Goal: Task Accomplishment & Management: Contribute content

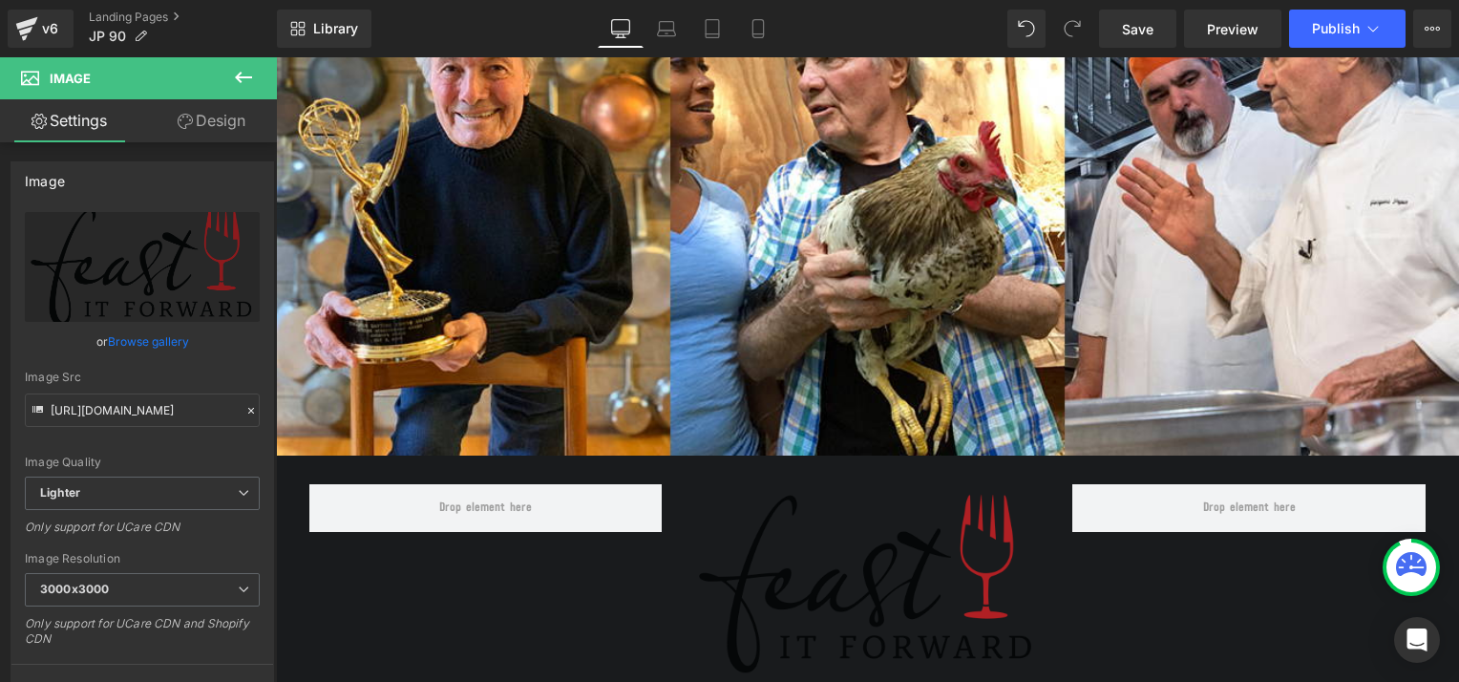
scroll to position [290, 0]
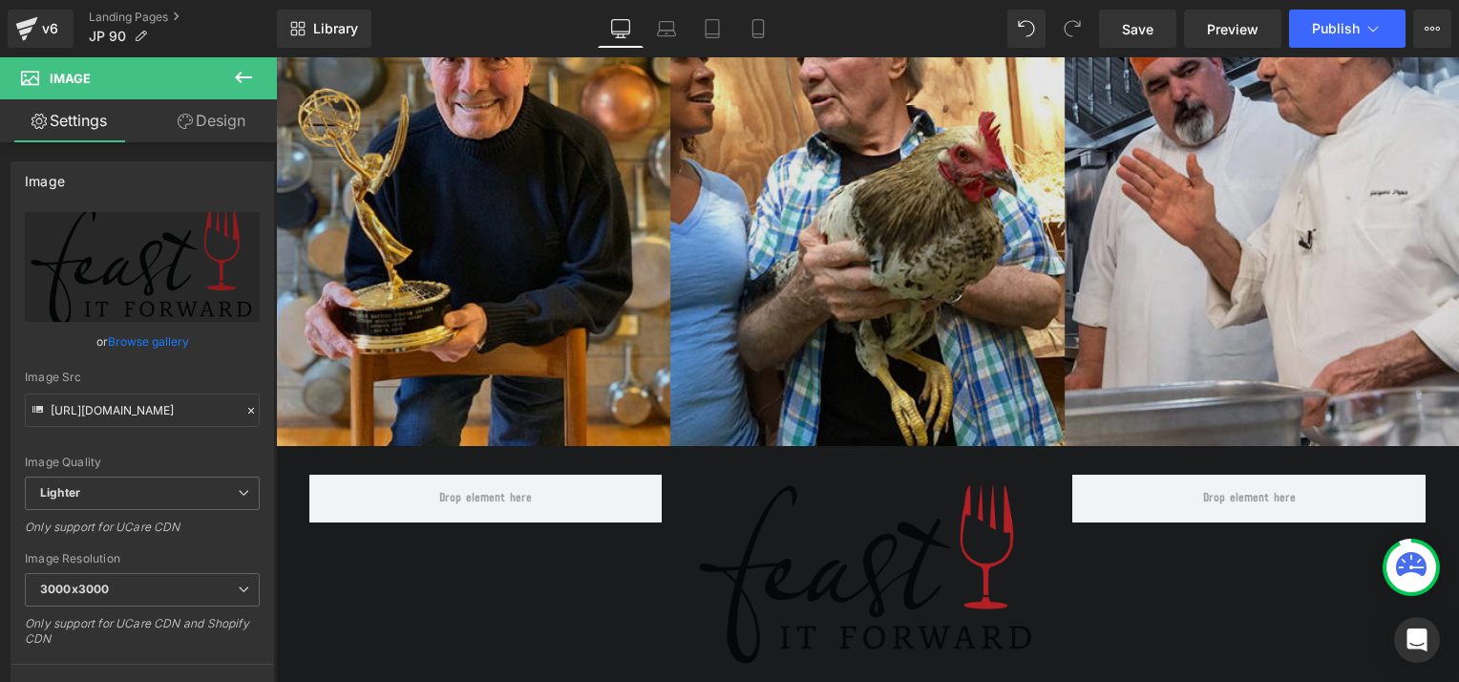
click at [759, 265] on img at bounding box center [867, 205] width 1183 height 482
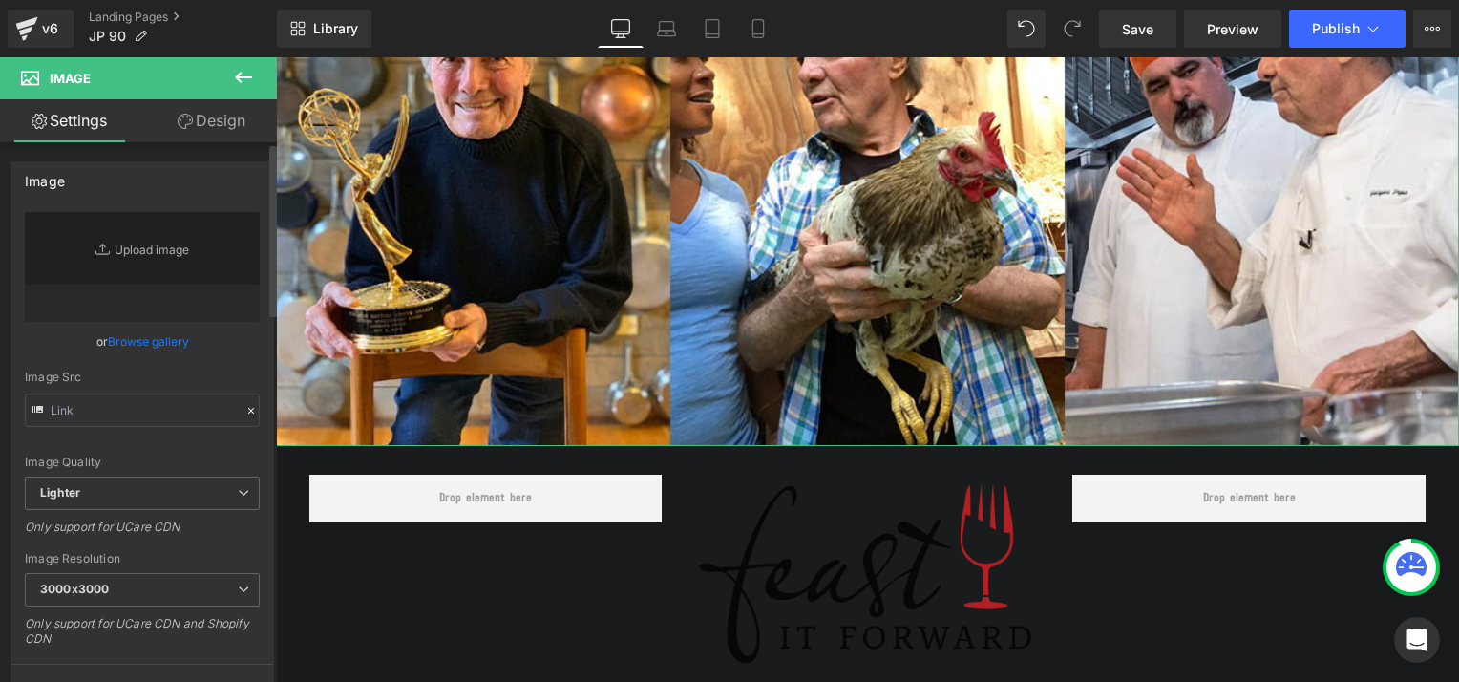
type input "[URL][DOMAIN_NAME][PERSON_NAME]"
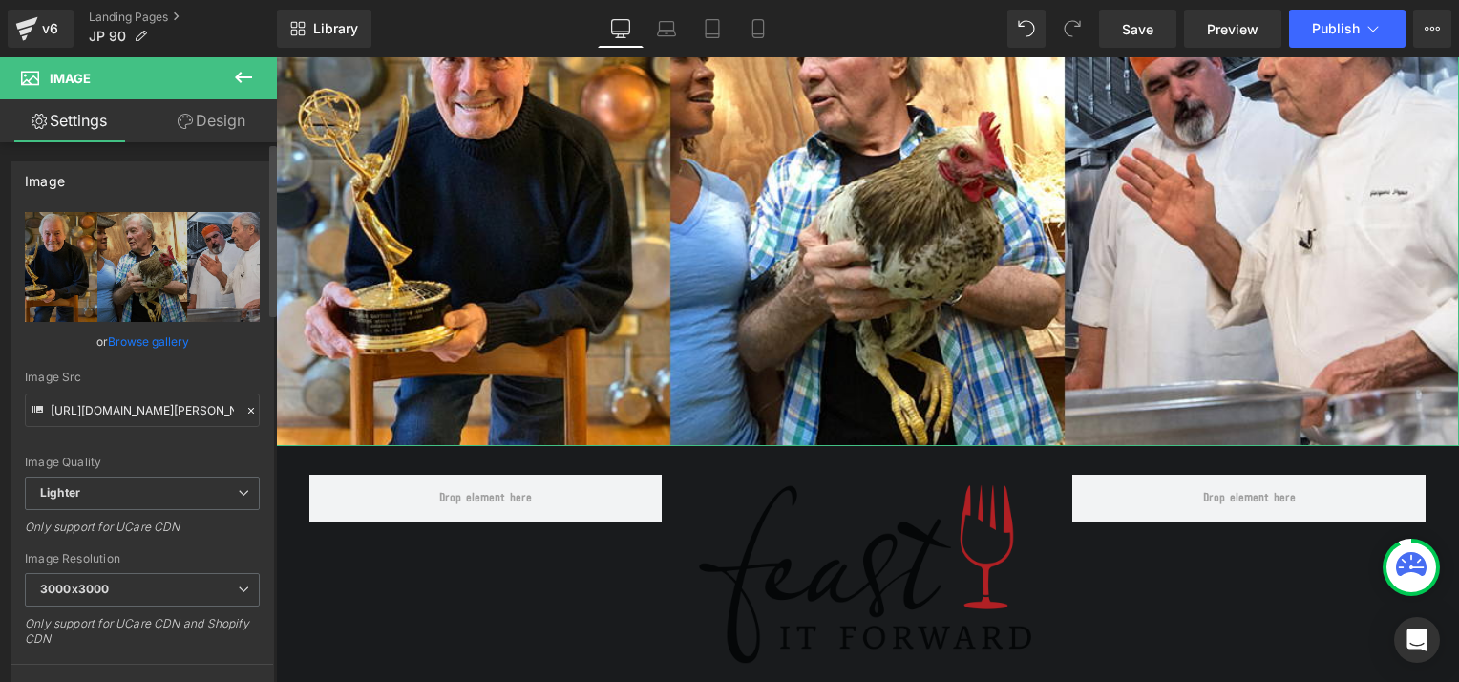
click at [140, 342] on link "Browse gallery" at bounding box center [148, 341] width 81 height 33
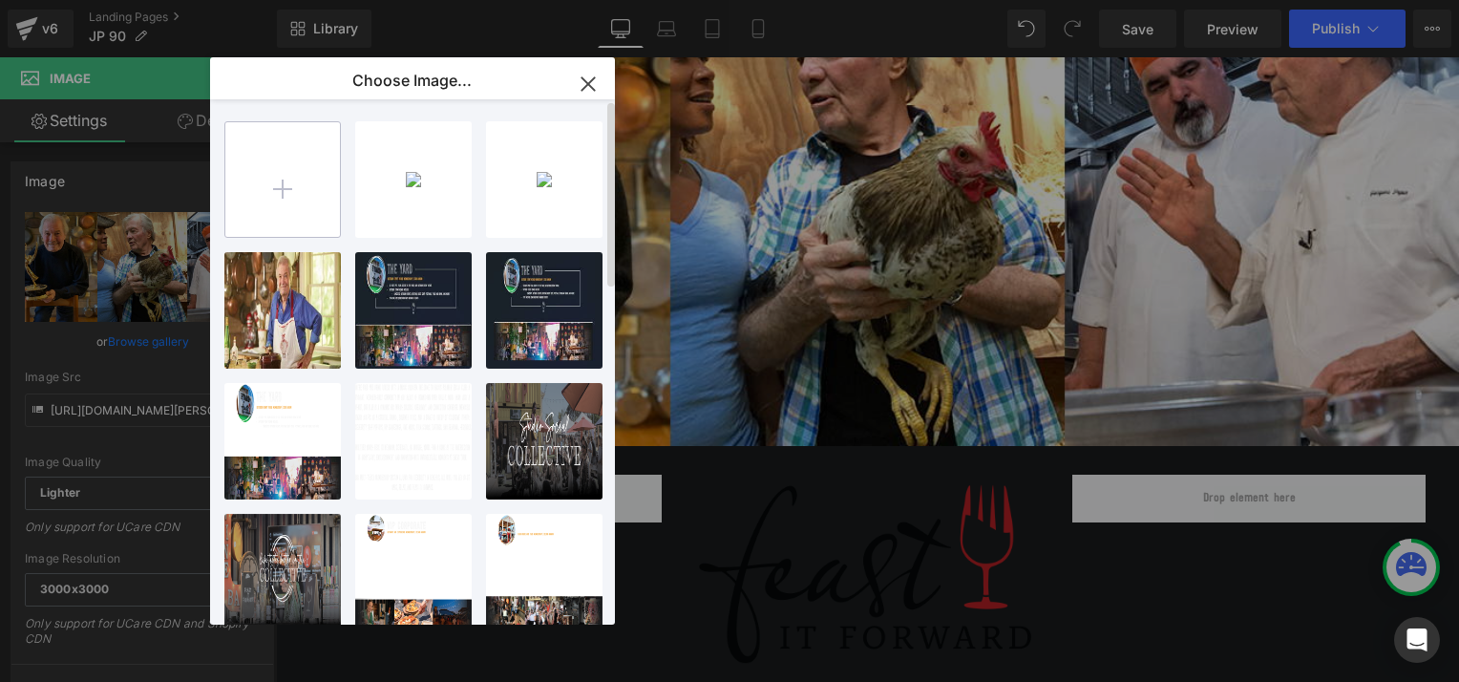
click at [248, 191] on input "file" at bounding box center [282, 179] width 115 height 115
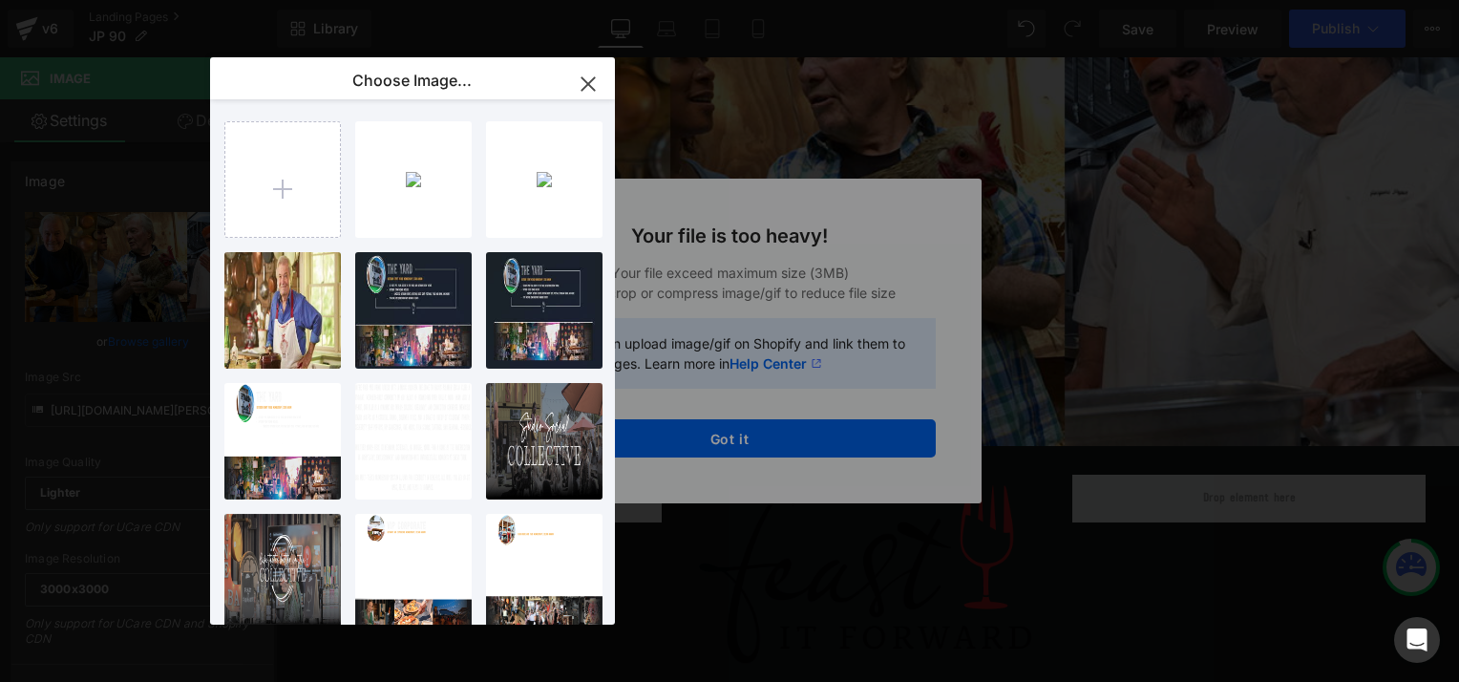
click at [584, 83] on icon "button" at bounding box center [588, 84] width 31 height 31
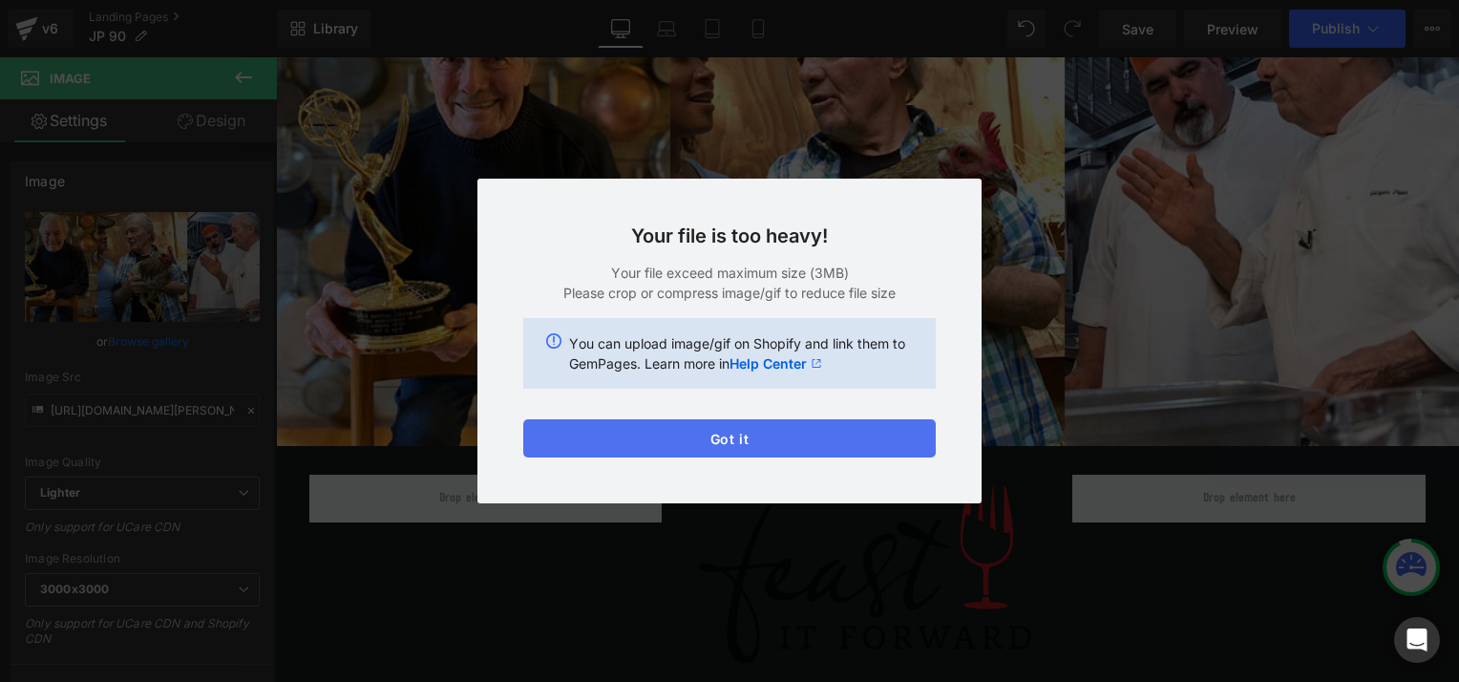
click at [750, 434] on button "Got it" at bounding box center [729, 438] width 412 height 38
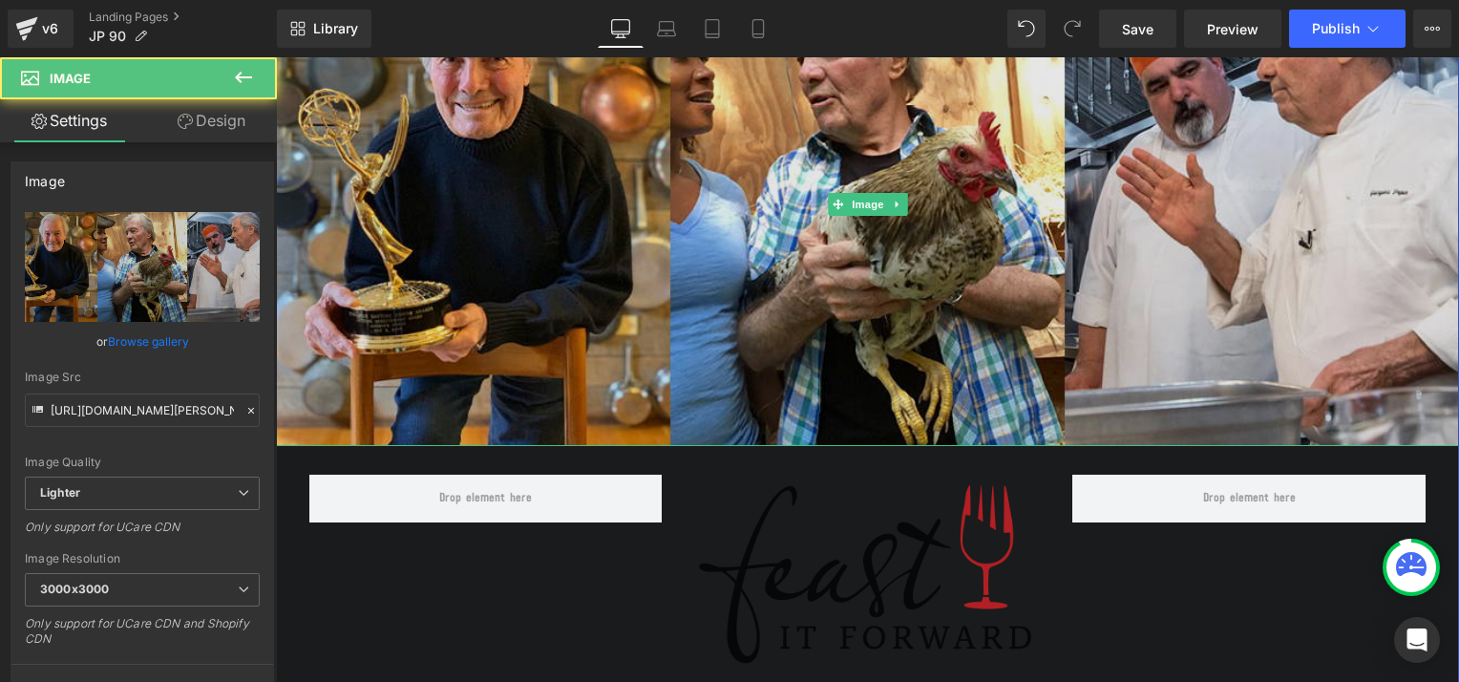
click at [764, 269] on img at bounding box center [867, 205] width 1183 height 482
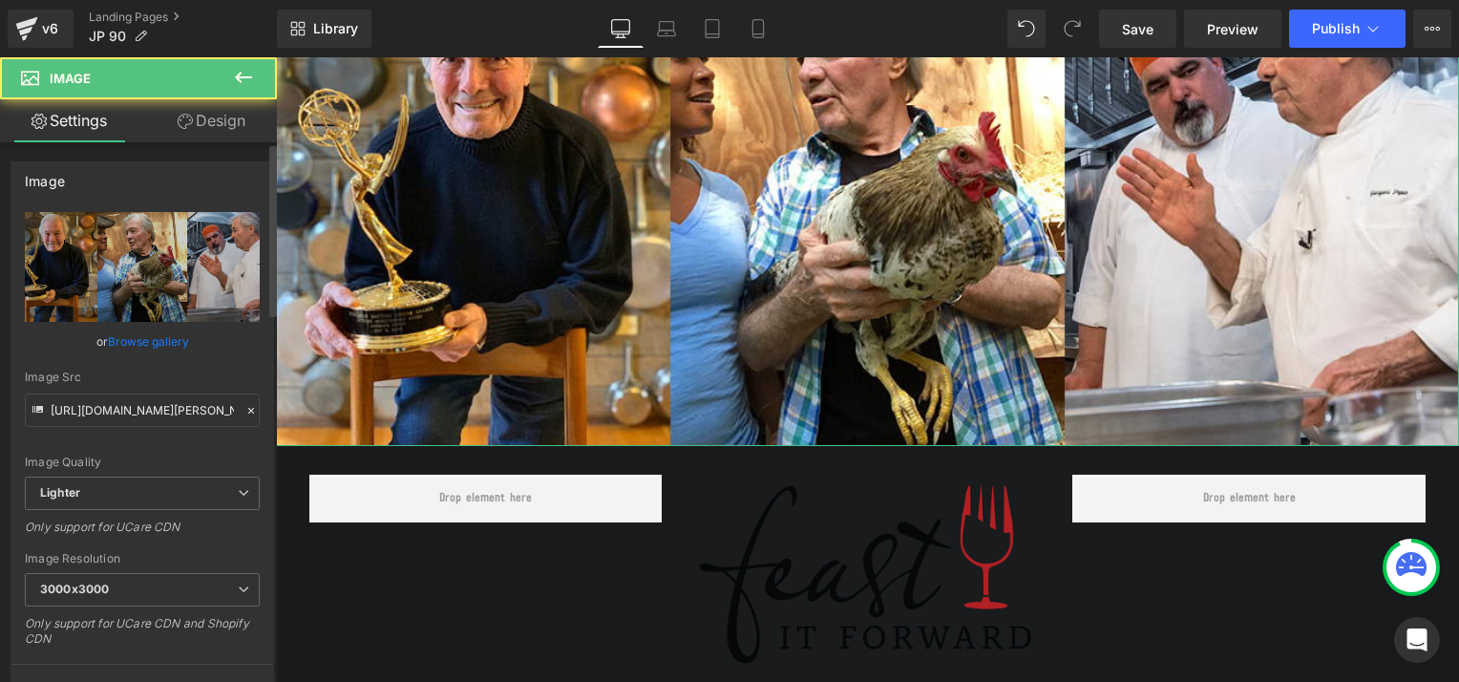
click at [155, 337] on link "Browse gallery" at bounding box center [148, 341] width 81 height 33
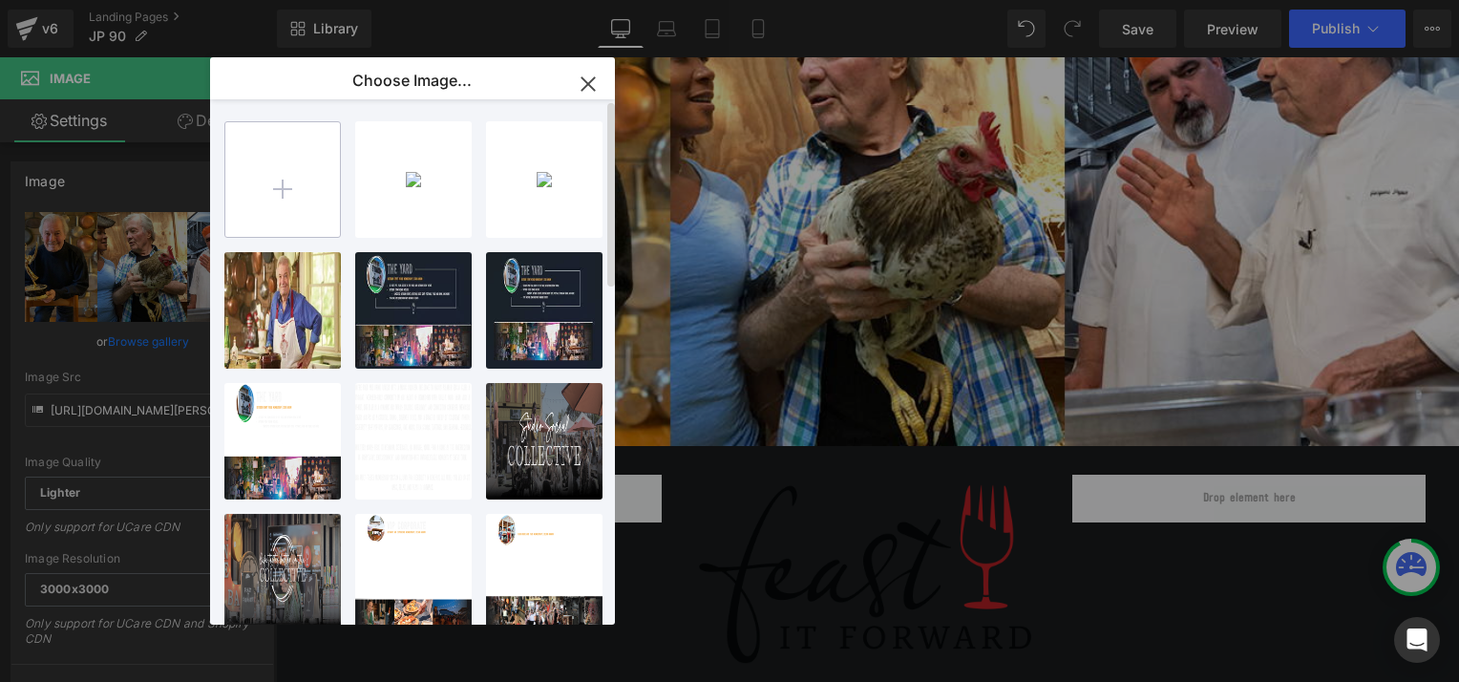
click at [262, 182] on input "file" at bounding box center [282, 179] width 115 height 115
type input "C:\fakepath\[PERSON_NAME] 9090 INVITEn.jpg"
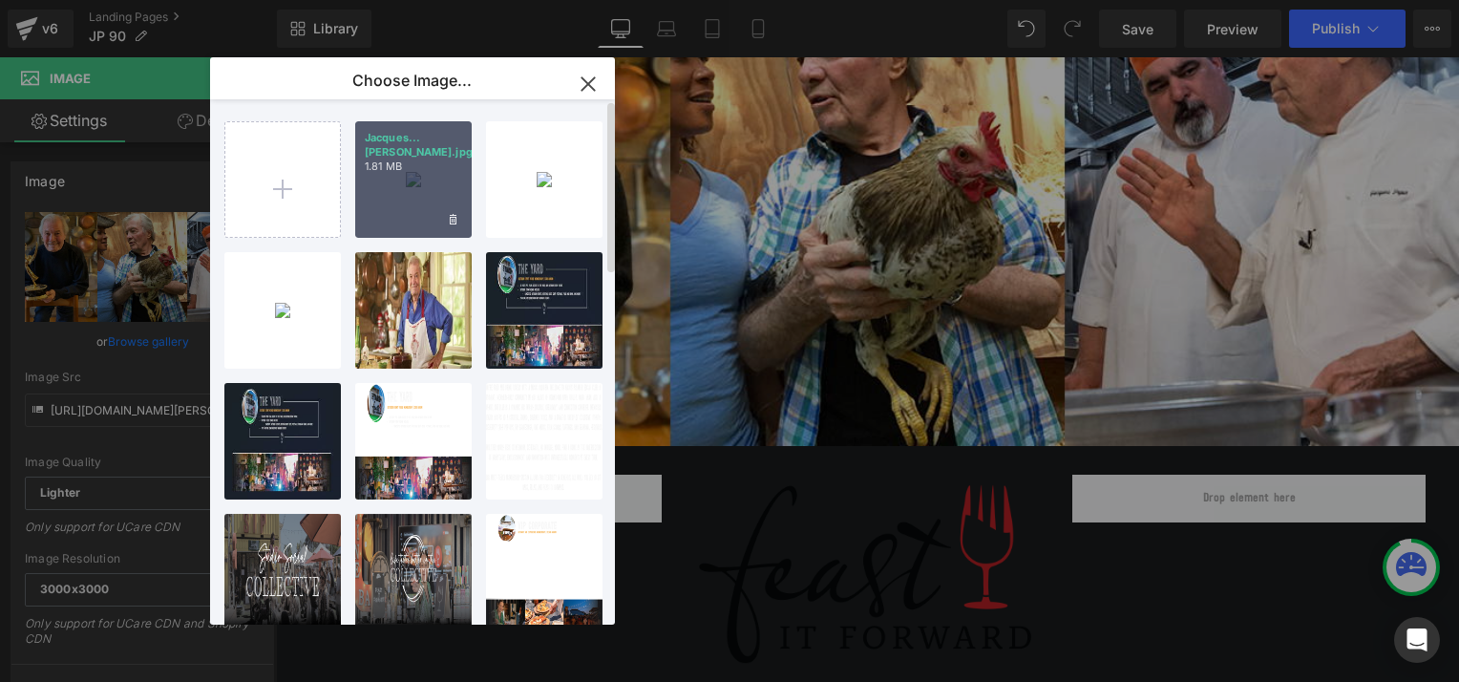
click at [428, 189] on div "Jacques...[PERSON_NAME].jpg 1.81 MB" at bounding box center [413, 179] width 116 height 116
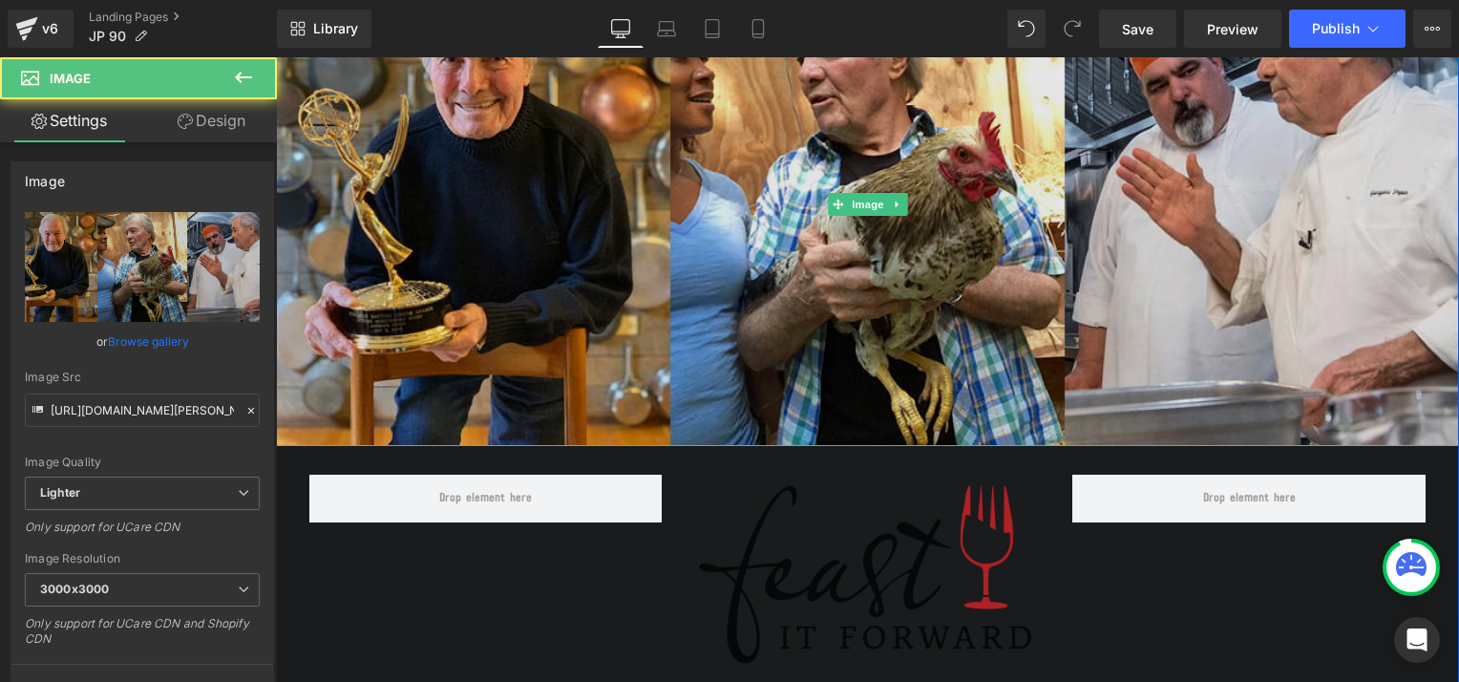
click at [740, 296] on img at bounding box center [867, 205] width 1183 height 482
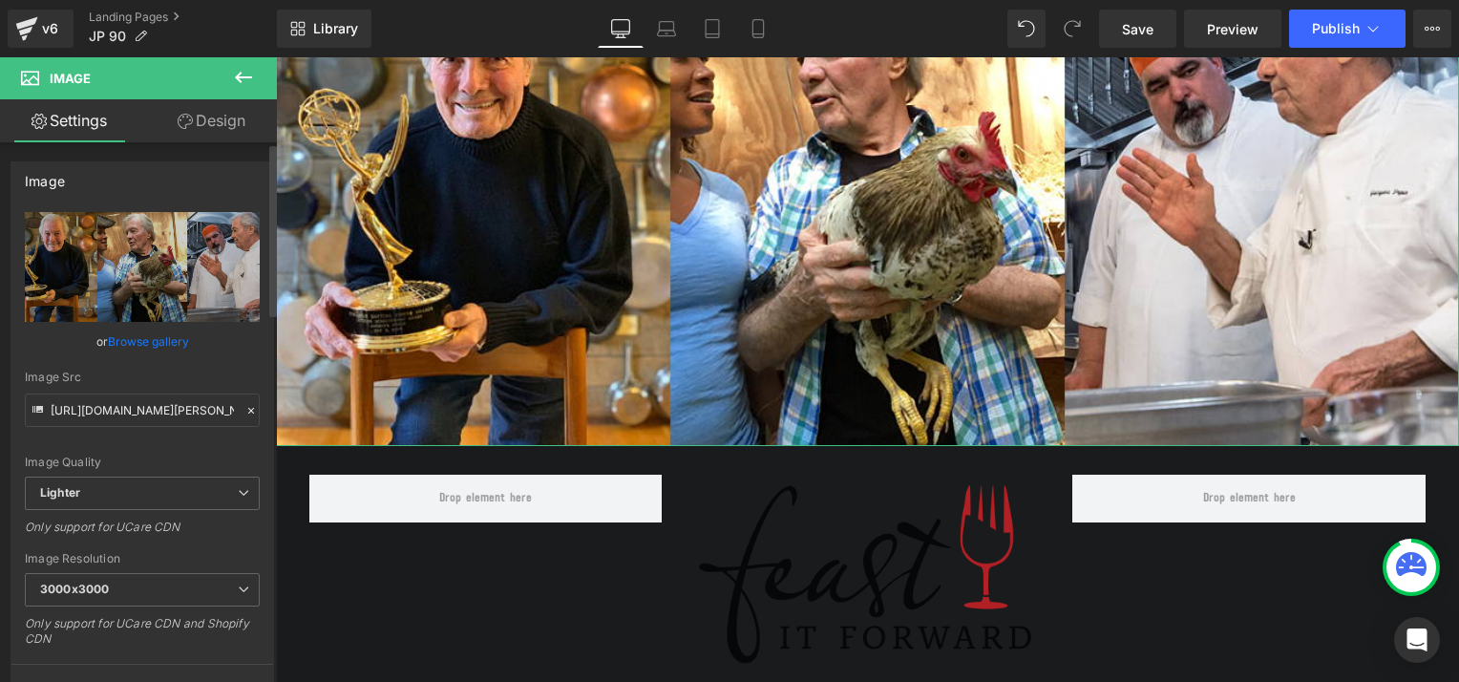
click at [150, 342] on link "Browse gallery" at bounding box center [148, 341] width 81 height 33
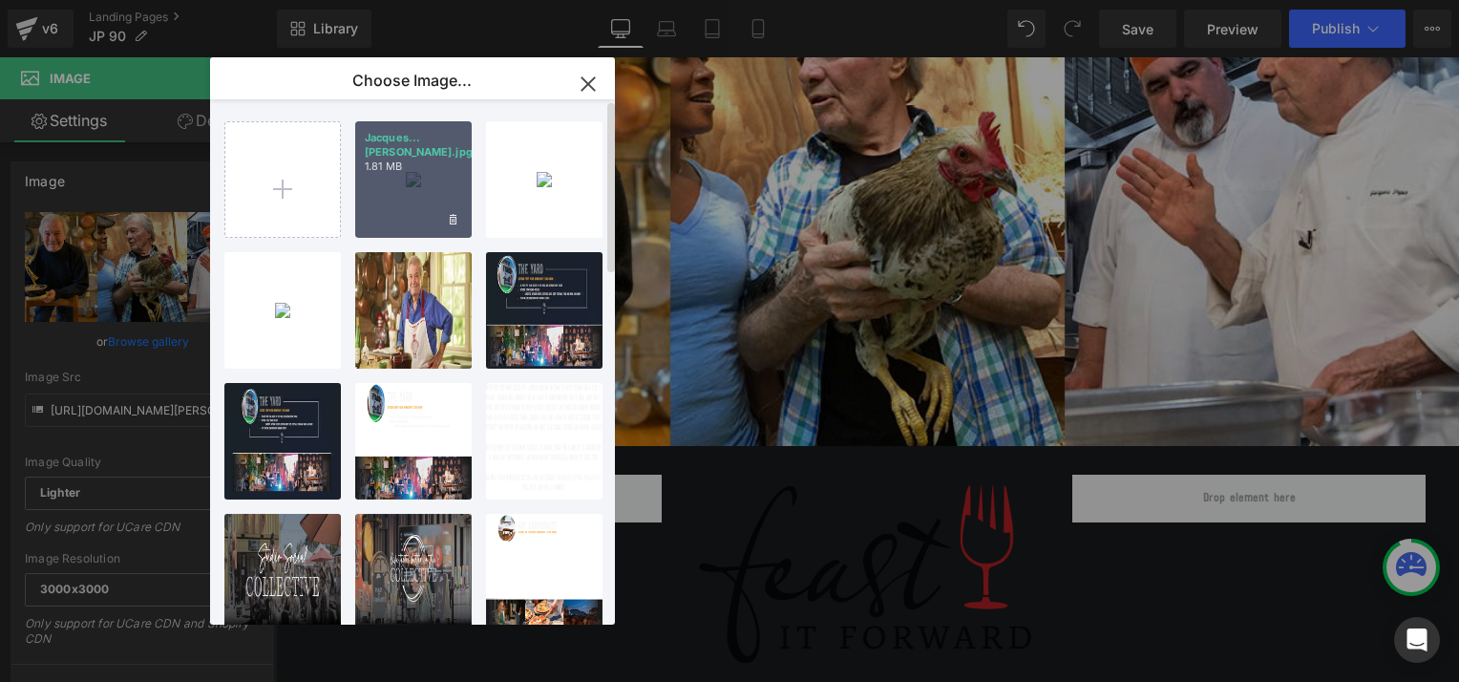
click at [410, 177] on div "Jacques...[PERSON_NAME].jpg 1.81 MB" at bounding box center [413, 179] width 116 height 116
type input "[URL][DOMAIN_NAME]"
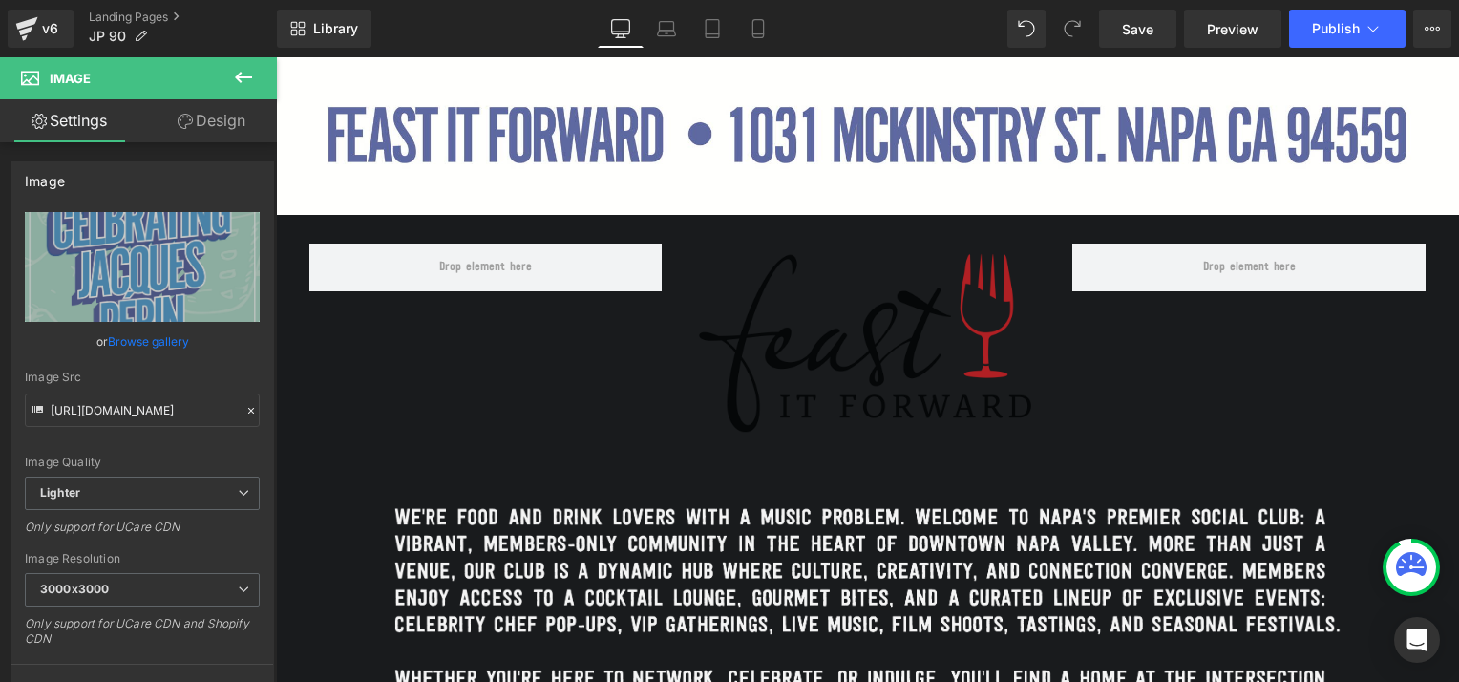
scroll to position [1704, 0]
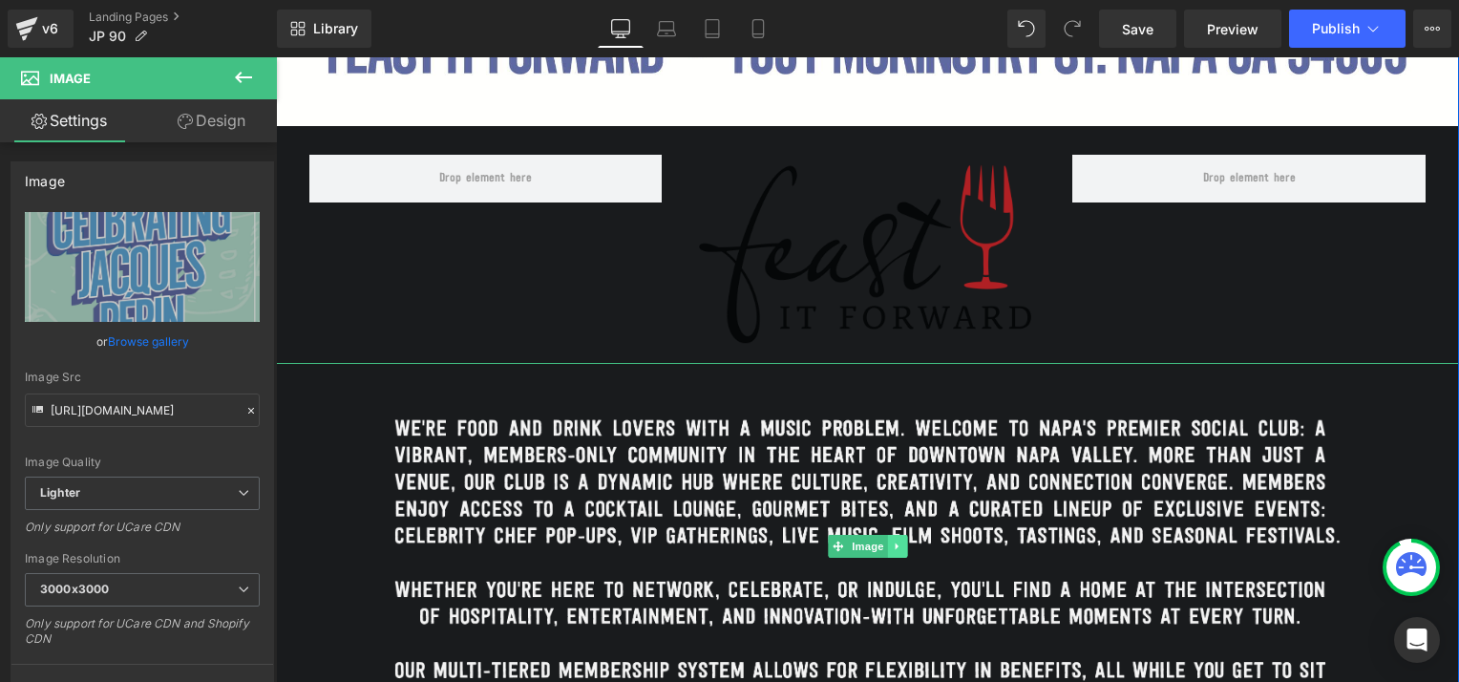
click at [895, 543] on icon at bounding box center [896, 546] width 3 height 7
click at [904, 541] on icon at bounding box center [907, 546] width 11 height 11
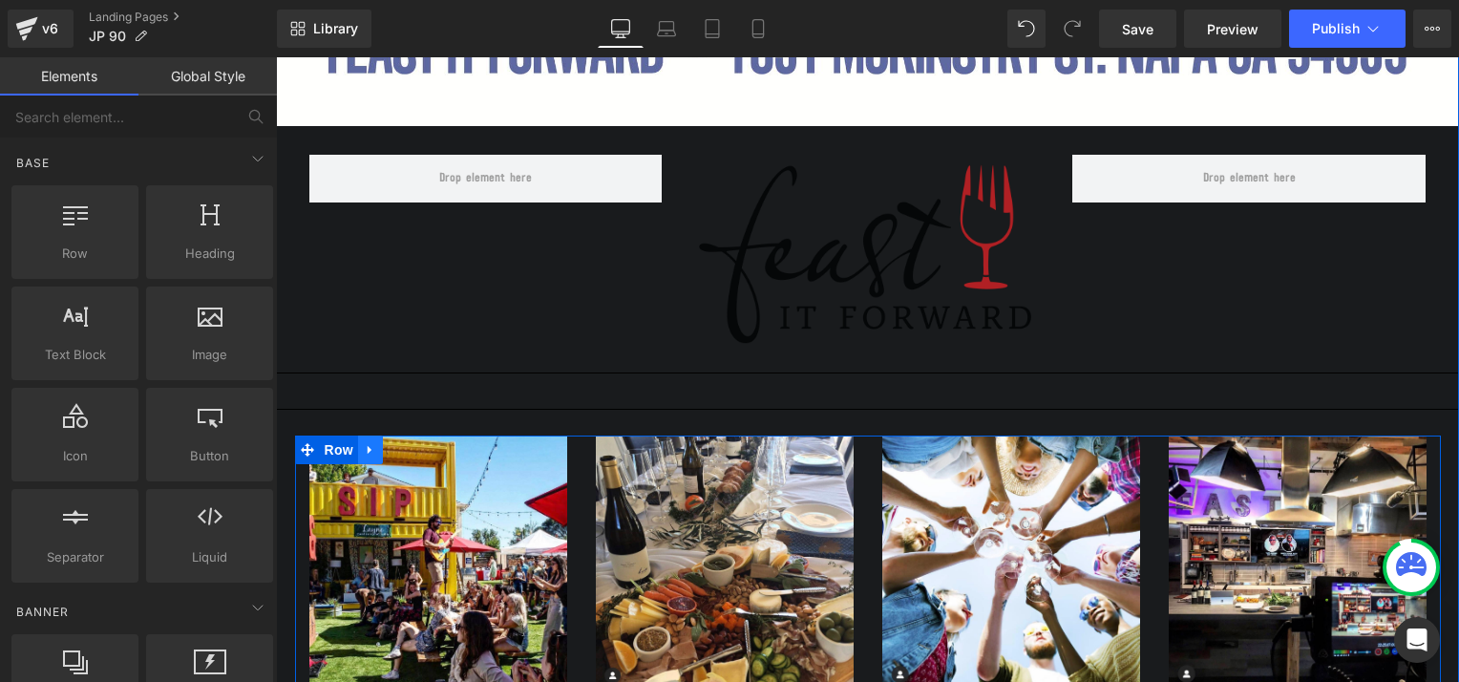
click at [368, 446] on icon at bounding box center [370, 450] width 4 height 9
click at [413, 449] on icon at bounding box center [419, 450] width 13 height 14
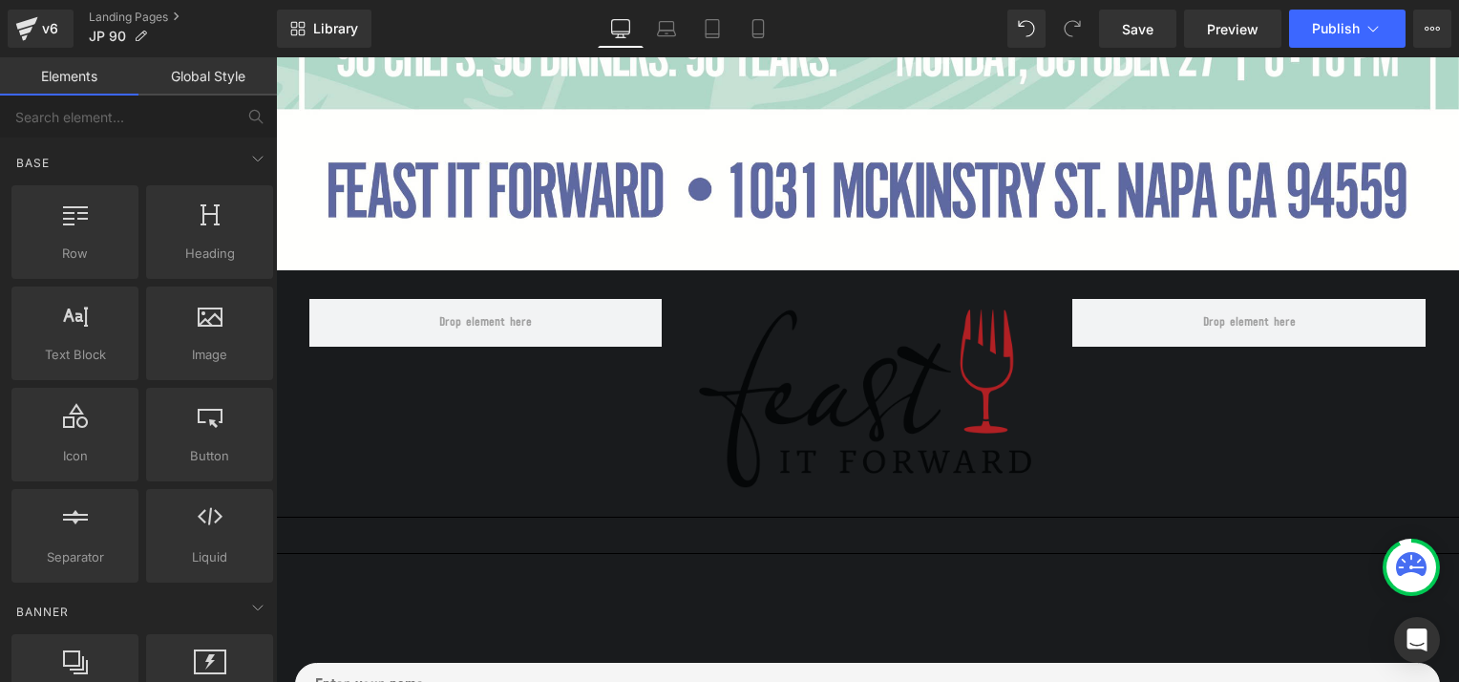
scroll to position [1599, 0]
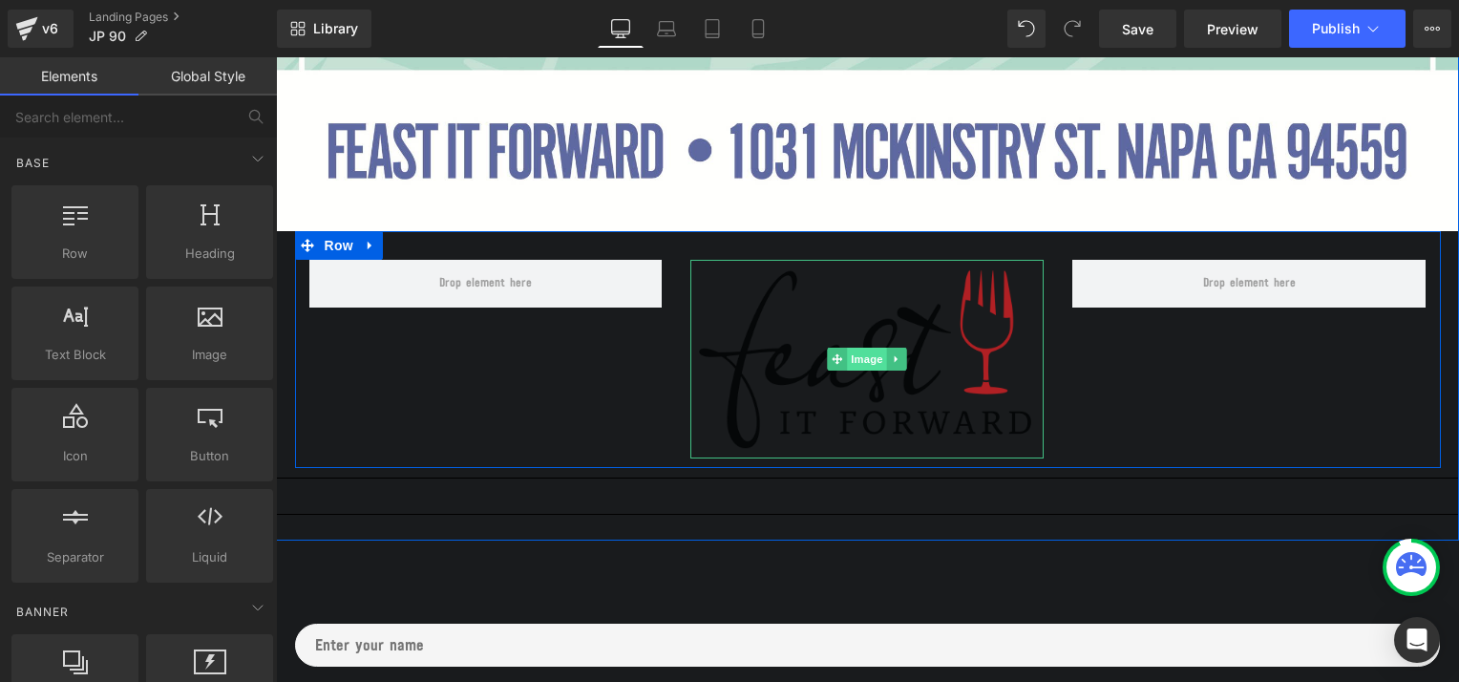
click at [863, 358] on span "Image" at bounding box center [868, 359] width 40 height 23
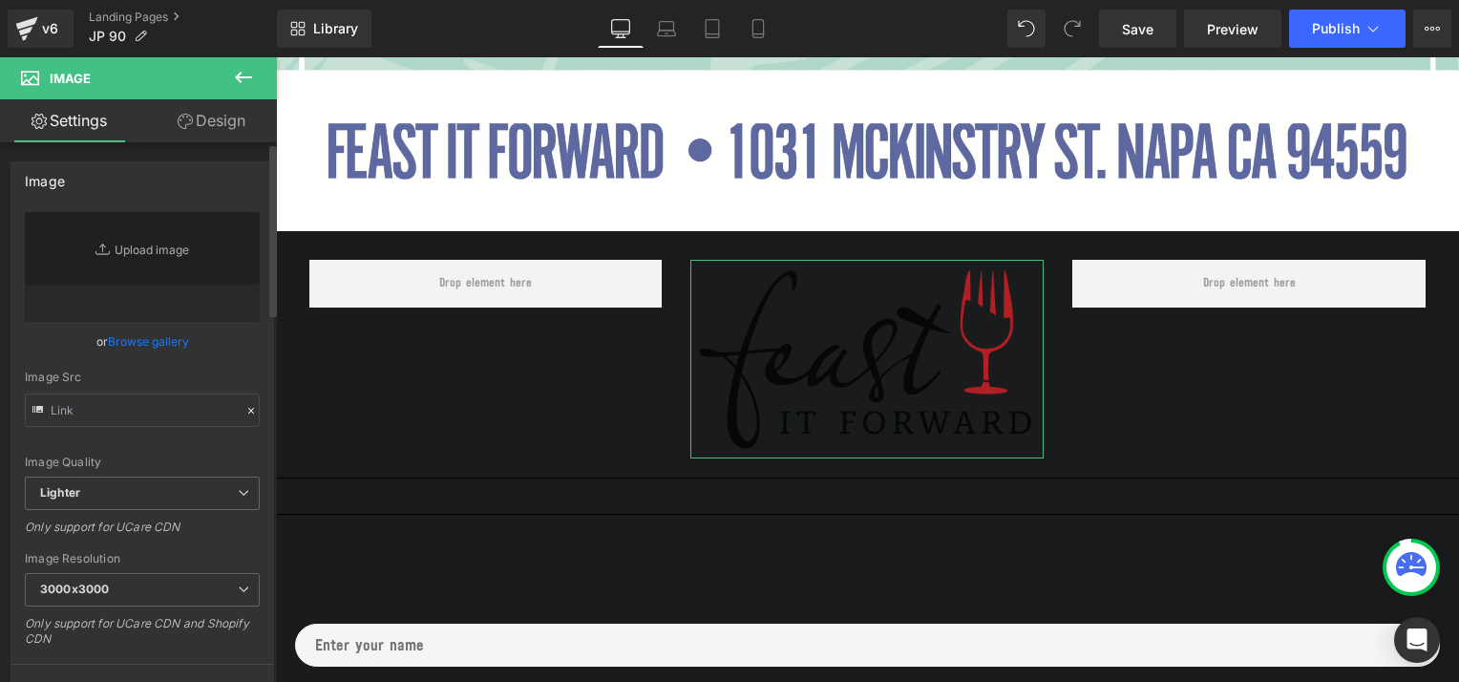
click at [169, 333] on link "Browse gallery" at bounding box center [148, 341] width 81 height 33
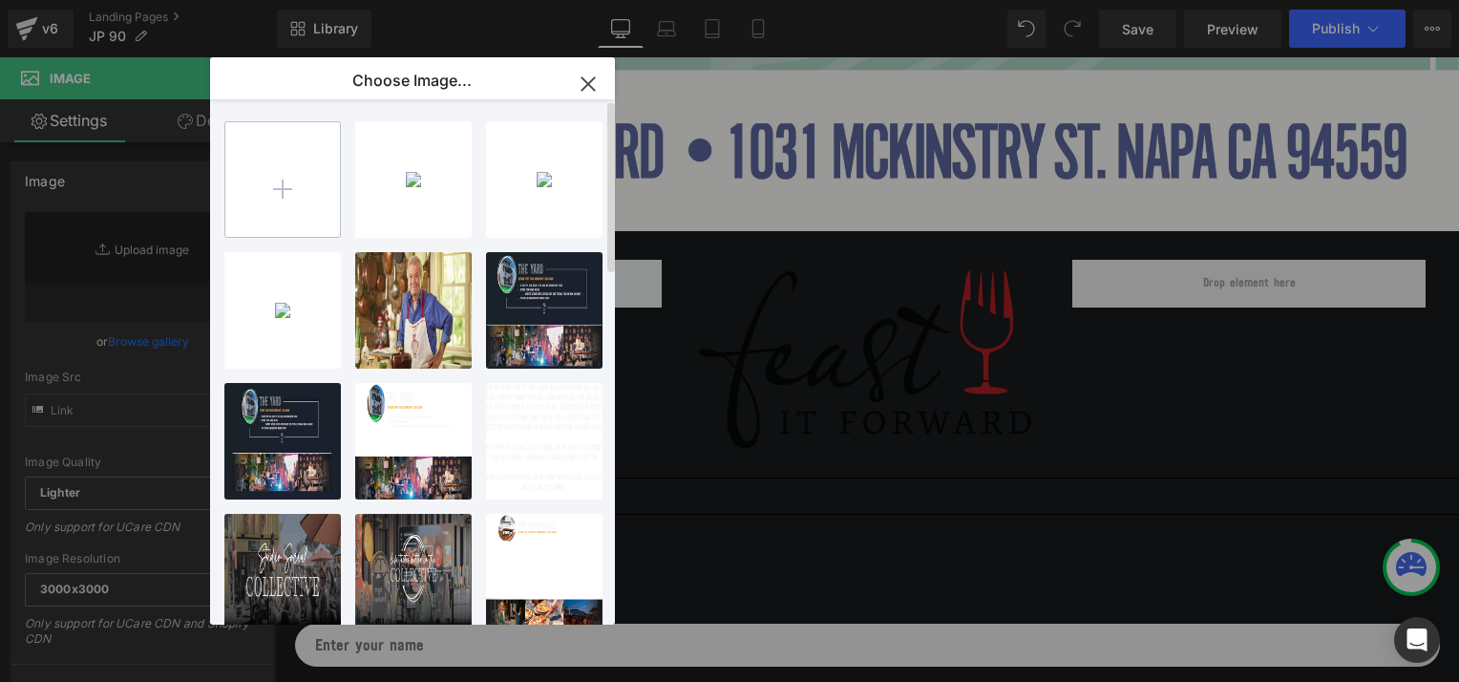
click at [291, 171] on input "file" at bounding box center [282, 179] width 115 height 115
type input "[URL][DOMAIN_NAME]"
click at [587, 85] on icon "button" at bounding box center [587, 83] width 12 height 12
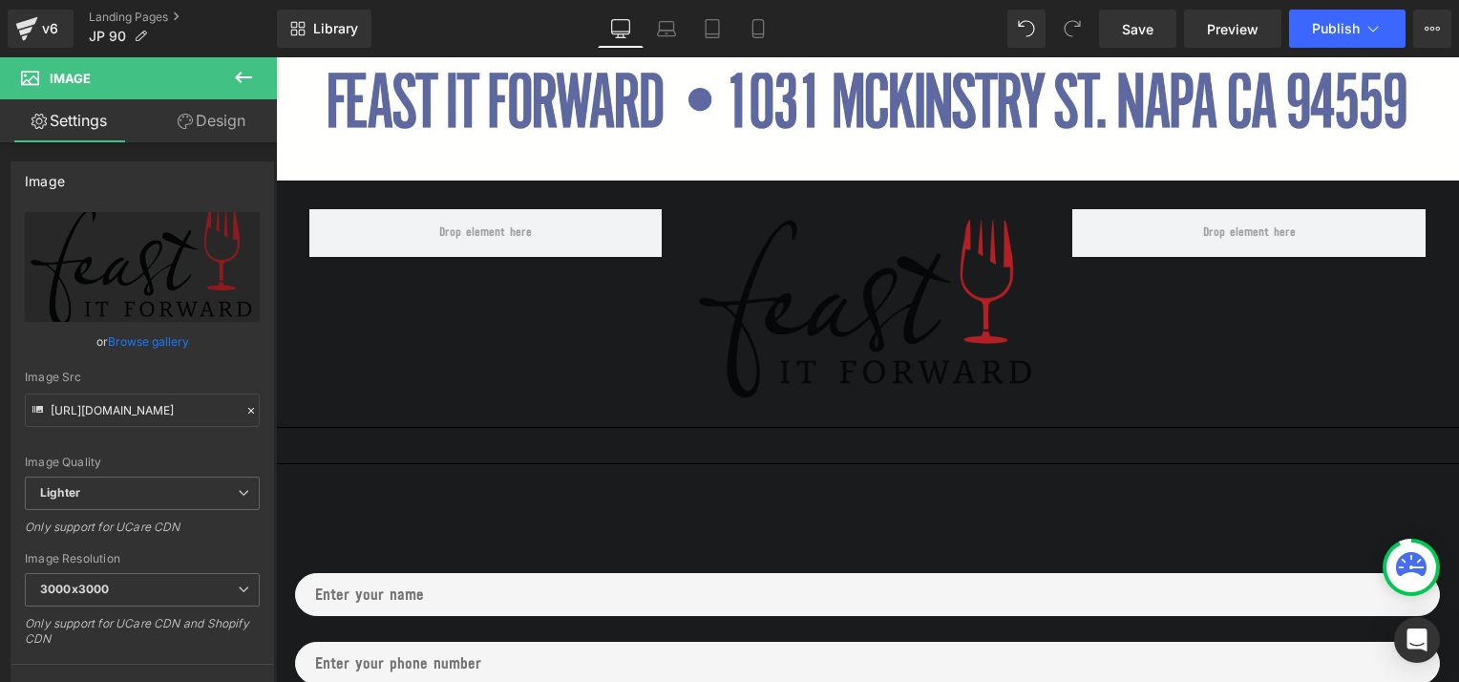
scroll to position [1571, 0]
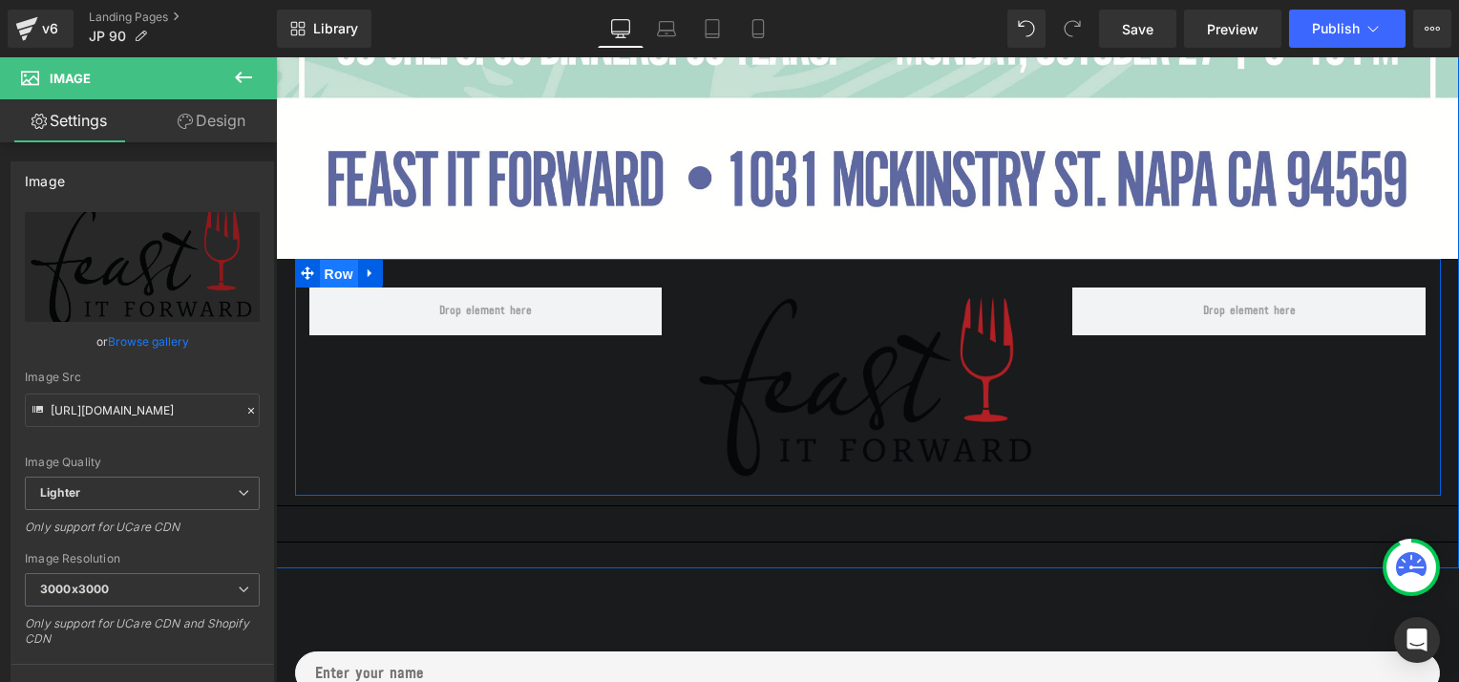
click at [328, 269] on span "Row" at bounding box center [339, 274] width 38 height 29
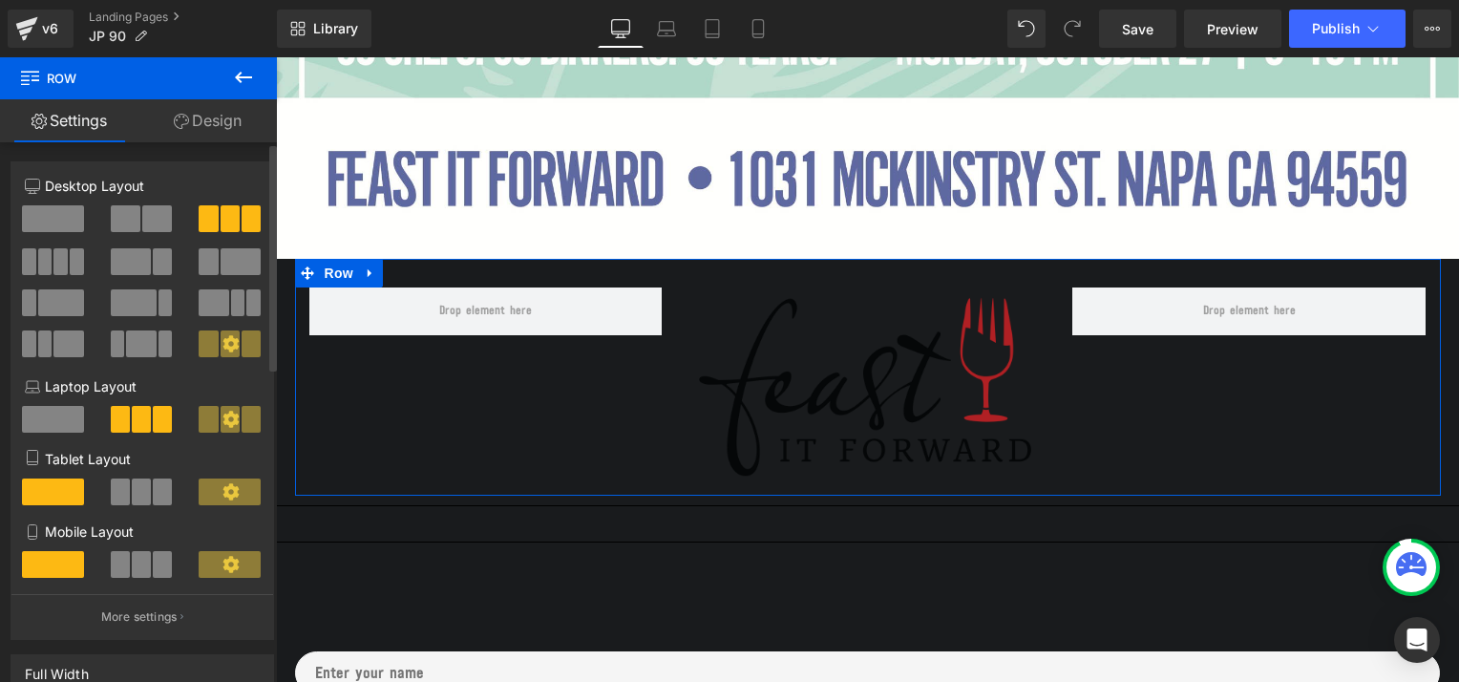
click at [48, 213] on span at bounding box center [53, 218] width 62 height 27
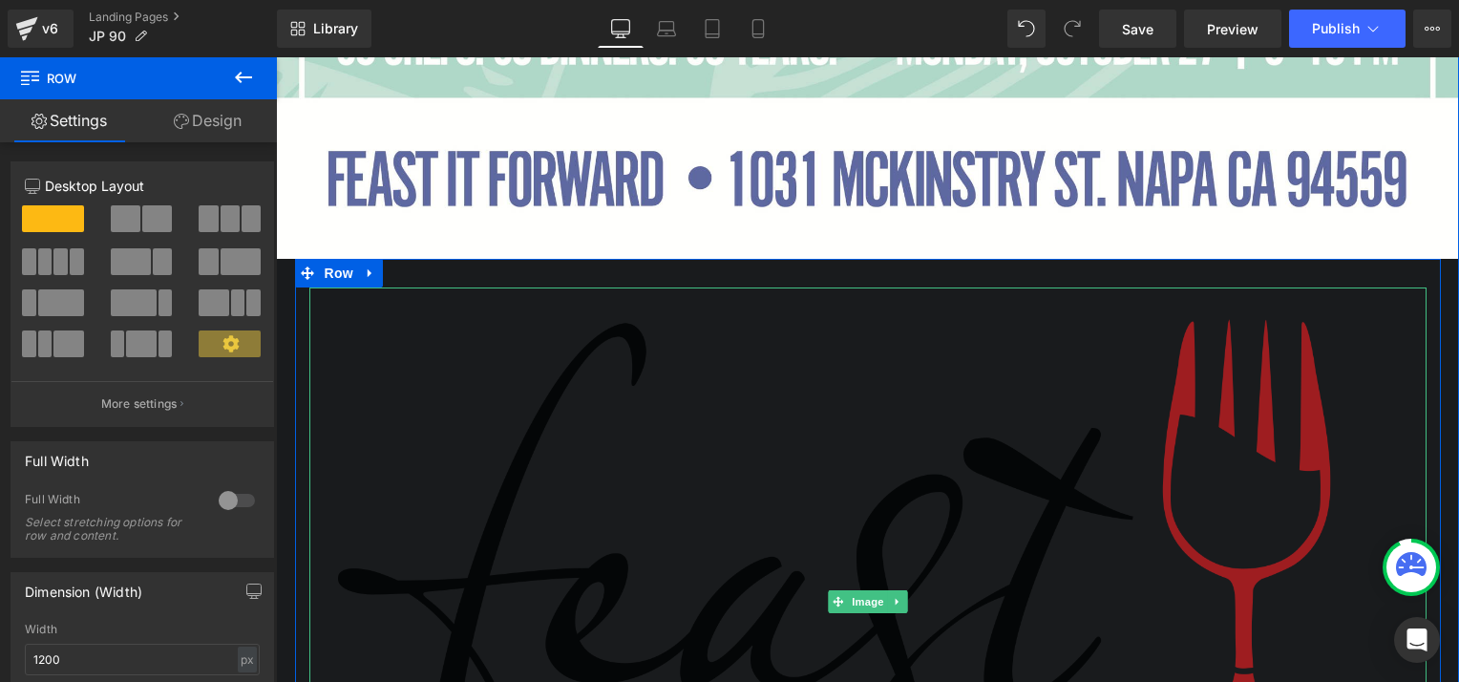
click at [802, 437] on img at bounding box center [867, 601] width 1117 height 628
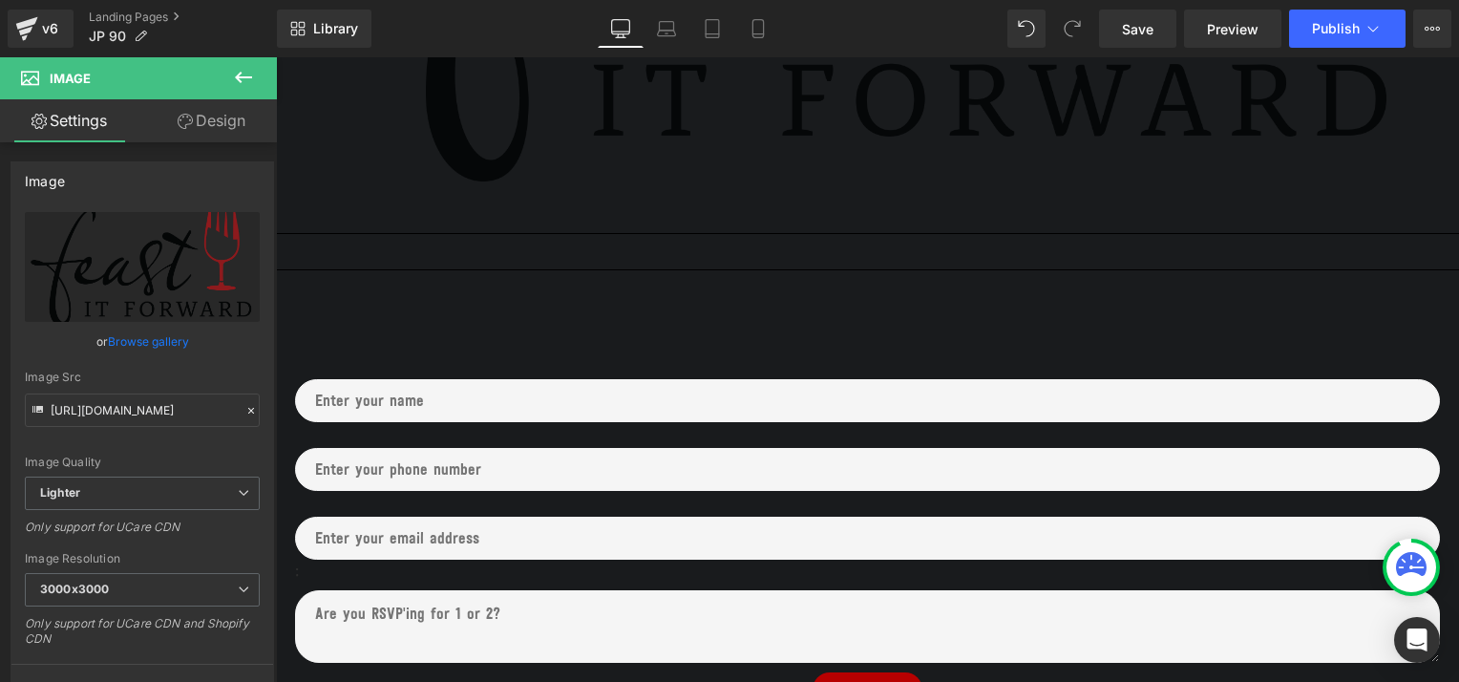
scroll to position [2274, 0]
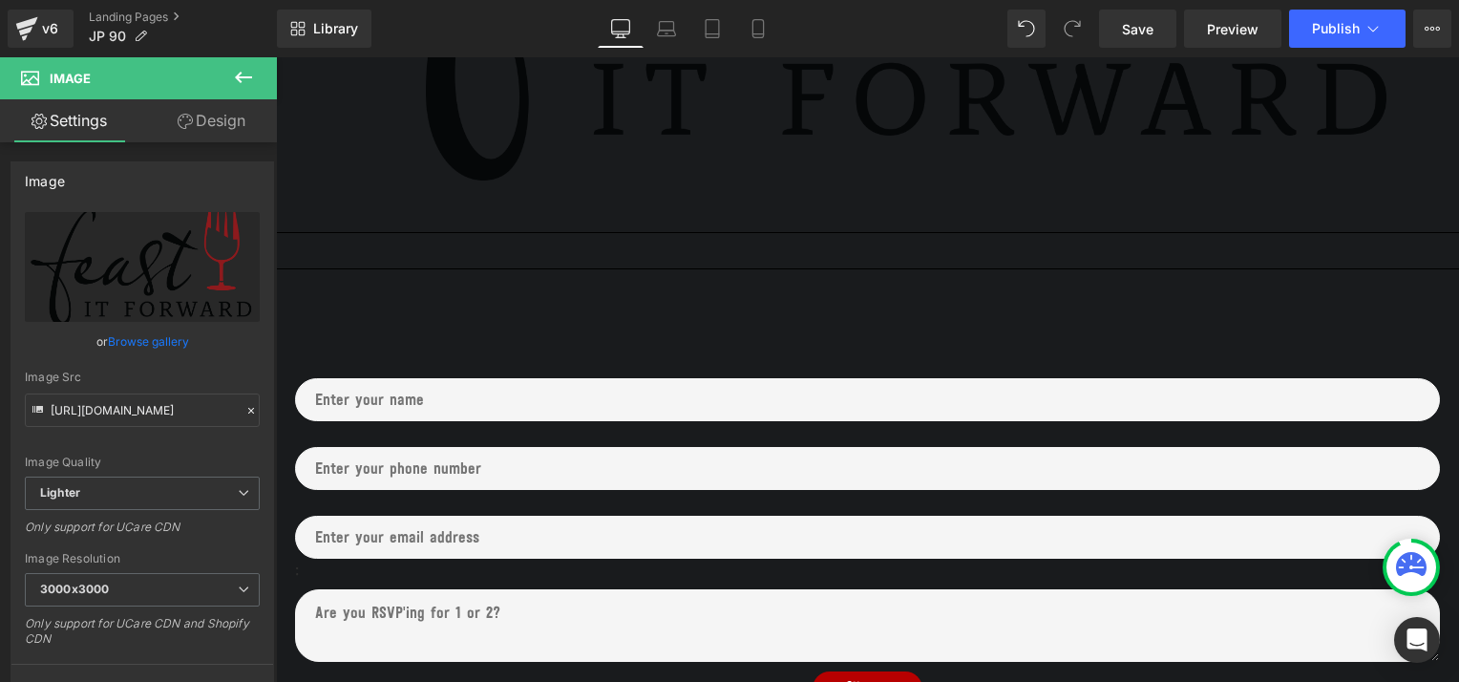
click at [248, 75] on icon at bounding box center [243, 77] width 23 height 23
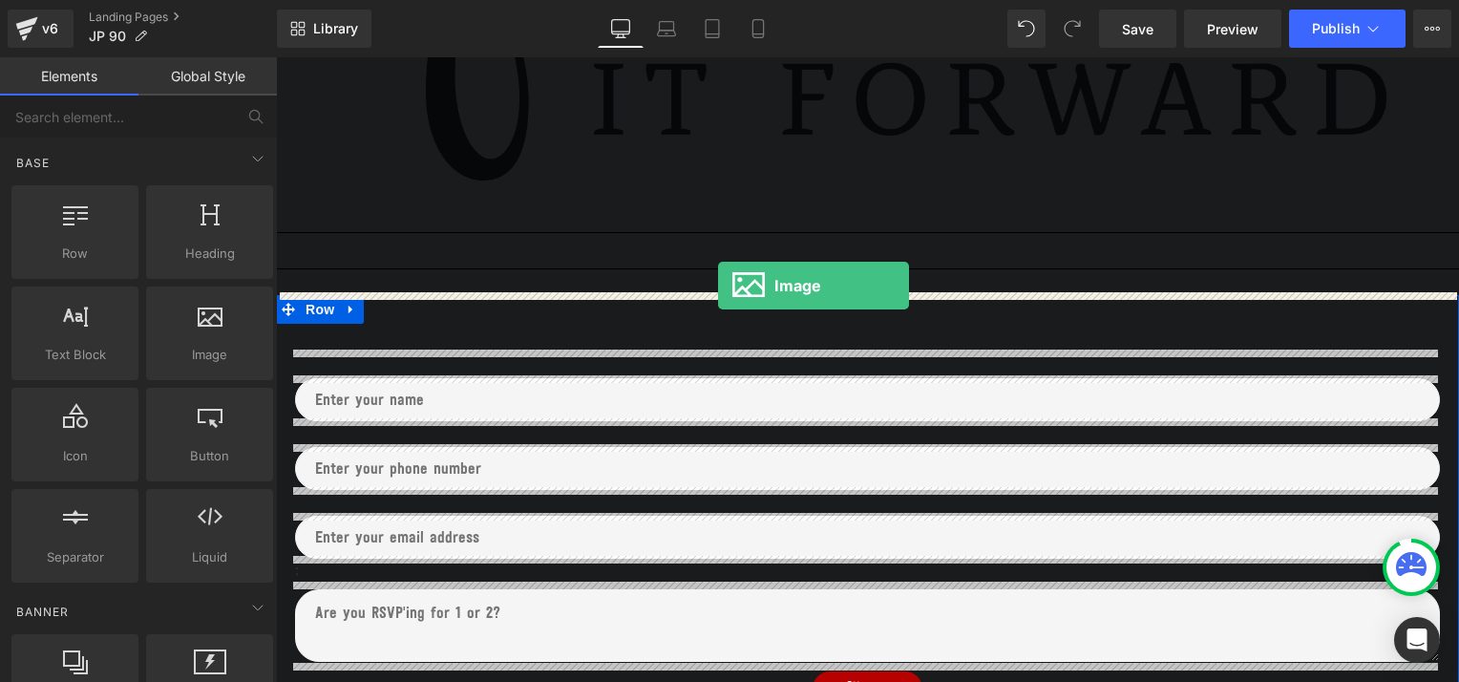
drag, startPoint x: 475, startPoint y: 391, endPoint x: 718, endPoint y: 285, distance: 264.6
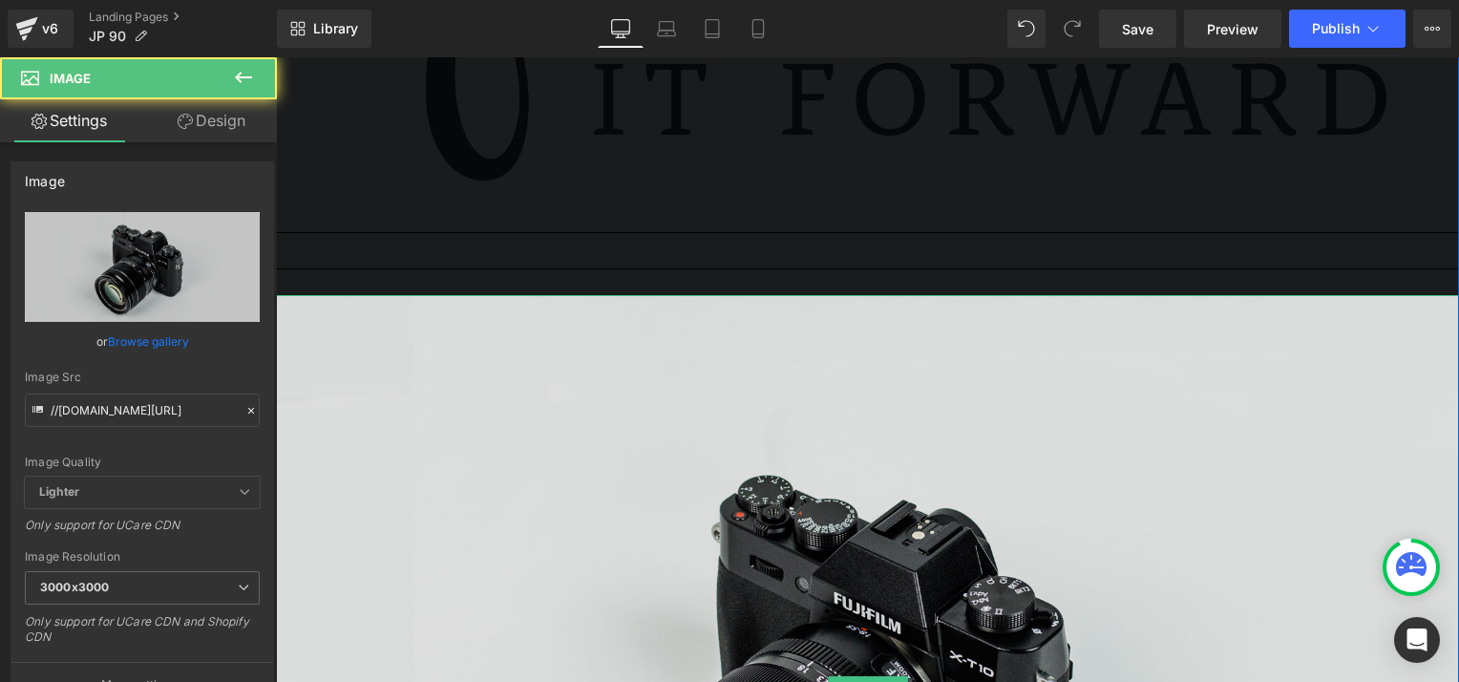
click at [785, 533] on img at bounding box center [867, 687] width 1183 height 784
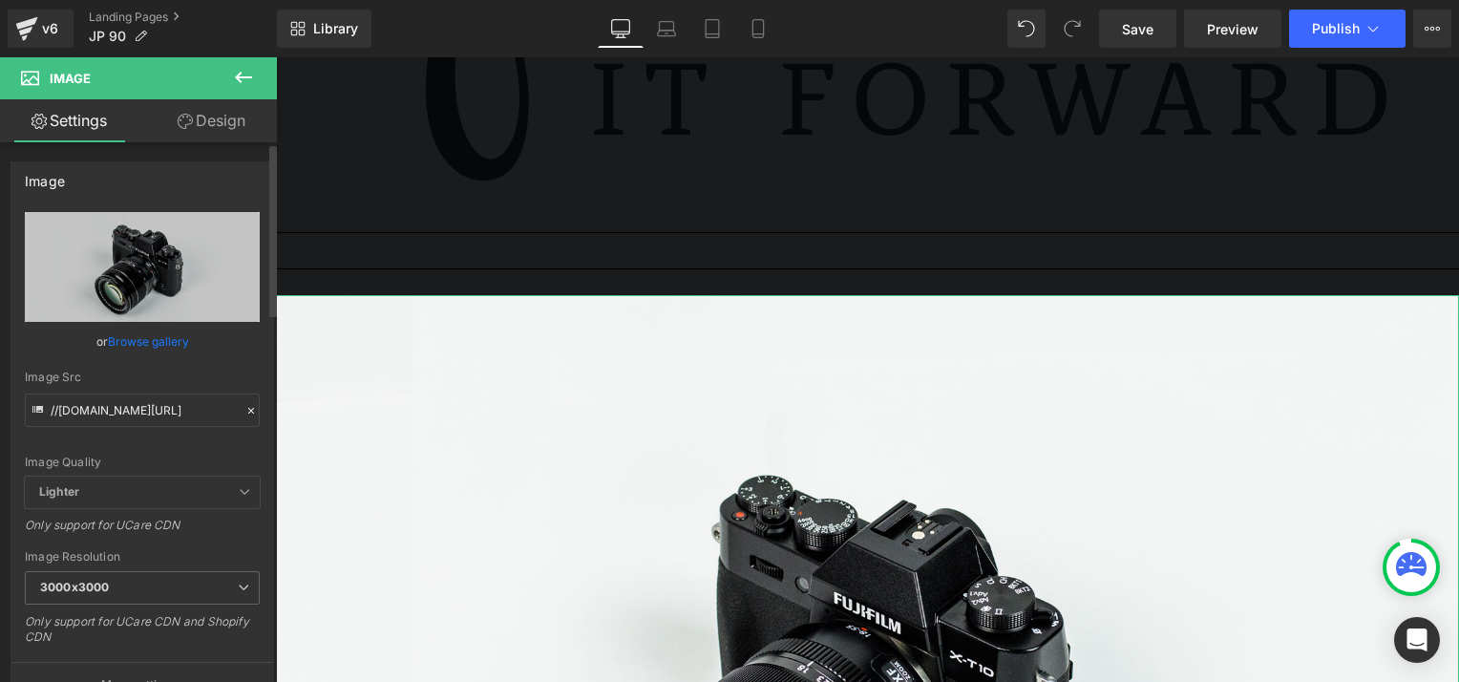
click at [147, 335] on link "Browse gallery" at bounding box center [148, 341] width 81 height 33
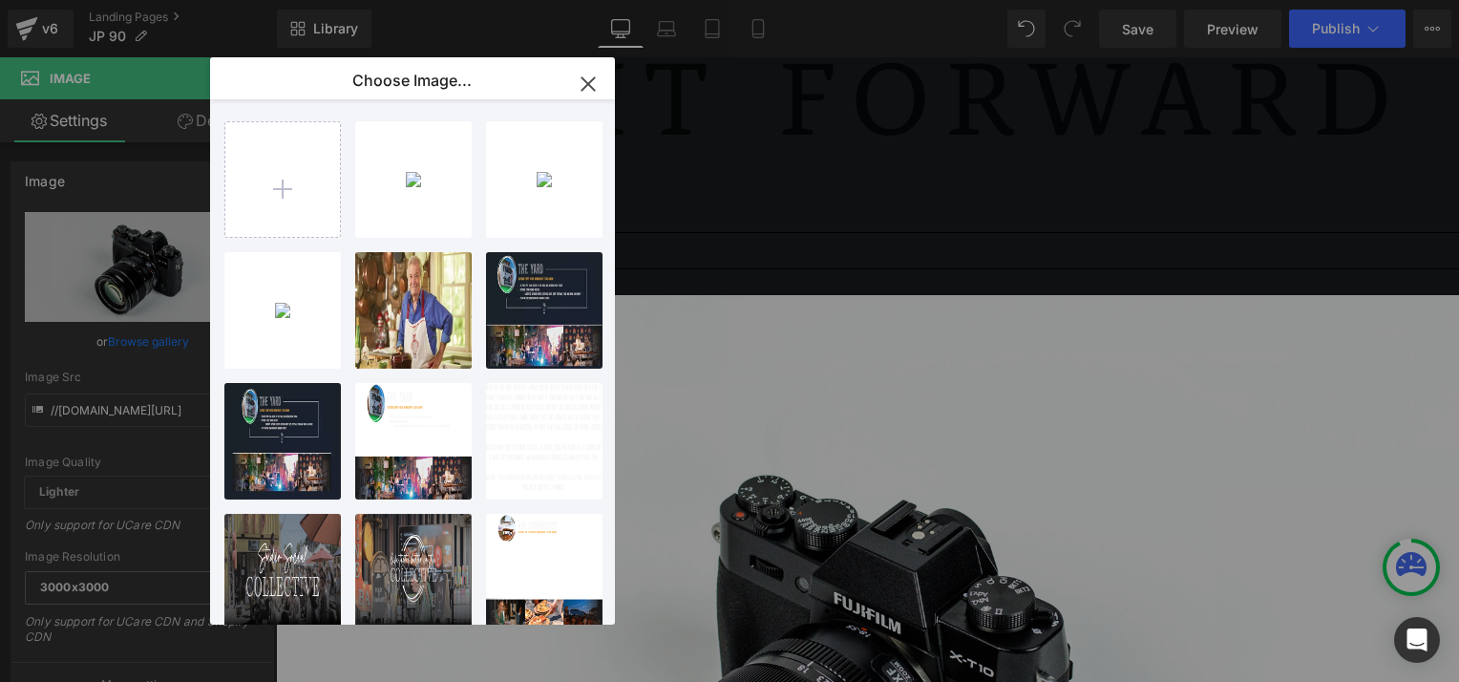
click at [583, 77] on icon "button" at bounding box center [588, 84] width 31 height 31
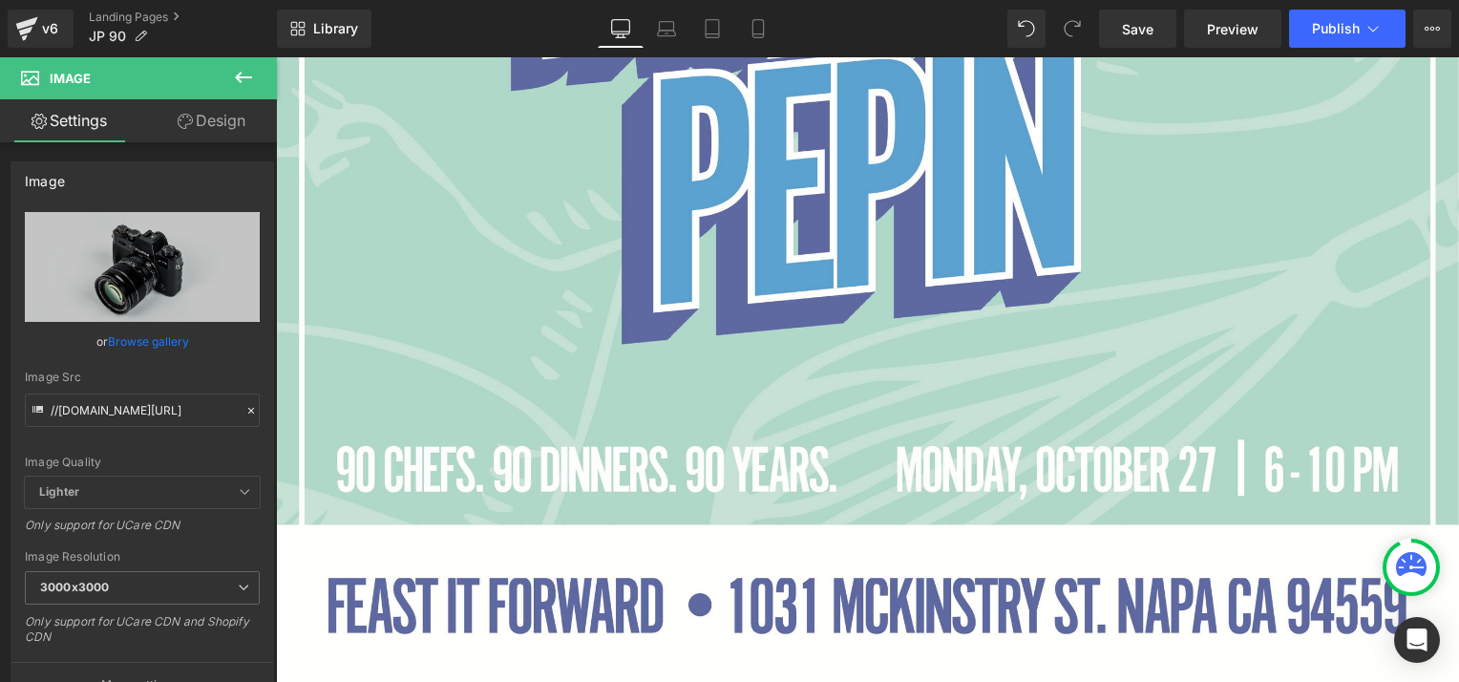
scroll to position [1131, 0]
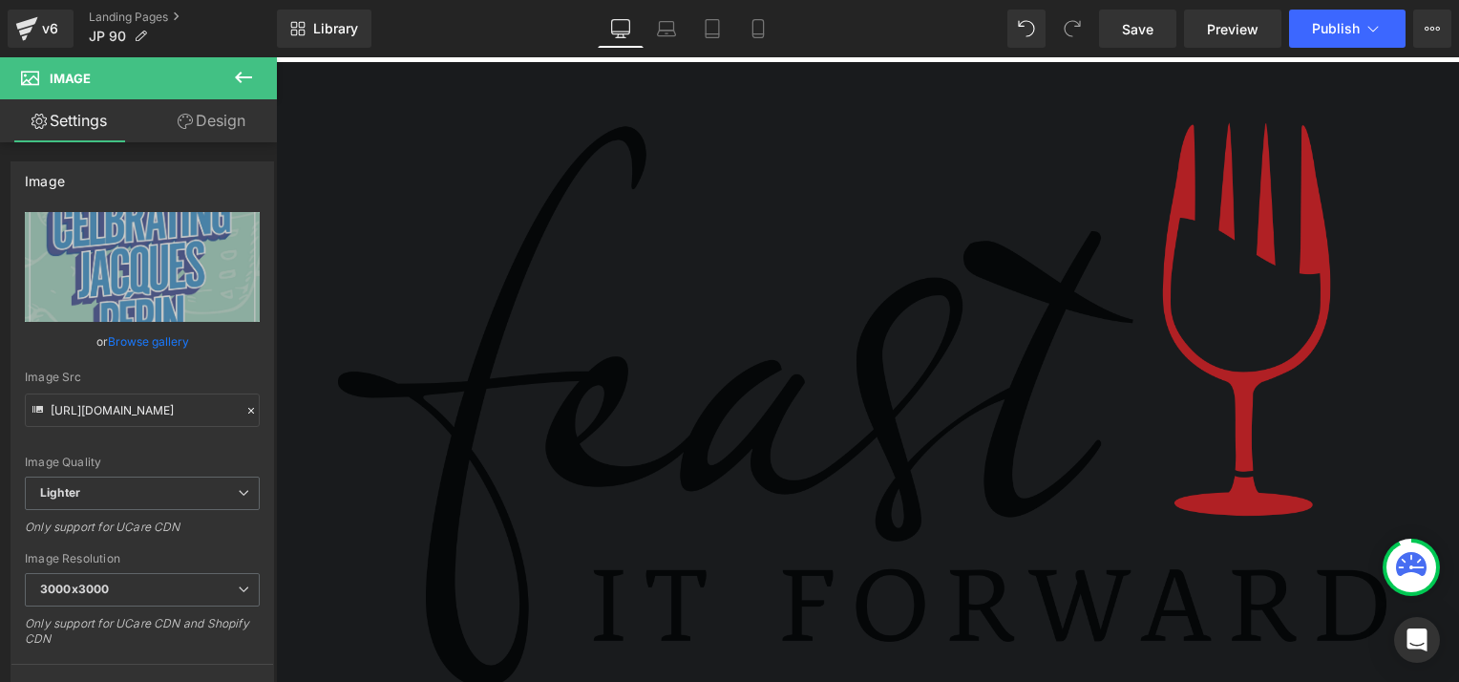
scroll to position [1810, 0]
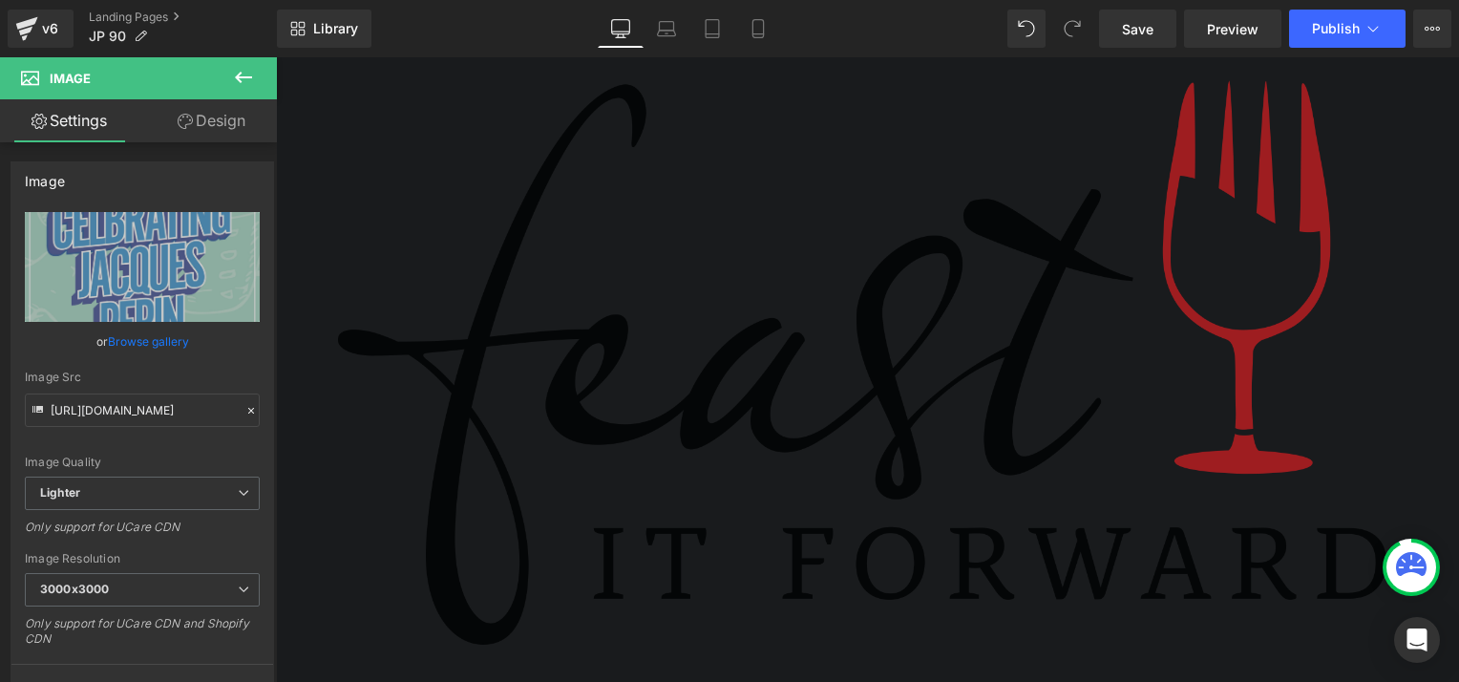
click at [748, 331] on img at bounding box center [867, 363] width 1117 height 628
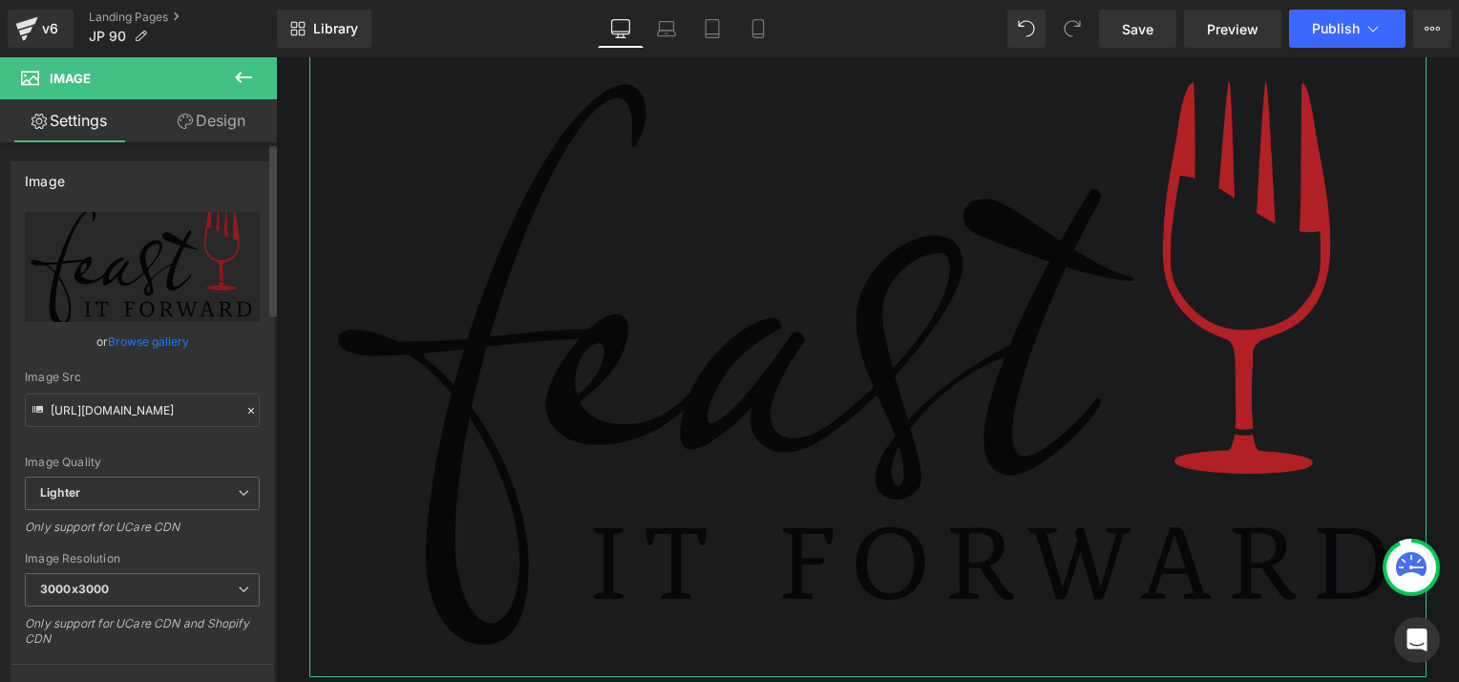
click at [137, 340] on link "Browse gallery" at bounding box center [148, 341] width 81 height 33
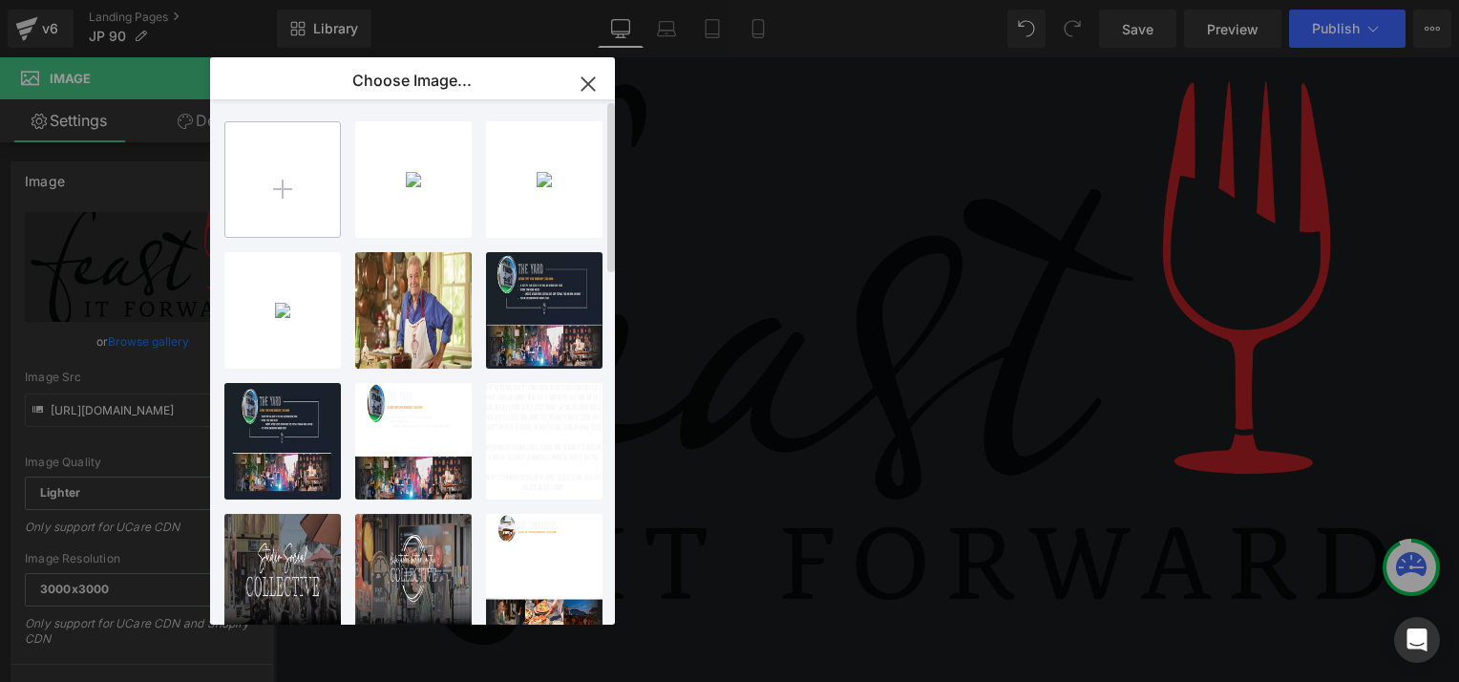
click at [303, 198] on input "file" at bounding box center [282, 179] width 115 height 115
type input "C:\fakepath\Banner-Footer White Background.png"
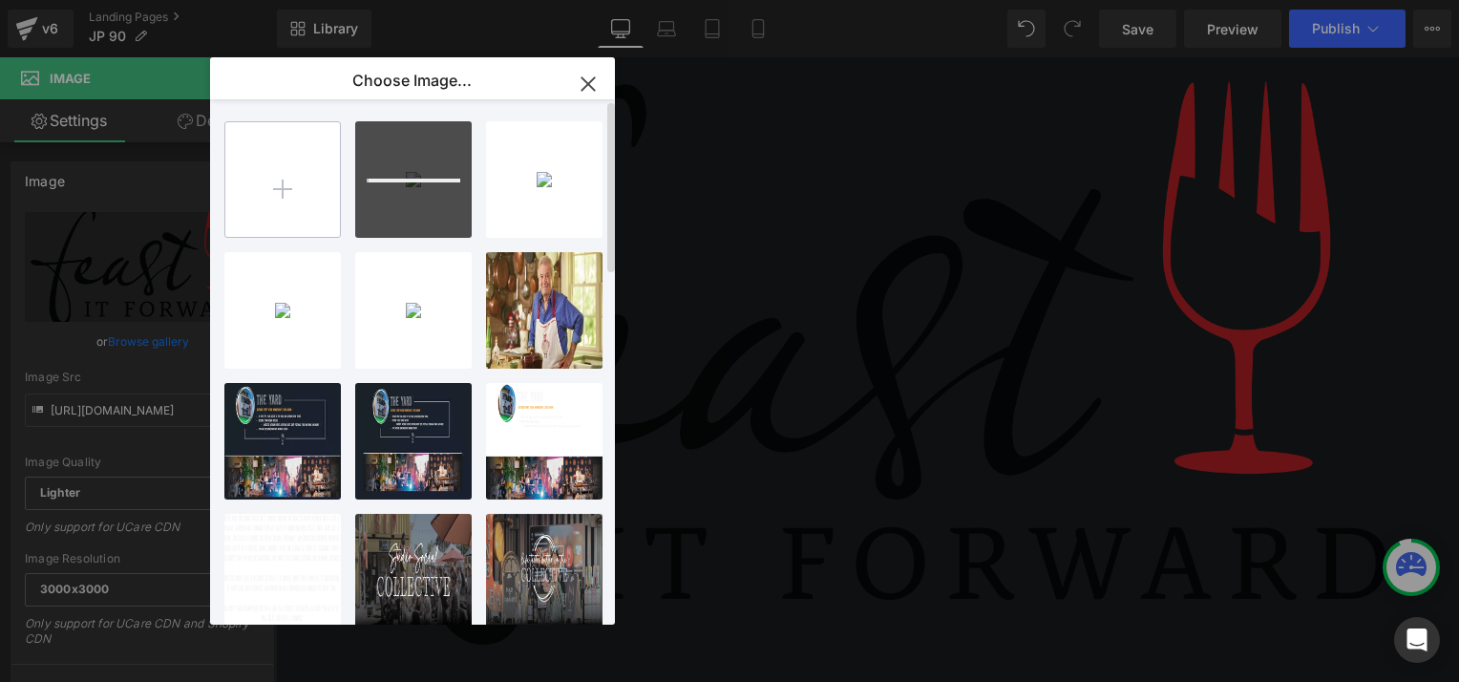
click at [282, 200] on input "file" at bounding box center [282, 179] width 115 height 115
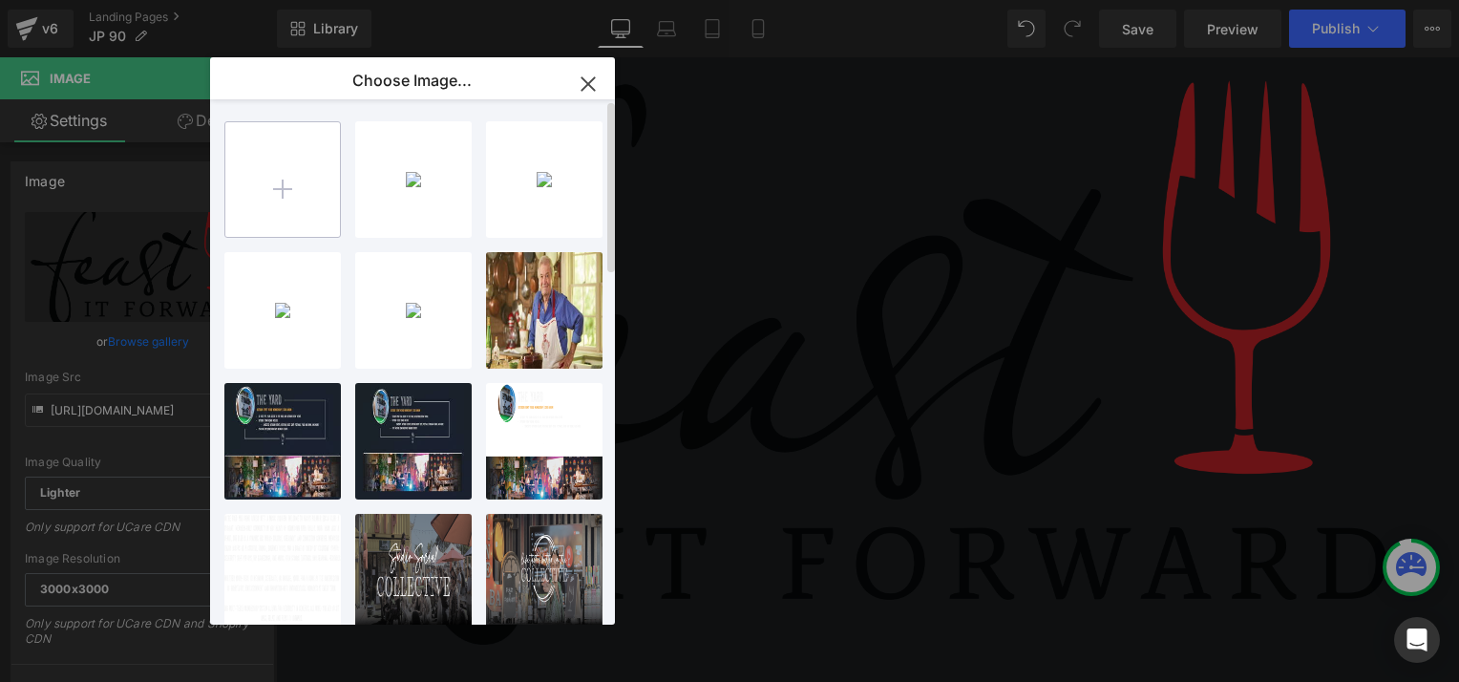
type input "C:\fakepath\JP_Banner.png"
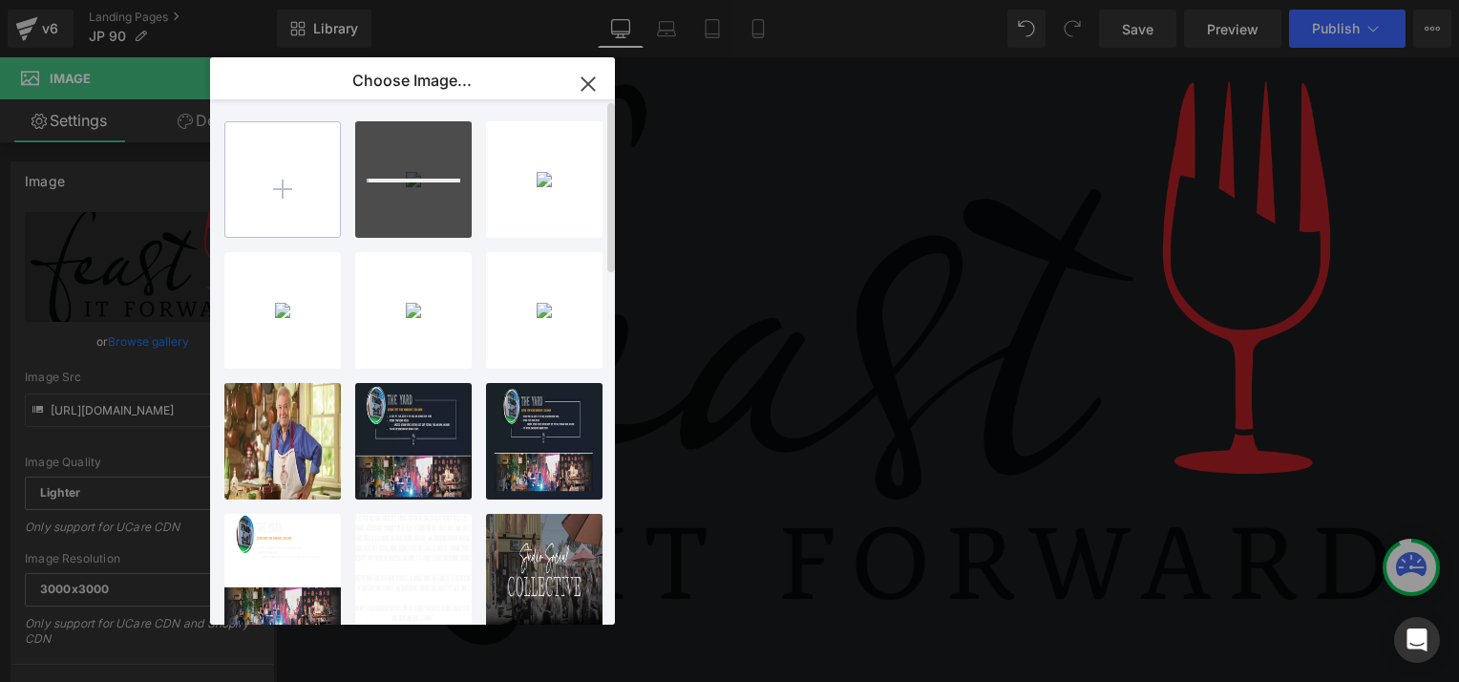
click at [284, 191] on input "file" at bounding box center [282, 179] width 115 height 115
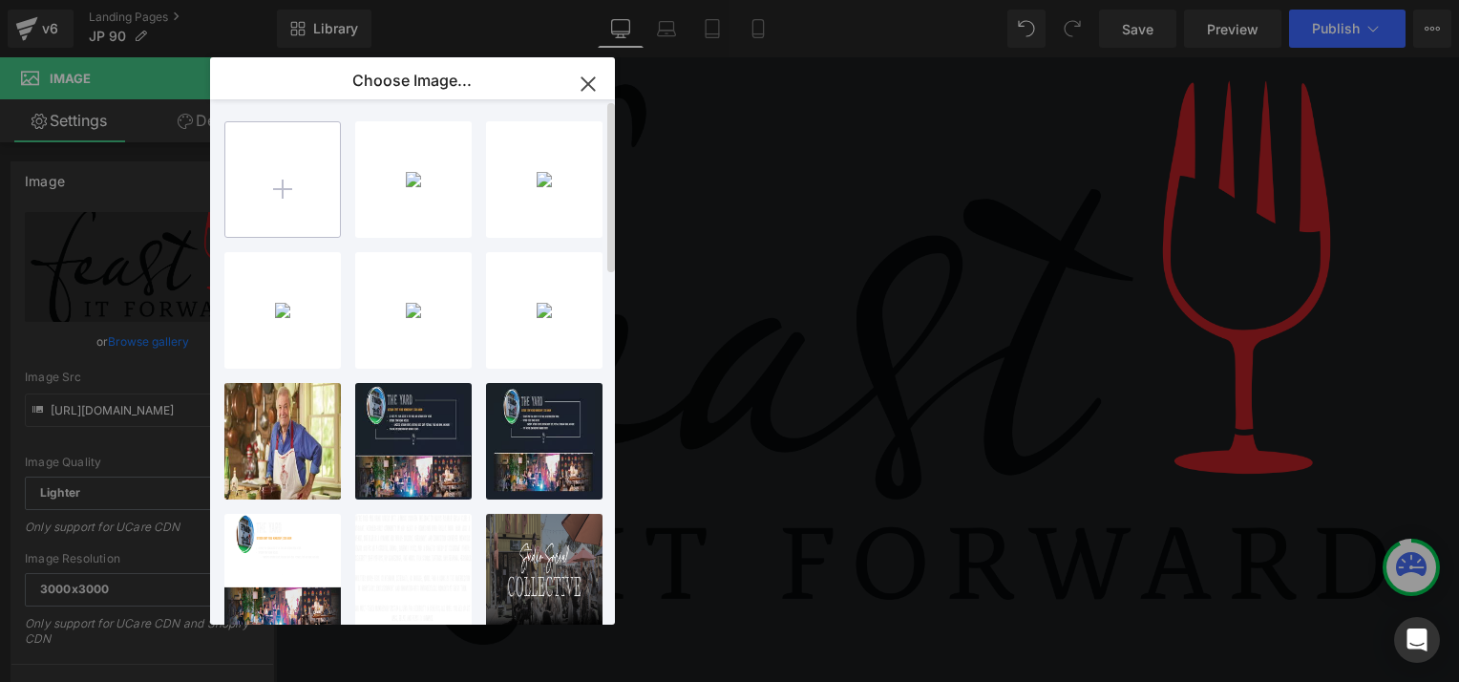
type input "C:\fakepath\RSVP_Graphic.png"
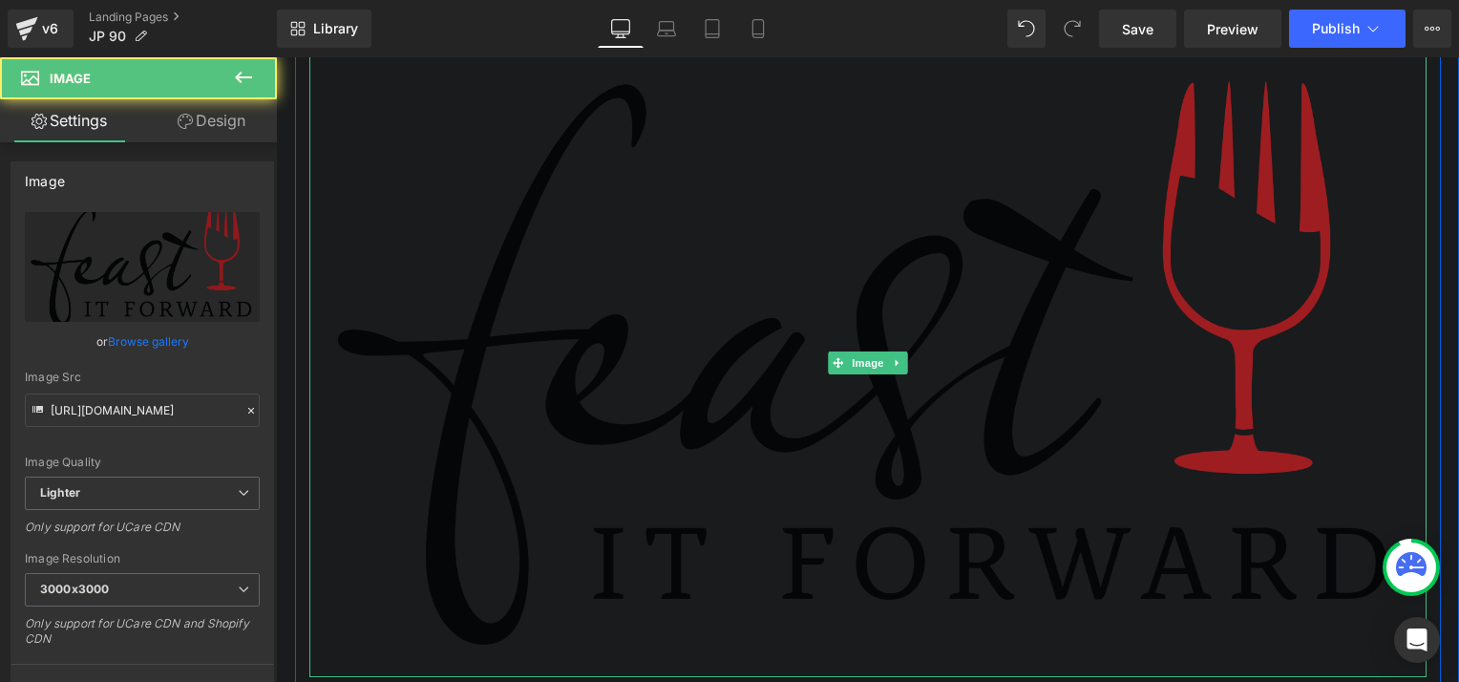
click at [695, 246] on img at bounding box center [867, 363] width 1117 height 628
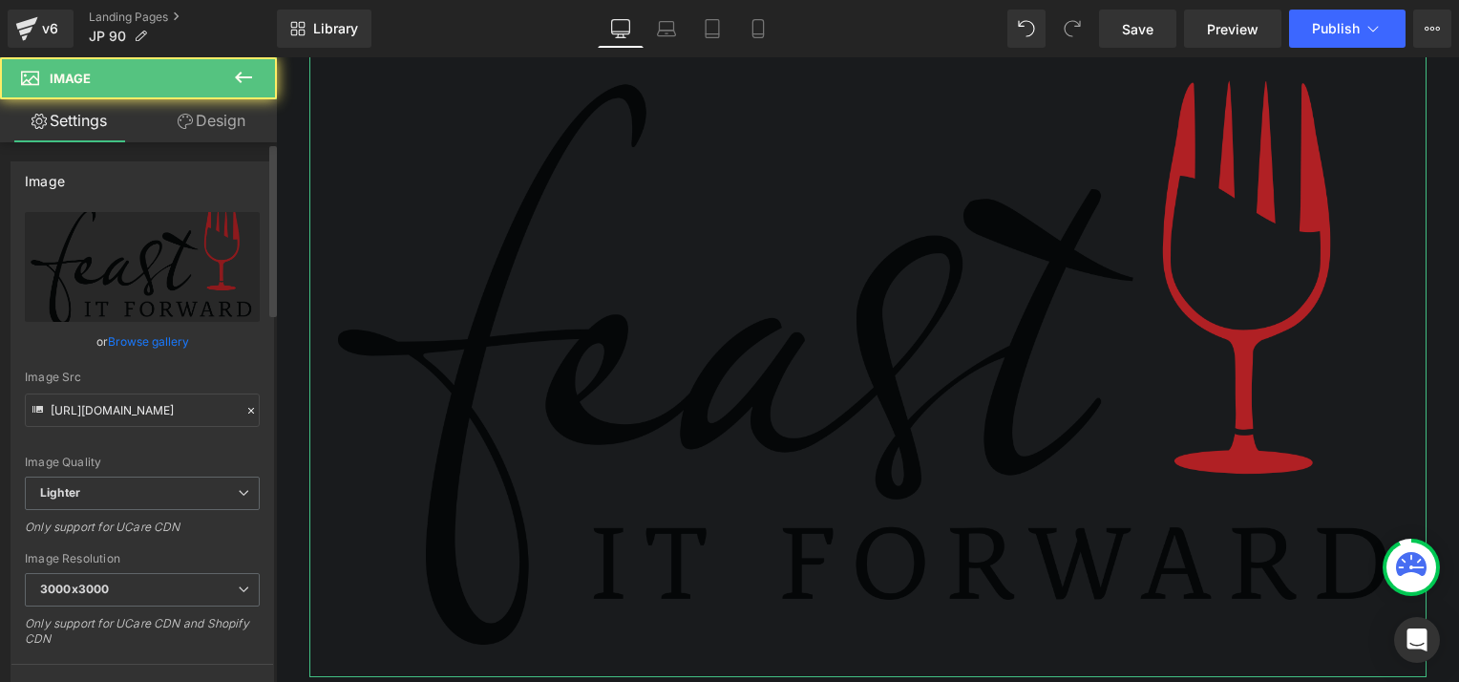
click at [163, 344] on link "Browse gallery" at bounding box center [148, 341] width 81 height 33
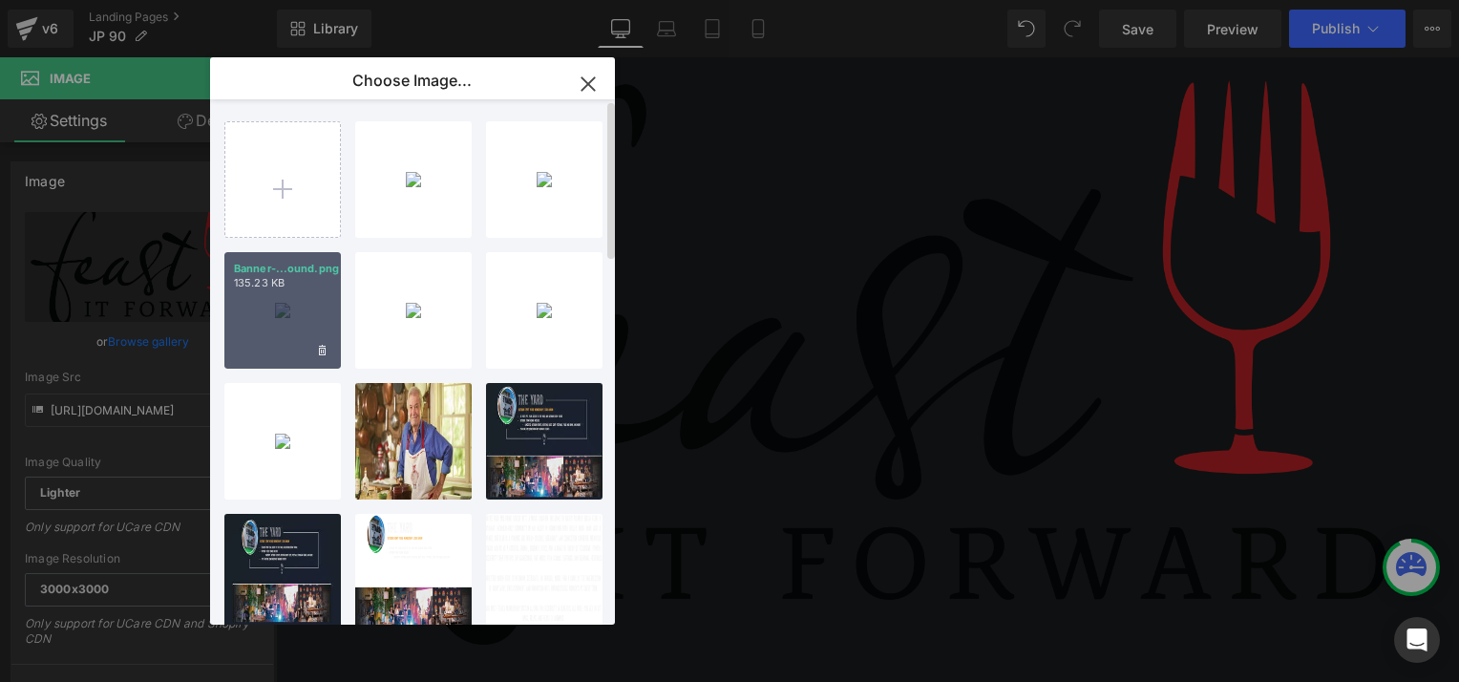
click at [290, 310] on div "Banner-...ound.png 135.23 KB" at bounding box center [282, 310] width 116 height 116
type input "[URL][DOMAIN_NAME]"
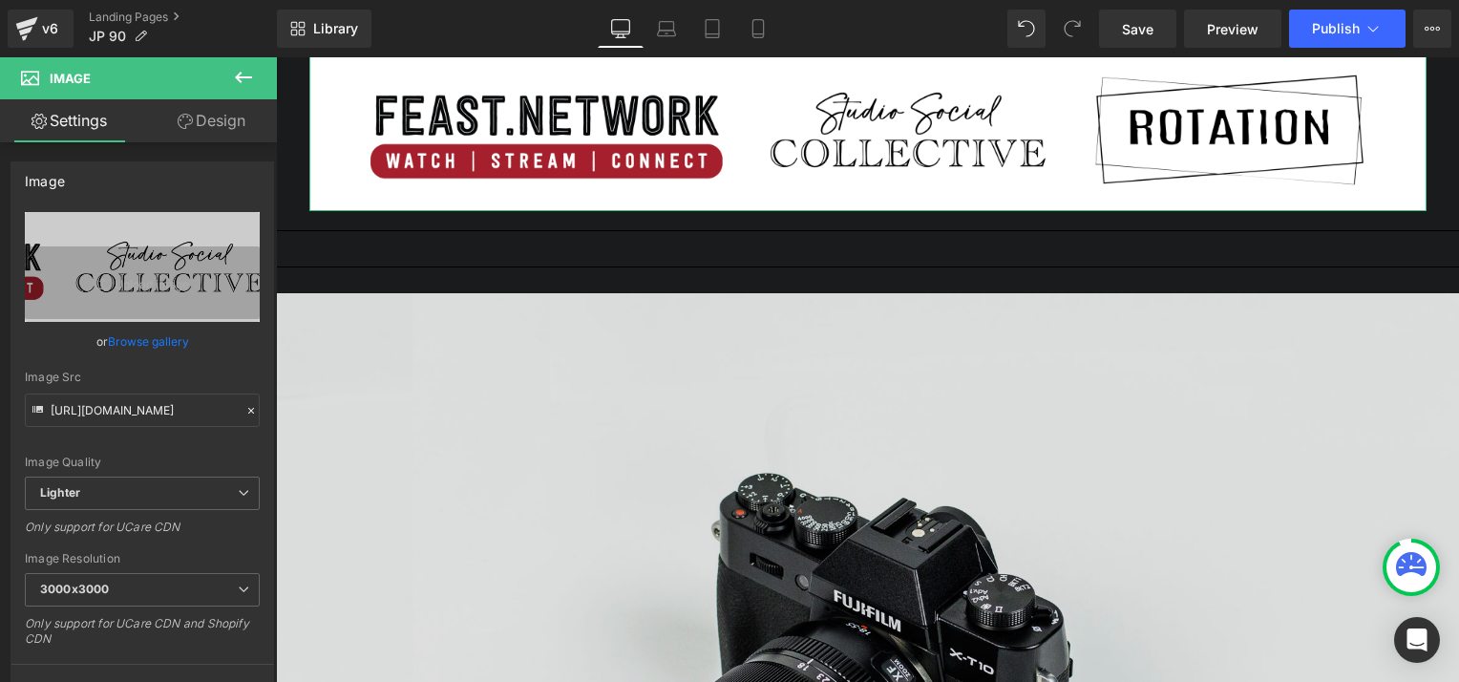
click at [622, 494] on img at bounding box center [867, 685] width 1183 height 784
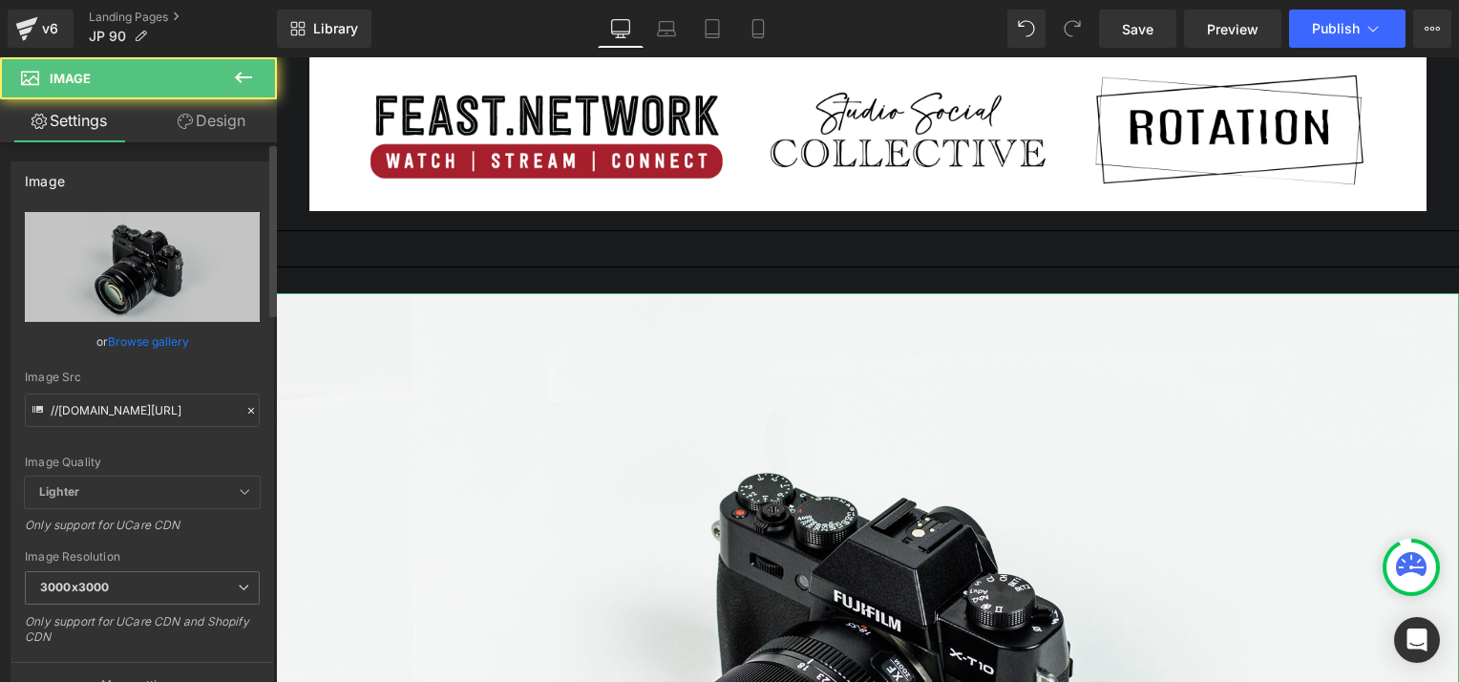
click at [150, 340] on link "Browse gallery" at bounding box center [148, 341] width 81 height 33
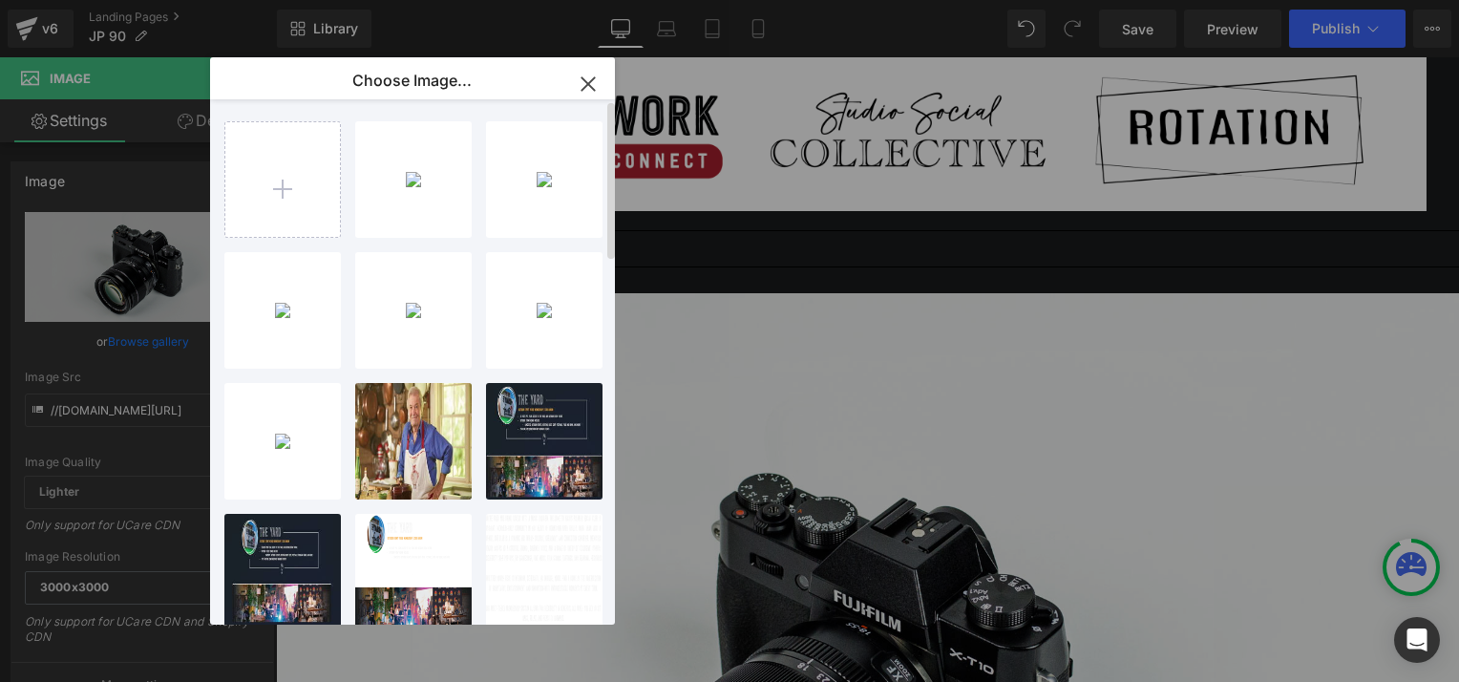
click at [348, 185] on div "RSVP_Gr...phic.png 16.15 KB Delete image? Yes No JP_Bann...nner.png 141.40 KB D…" at bounding box center [423, 365] width 398 height 533
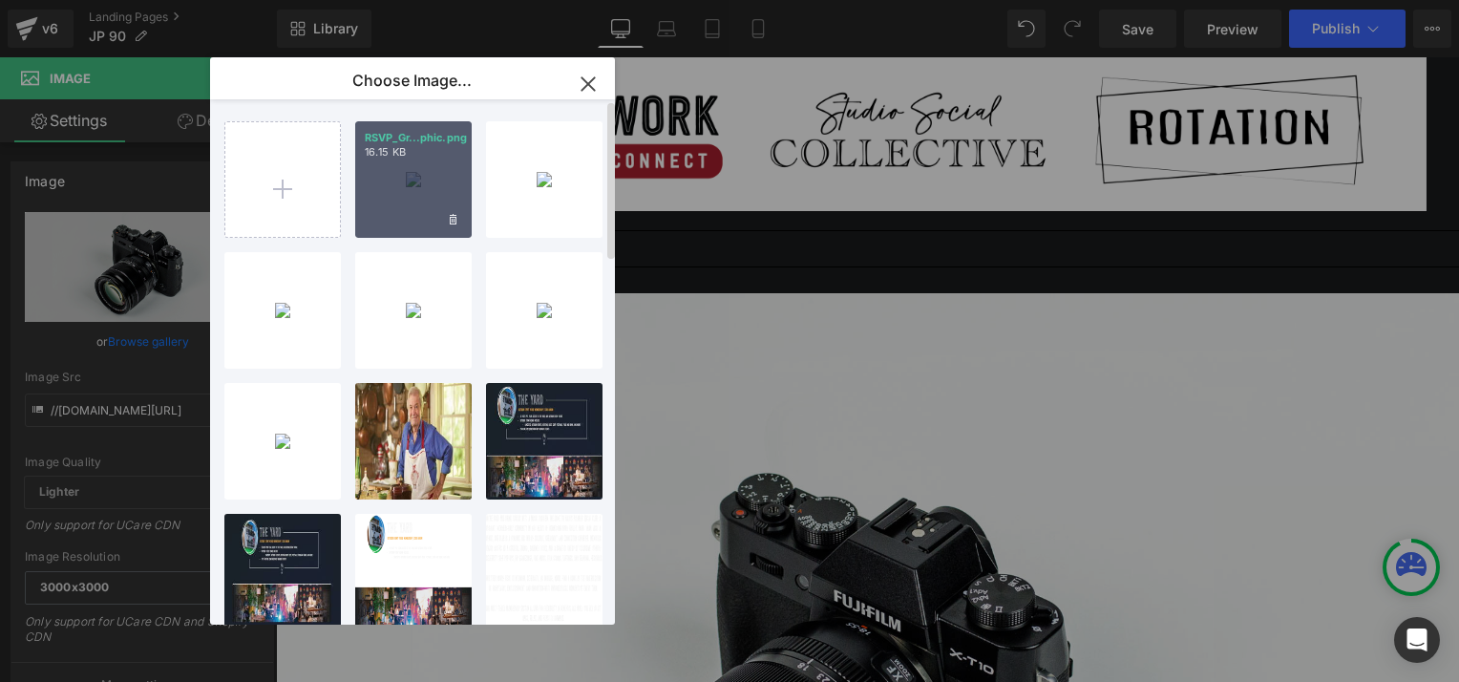
click at [377, 179] on div "RSVP_Gr...phic.png 16.15 KB" at bounding box center [413, 179] width 116 height 116
type input "[URL][DOMAIN_NAME]"
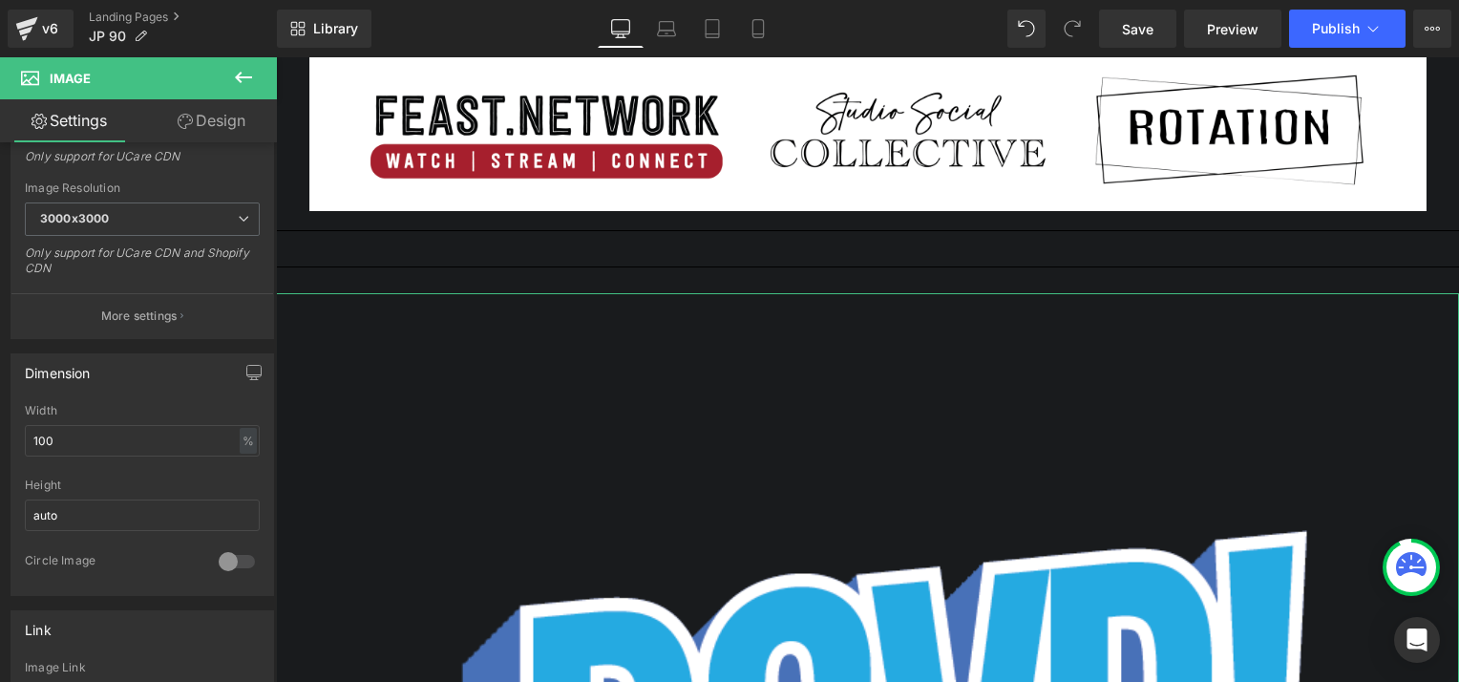
scroll to position [414, 0]
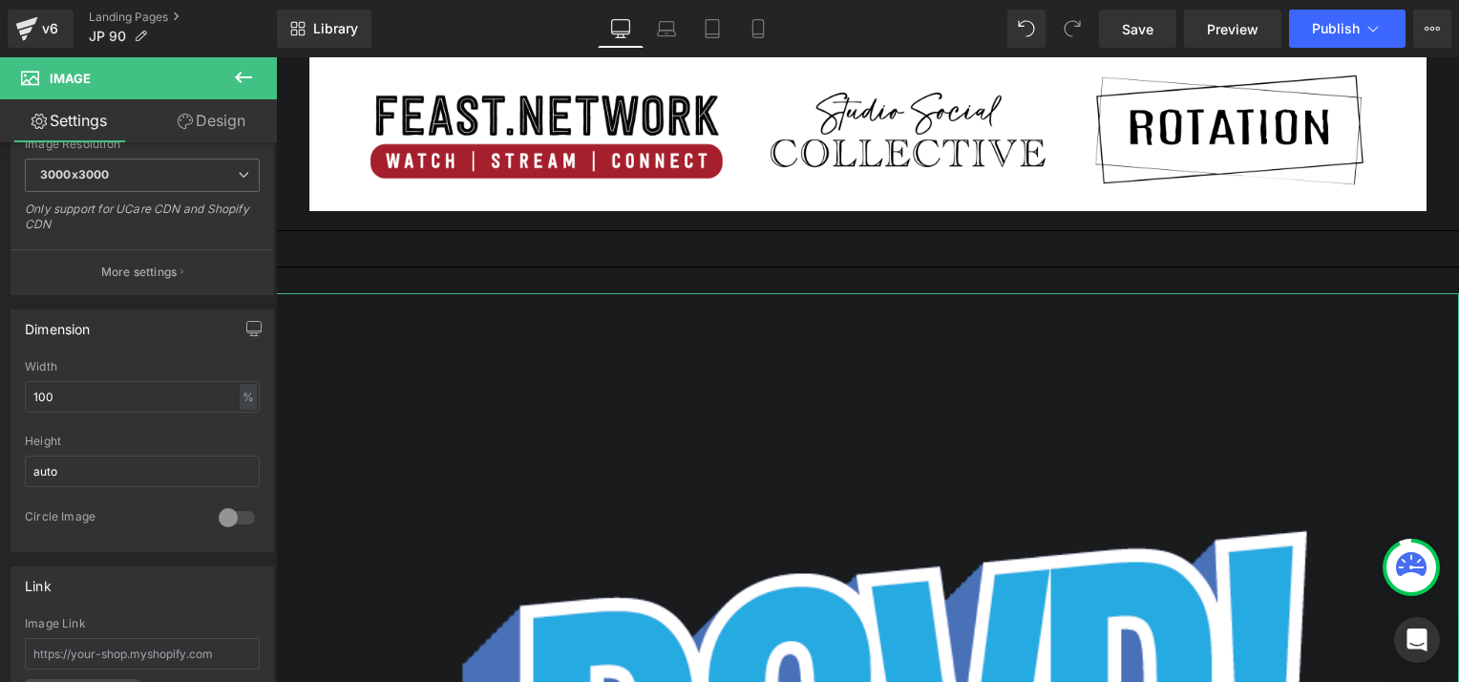
click at [271, 316] on b at bounding box center [273, 364] width 8 height 171
drag, startPoint x: 84, startPoint y: 389, endPoint x: -4, endPoint y: 409, distance: 90.1
click at [0, 409] on html "Image You are previewing how the will restyle your page. You can not edit Eleme…" at bounding box center [729, 341] width 1459 height 682
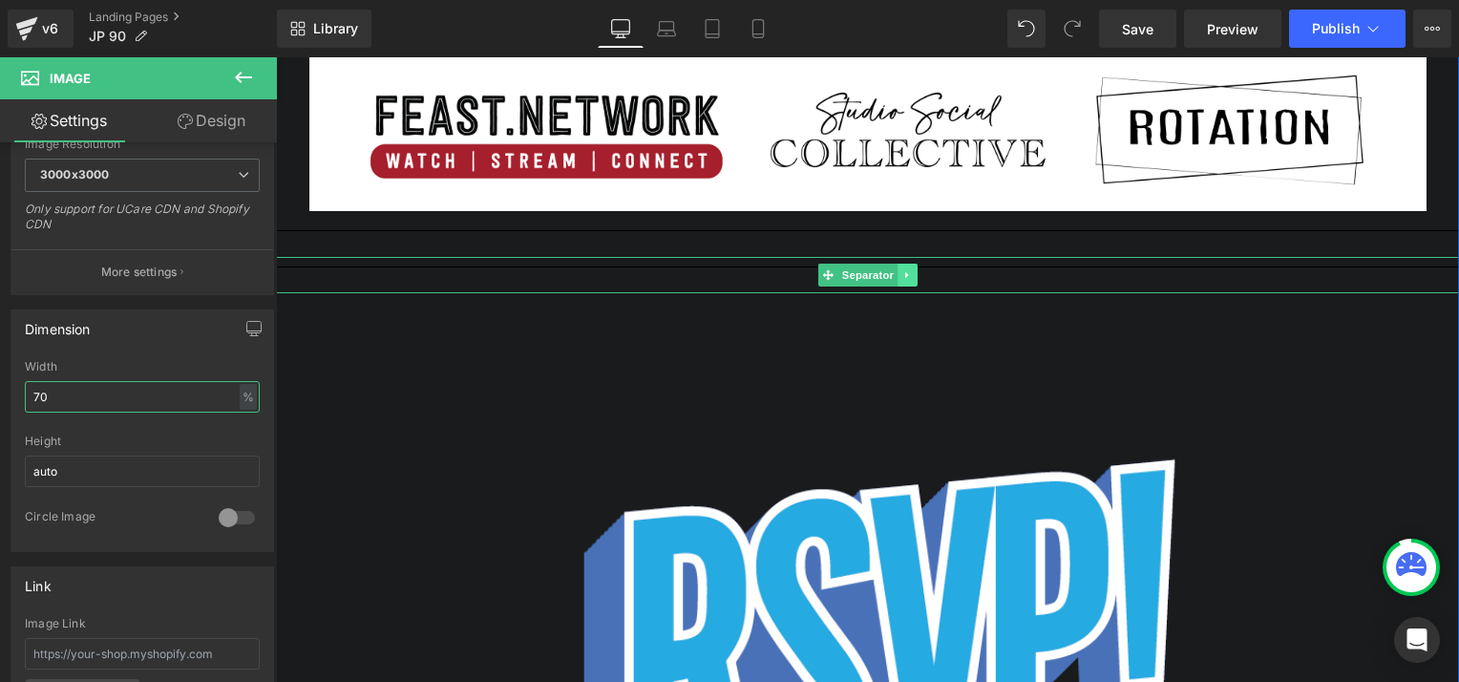
type input "70"
click at [902, 273] on icon at bounding box center [907, 274] width 11 height 11
click at [912, 271] on icon at bounding box center [917, 274] width 11 height 11
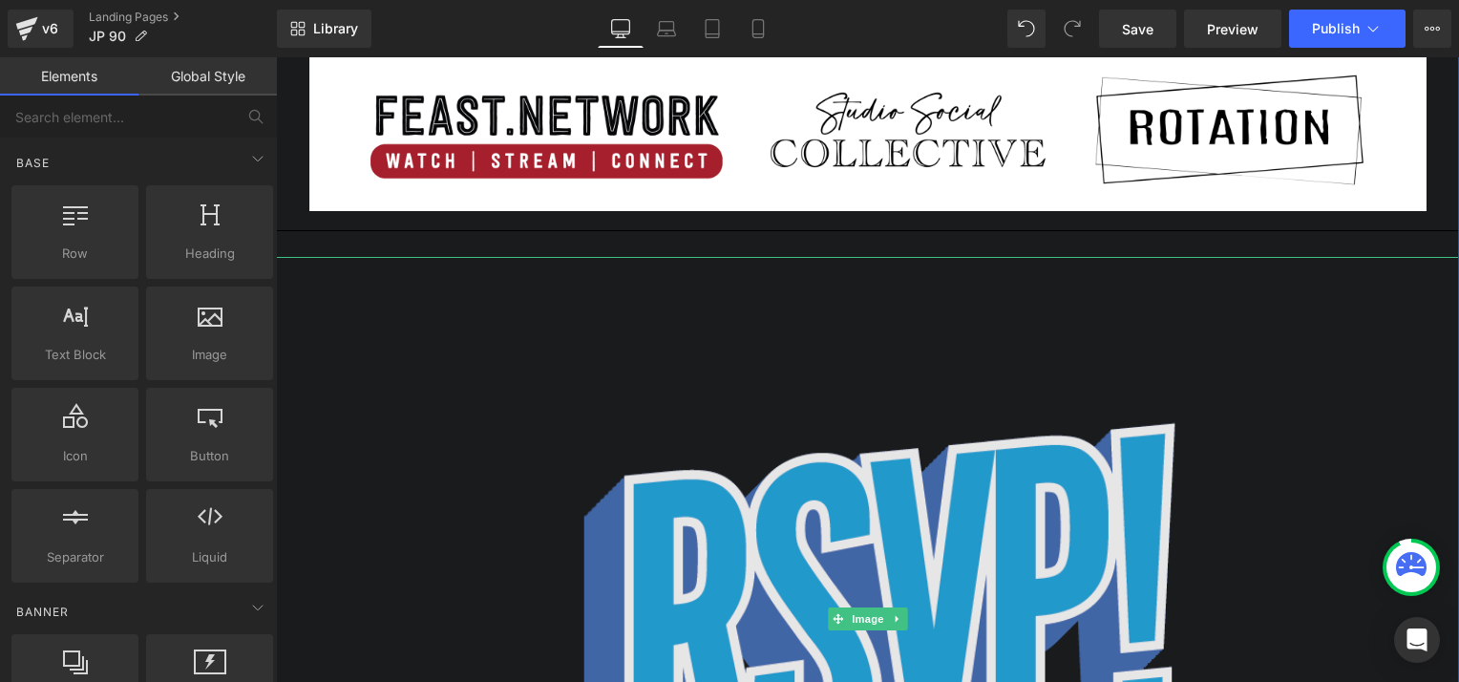
click at [831, 547] on img at bounding box center [867, 620] width 828 height 726
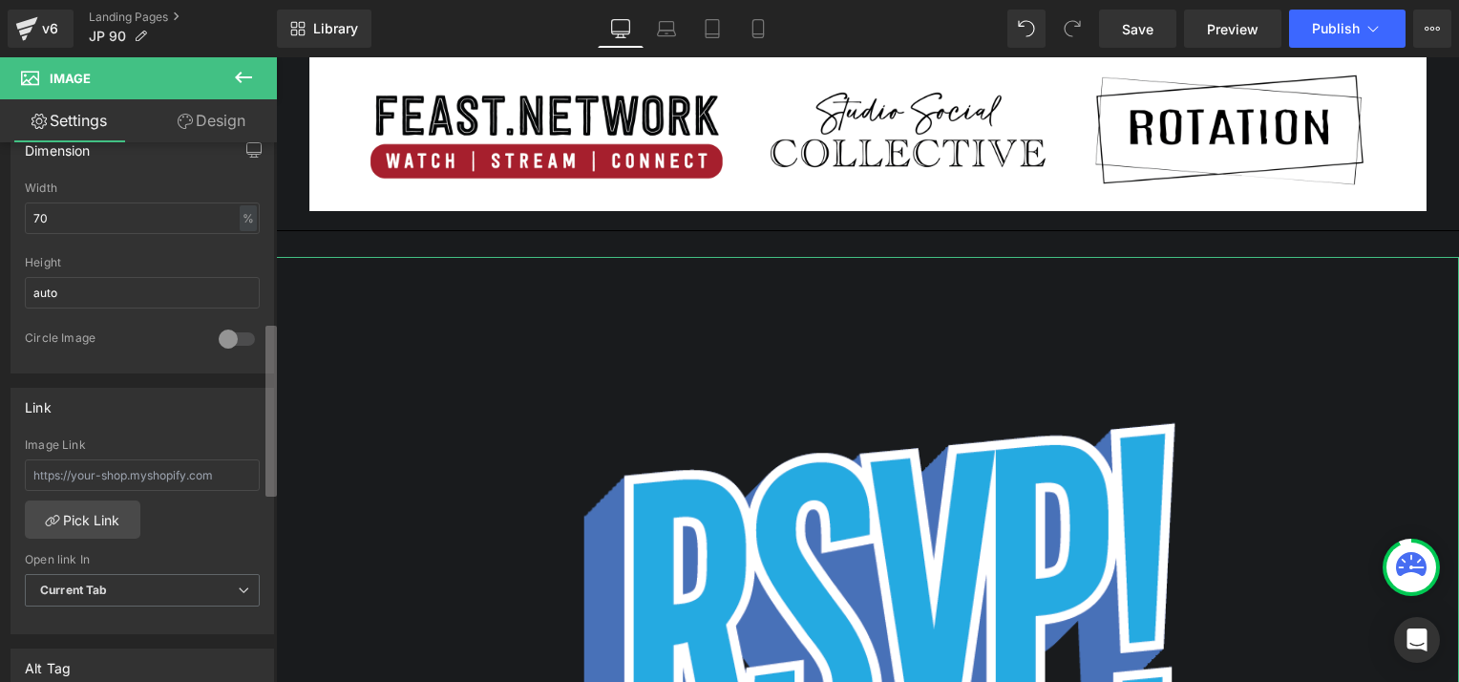
scroll to position [600, 0]
click at [267, 399] on b at bounding box center [270, 424] width 11 height 171
drag, startPoint x: 58, startPoint y: 209, endPoint x: 17, endPoint y: 205, distance: 41.2
click at [17, 205] on div "70% Width 70 % % px auto Height auto 0 Circle Image" at bounding box center [142, 270] width 262 height 191
type input "50"
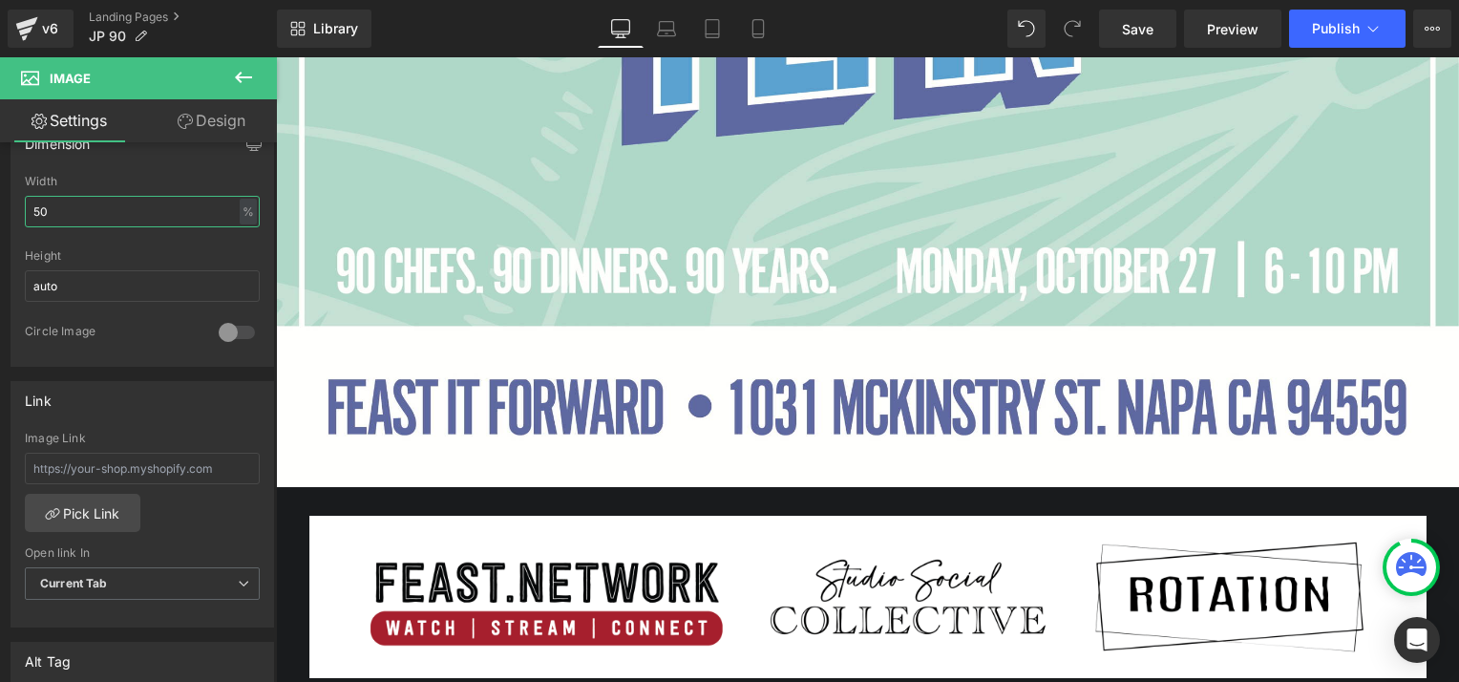
scroll to position [1325, 0]
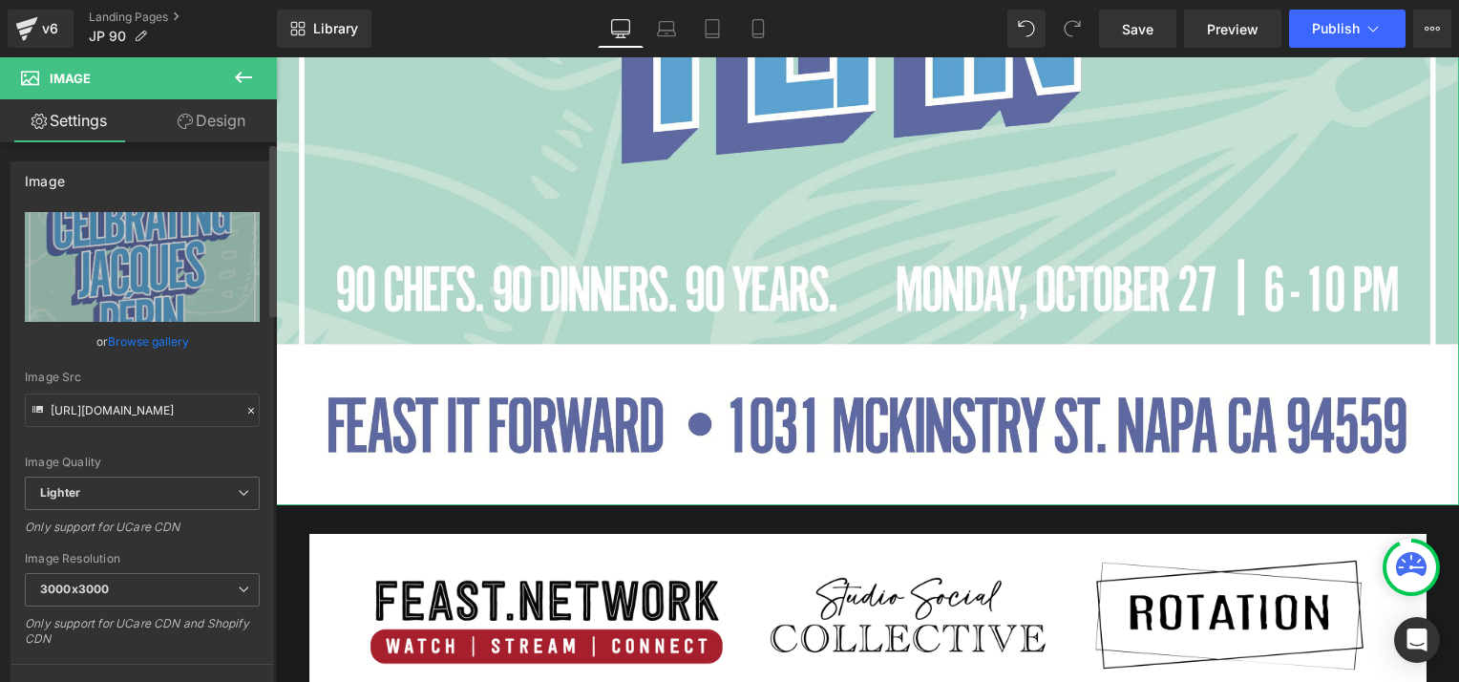
click at [141, 342] on link "Browse gallery" at bounding box center [148, 341] width 81 height 33
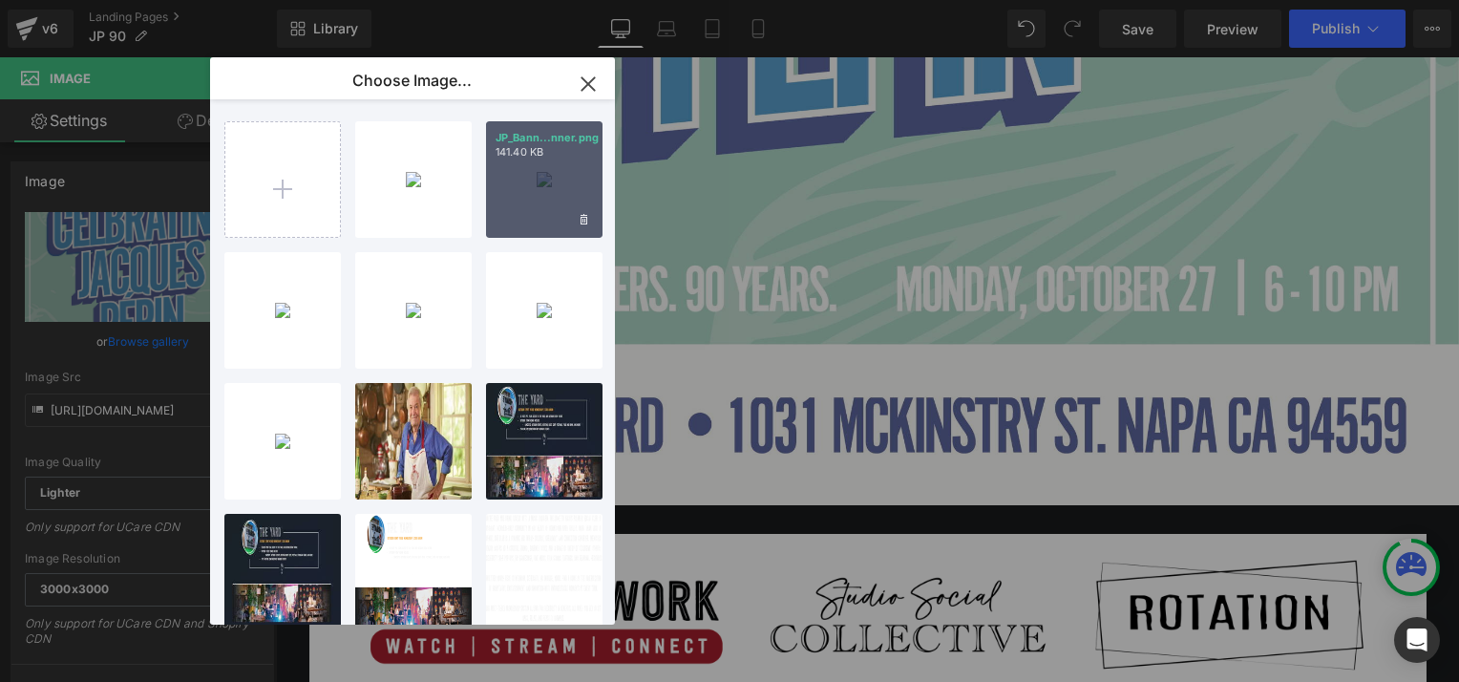
click at [517, 197] on div "JP_Bann...nner.png 141.40 KB" at bounding box center [544, 179] width 116 height 116
type input "[URL][DOMAIN_NAME]"
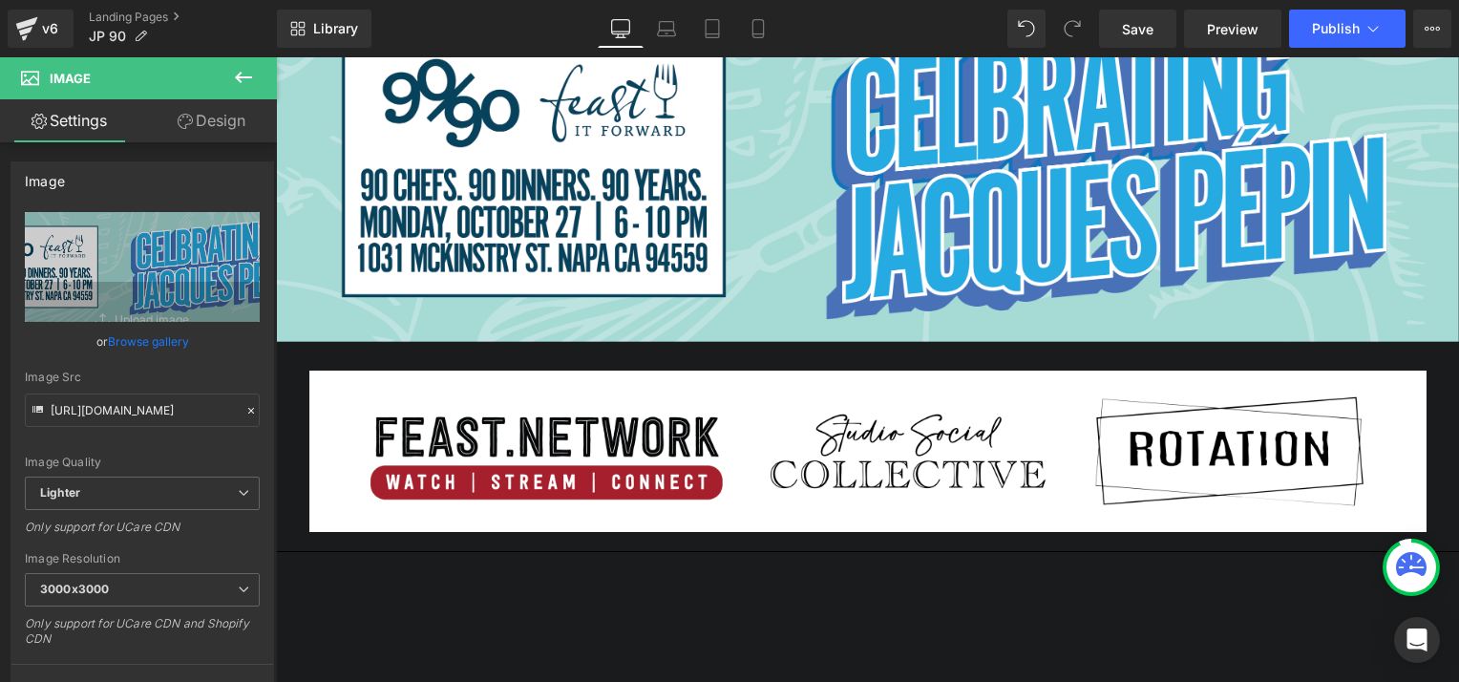
scroll to position [274, 0]
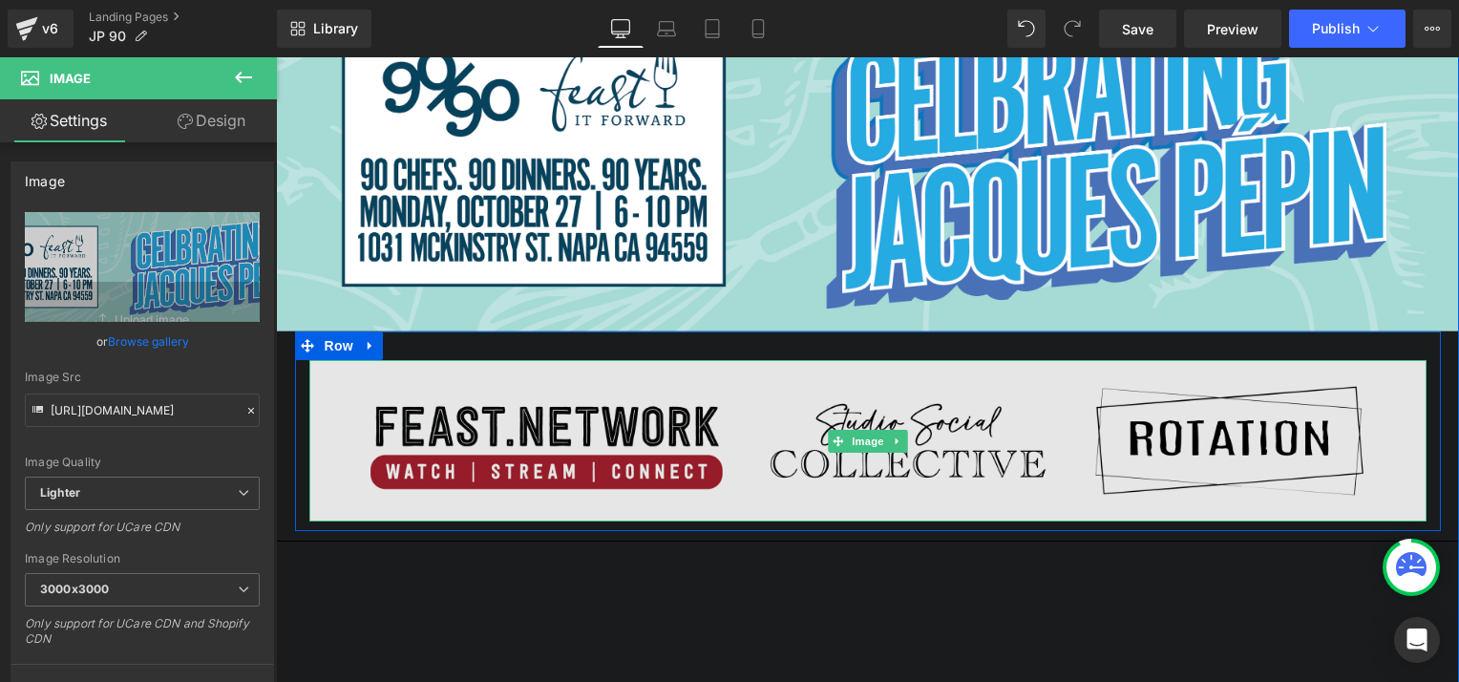
click at [748, 392] on img at bounding box center [867, 440] width 1117 height 161
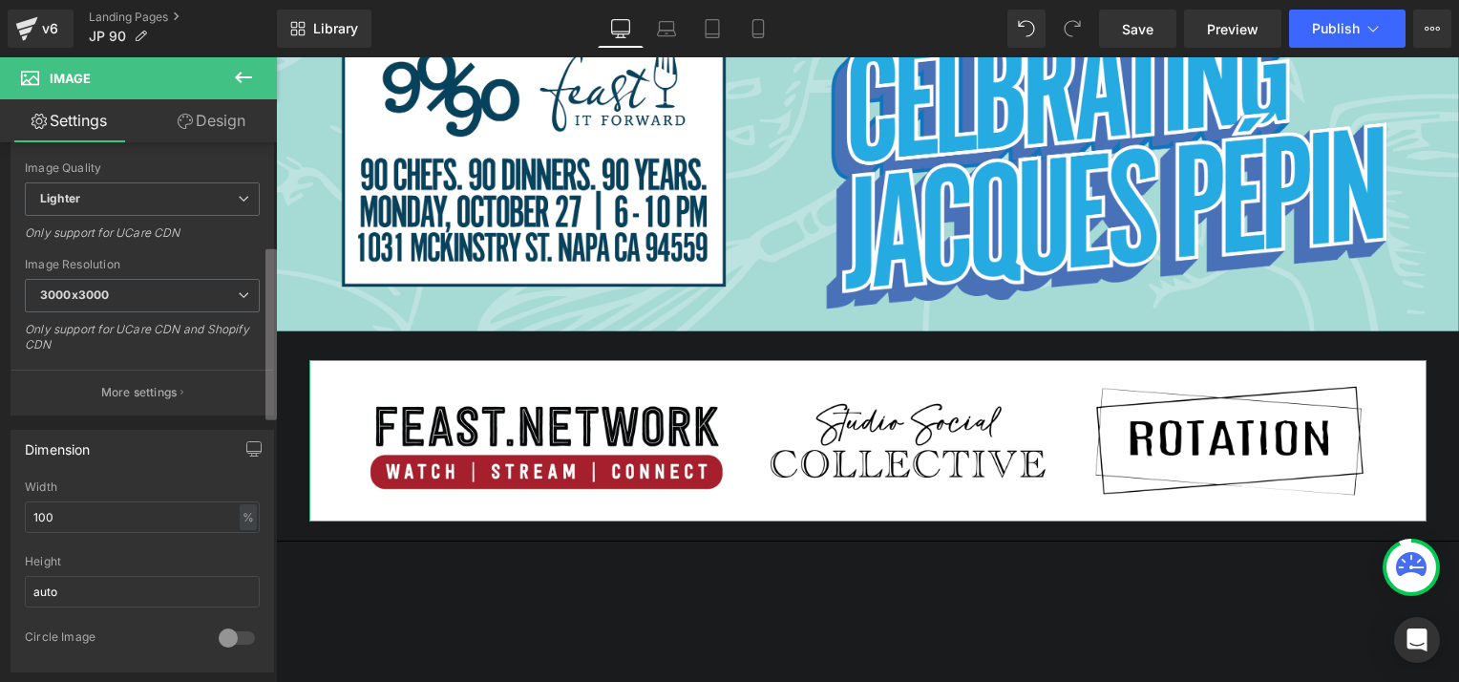
scroll to position [323, 0]
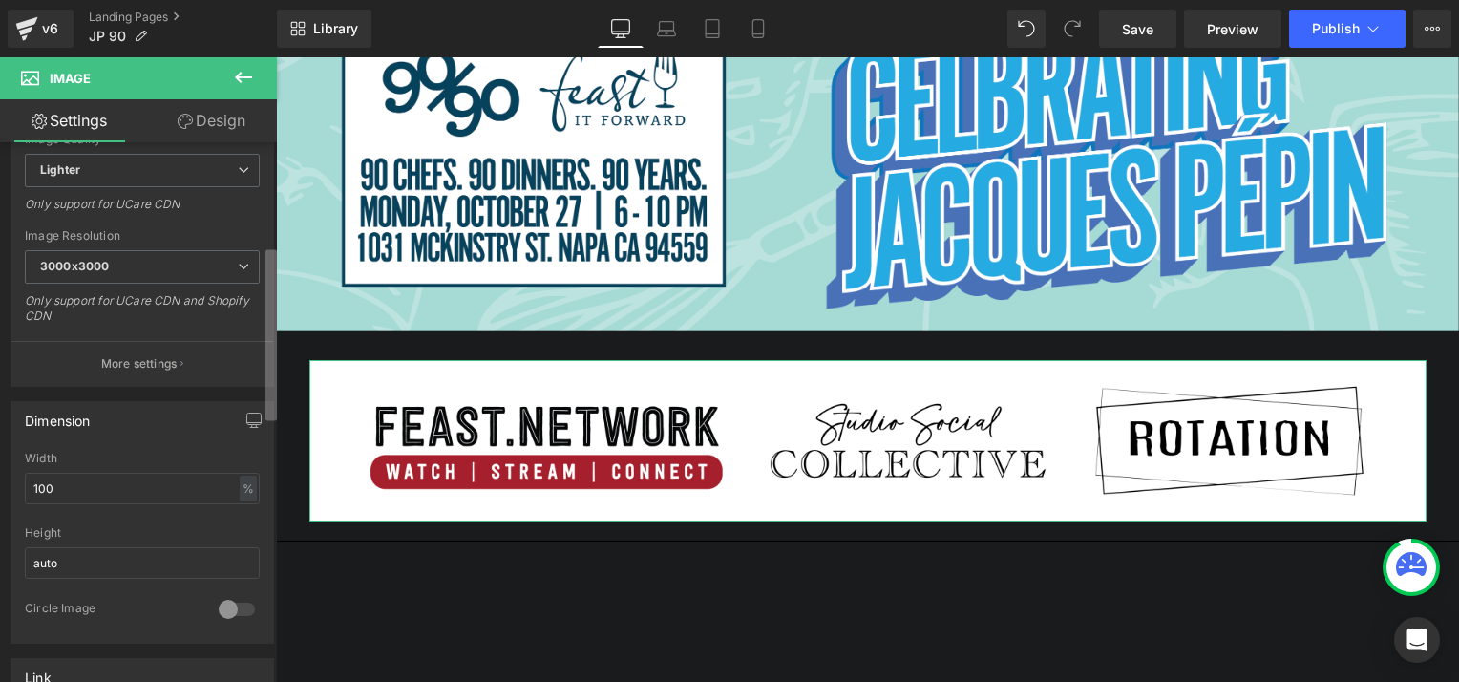
click at [268, 298] on b at bounding box center [270, 335] width 11 height 171
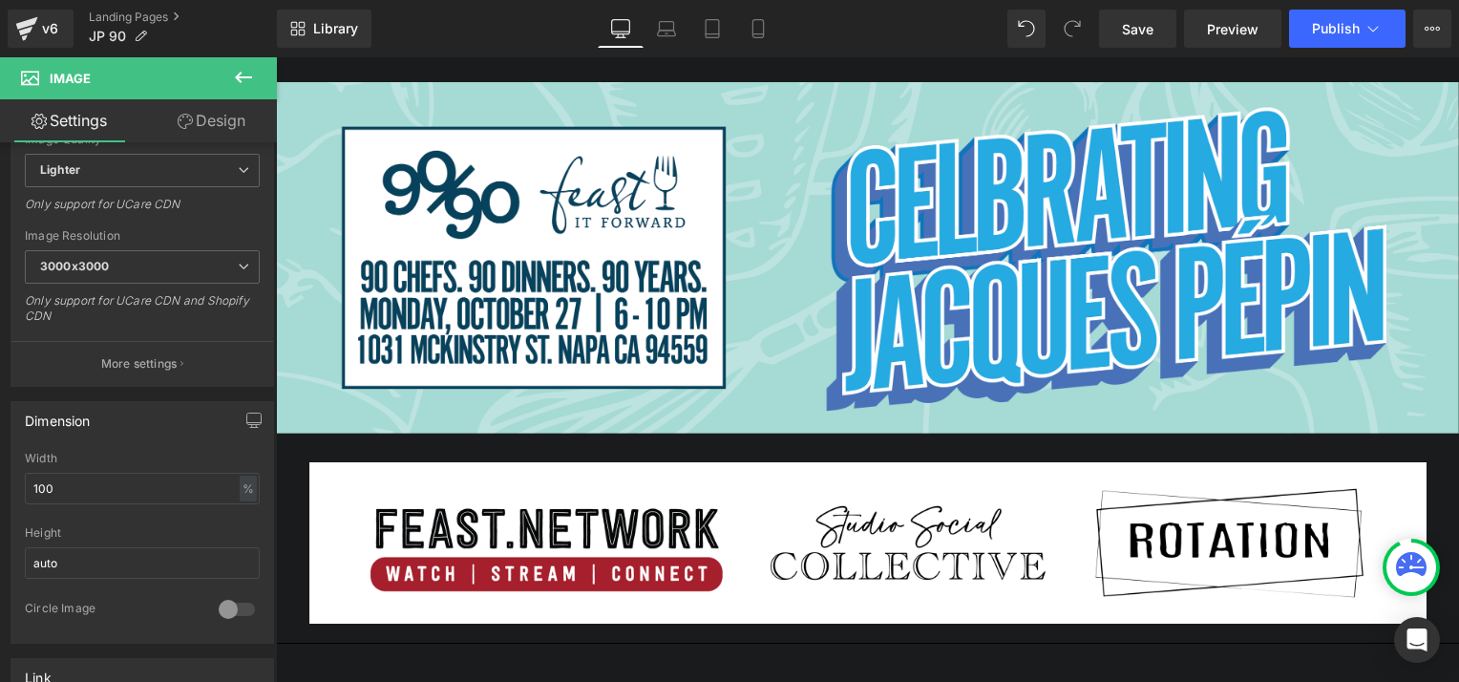
scroll to position [190, 0]
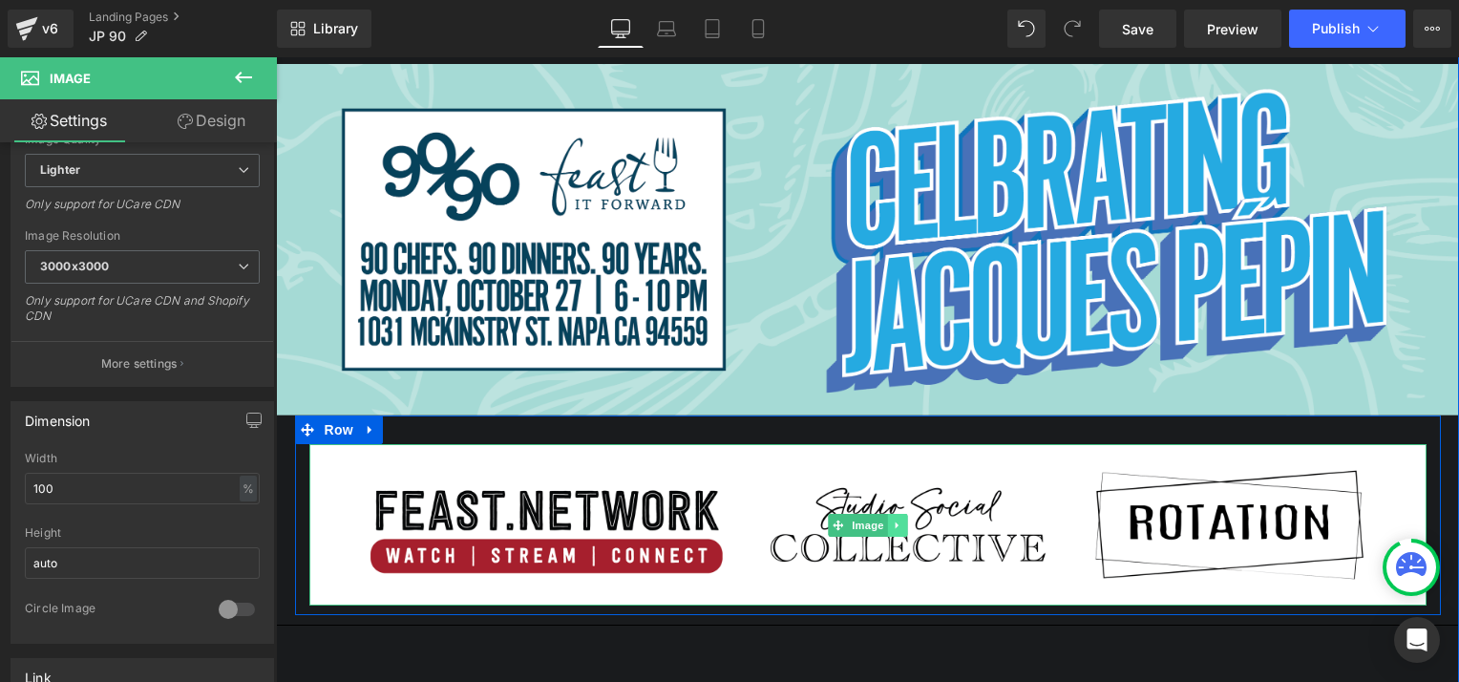
click at [892, 526] on icon at bounding box center [897, 524] width 11 height 11
click at [901, 526] on icon at bounding box center [906, 524] width 11 height 11
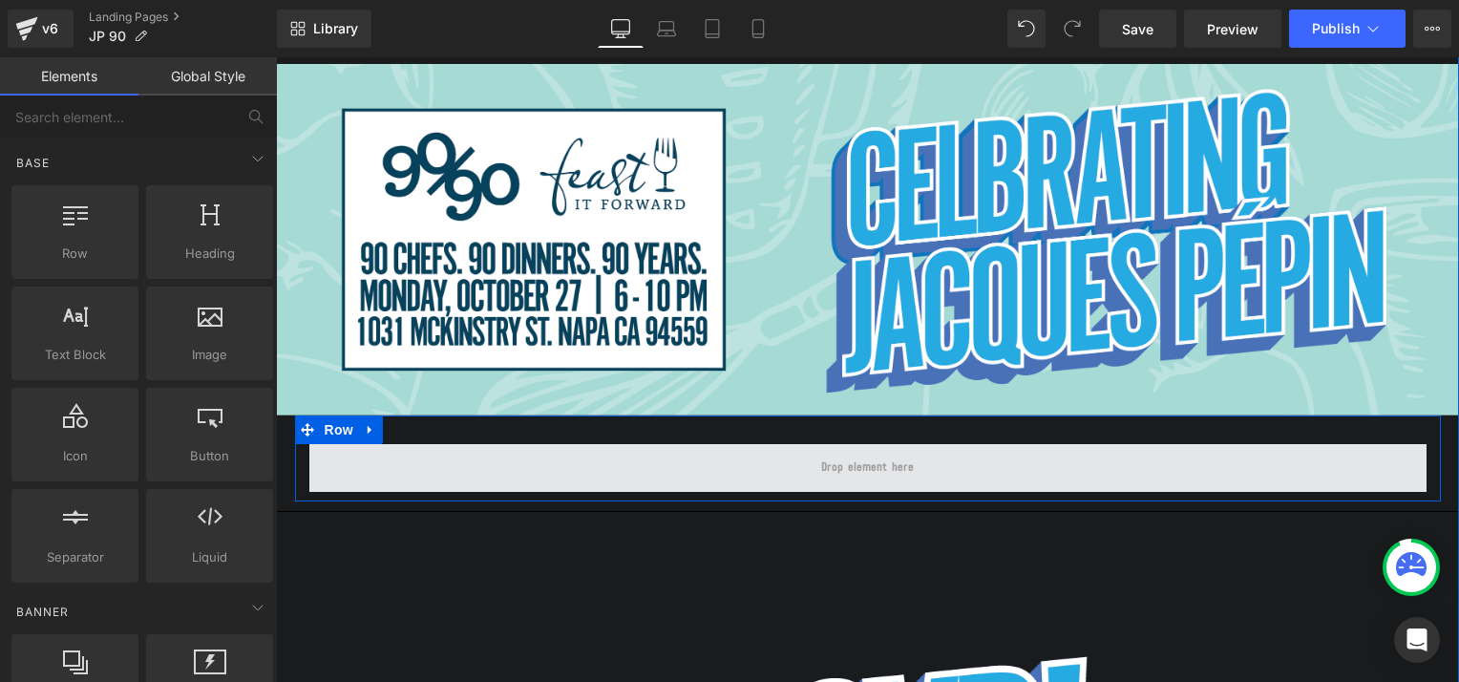
click at [464, 455] on span at bounding box center [867, 468] width 1117 height 48
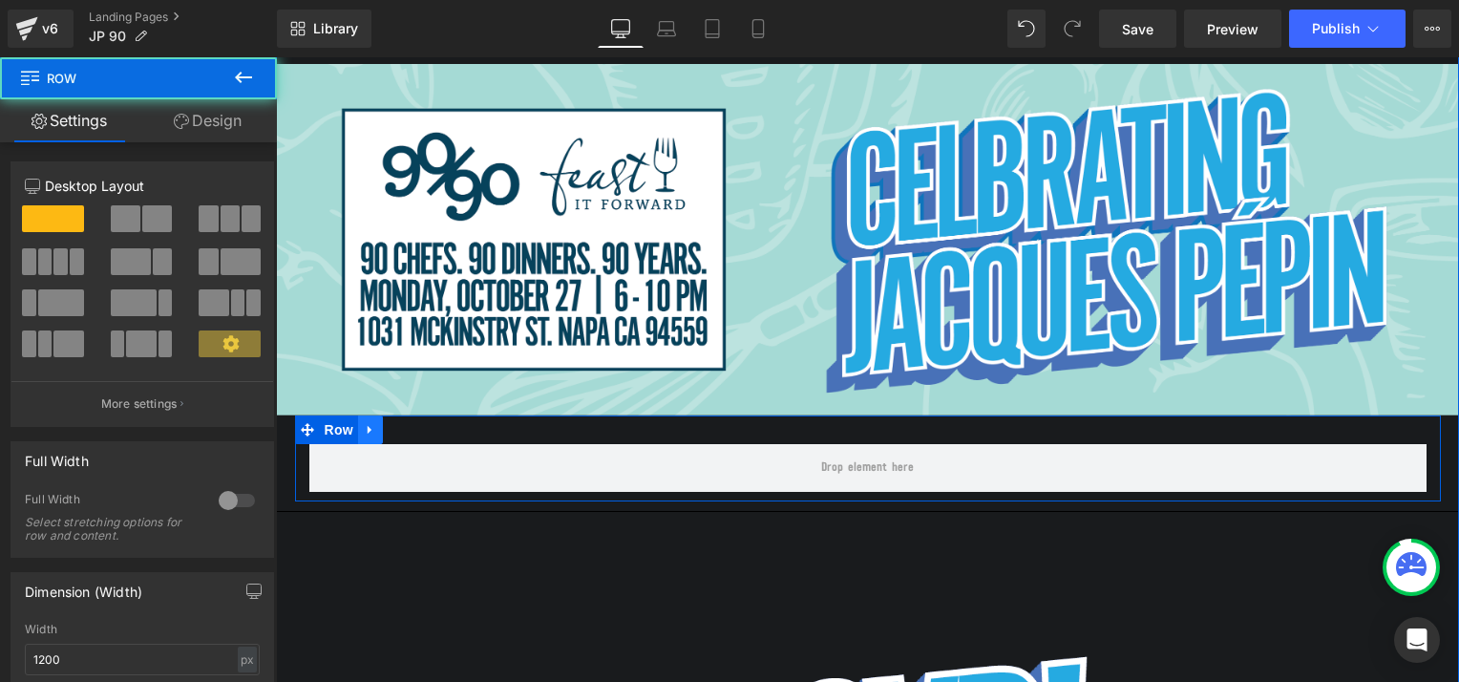
click at [364, 430] on icon at bounding box center [370, 429] width 13 height 14
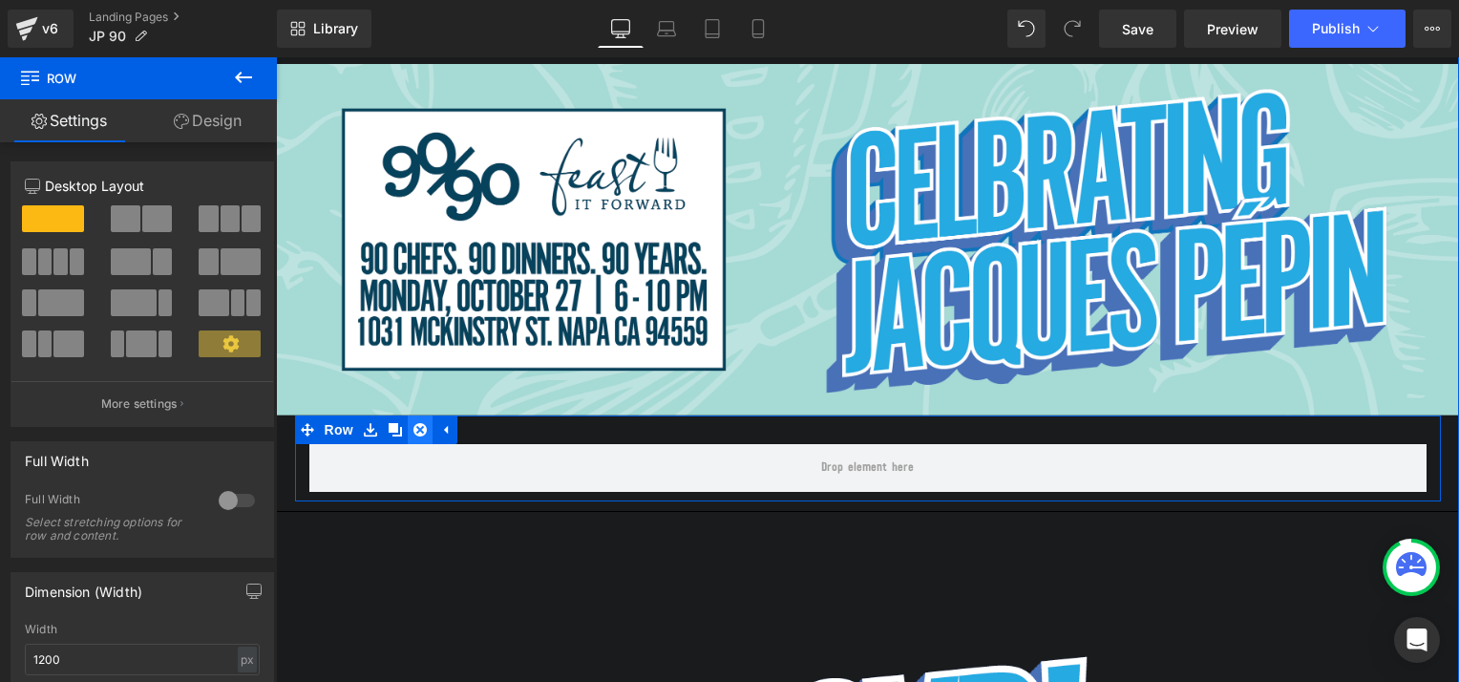
click at [413, 427] on icon at bounding box center [419, 429] width 13 height 13
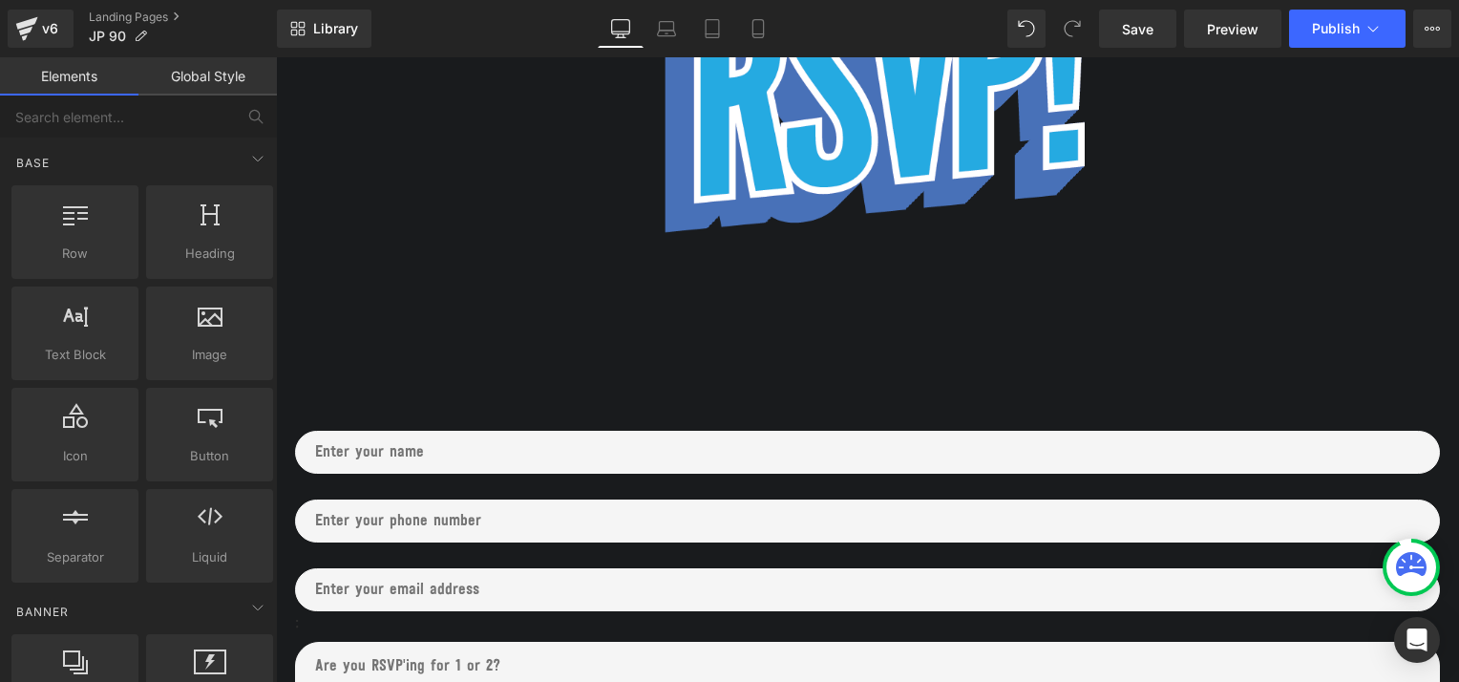
scroll to position [821, 0]
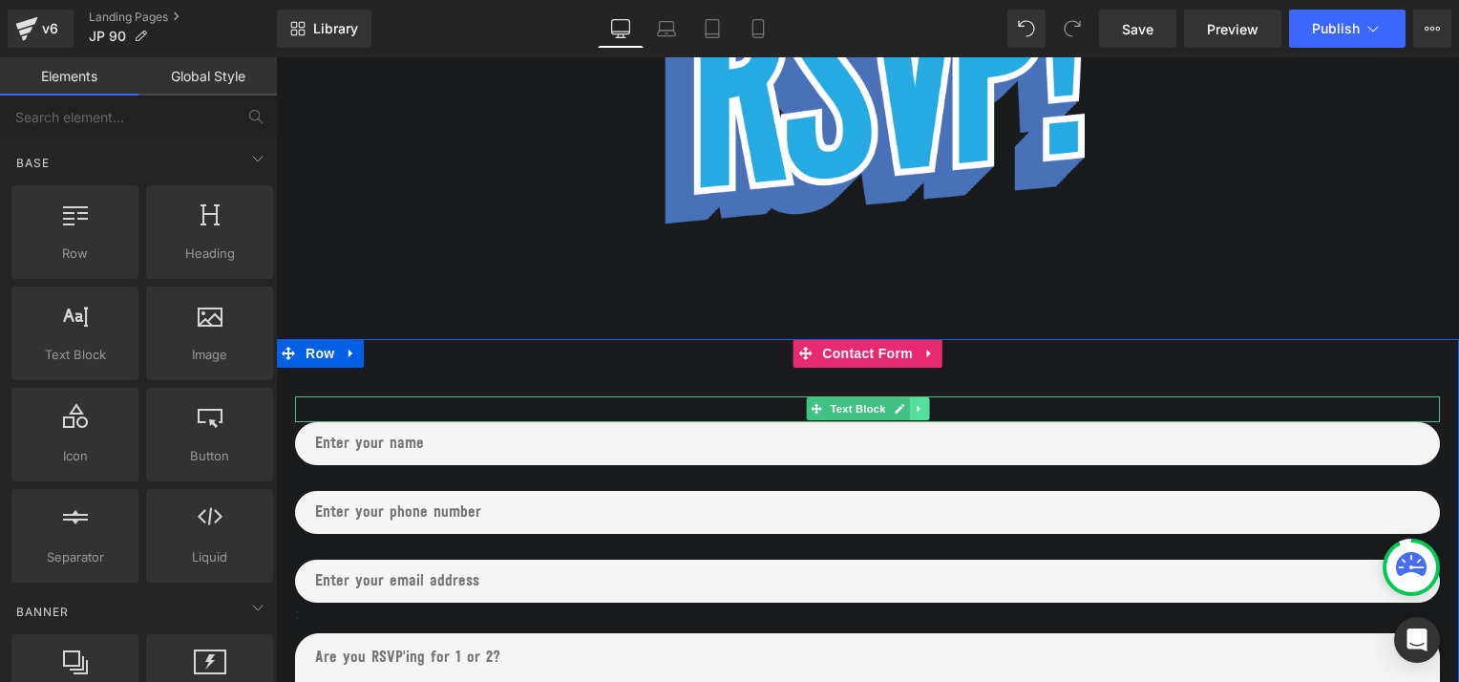
click at [917, 406] on icon at bounding box center [918, 409] width 3 height 7
click at [923, 406] on icon at bounding box center [928, 408] width 11 height 11
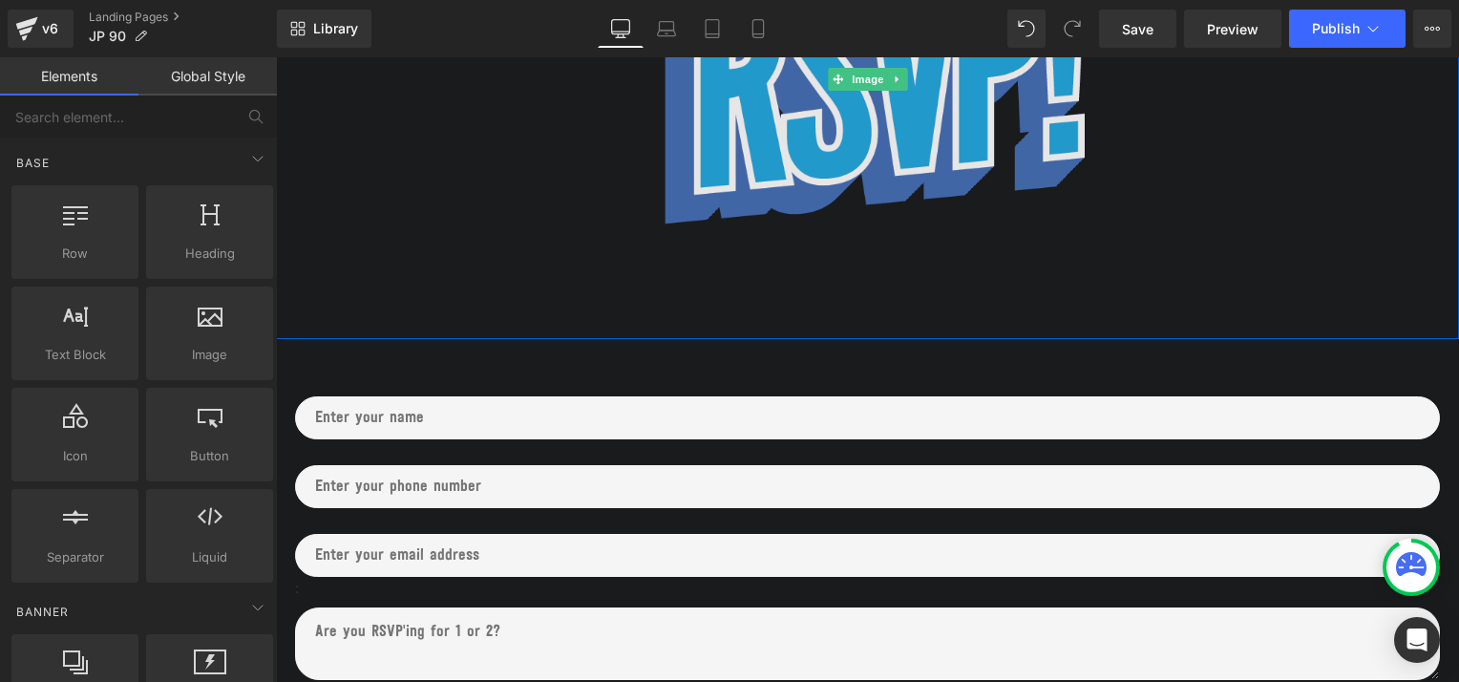
click at [706, 272] on img at bounding box center [868, 80] width 592 height 518
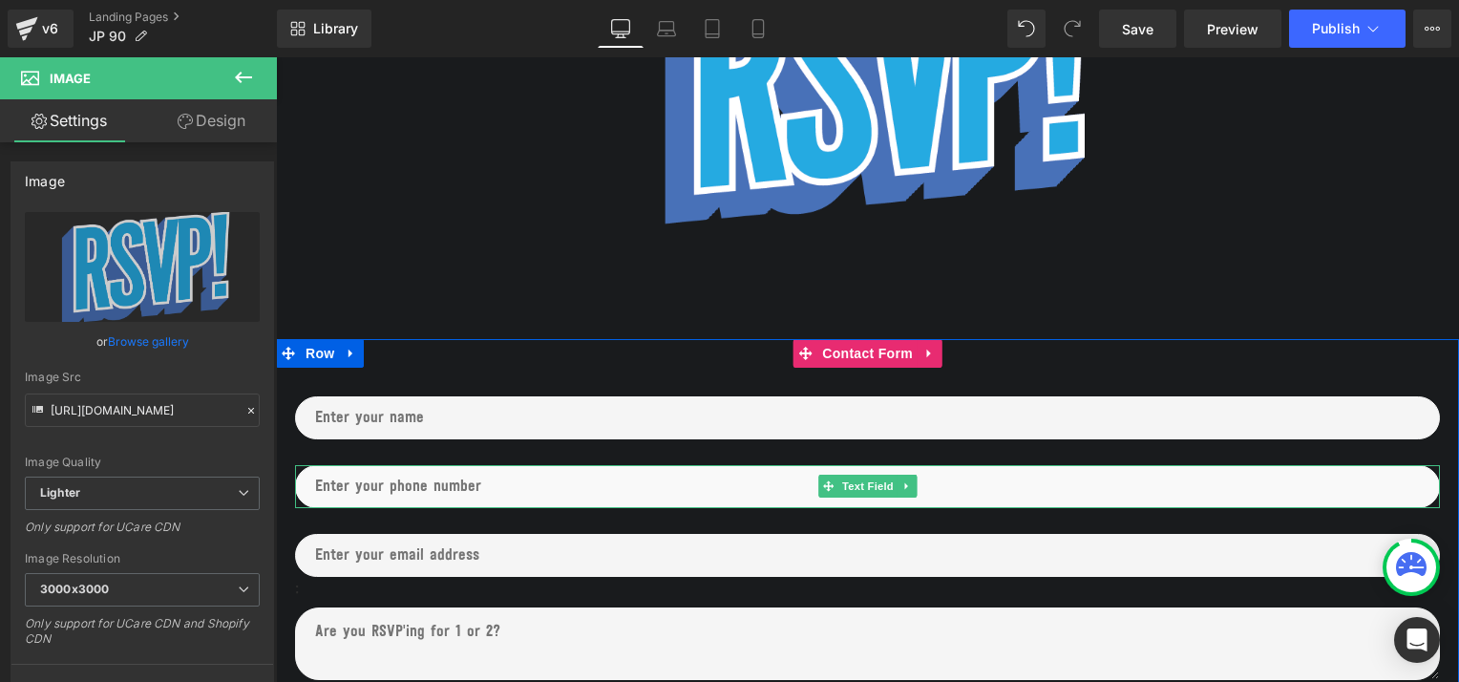
click at [416, 485] on input "text" at bounding box center [867, 486] width 1145 height 43
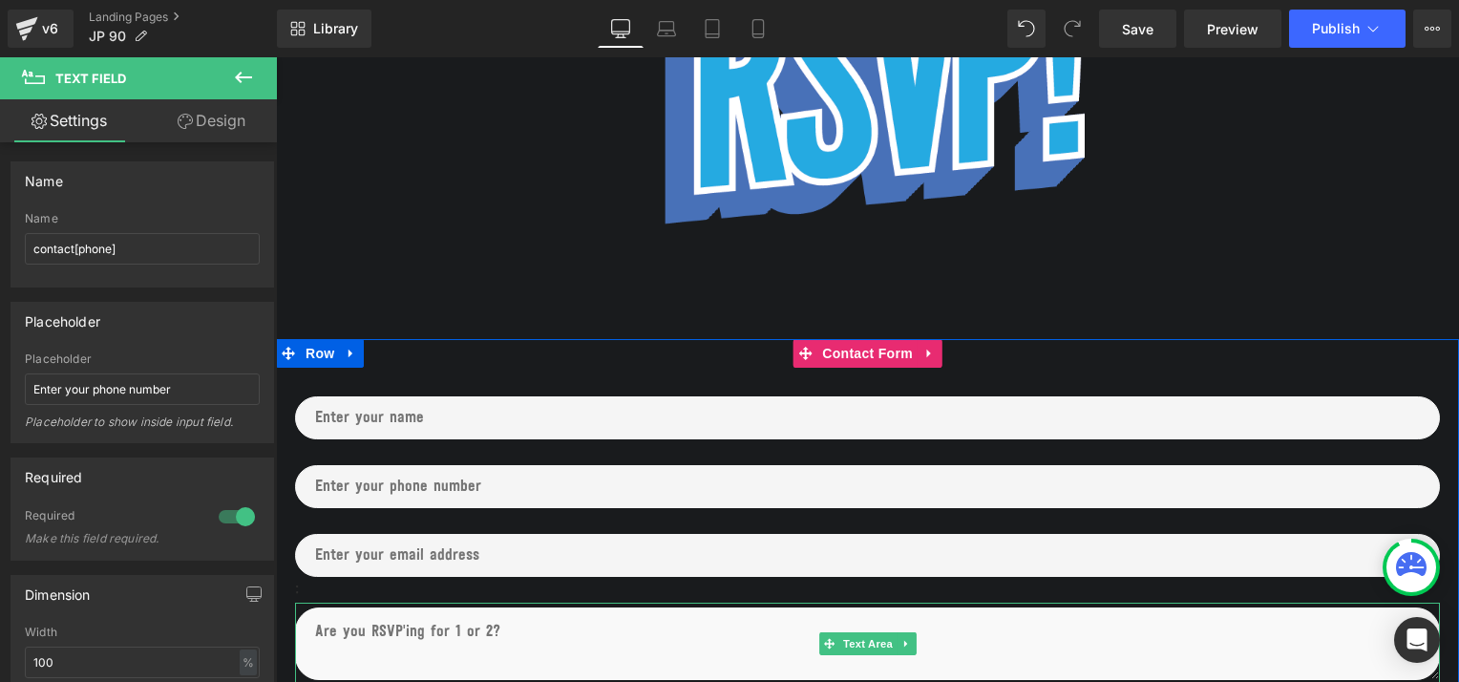
click at [390, 650] on textarea at bounding box center [867, 643] width 1145 height 73
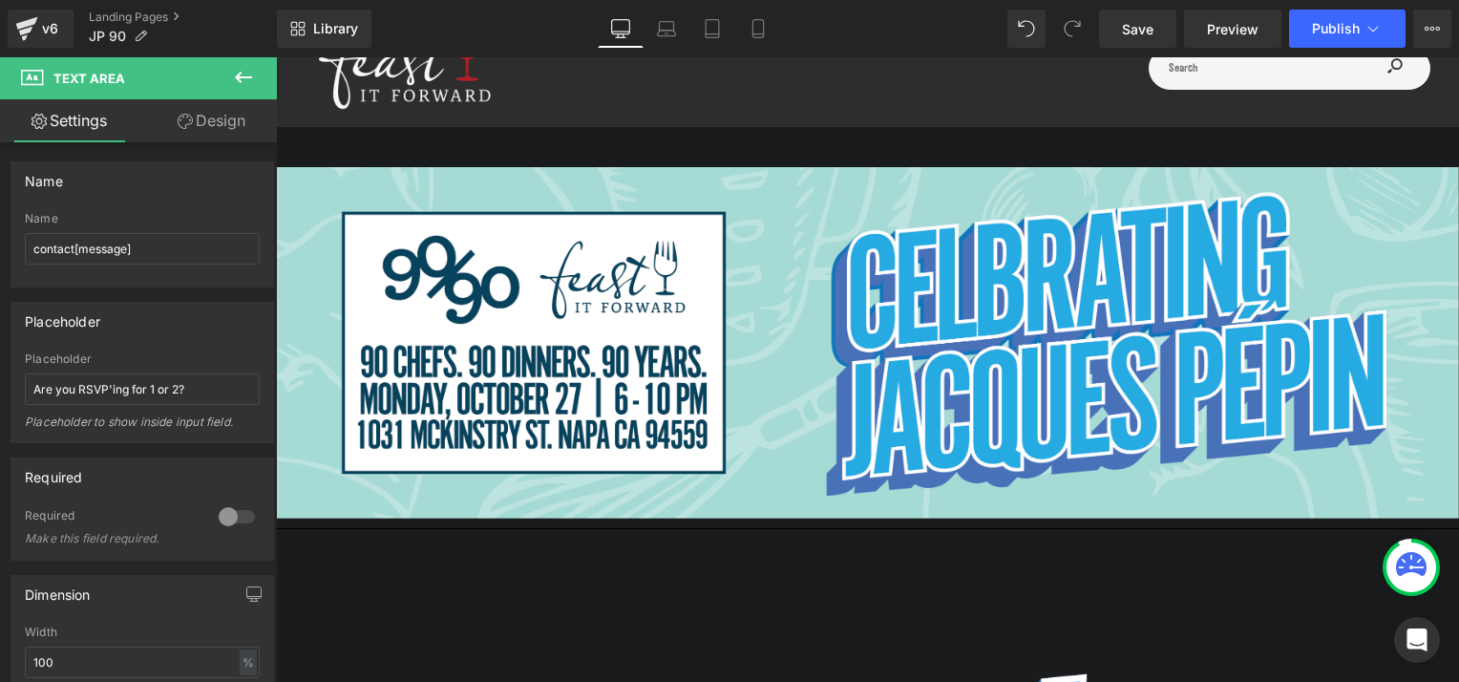
scroll to position [78, 0]
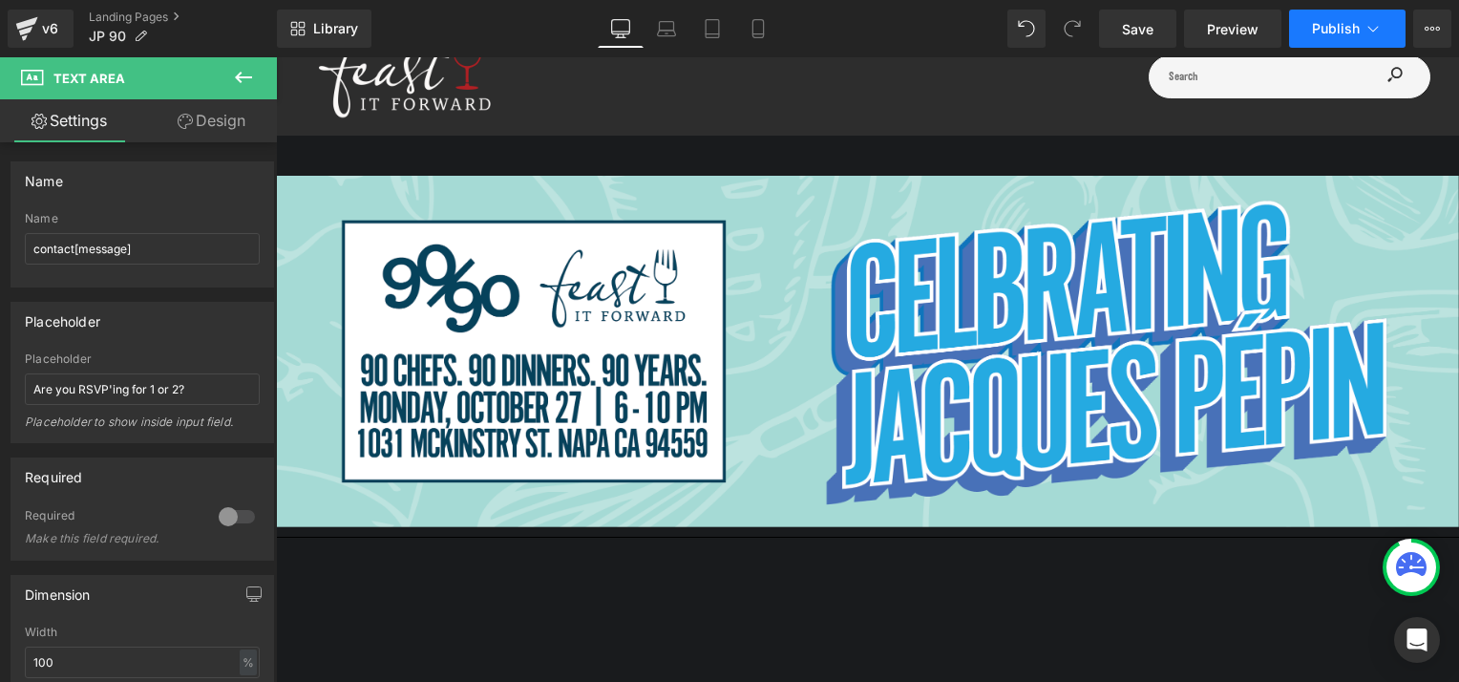
click at [1321, 28] on span "Publish" at bounding box center [1336, 28] width 48 height 15
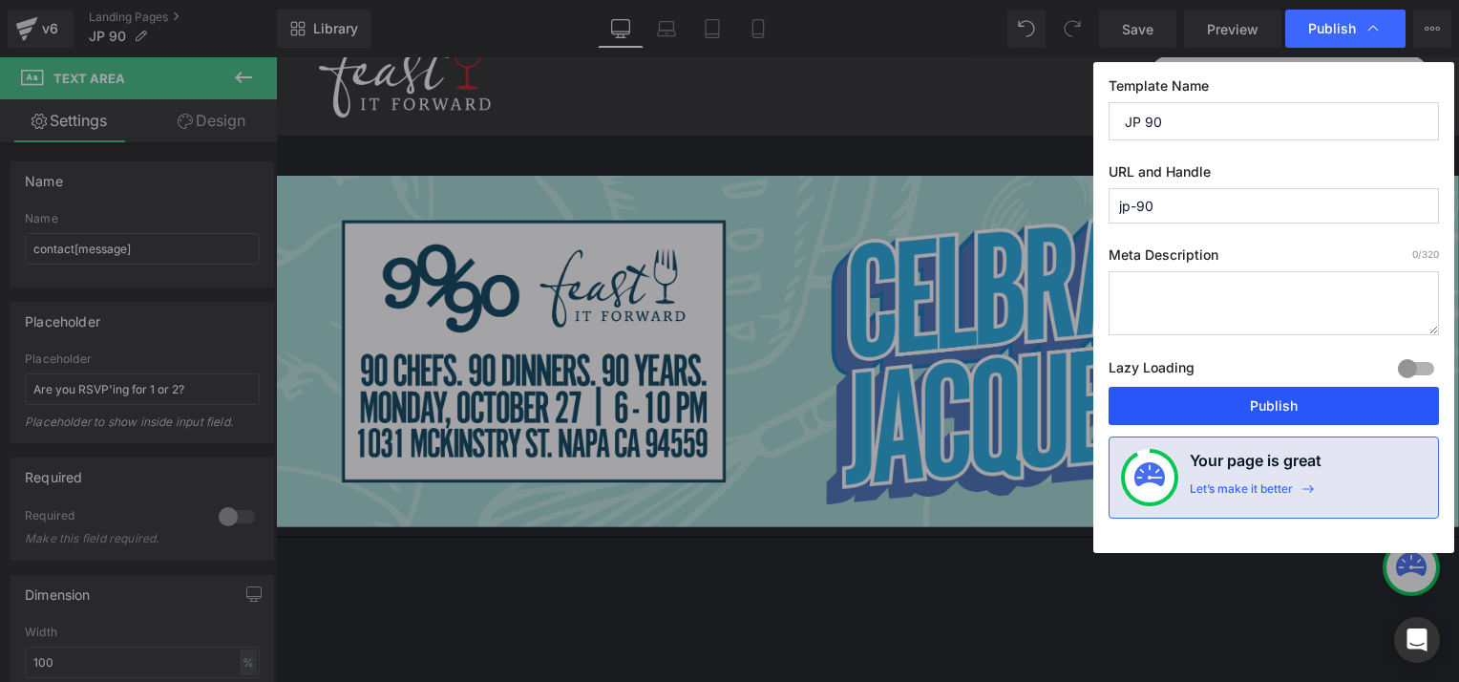
click at [1289, 418] on button "Publish" at bounding box center [1273, 406] width 330 height 38
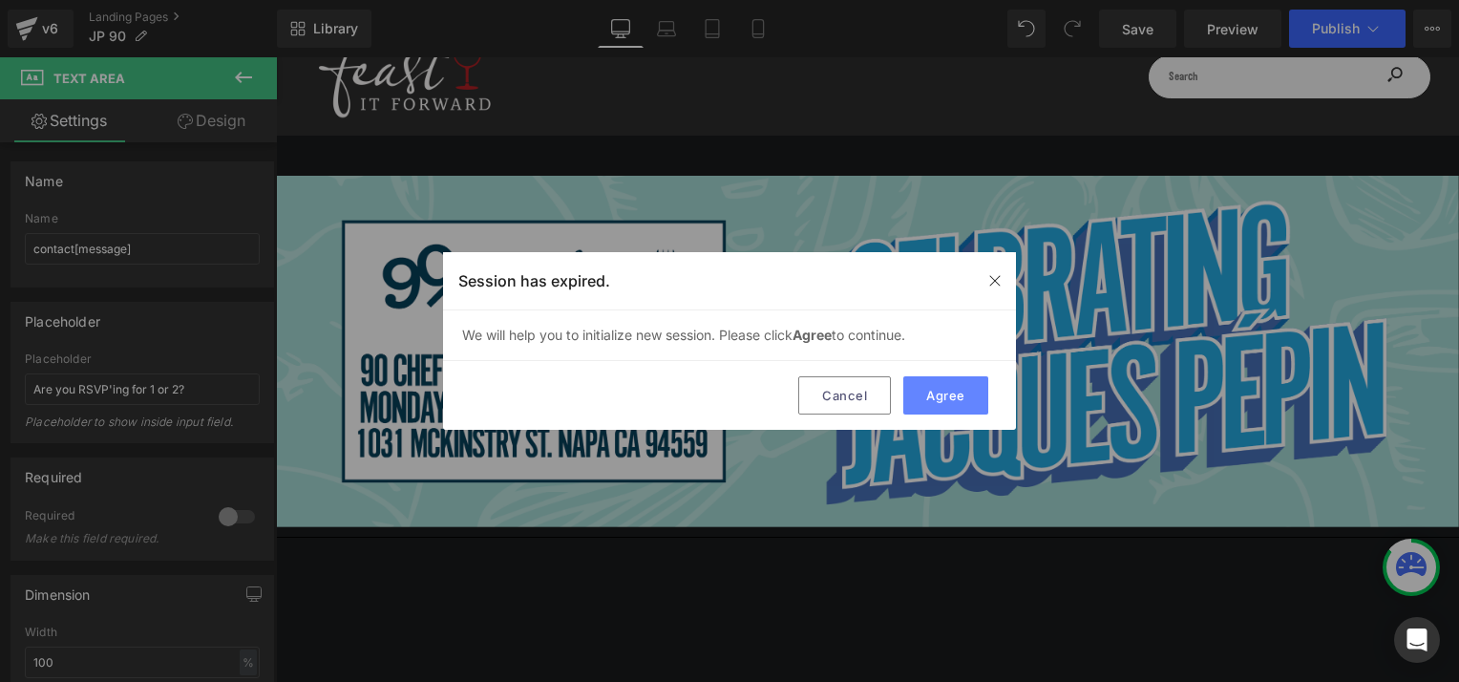
click at [938, 390] on button "Agree" at bounding box center [945, 395] width 85 height 38
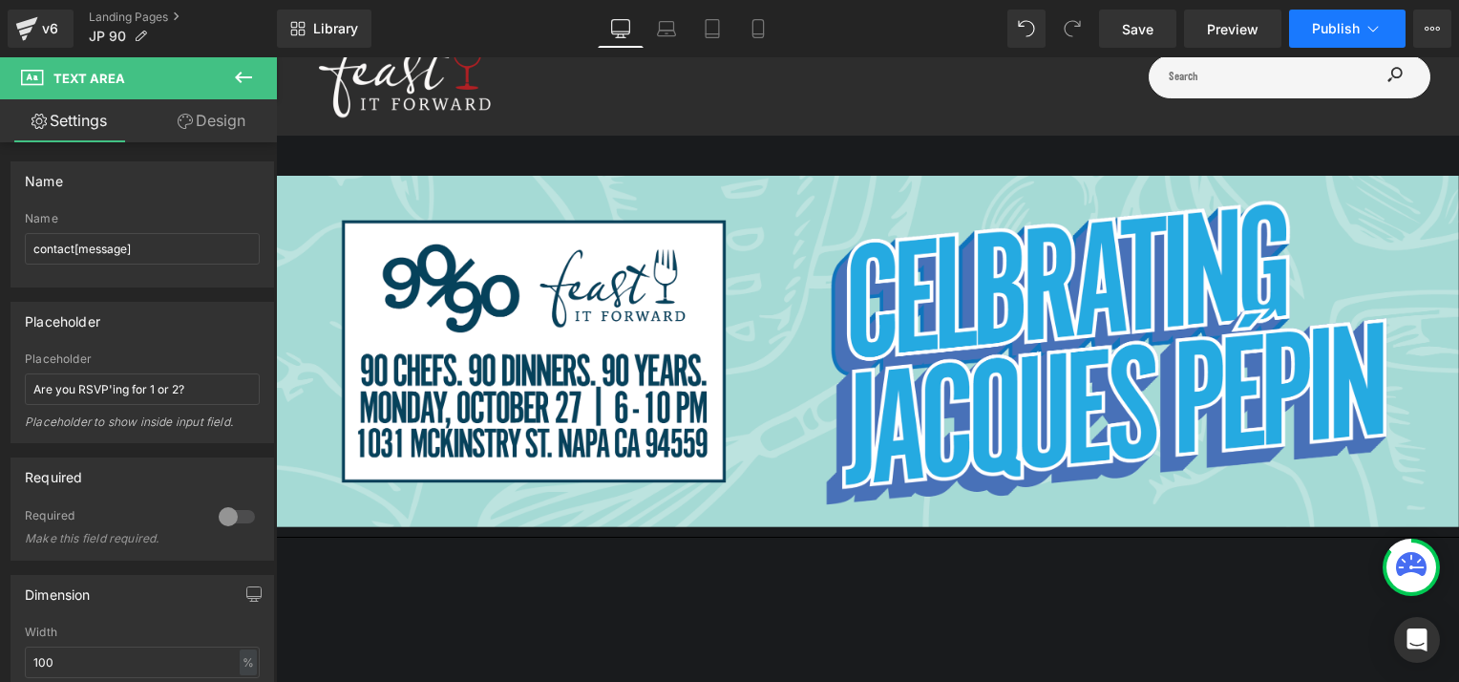
click at [1336, 30] on span "Publish" at bounding box center [1336, 28] width 48 height 15
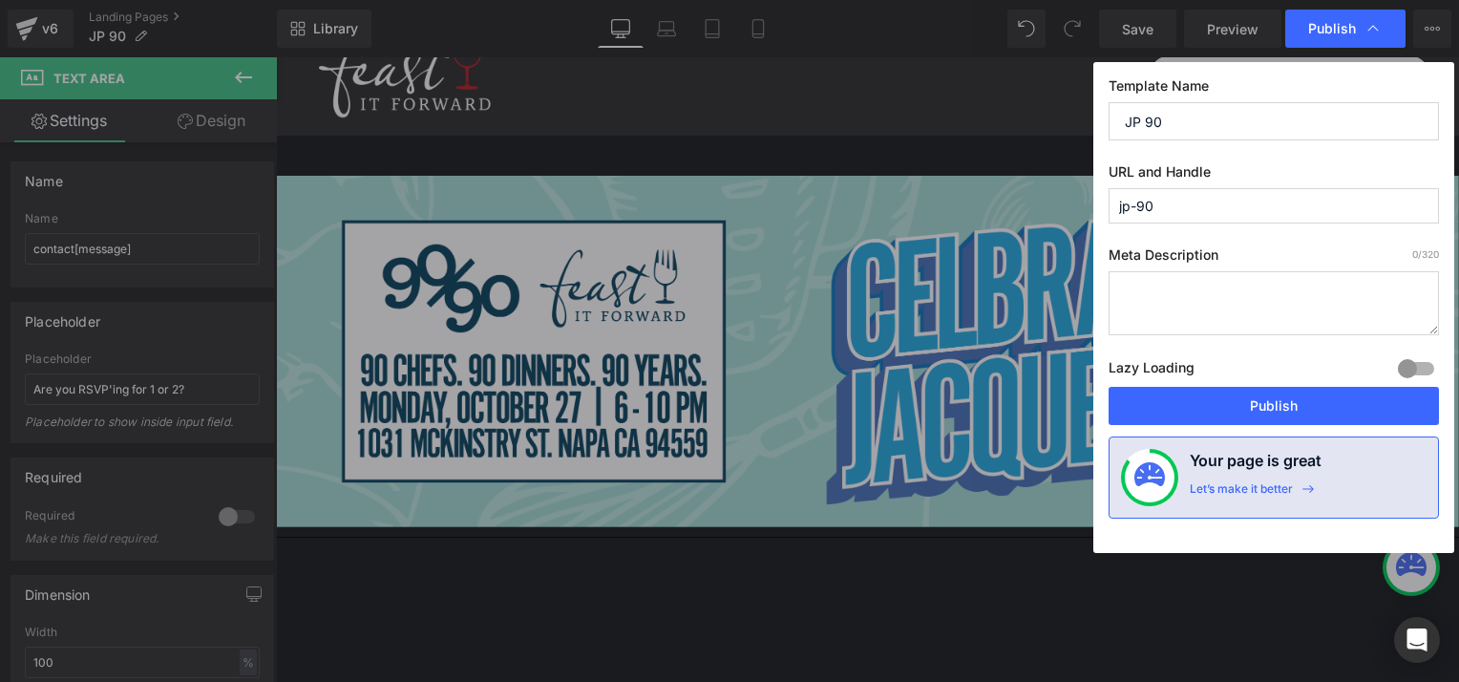
click at [1170, 116] on input "JP 90" at bounding box center [1273, 121] width 330 height 38
drag, startPoint x: 1161, startPoint y: 204, endPoint x: 1087, endPoint y: 207, distance: 73.6
click at [1087, 207] on div "Publish Template Name JP 90 URL and Handle jp-90 Meta Description 0 /320 Lazy L…" at bounding box center [729, 341] width 1459 height 682
type input "j"
drag, startPoint x: 1134, startPoint y: 204, endPoint x: 1111, endPoint y: 204, distance: 22.9
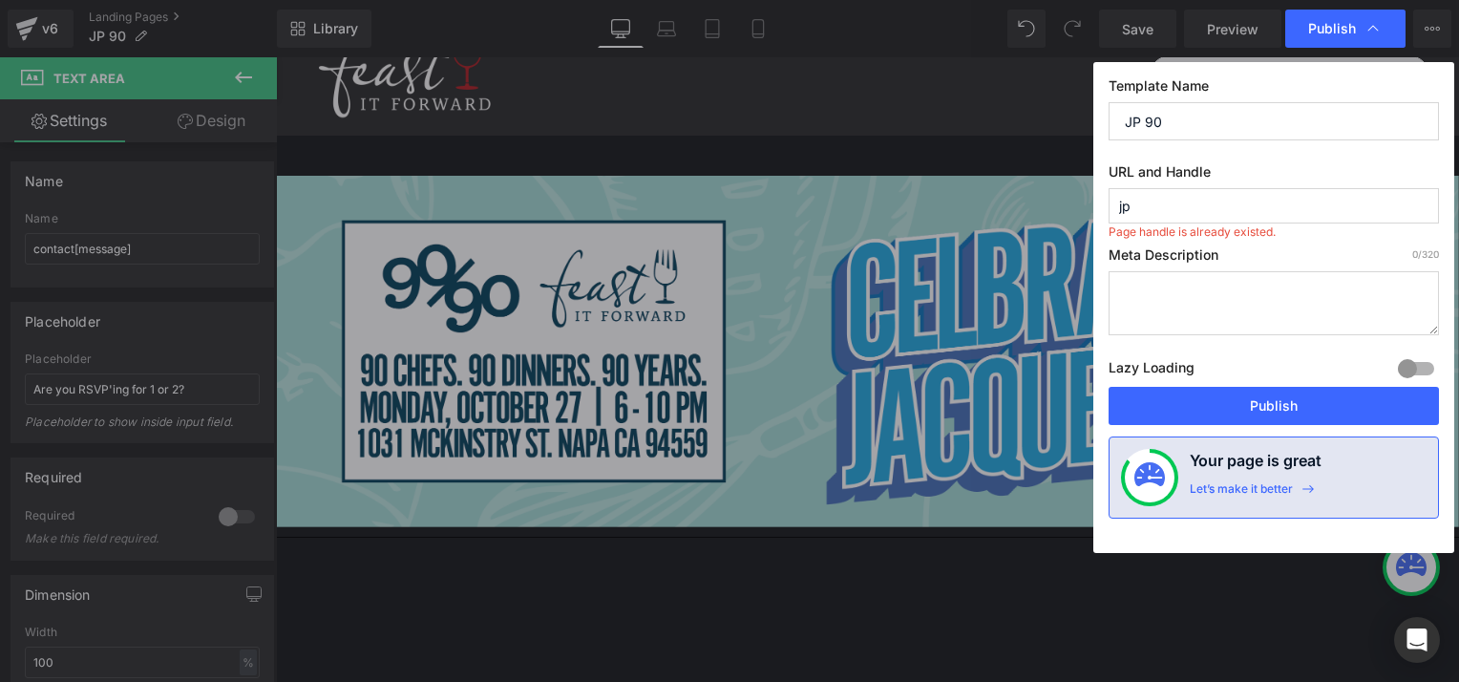
click at [1111, 204] on input "jp" at bounding box center [1273, 205] width 330 height 35
type input "j"
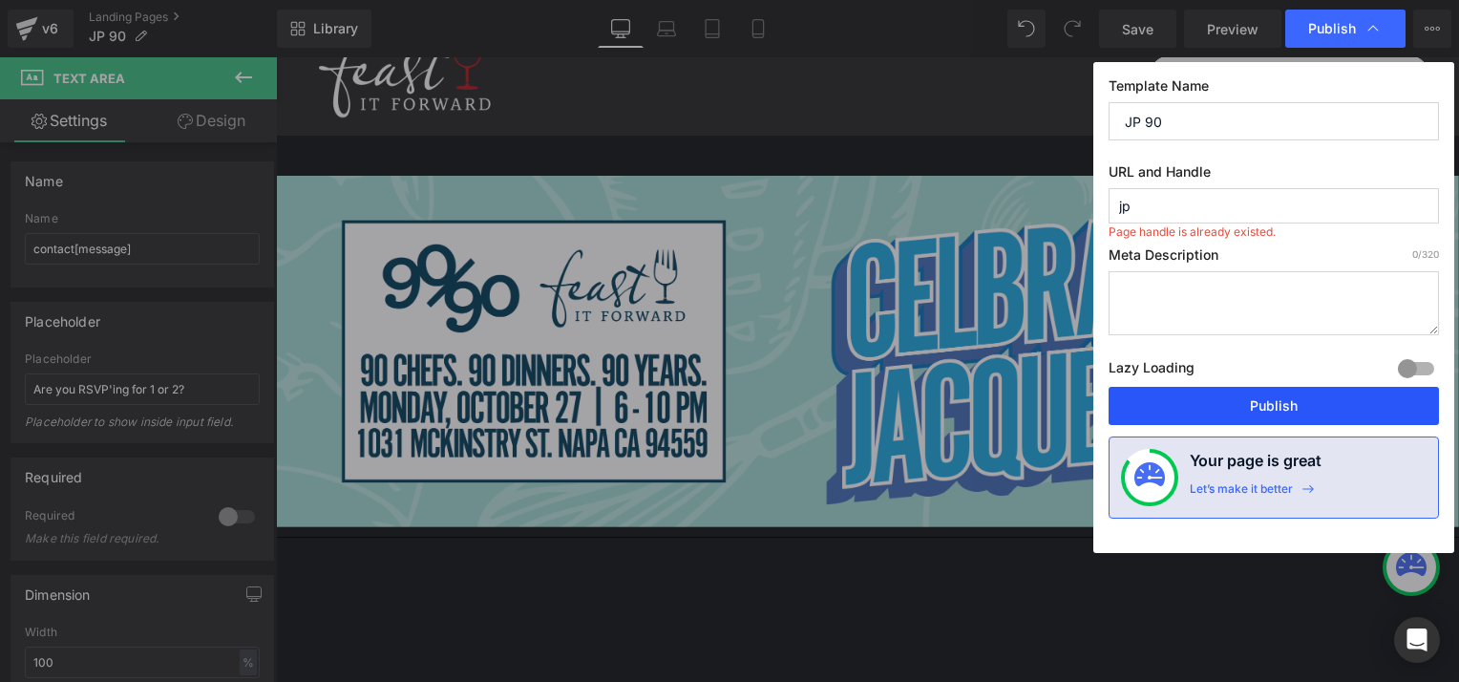
type input "jp"
click at [1272, 400] on button "Publish" at bounding box center [1273, 406] width 330 height 38
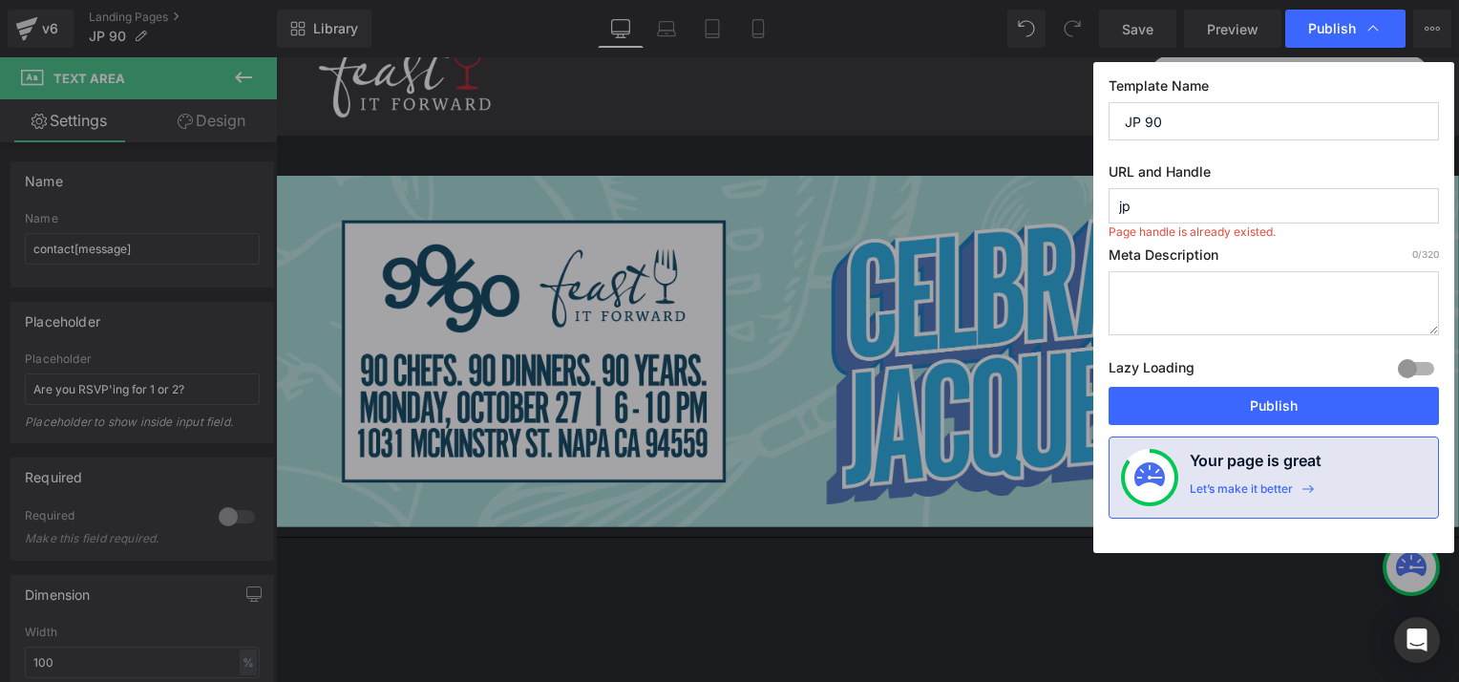
click at [1176, 208] on input "jp" at bounding box center [1273, 205] width 330 height 35
click at [1160, 291] on textarea at bounding box center [1273, 303] width 330 height 64
type textarea "c"
click at [1322, 36] on span "Publish" at bounding box center [1332, 28] width 48 height 17
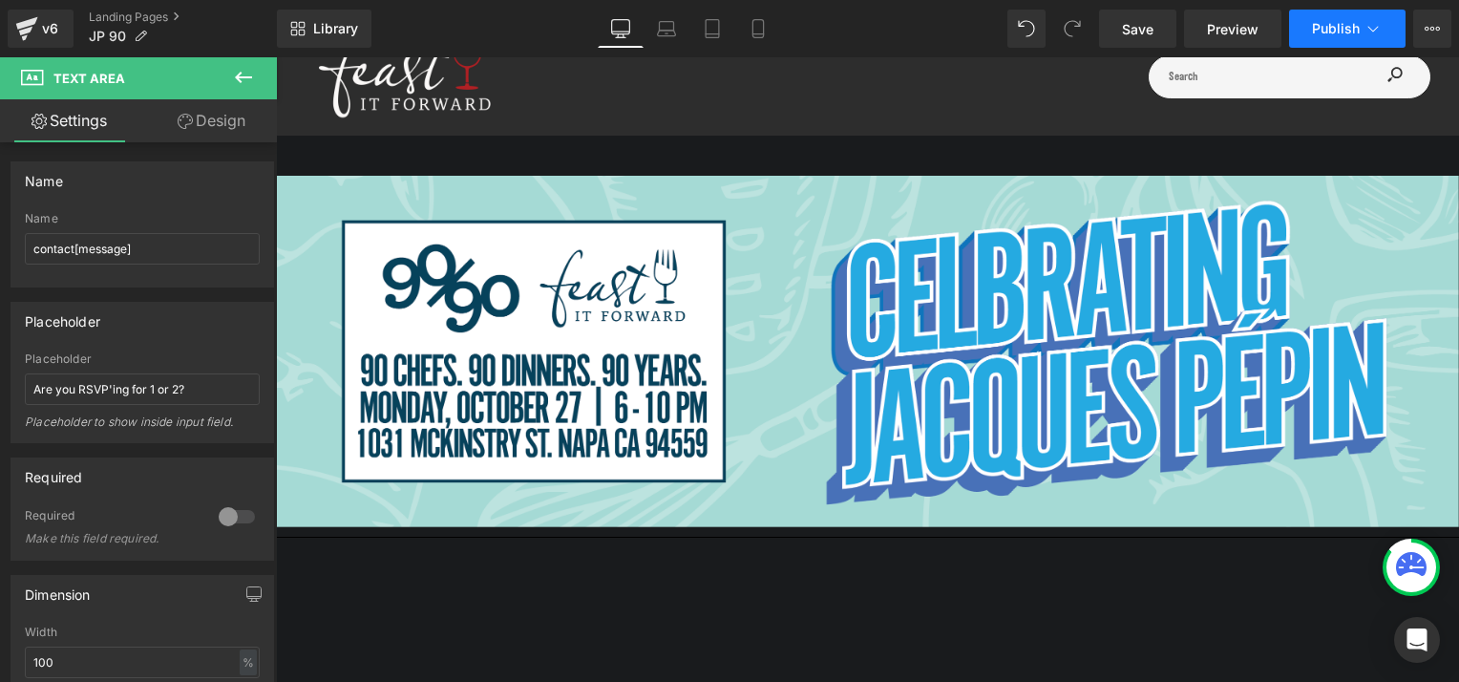
click at [1334, 21] on span "Publish" at bounding box center [1336, 28] width 48 height 15
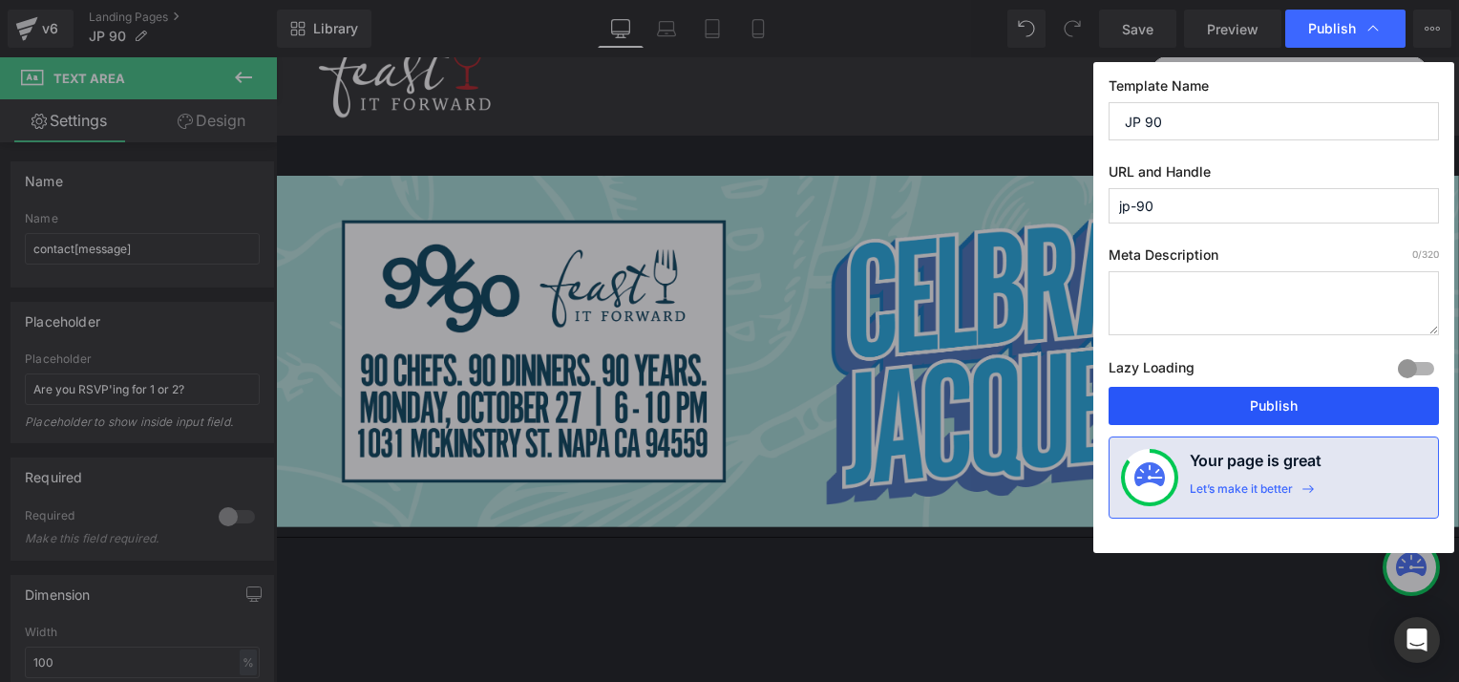
click at [1243, 407] on button "Publish" at bounding box center [1273, 406] width 330 height 38
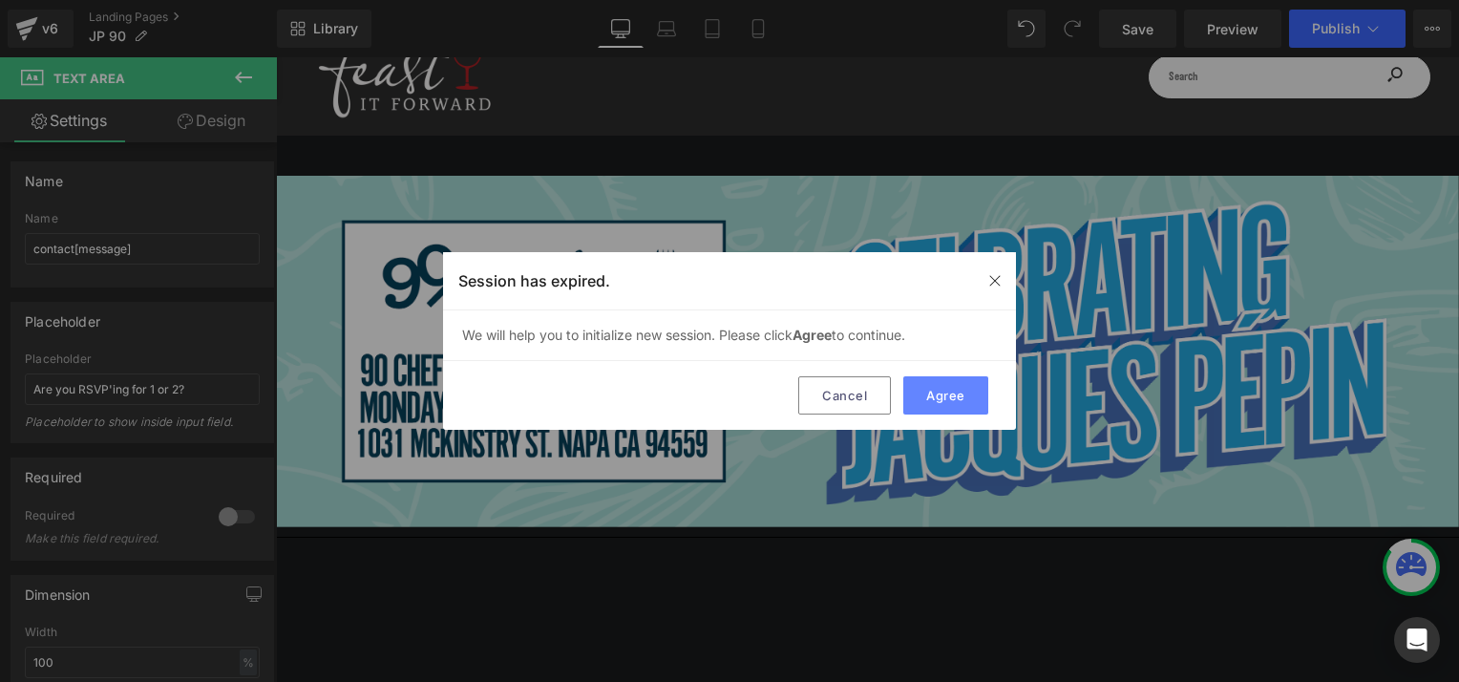
click at [932, 388] on button "Agree" at bounding box center [945, 395] width 85 height 38
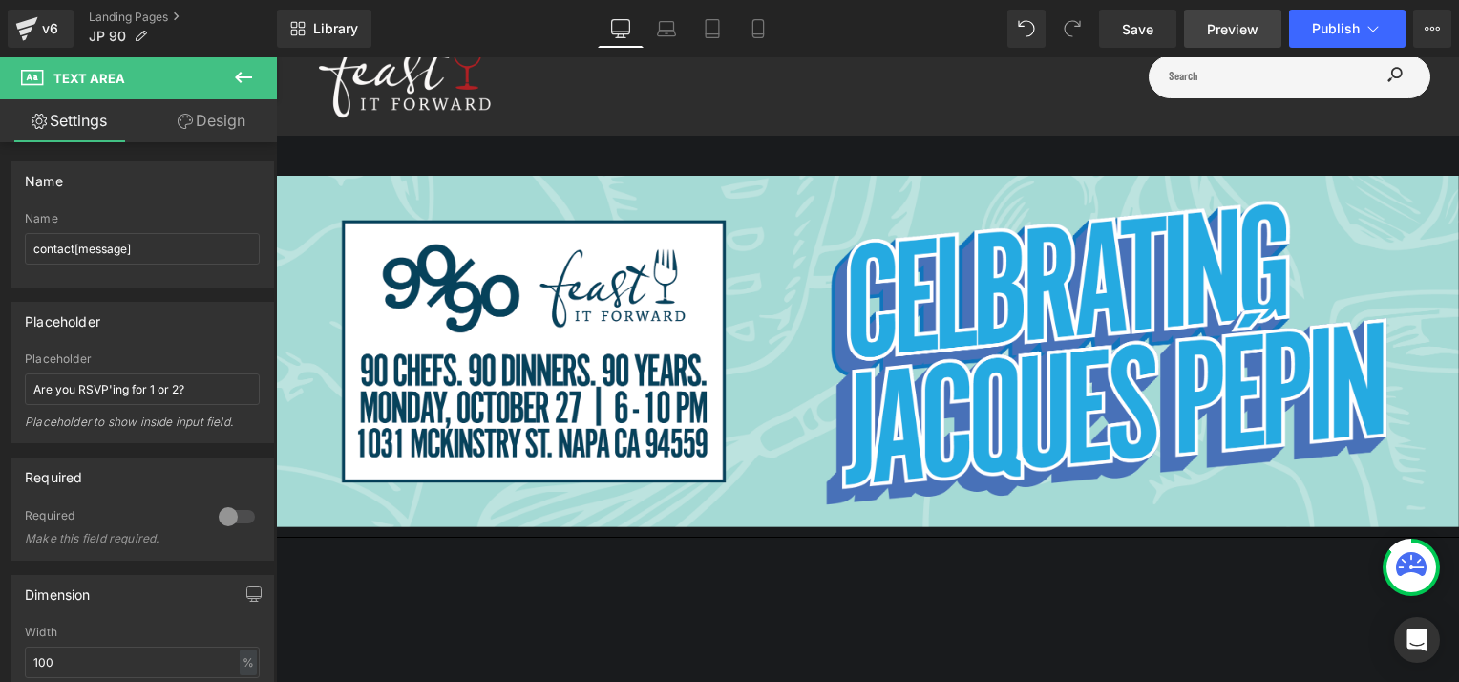
click at [1230, 29] on span "Preview" at bounding box center [1233, 29] width 52 height 20
click at [116, 16] on link "Landing Pages" at bounding box center [183, 17] width 188 height 15
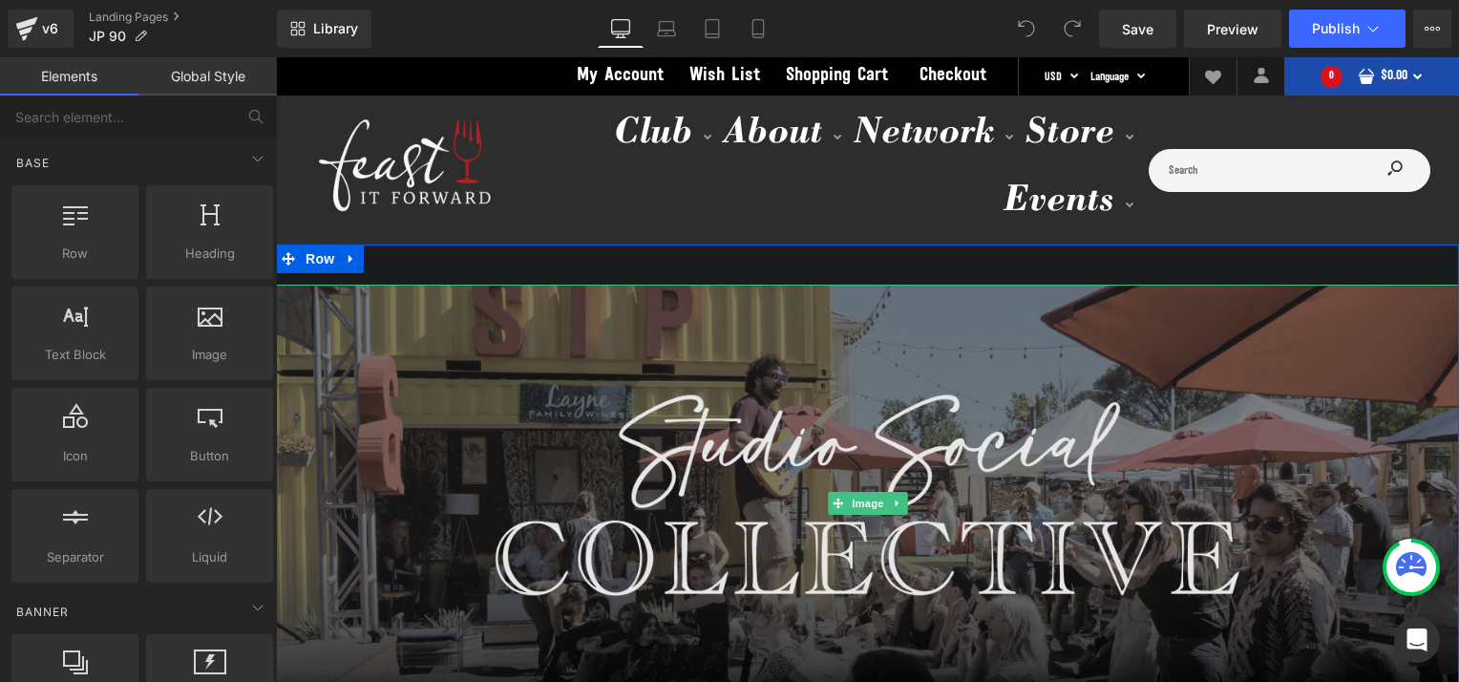
click at [832, 336] on img at bounding box center [867, 503] width 1183 height 438
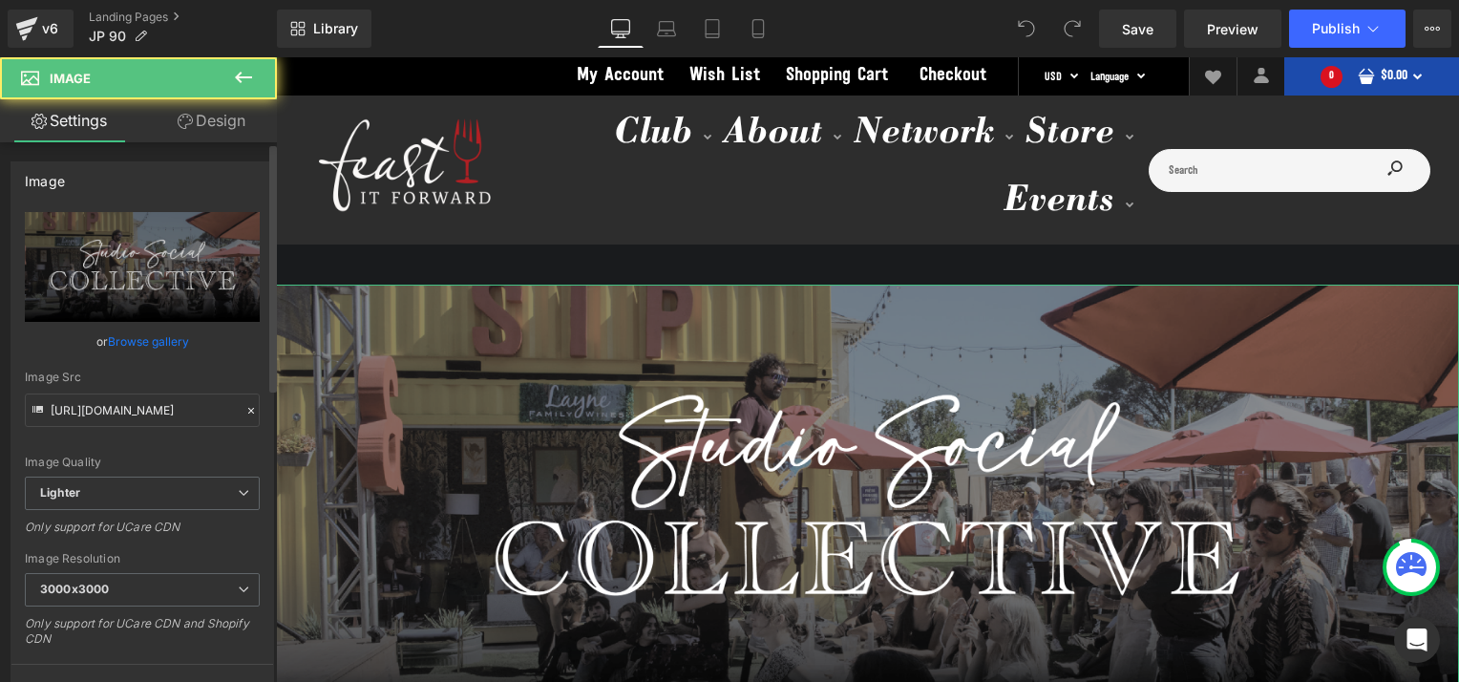
click at [156, 341] on link "Browse gallery" at bounding box center [148, 341] width 81 height 33
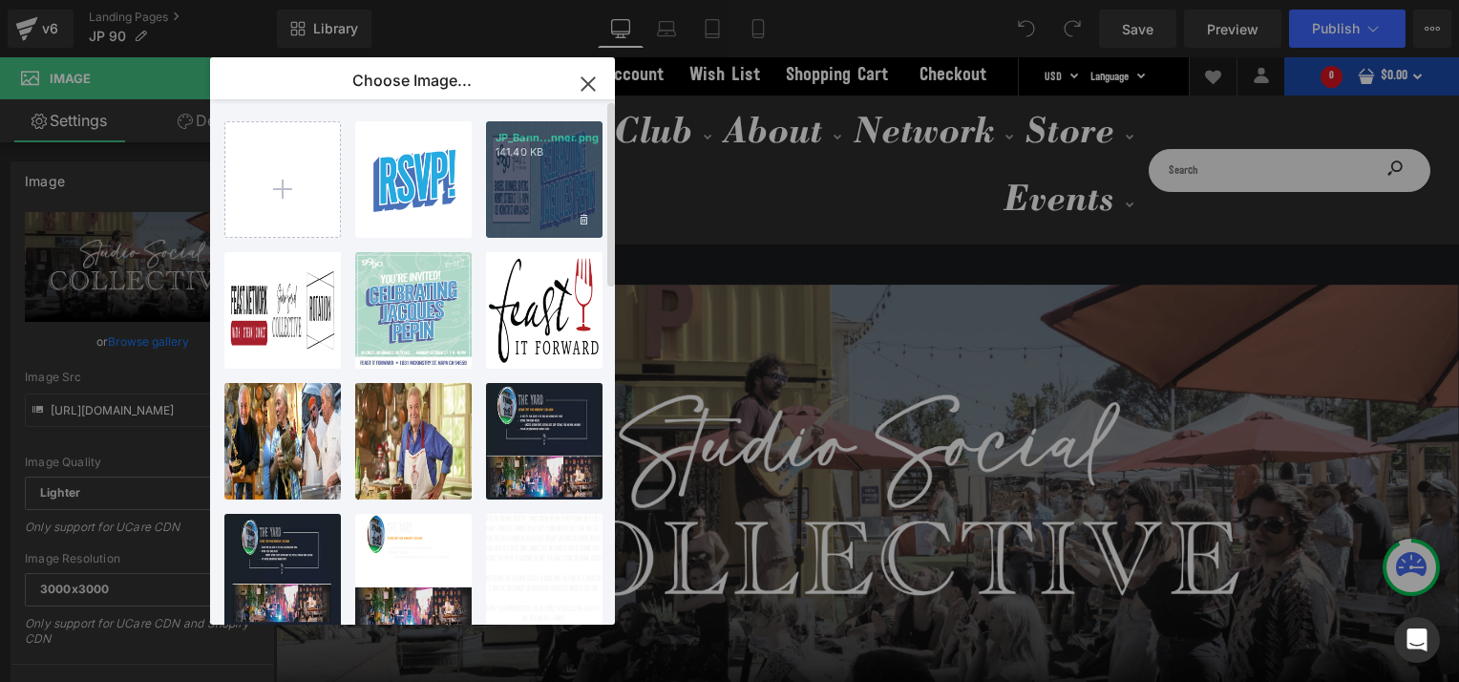
click at [550, 174] on div "JP_Bann...nner.png 141.40 KB" at bounding box center [544, 179] width 116 height 116
type input "[URL][DOMAIN_NAME]"
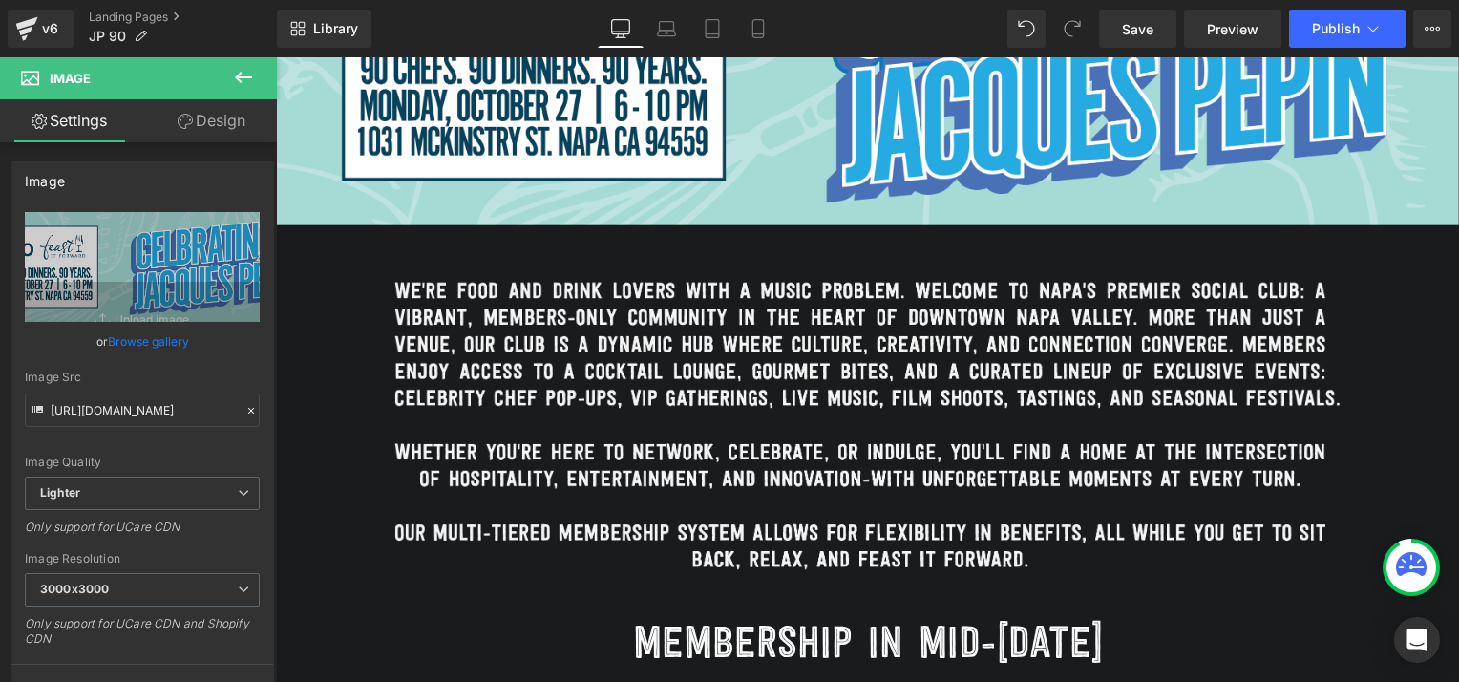
scroll to position [416, 0]
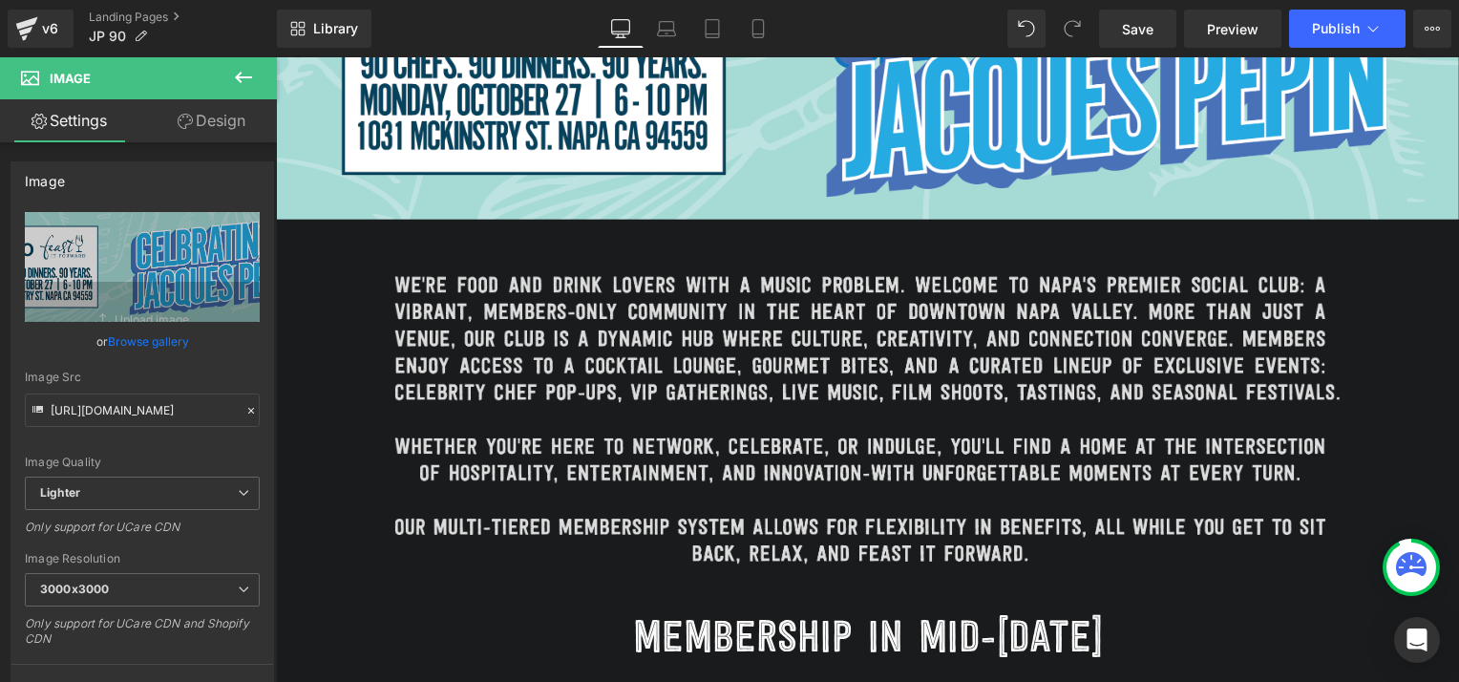
click at [890, 349] on img at bounding box center [867, 403] width 946 height 367
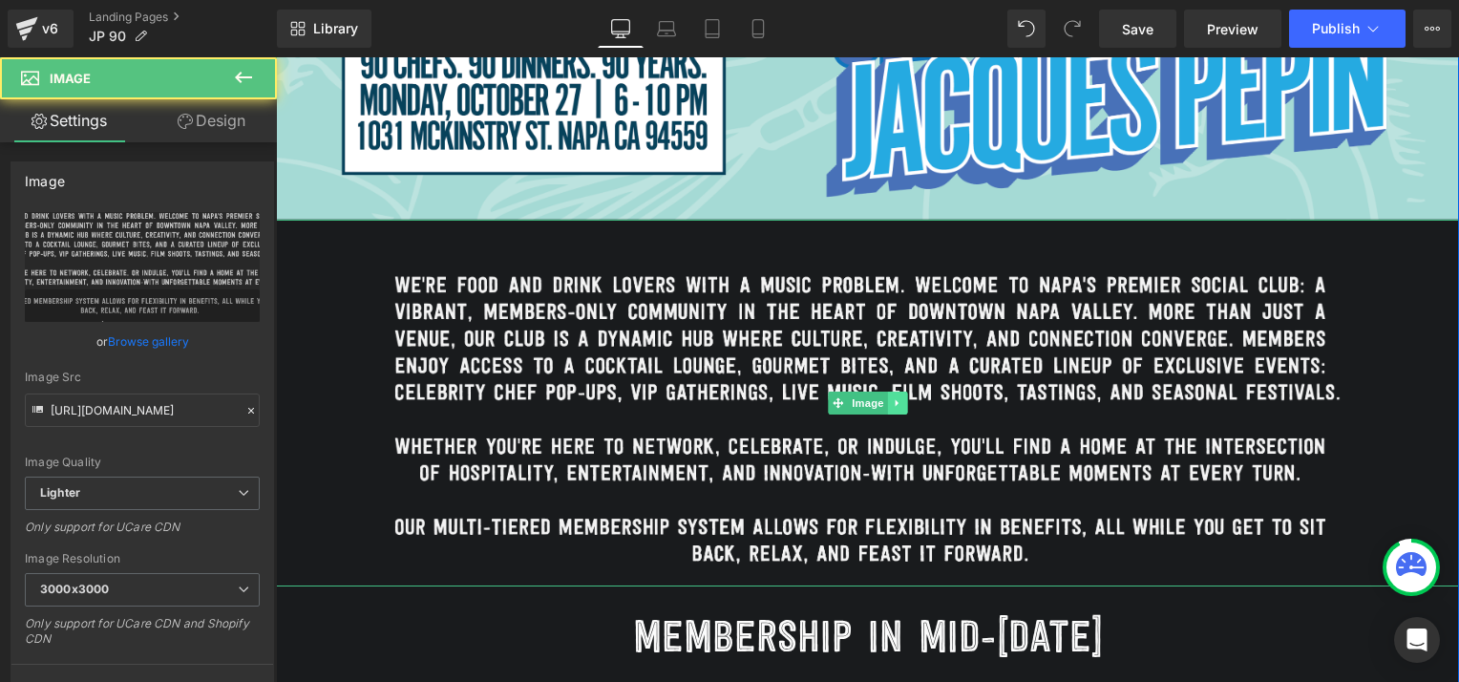
click at [892, 405] on icon at bounding box center [897, 402] width 11 height 11
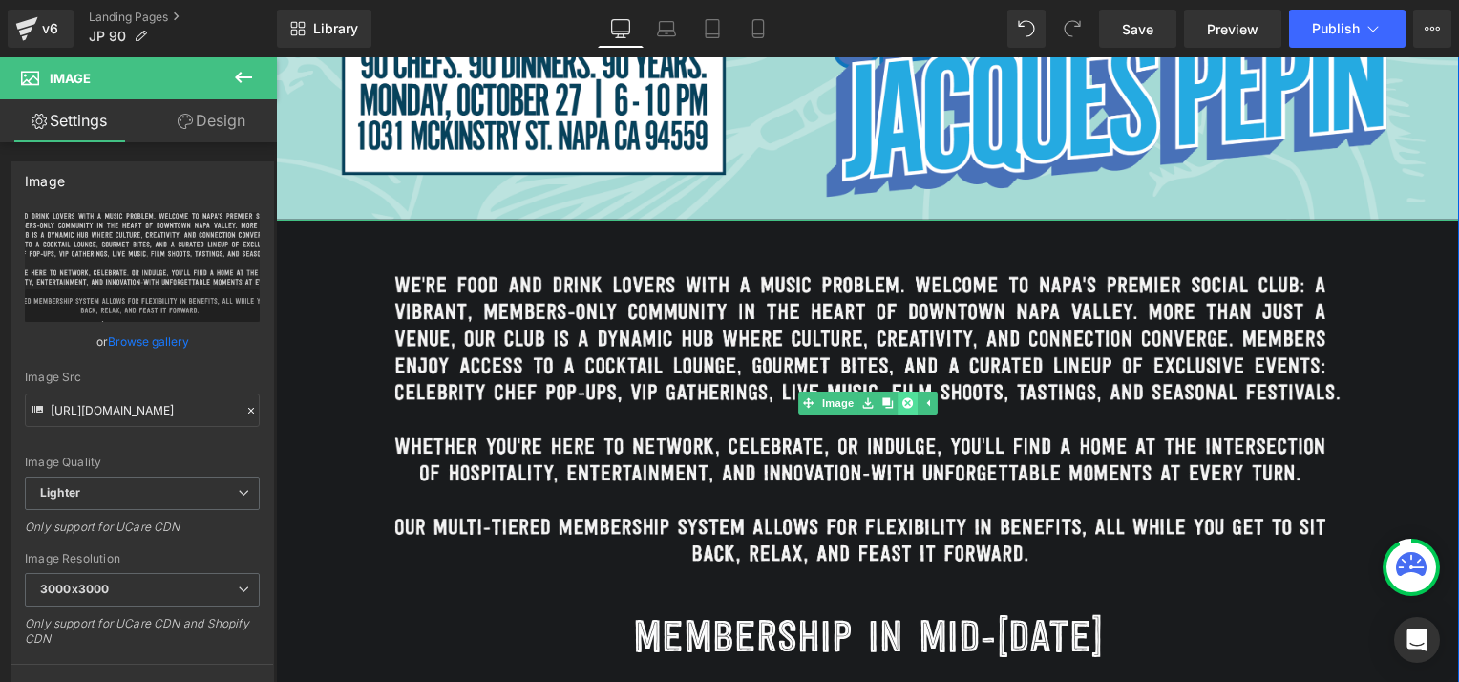
click at [902, 397] on icon at bounding box center [907, 402] width 11 height 11
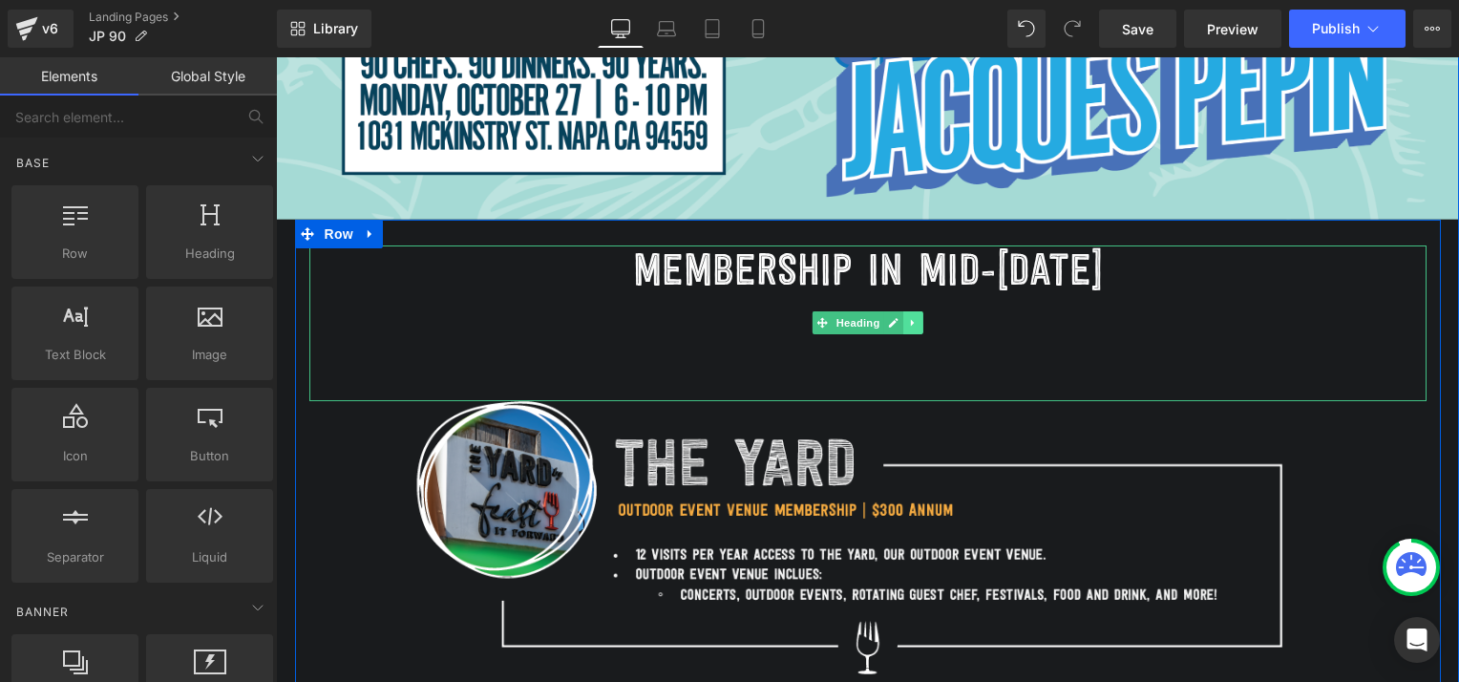
click at [908, 324] on icon at bounding box center [913, 322] width 11 height 11
click at [917, 324] on icon at bounding box center [922, 323] width 11 height 11
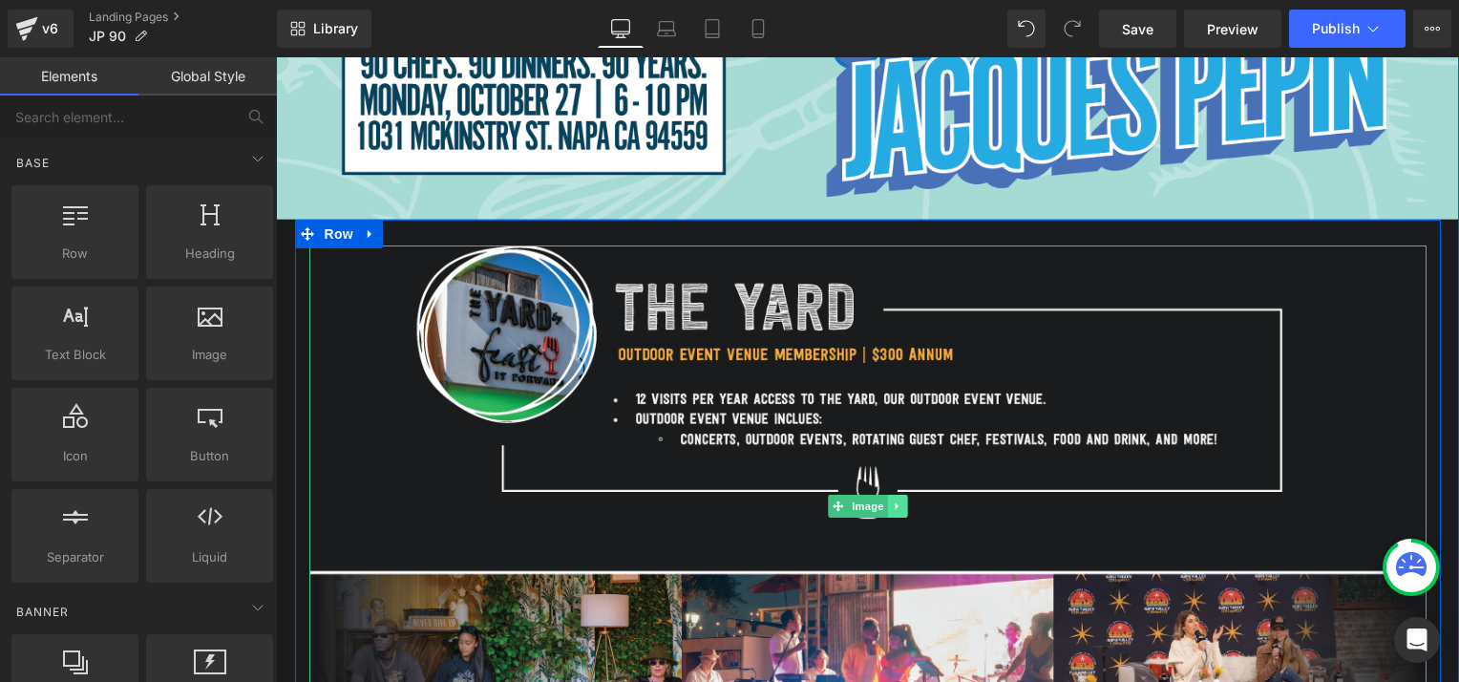
click at [894, 498] on link at bounding box center [897, 506] width 20 height 23
click at [901, 506] on icon at bounding box center [906, 506] width 11 height 11
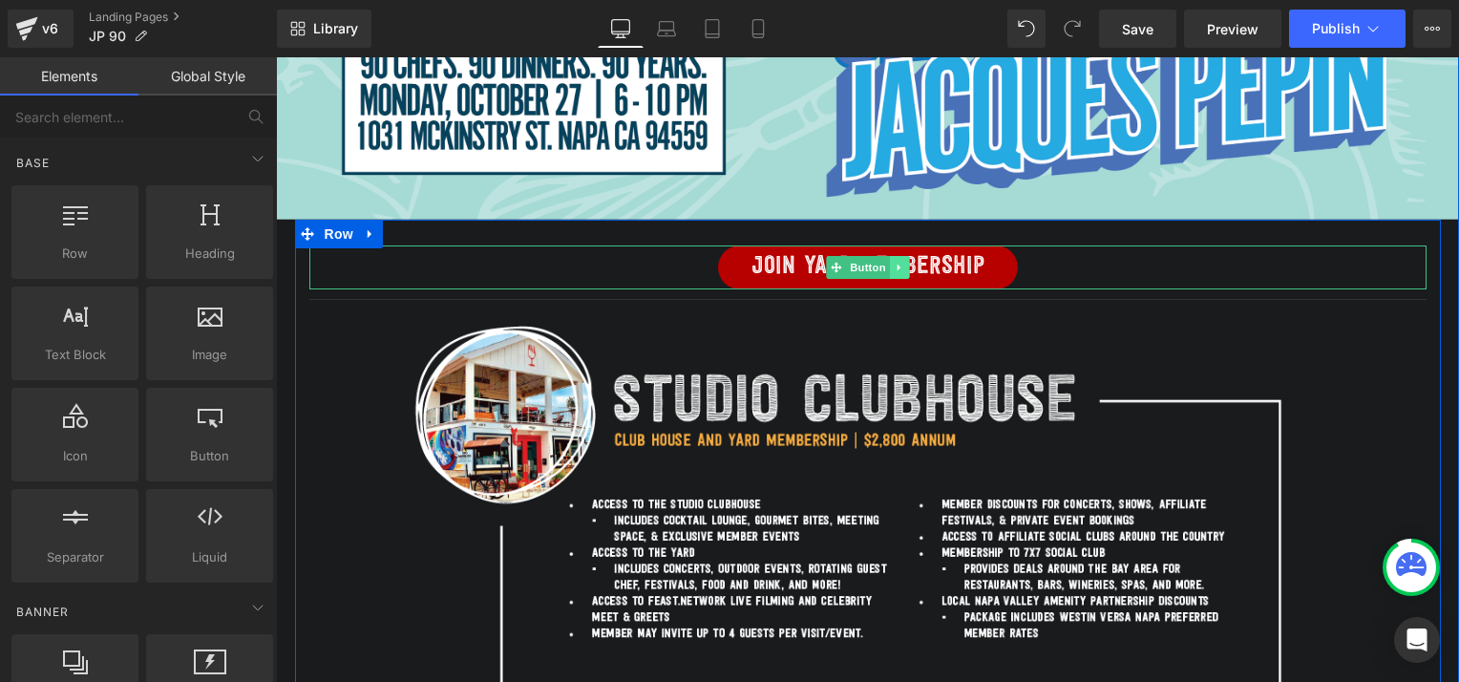
click at [894, 262] on icon at bounding box center [899, 267] width 11 height 11
click at [903, 266] on icon at bounding box center [908, 267] width 11 height 11
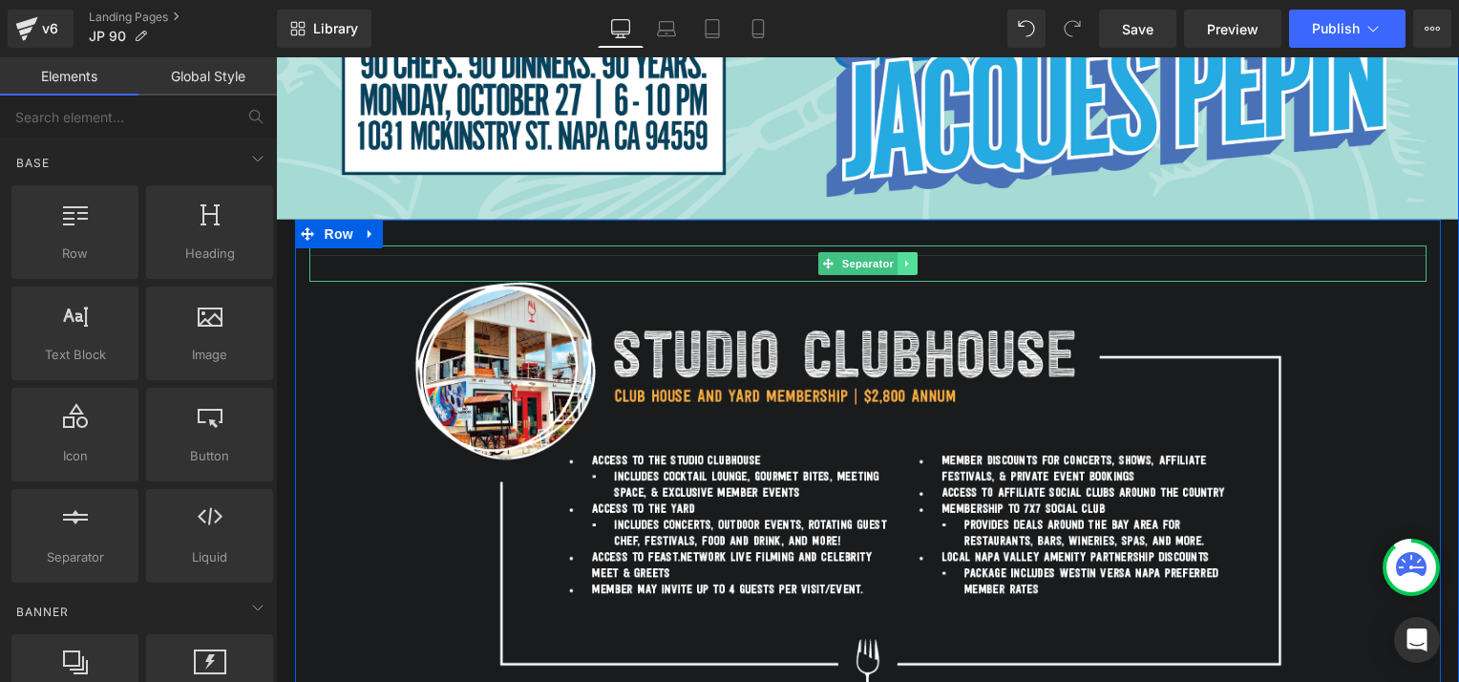
click at [905, 263] on icon at bounding box center [906, 264] width 3 height 7
click at [912, 263] on icon at bounding box center [917, 263] width 11 height 11
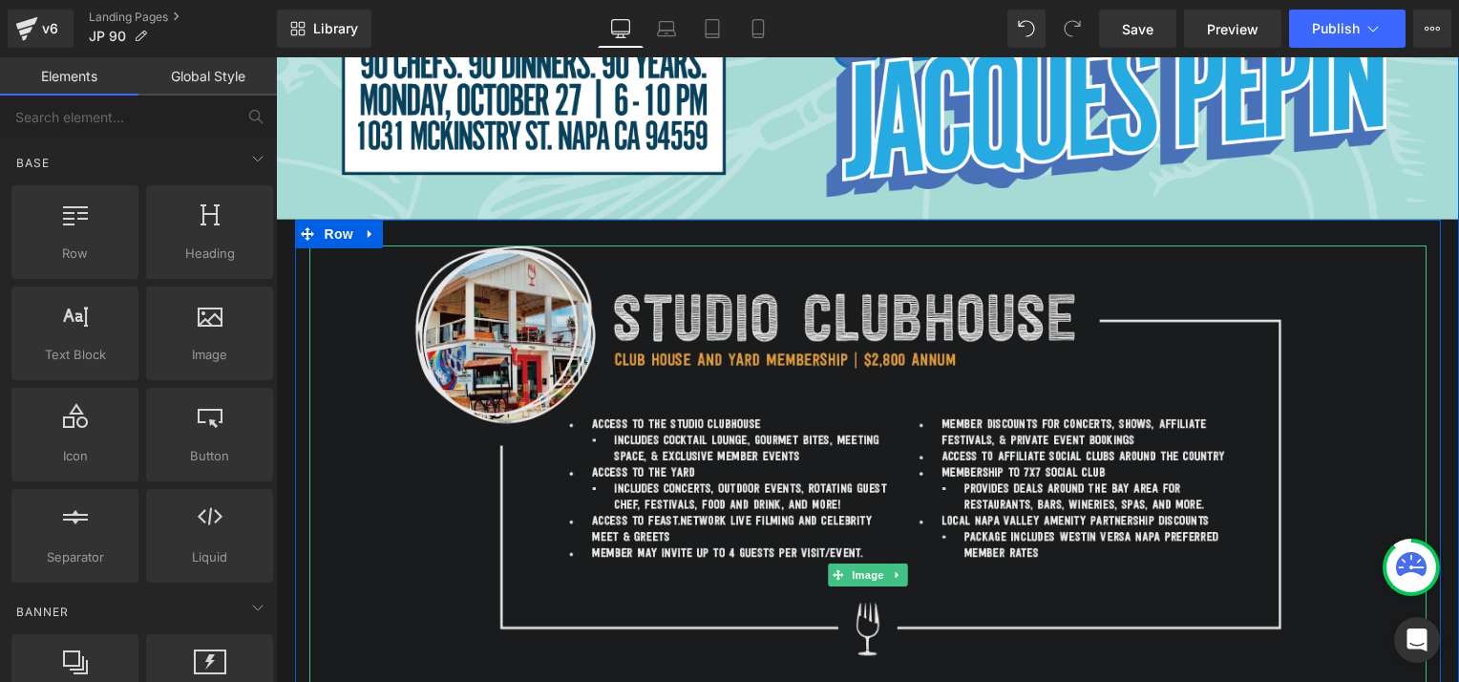
click at [802, 321] on img at bounding box center [867, 574] width 1117 height 658
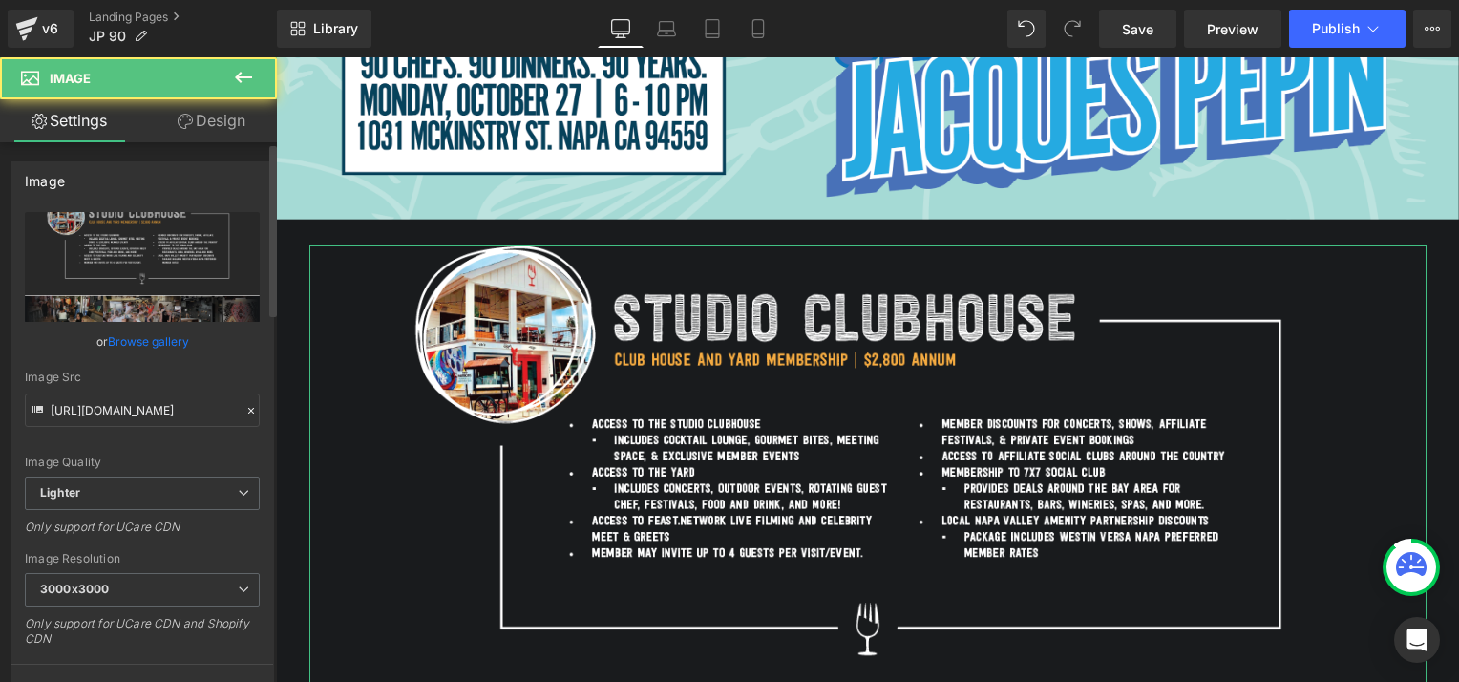
click at [164, 339] on link "Browse gallery" at bounding box center [148, 341] width 81 height 33
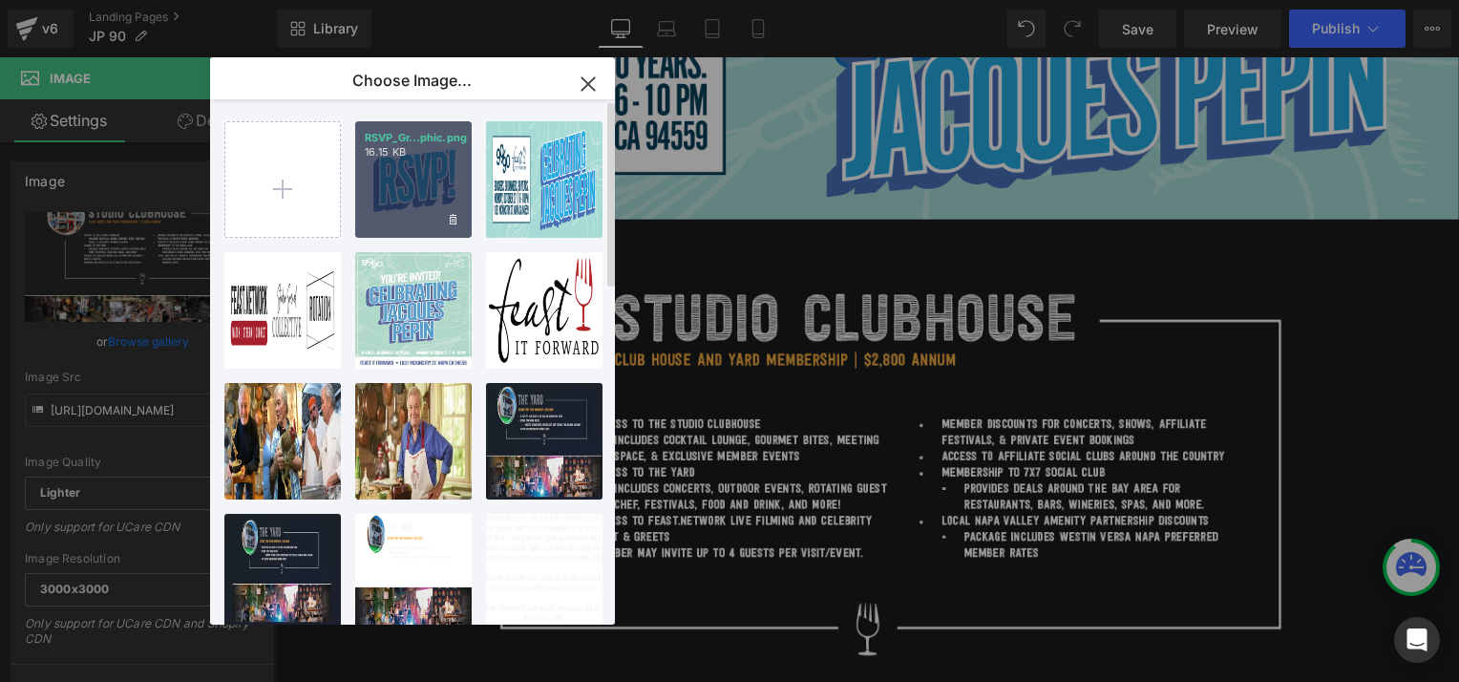
click at [427, 187] on div "RSVP_Gr...phic.png 16.15 KB" at bounding box center [413, 179] width 116 height 116
type input "[URL][DOMAIN_NAME]"
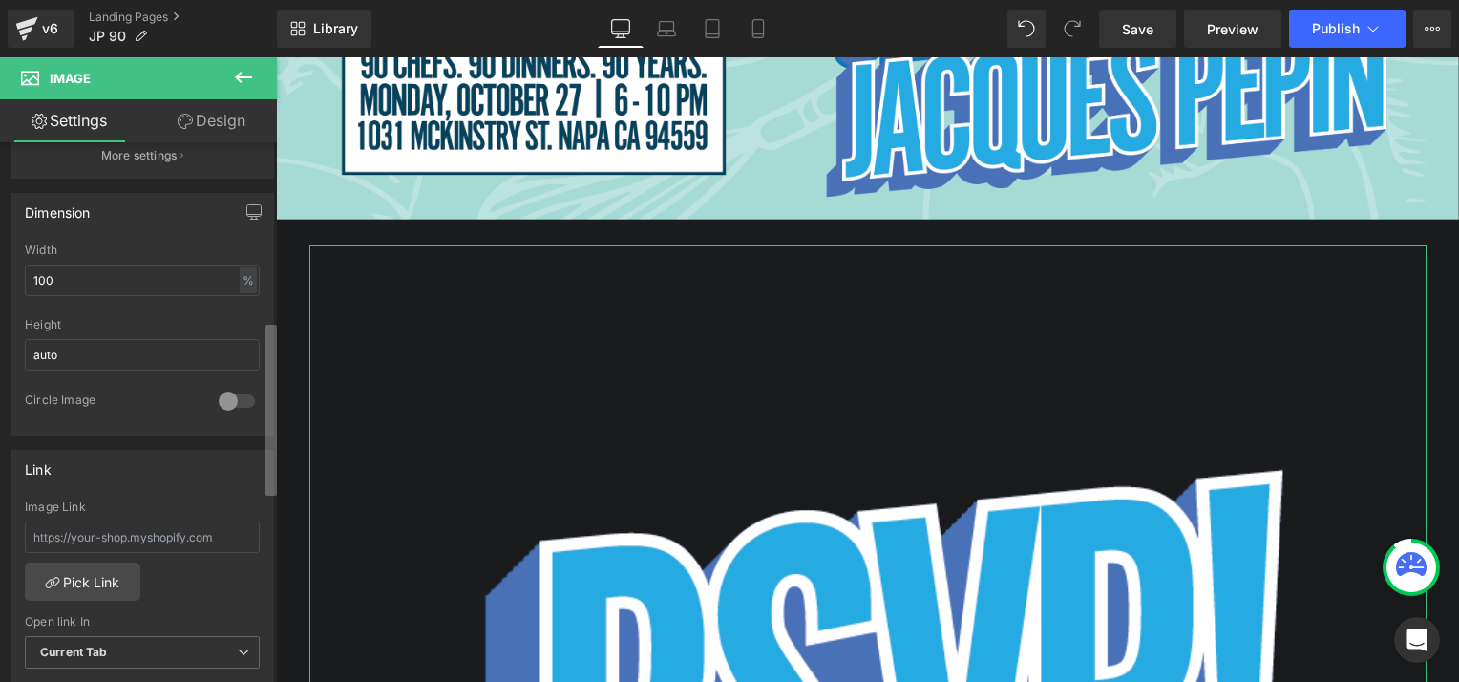
scroll to position [557, 0]
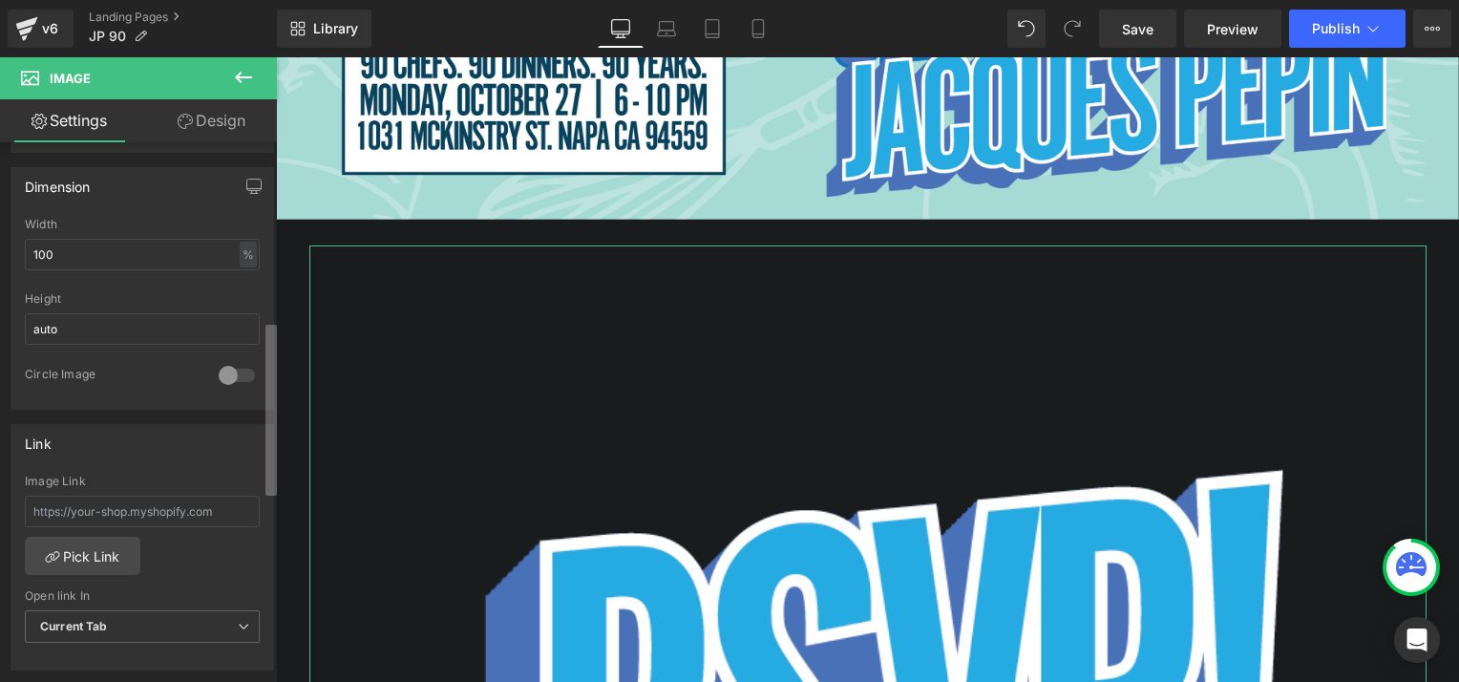
click at [265, 380] on b at bounding box center [270, 410] width 11 height 171
drag, startPoint x: 62, startPoint y: 251, endPoint x: -4, endPoint y: 258, distance: 66.2
click at [0, 258] on html "You are previewing how the will restyle your page. You can not edit Elements in…" at bounding box center [729, 341] width 1459 height 682
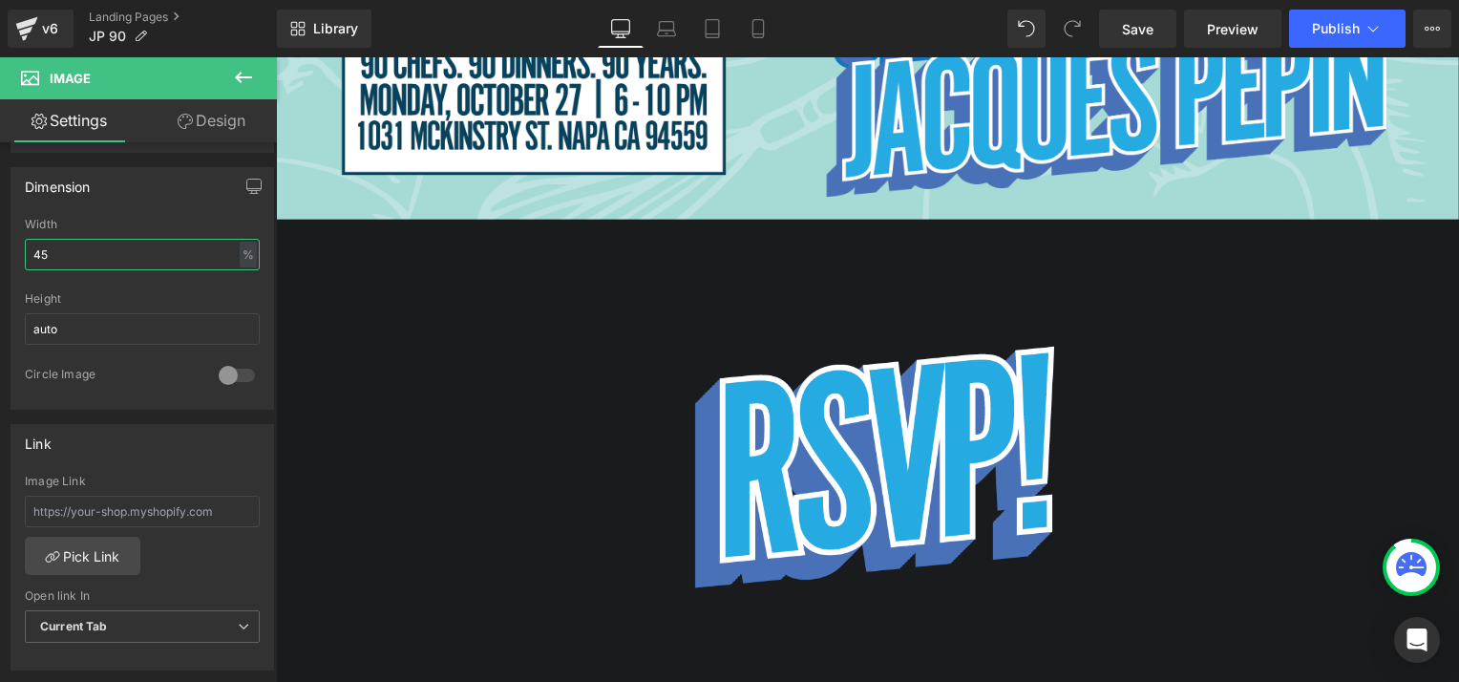
scroll to position [421, 0]
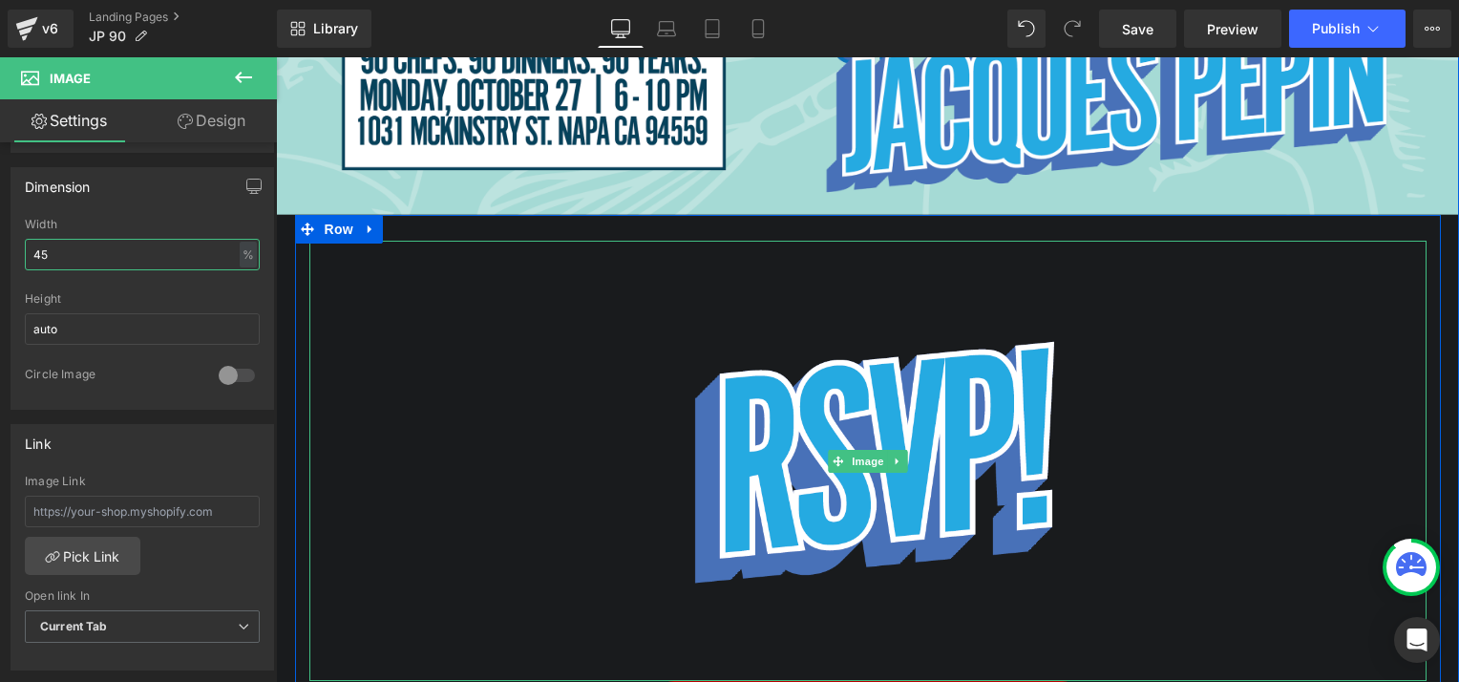
type input "45"
click at [392, 301] on div at bounding box center [867, 461] width 1117 height 440
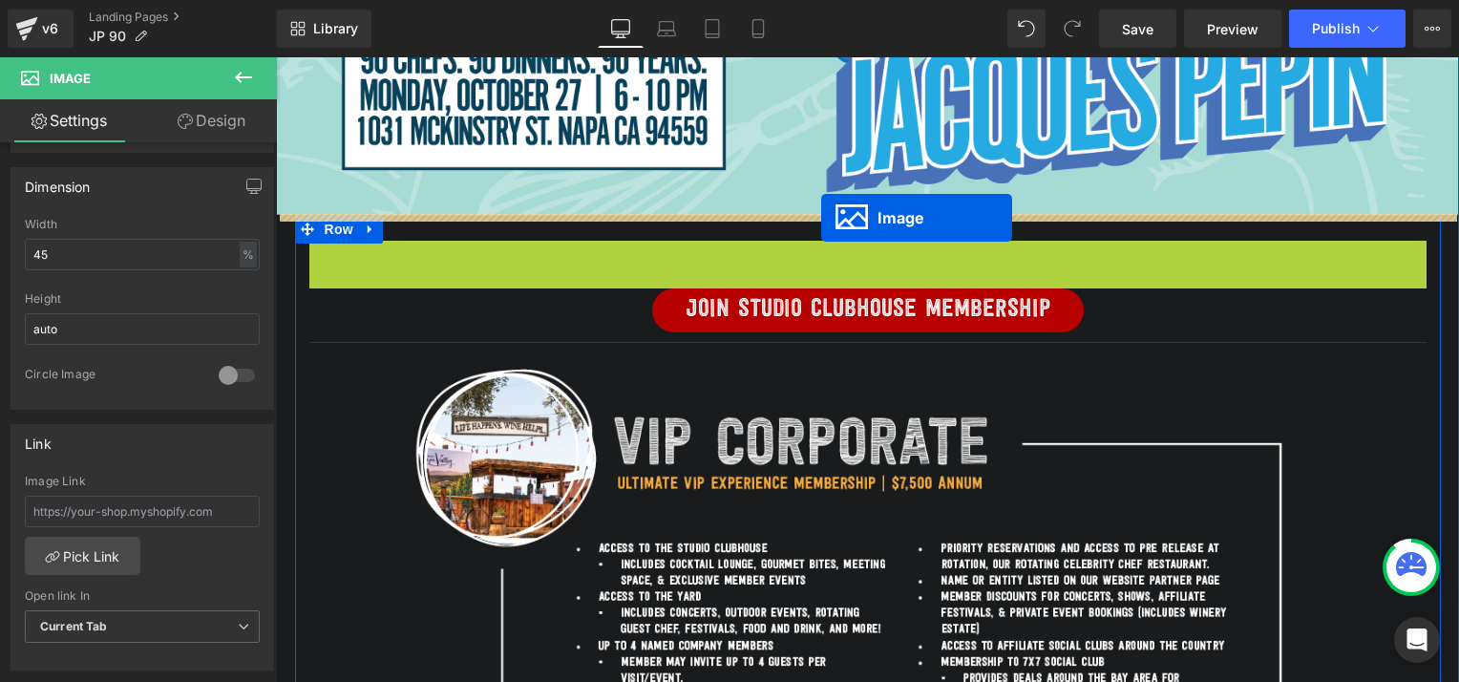
drag, startPoint x: 830, startPoint y: 460, endPoint x: 821, endPoint y: 218, distance: 242.6
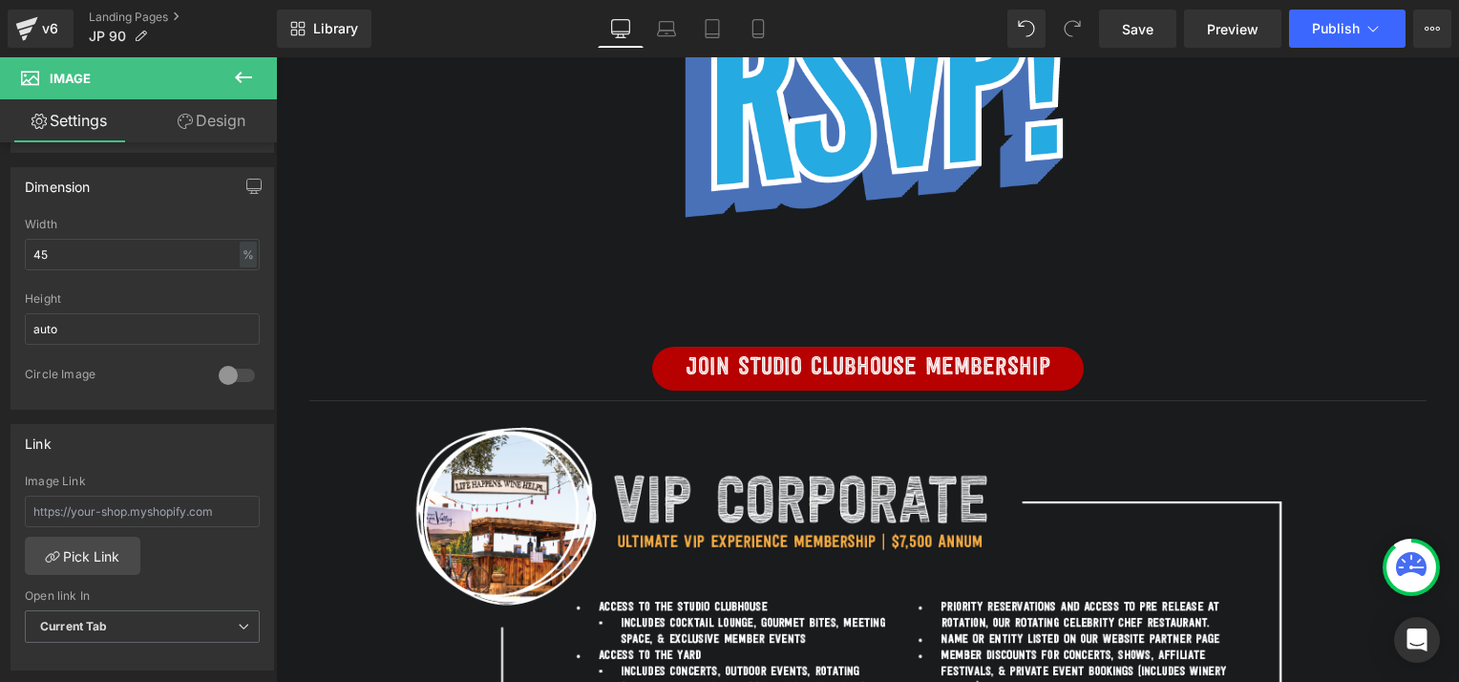
scroll to position [840, 0]
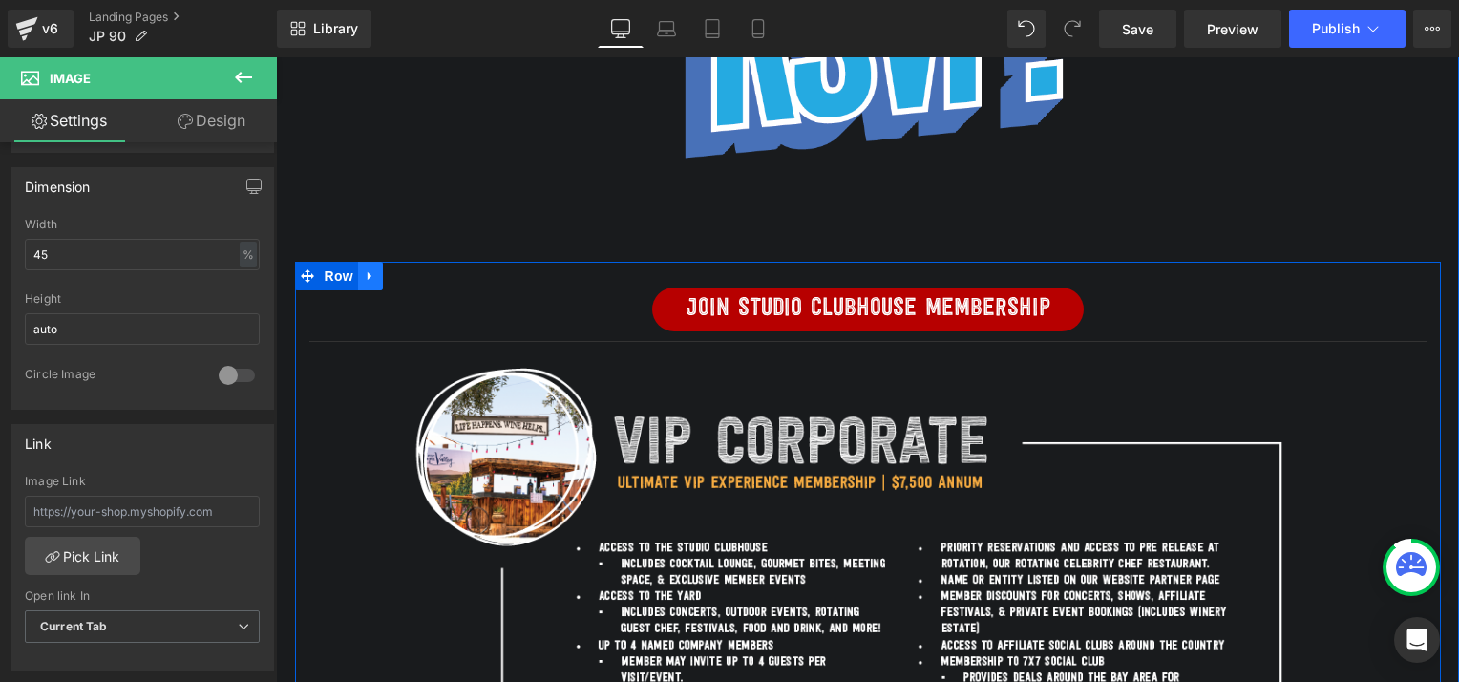
click at [364, 271] on icon at bounding box center [370, 276] width 13 height 14
click at [413, 273] on icon at bounding box center [419, 276] width 13 height 14
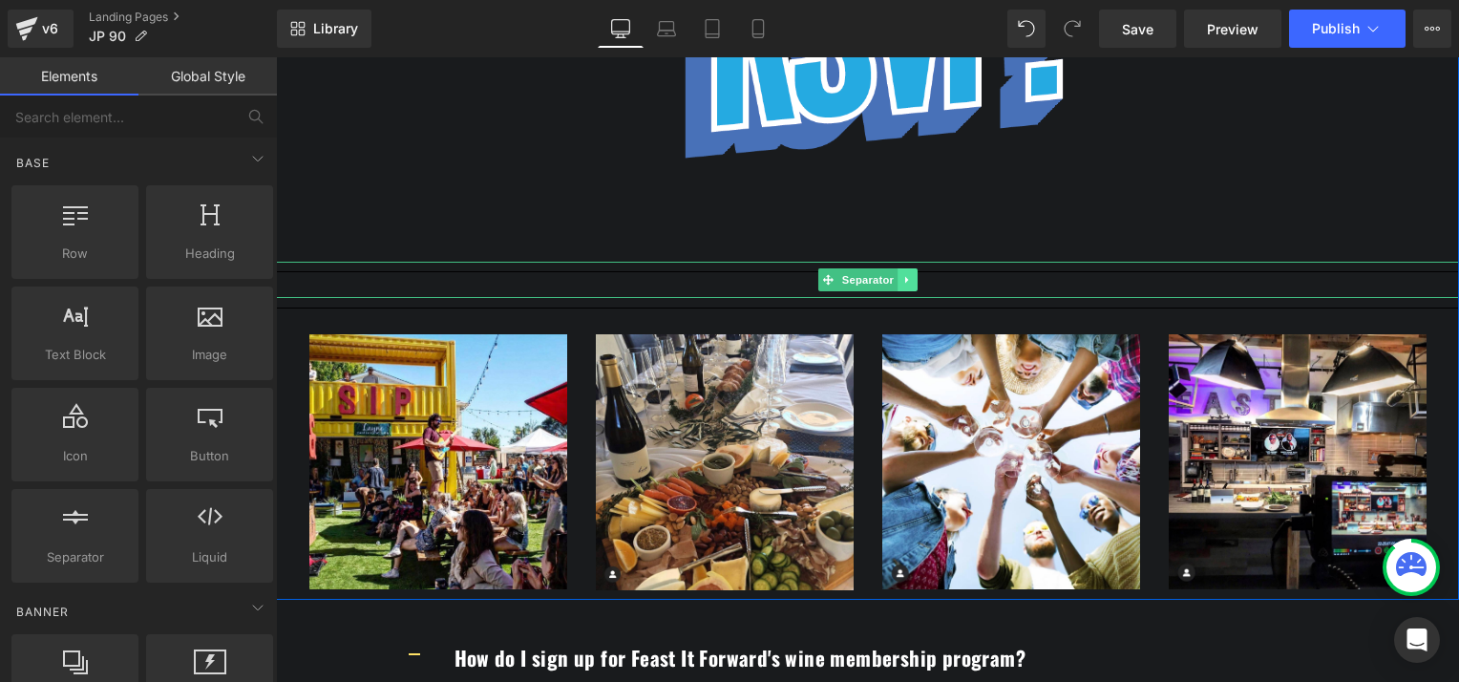
click at [902, 281] on icon at bounding box center [907, 279] width 11 height 11
click at [912, 281] on icon at bounding box center [917, 280] width 11 height 11
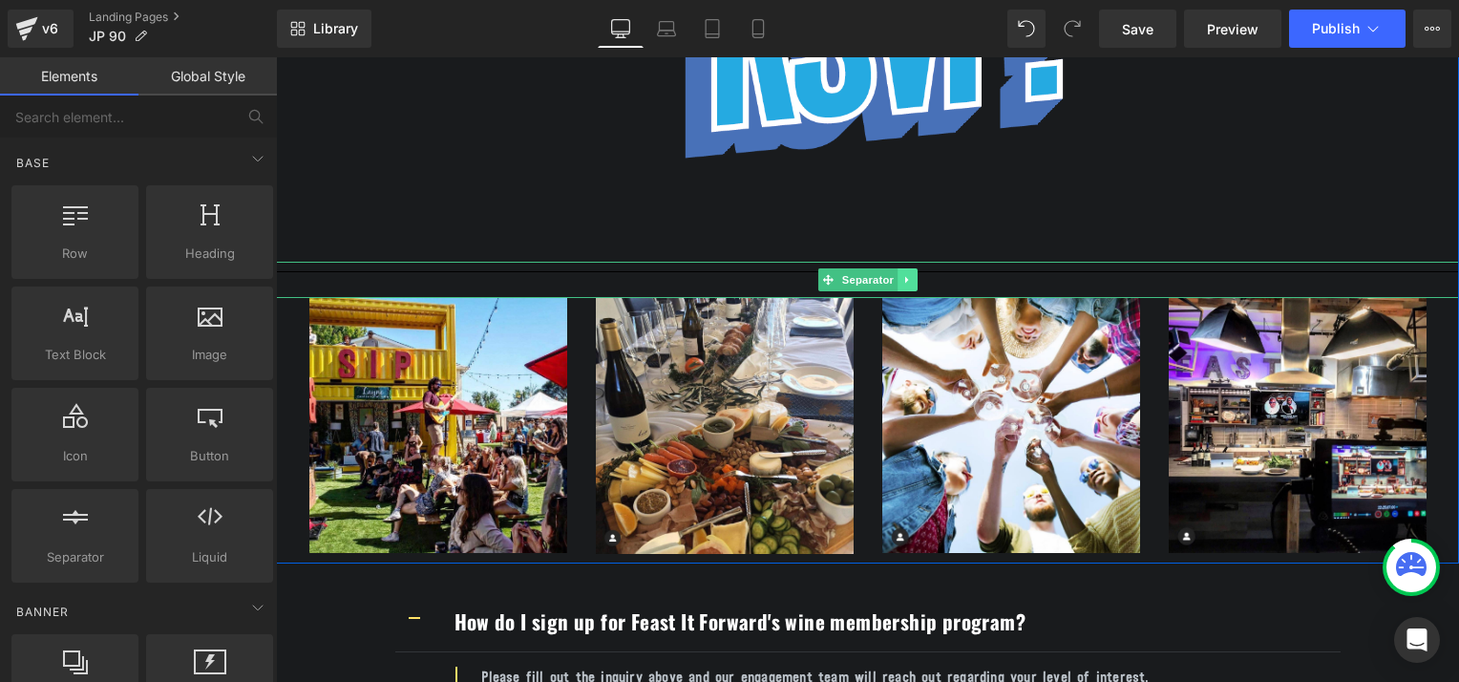
click at [901, 280] on link at bounding box center [907, 279] width 20 height 23
click at [912, 281] on icon at bounding box center [917, 280] width 11 height 11
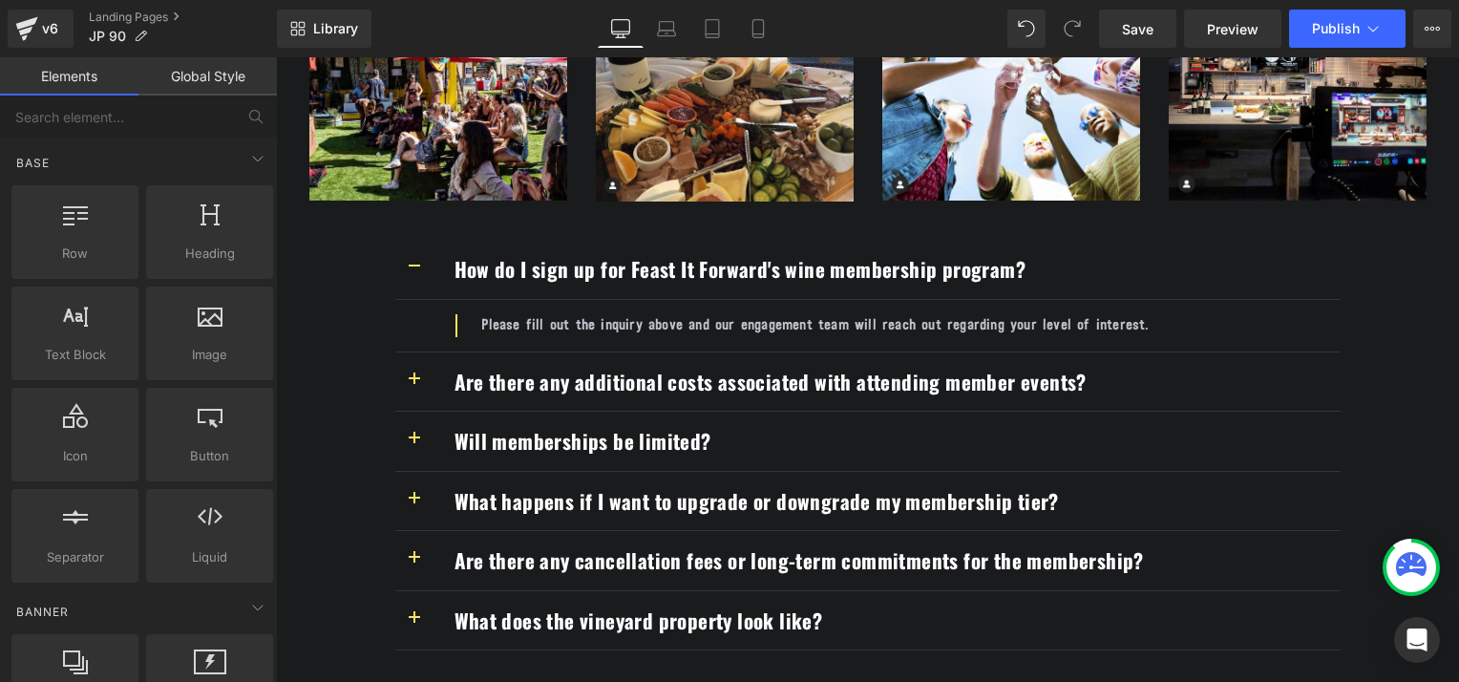
scroll to position [986, 0]
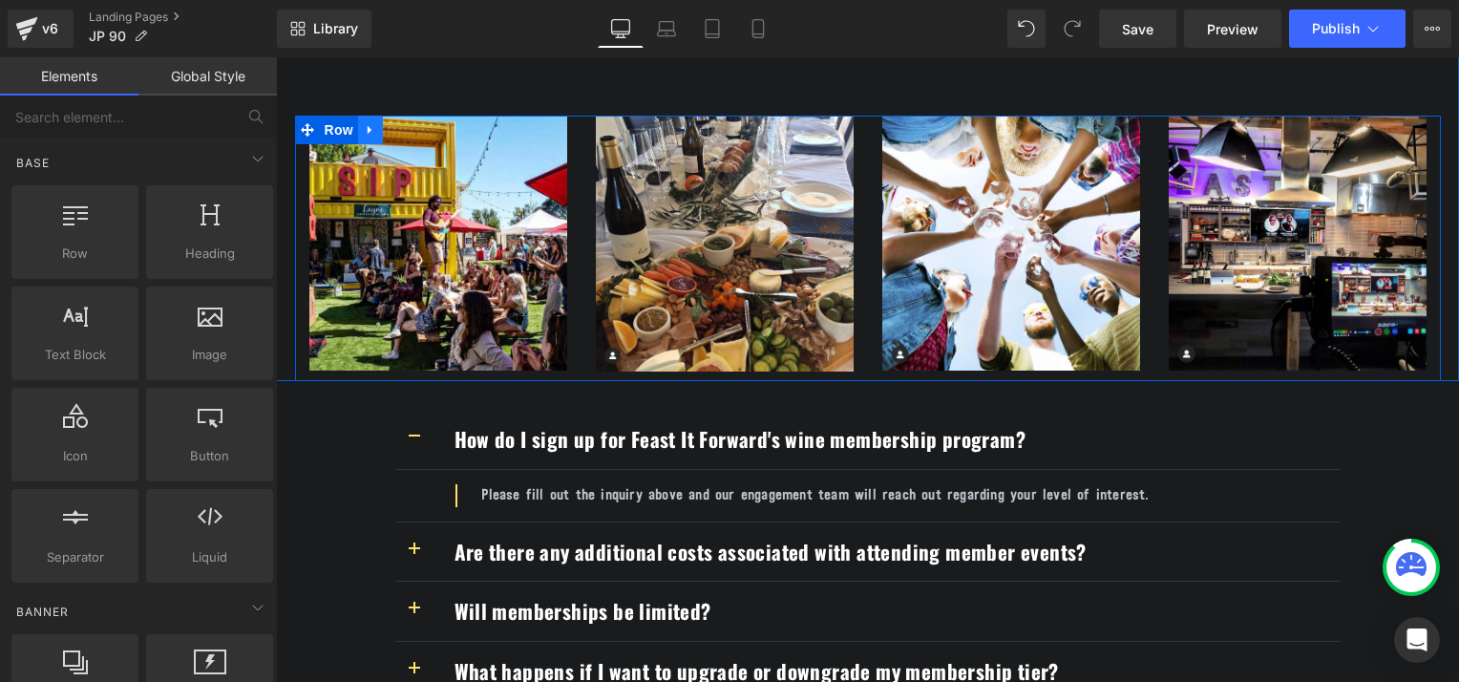
click at [364, 124] on icon at bounding box center [370, 130] width 13 height 14
click at [413, 127] on icon at bounding box center [419, 129] width 13 height 13
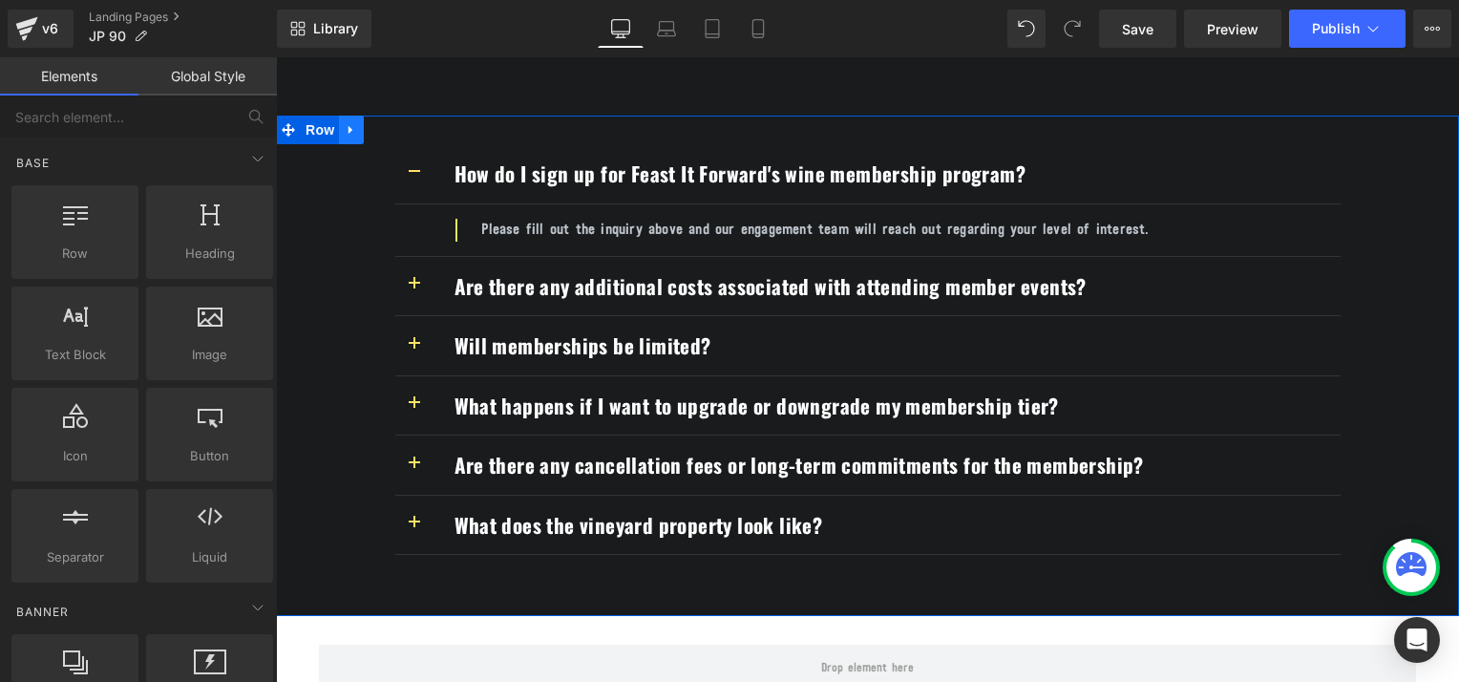
click at [345, 128] on icon at bounding box center [351, 130] width 13 height 14
click at [398, 125] on icon at bounding box center [400, 129] width 13 height 13
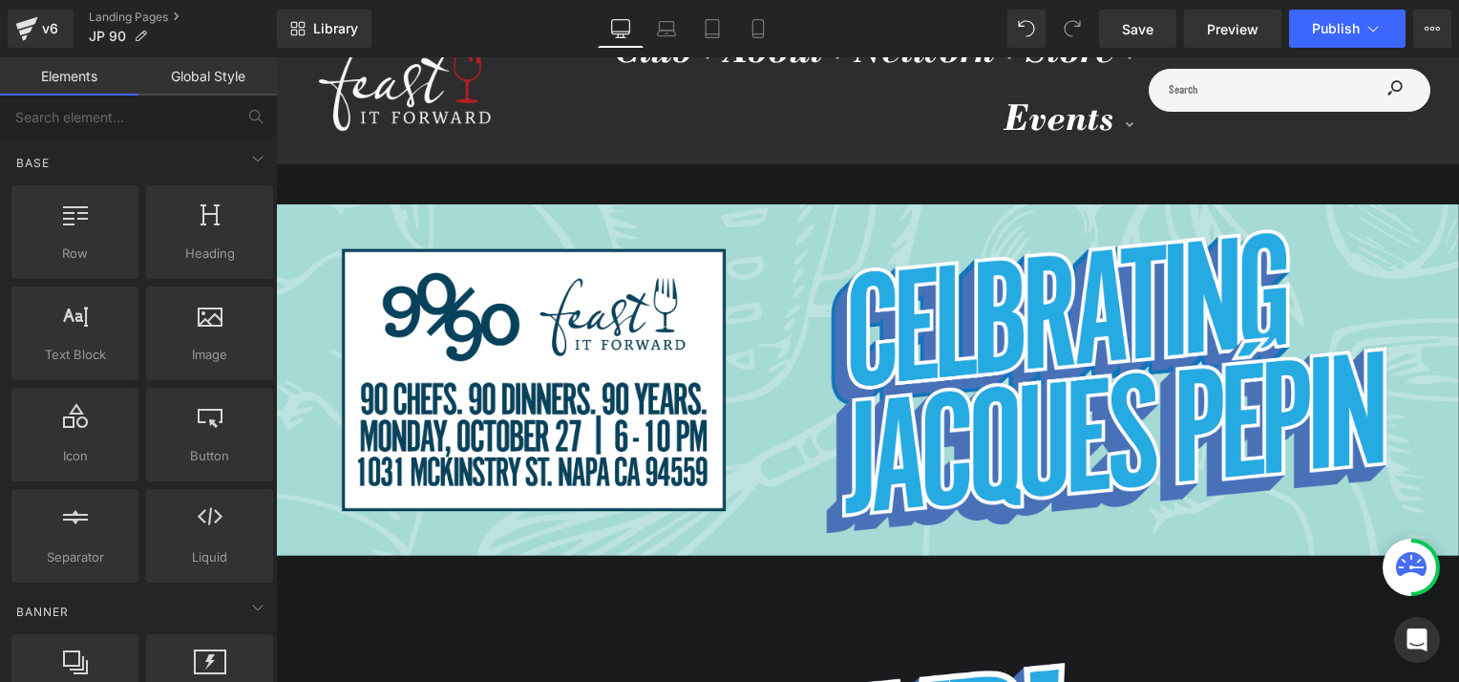
scroll to position [92, 0]
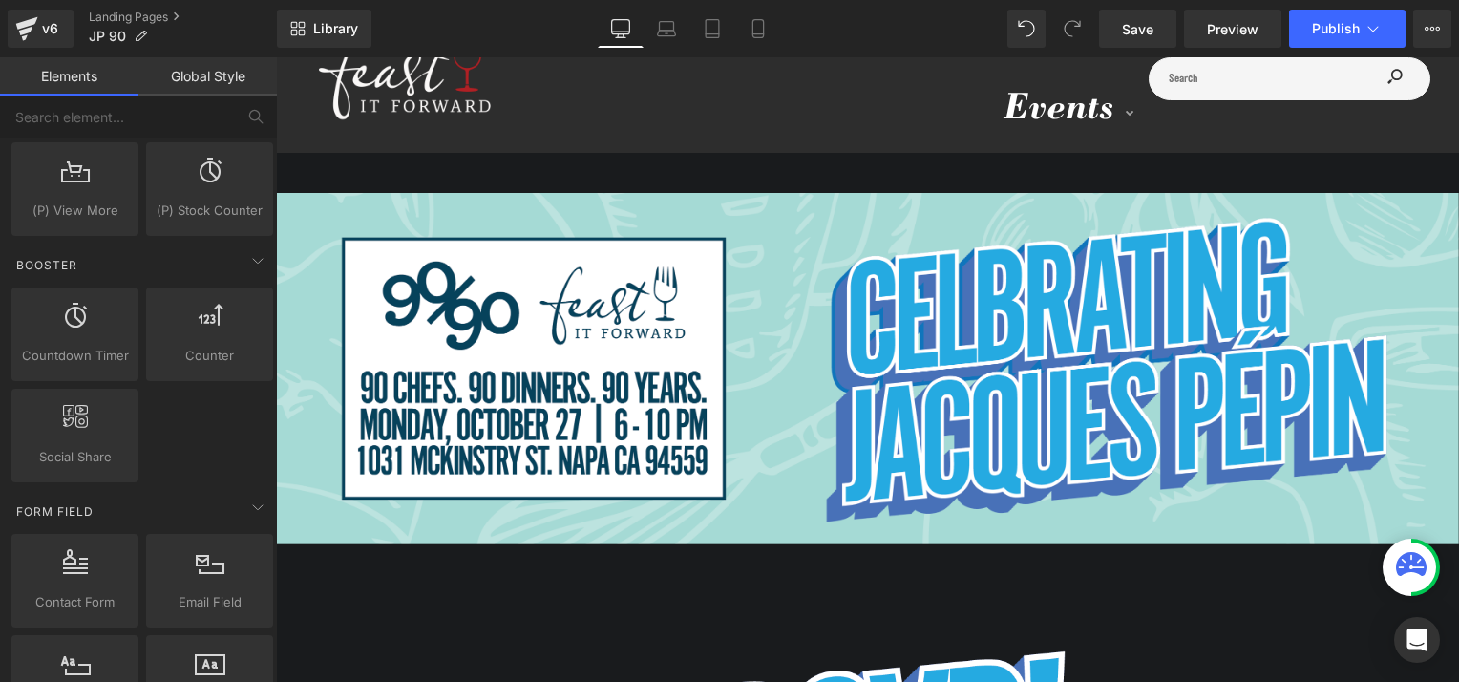
scroll to position [2215, 0]
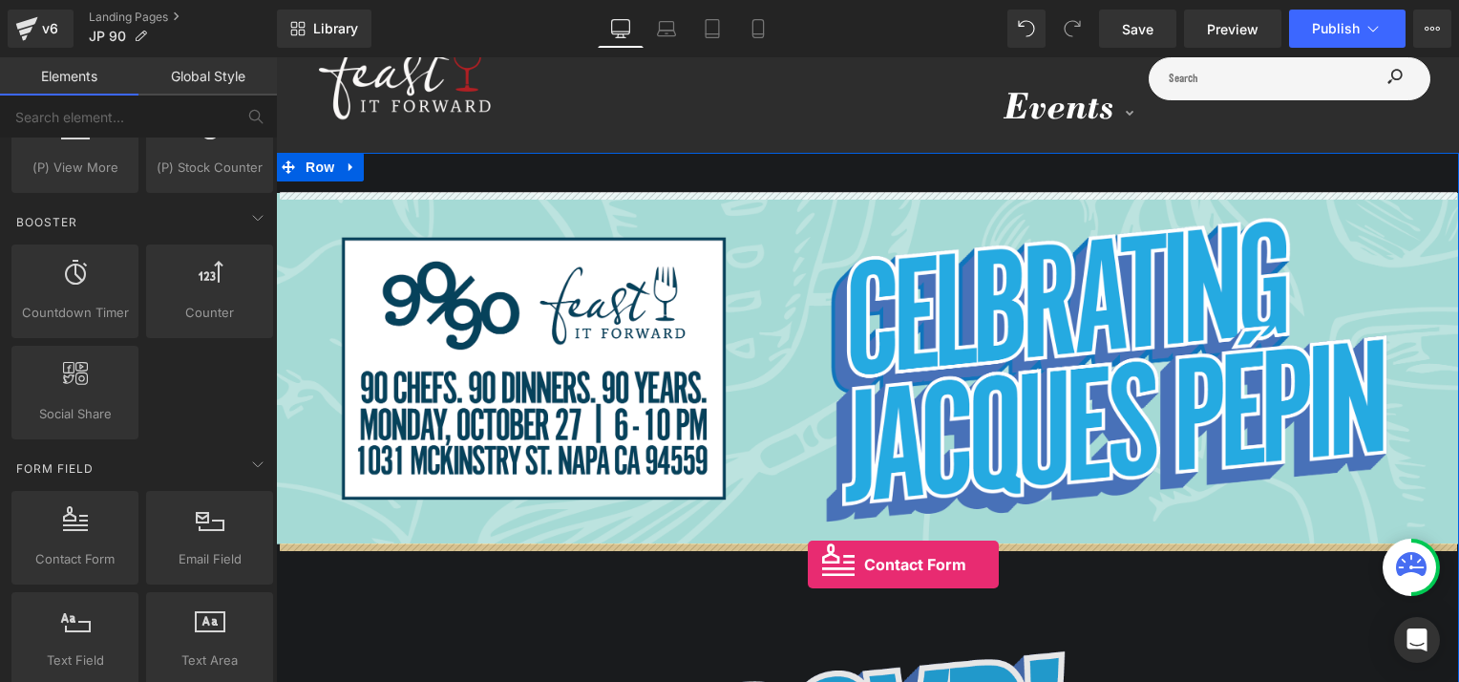
drag, startPoint x: 360, startPoint y: 578, endPoint x: 808, endPoint y: 563, distance: 448.0
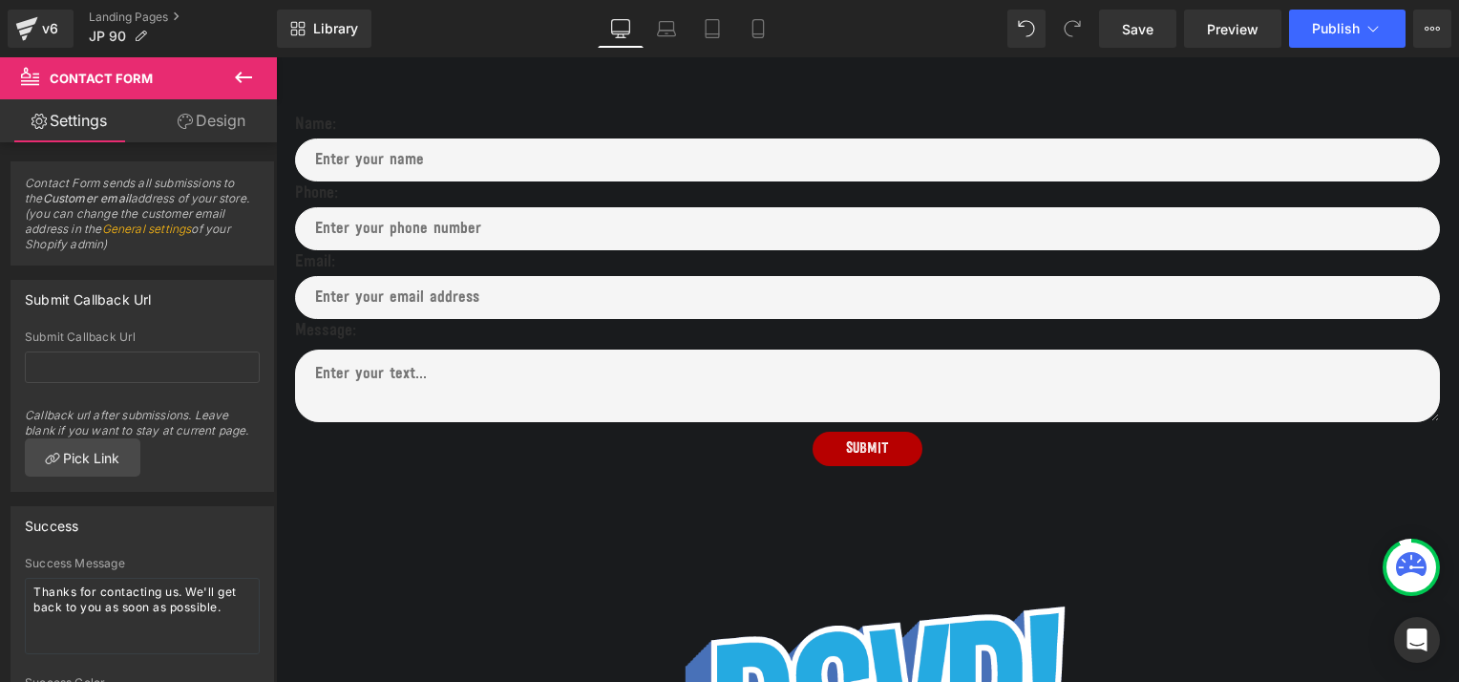
scroll to position [587, 0]
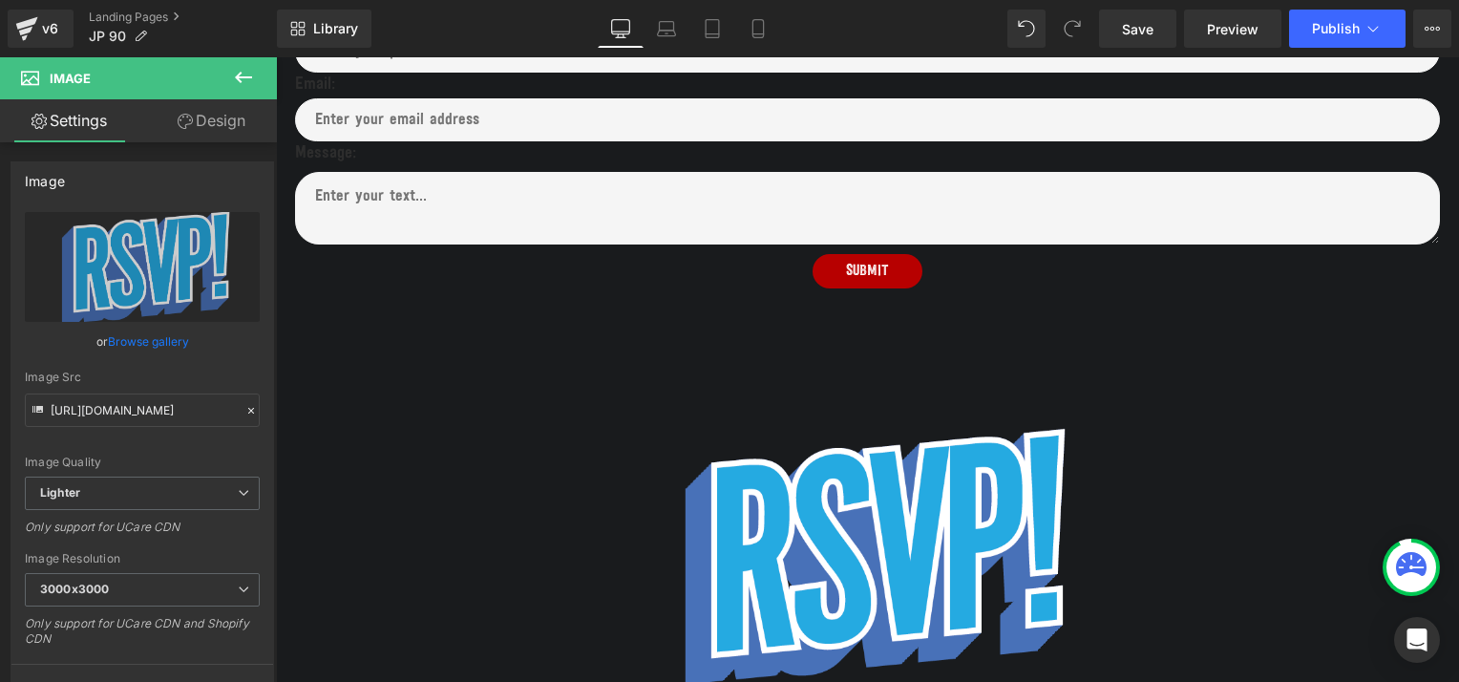
scroll to position [761, 0]
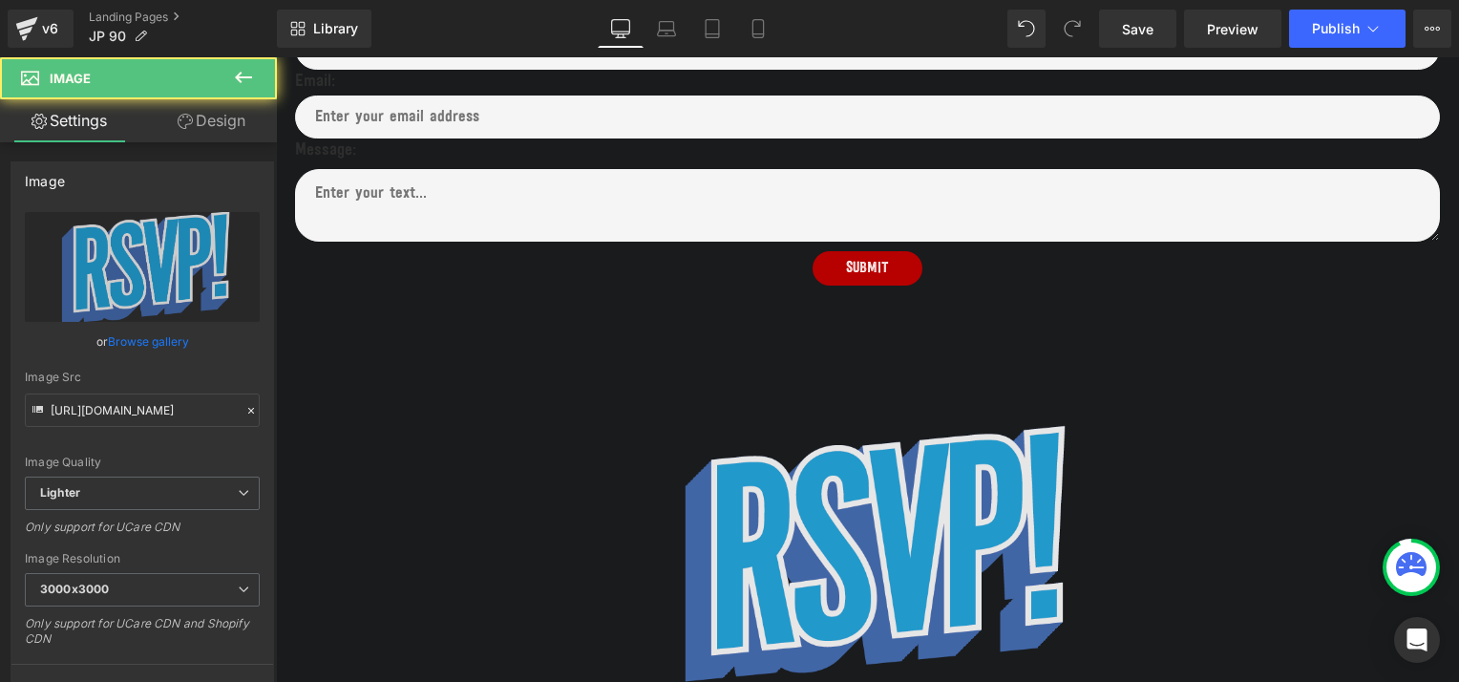
click at [834, 572] on img at bounding box center [867, 552] width 533 height 466
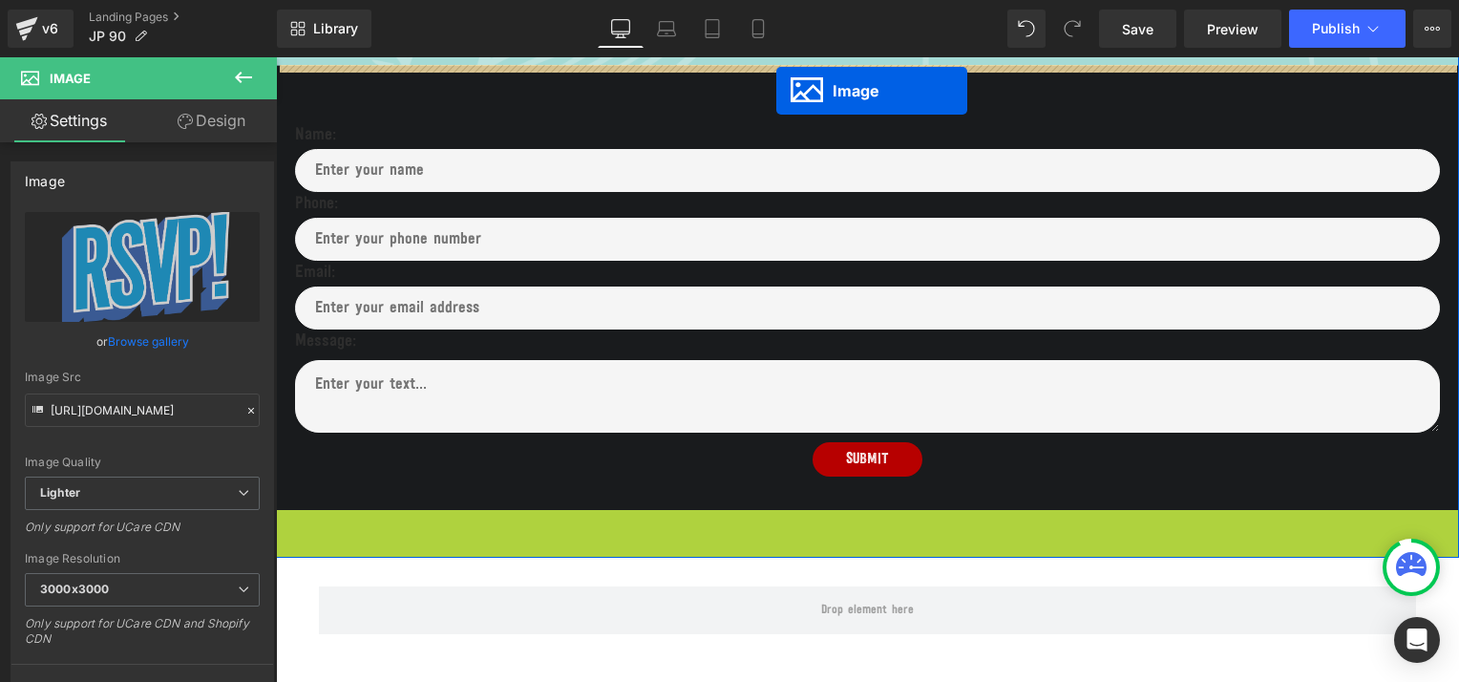
scroll to position [436, 0]
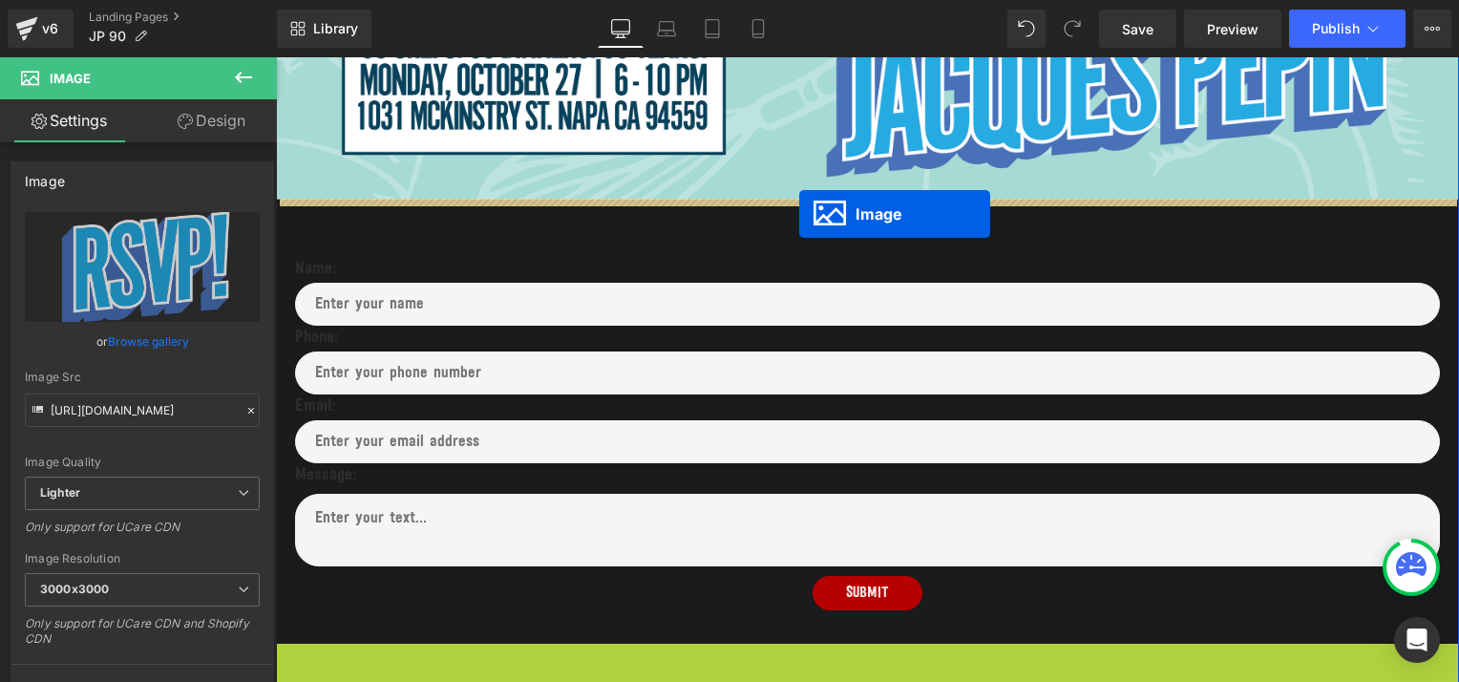
drag, startPoint x: 829, startPoint y: 551, endPoint x: 799, endPoint y: 215, distance: 337.4
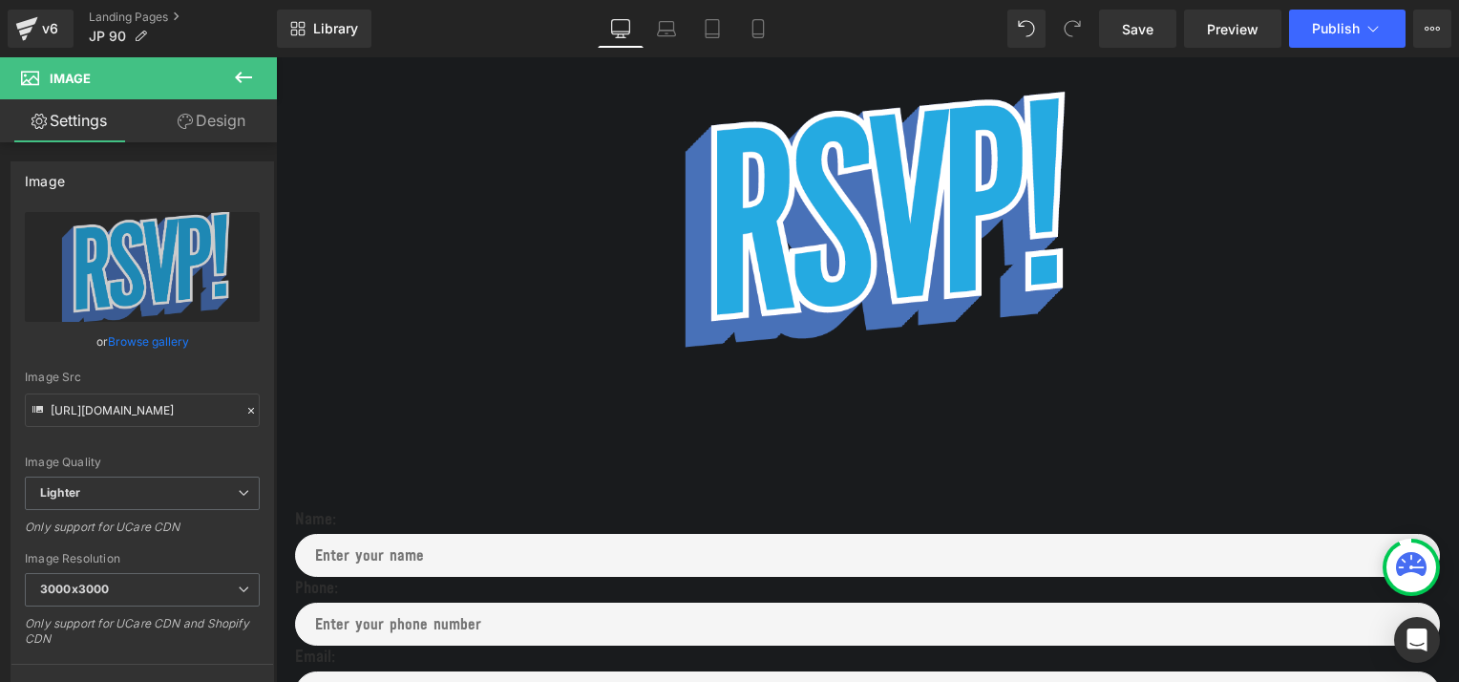
scroll to position [661, 0]
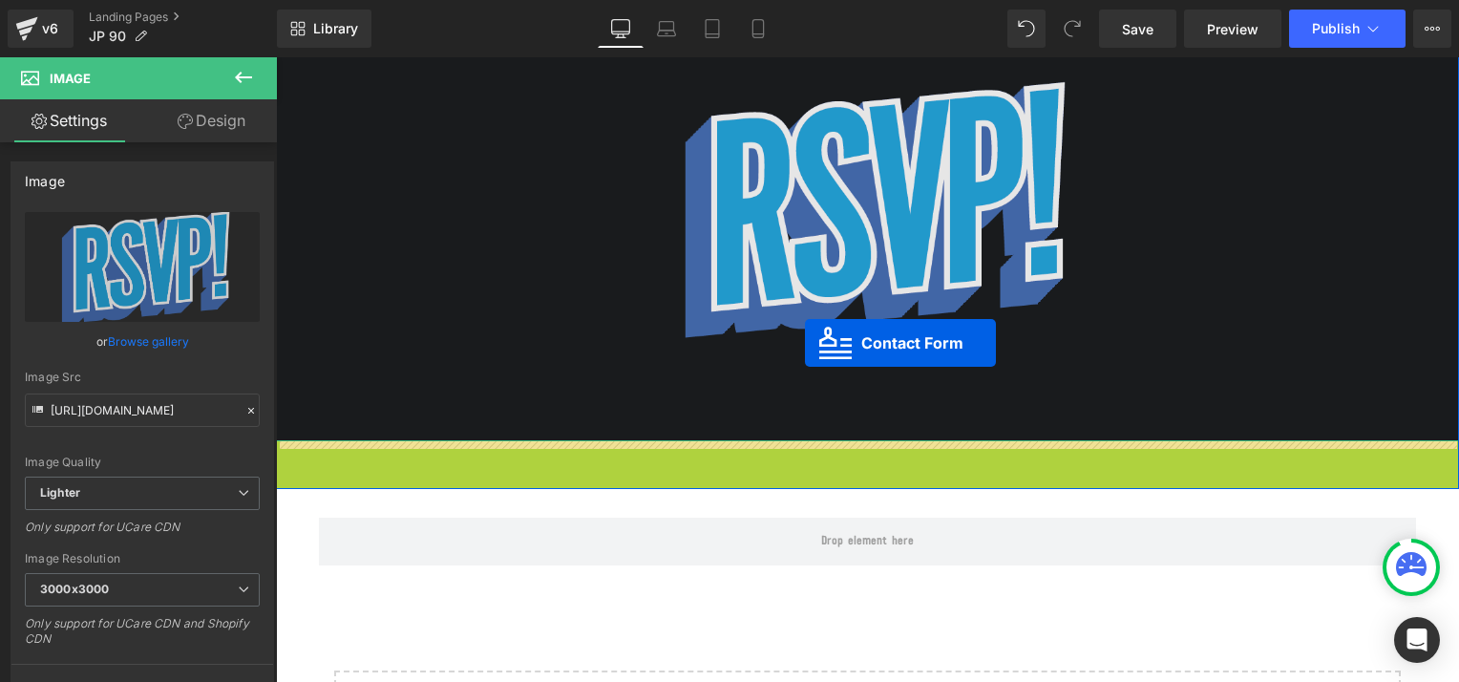
drag, startPoint x: 799, startPoint y: 456, endPoint x: 805, endPoint y: 346, distance: 110.9
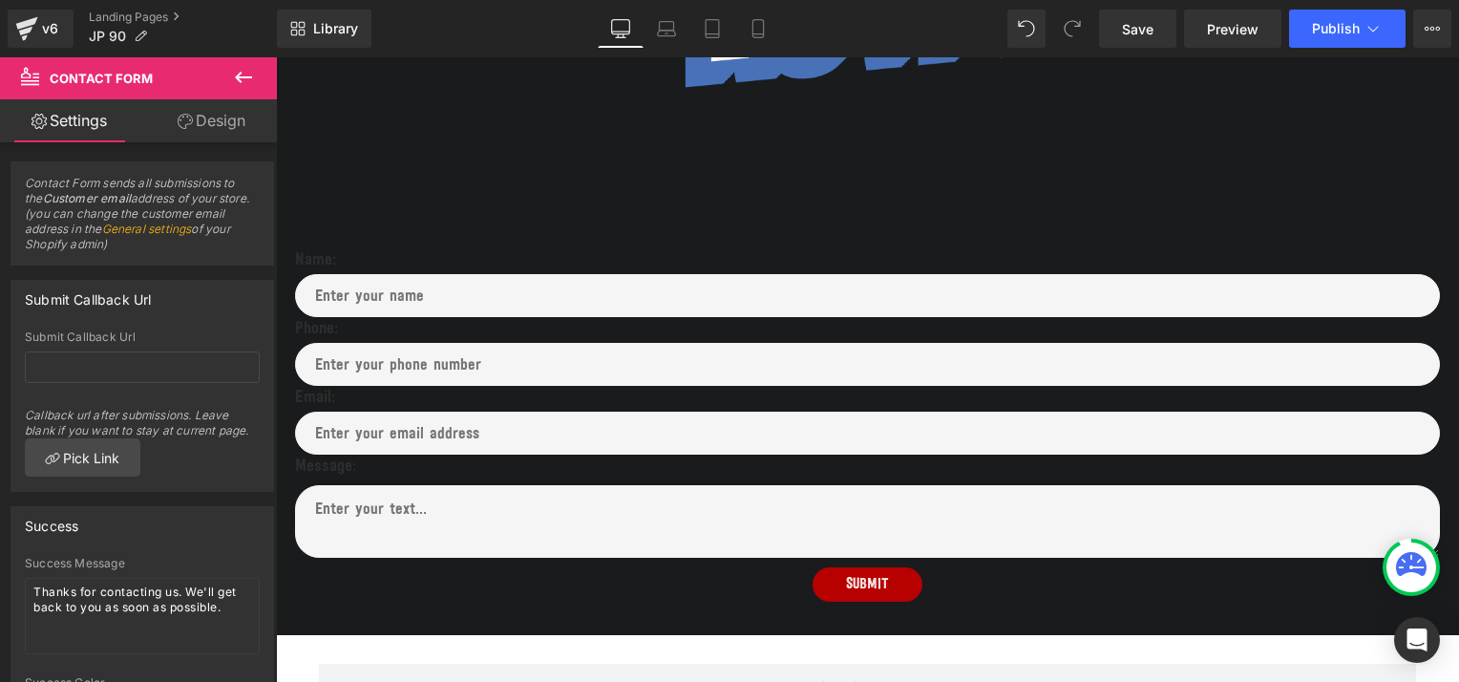
scroll to position [917, 0]
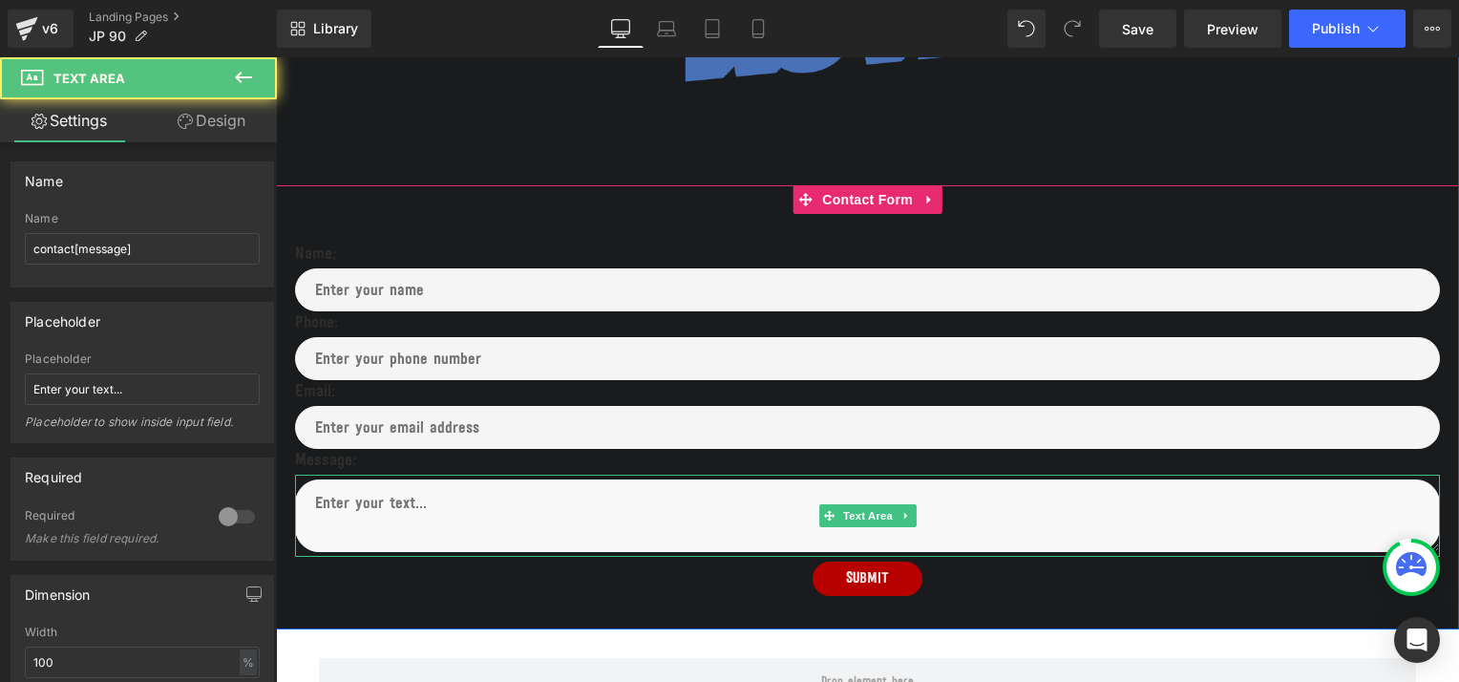
drag, startPoint x: 309, startPoint y: 501, endPoint x: 445, endPoint y: 504, distance: 135.6
click at [445, 504] on textarea at bounding box center [867, 515] width 1145 height 73
drag, startPoint x: 445, startPoint y: 504, endPoint x: 313, endPoint y: 506, distance: 131.8
click at [313, 506] on textarea at bounding box center [867, 515] width 1145 height 73
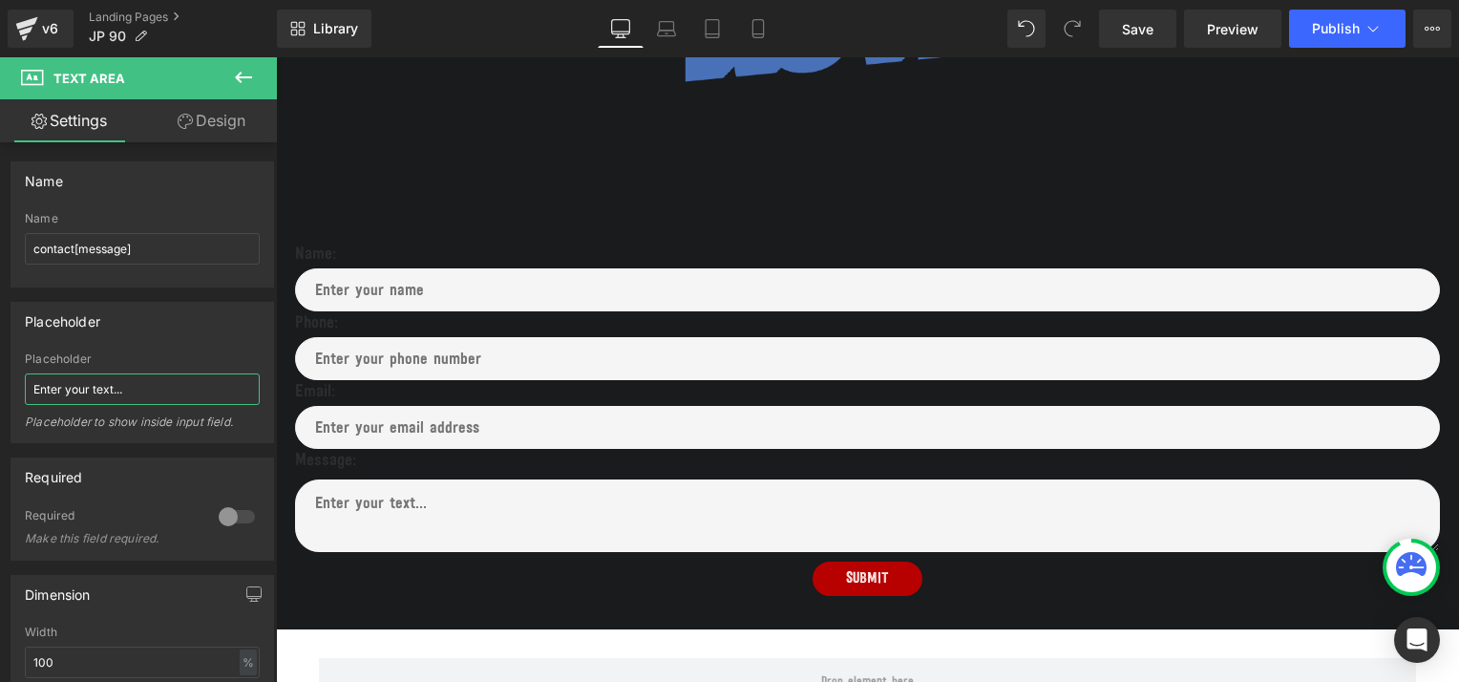
drag, startPoint x: 131, startPoint y: 391, endPoint x: -4, endPoint y: 396, distance: 134.7
click at [0, 396] on html "Contact Form You are previewing how the will restyle your page. You can not edi…" at bounding box center [729, 341] width 1459 height 682
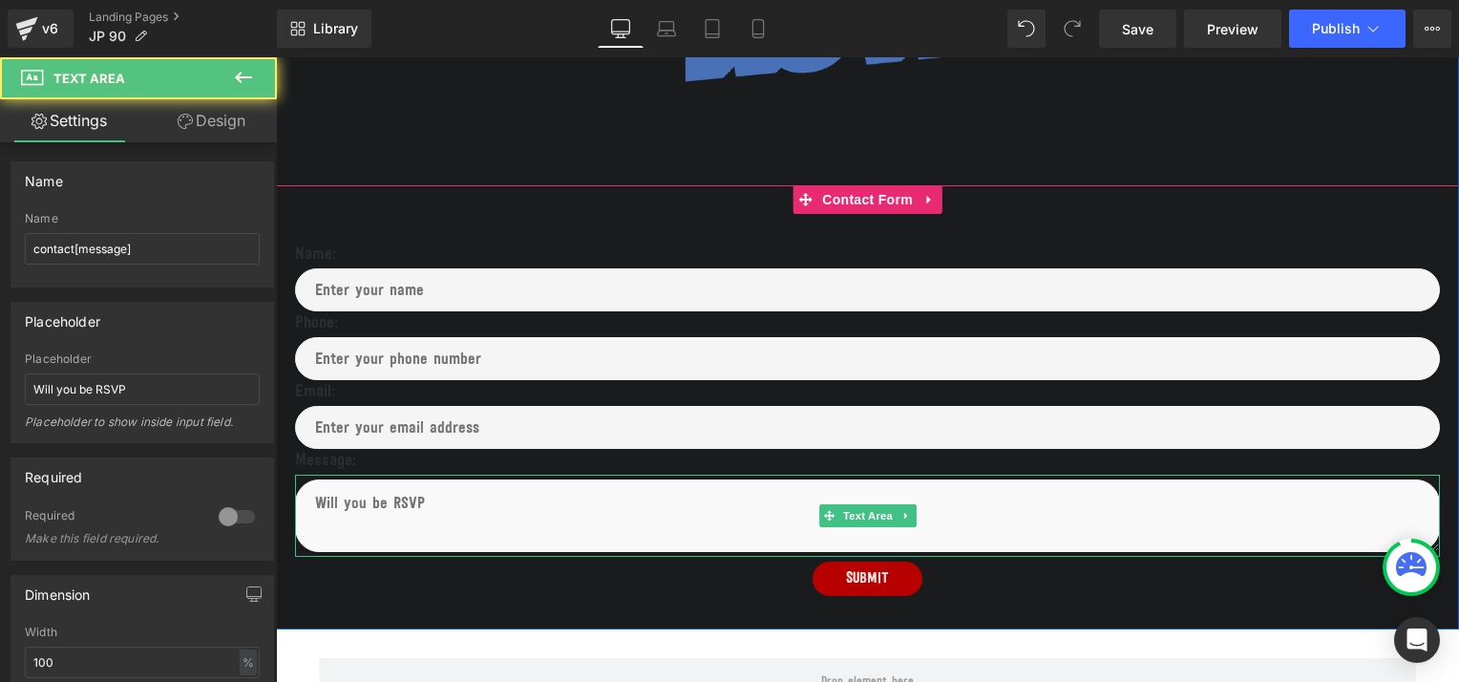
click at [420, 503] on textarea at bounding box center [867, 515] width 1145 height 73
drag, startPoint x: 310, startPoint y: 500, endPoint x: 376, endPoint y: 502, distance: 65.9
click at [376, 502] on textarea at bounding box center [867, 515] width 1145 height 73
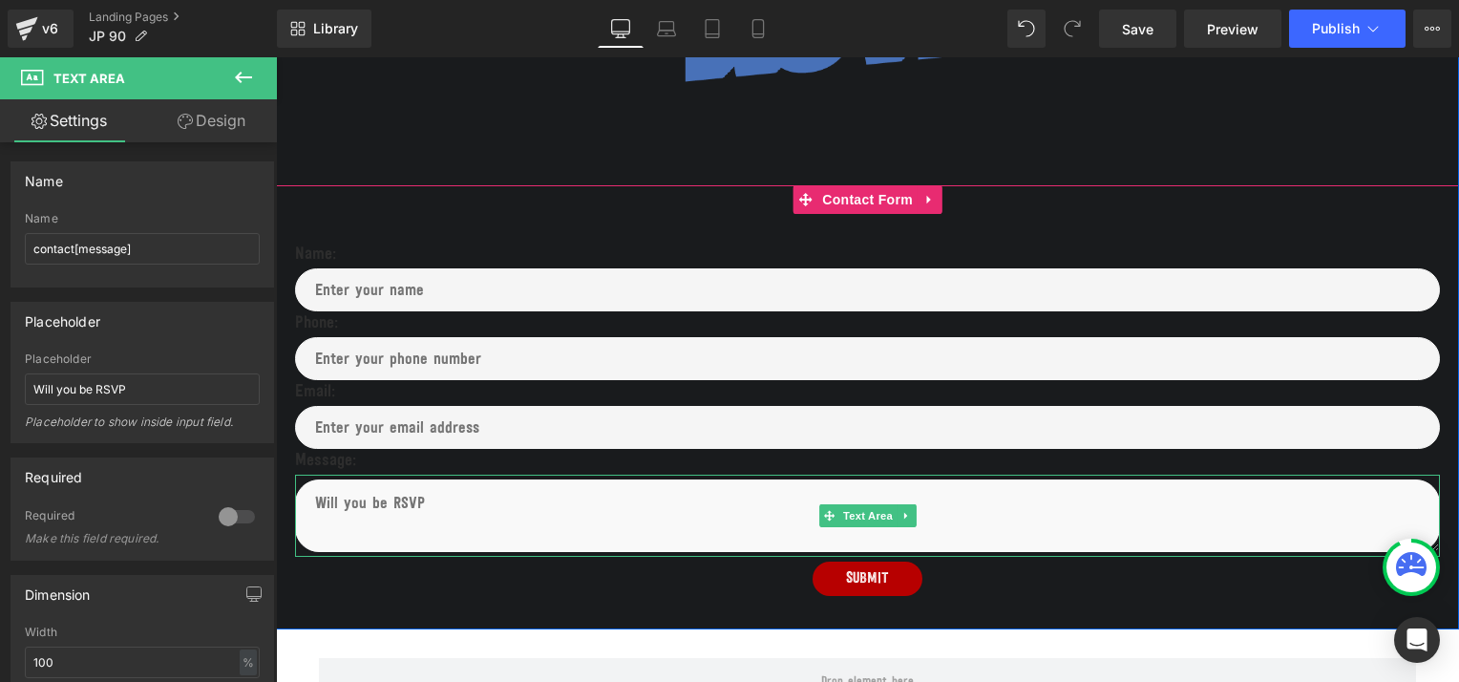
click at [384, 502] on textarea at bounding box center [867, 515] width 1145 height 73
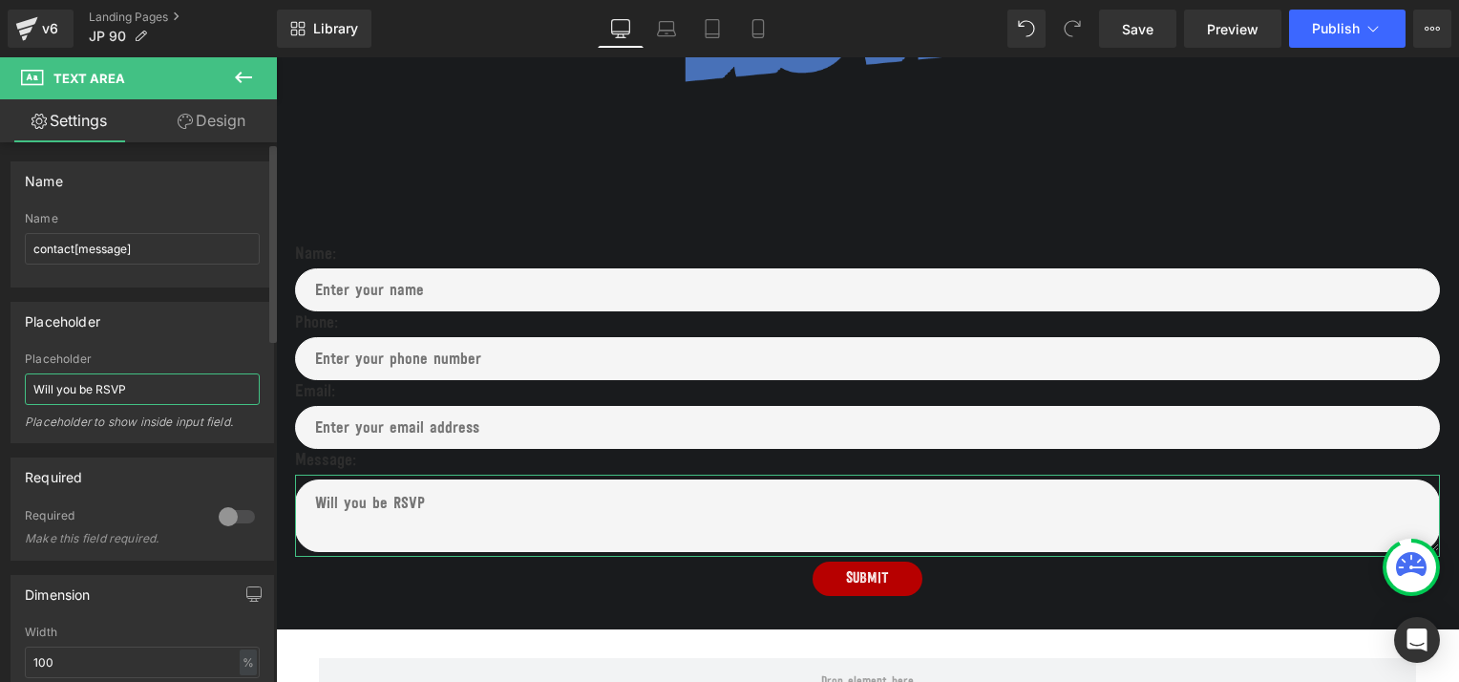
click at [95, 387] on input "Will you be RSVP" at bounding box center [142, 389] width 235 height 32
click at [95, 387] on input "RSVP" at bounding box center [142, 389] width 235 height 32
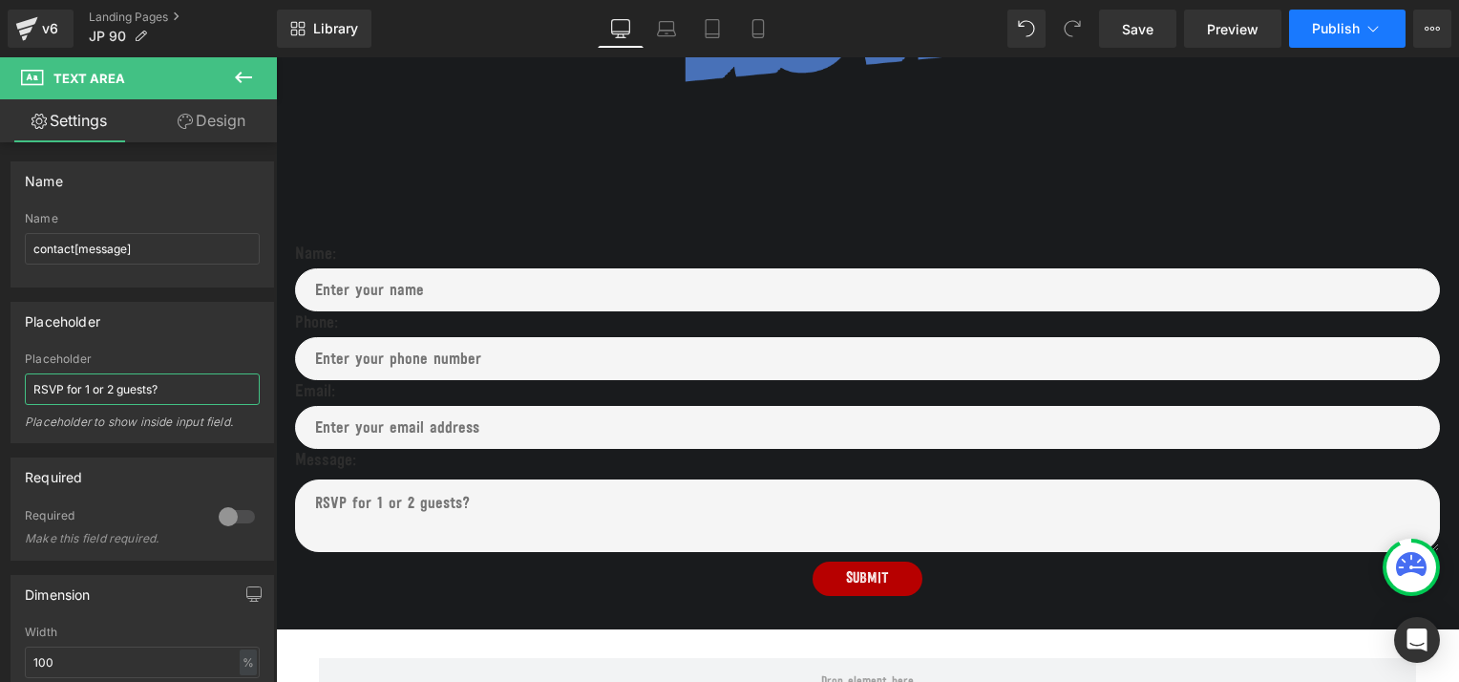
type input "RSVP for 1 or 2 guests?"
click at [1325, 24] on span "Publish" at bounding box center [1336, 28] width 48 height 15
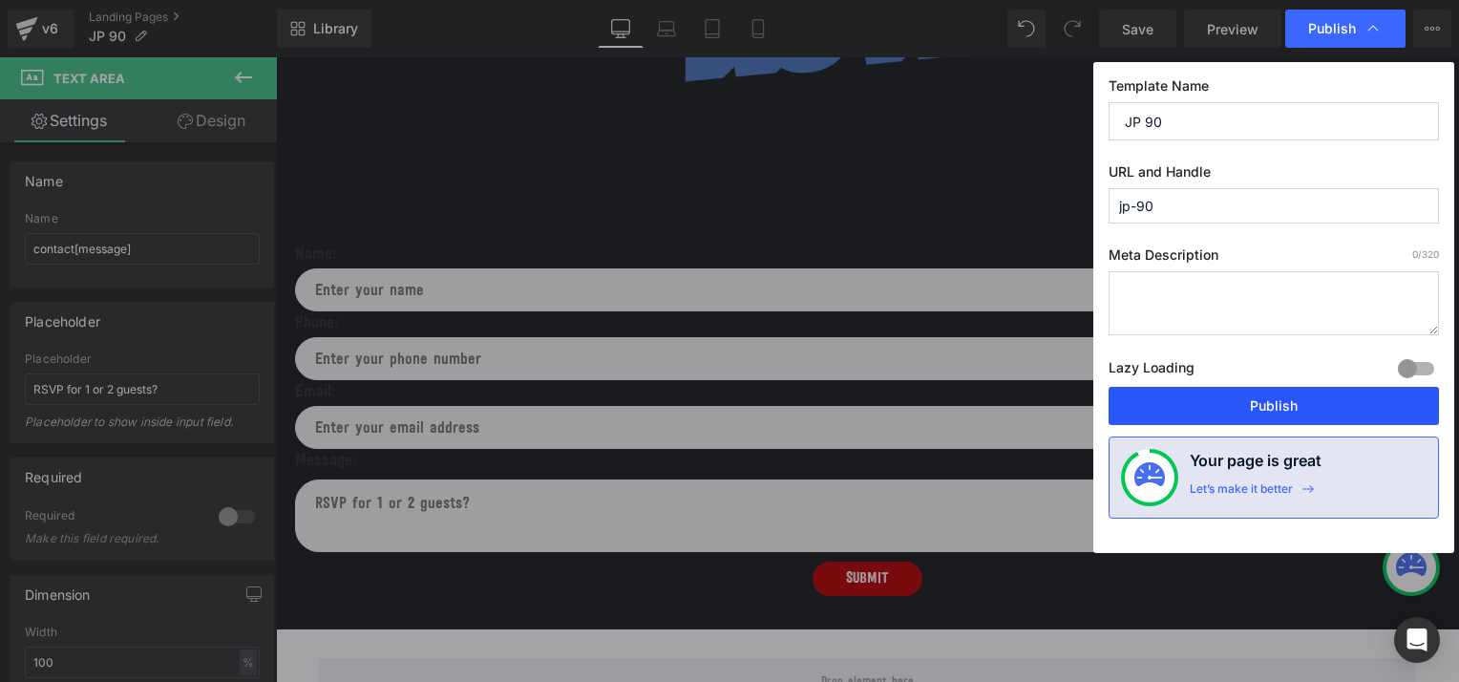
click at [1225, 401] on button "Publish" at bounding box center [1273, 406] width 330 height 38
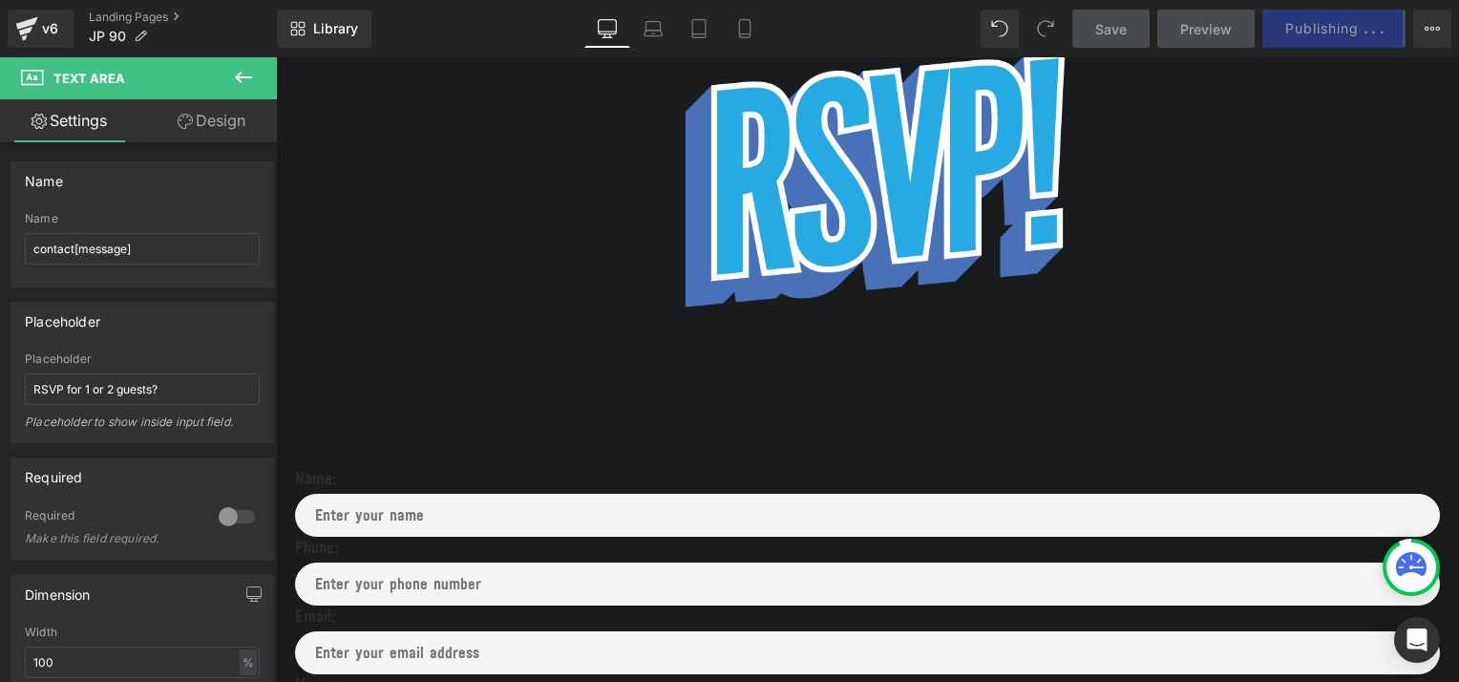
scroll to position [731, 0]
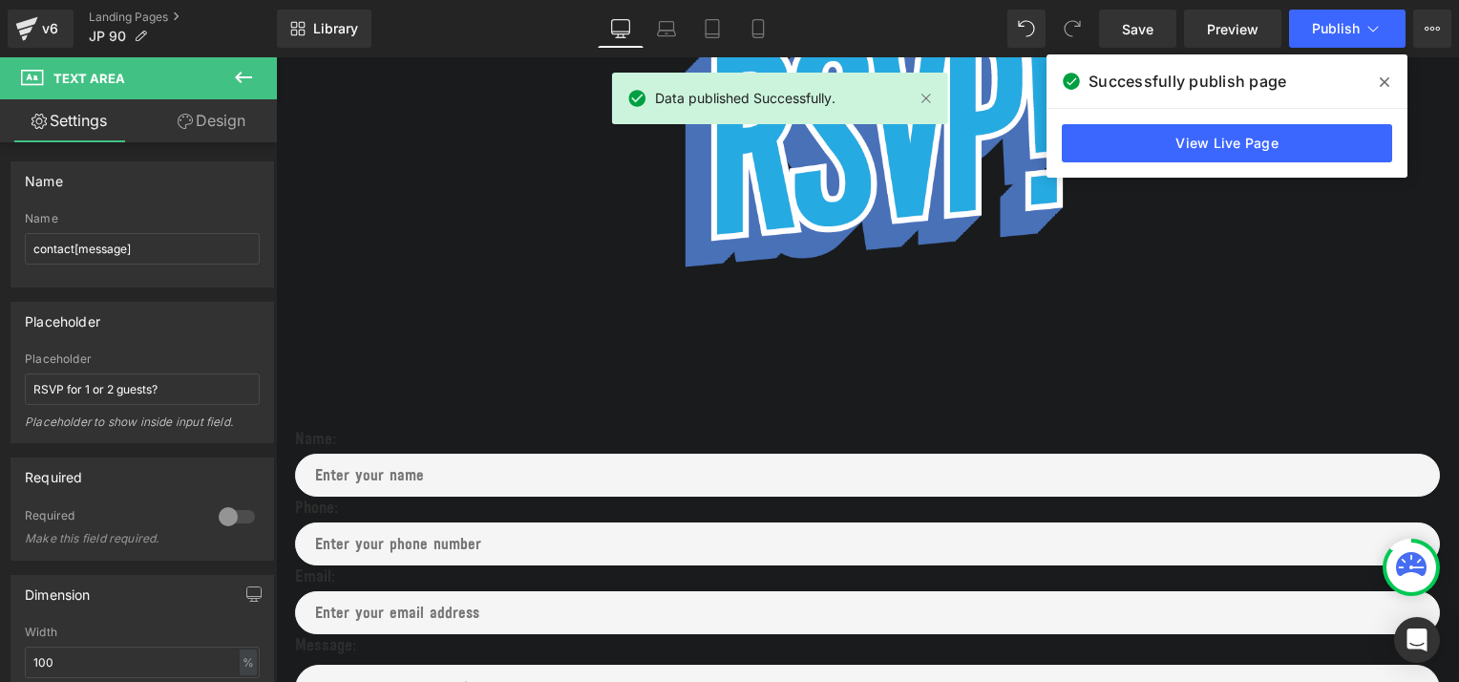
click at [241, 72] on icon at bounding box center [243, 77] width 23 height 23
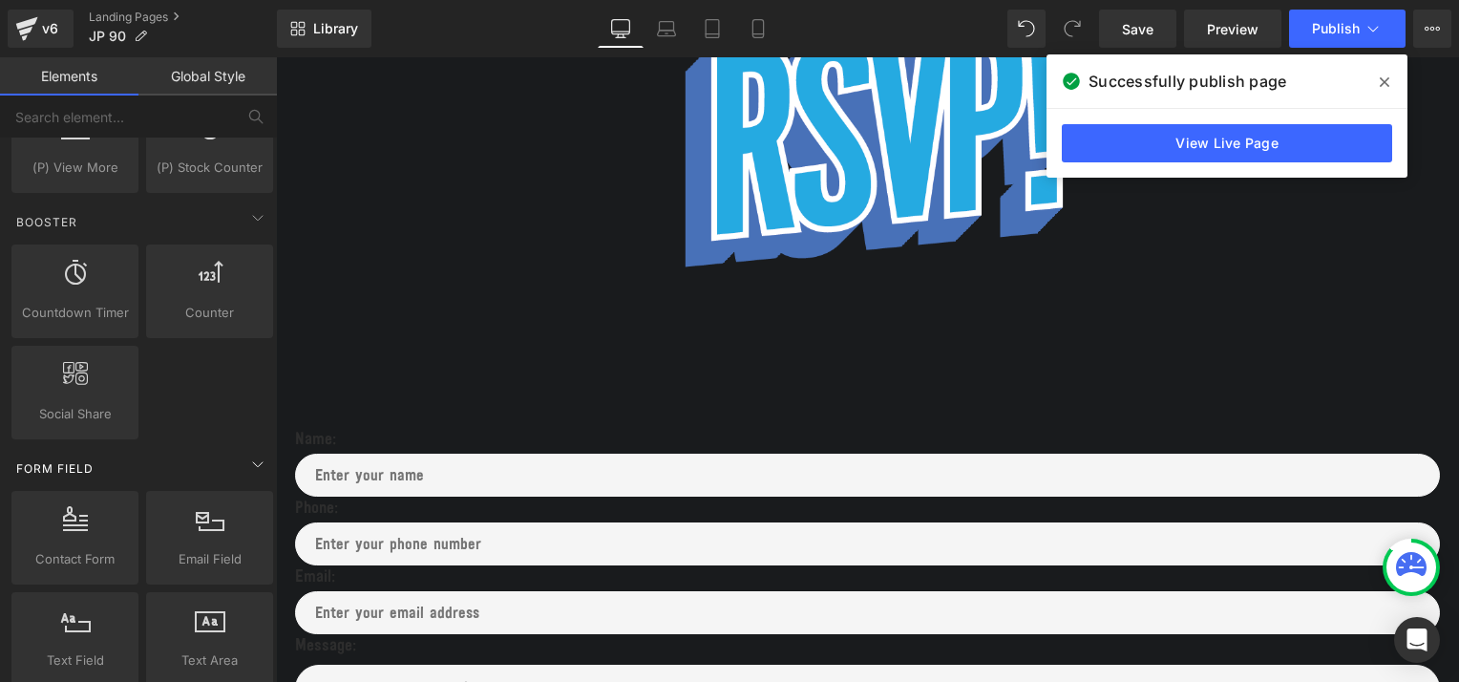
click at [267, 456] on div "Form Field" at bounding box center [142, 468] width 269 height 38
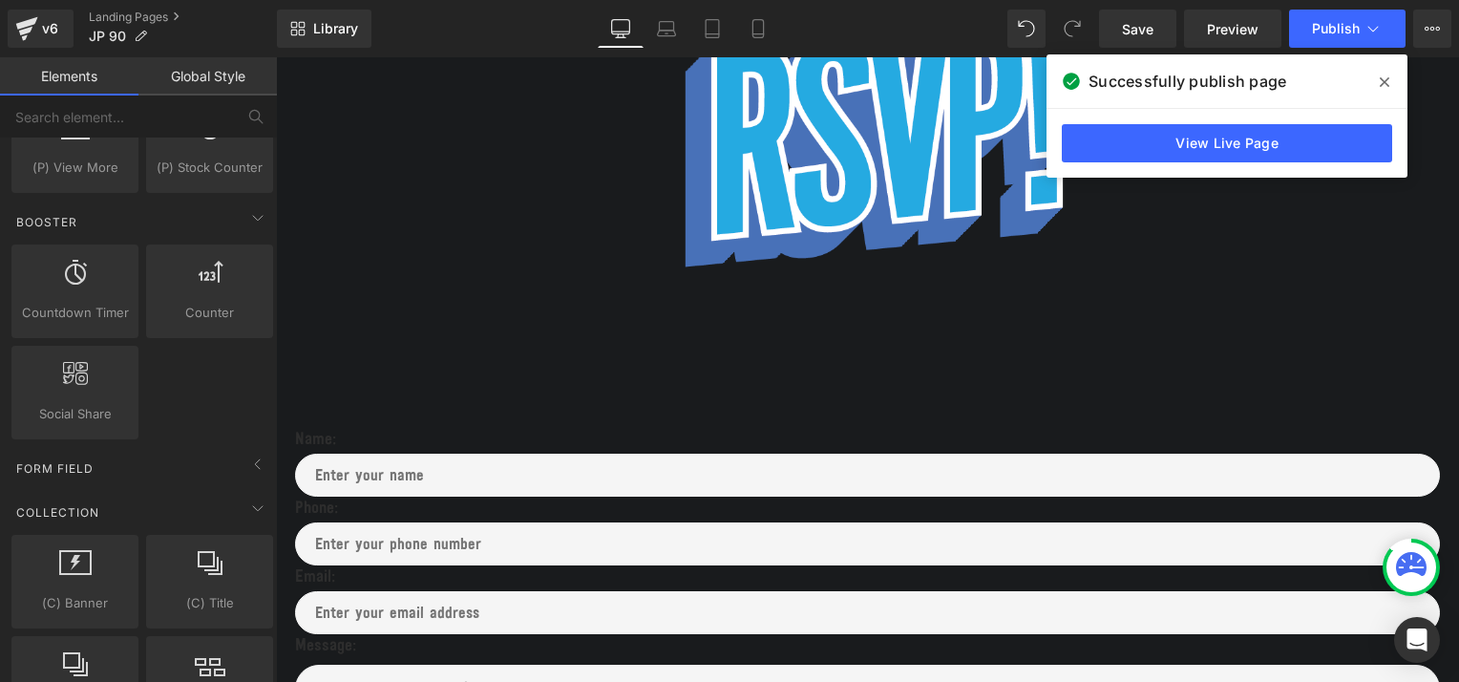
click at [267, 145] on div "(P) Stock Counter products, goods, sells, remains, remainings, scarcity, urgent…" at bounding box center [209, 145] width 135 height 101
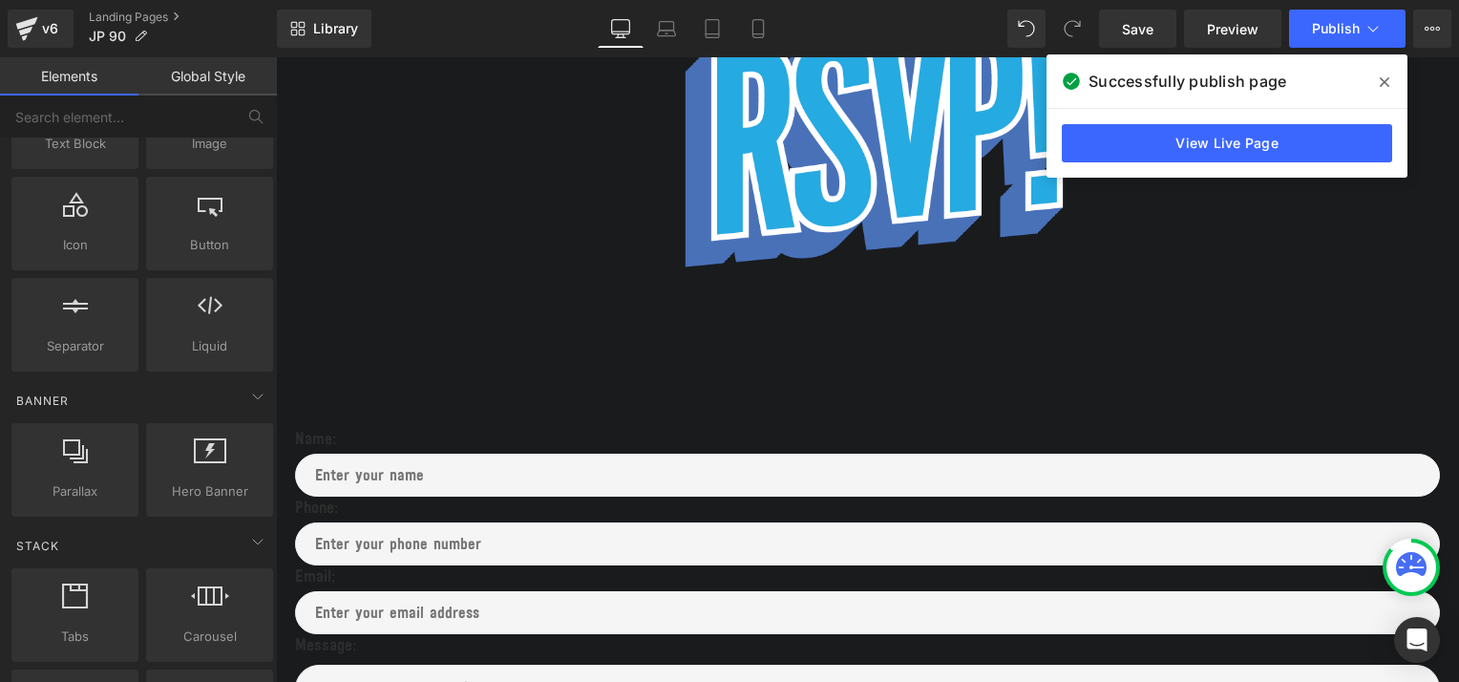
scroll to position [0, 0]
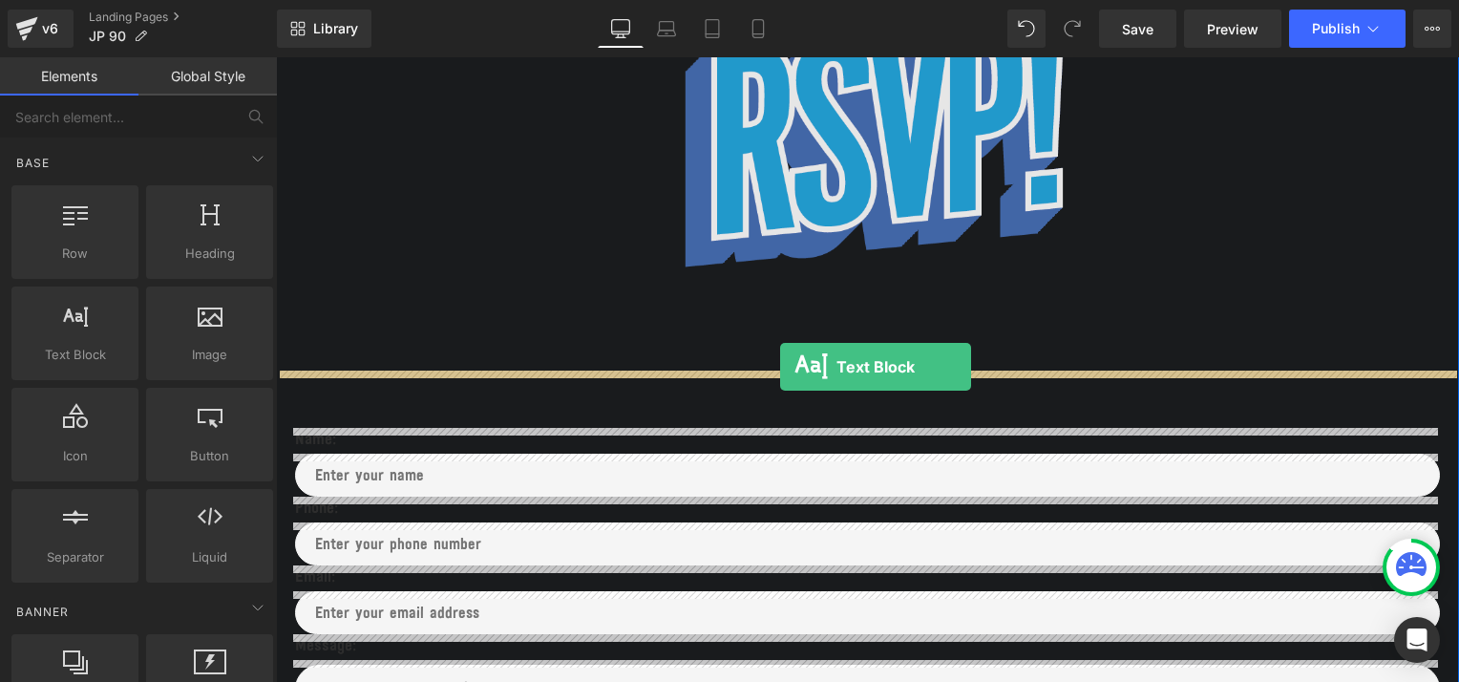
drag, startPoint x: 337, startPoint y: 396, endPoint x: 780, endPoint y: 367, distance: 444.0
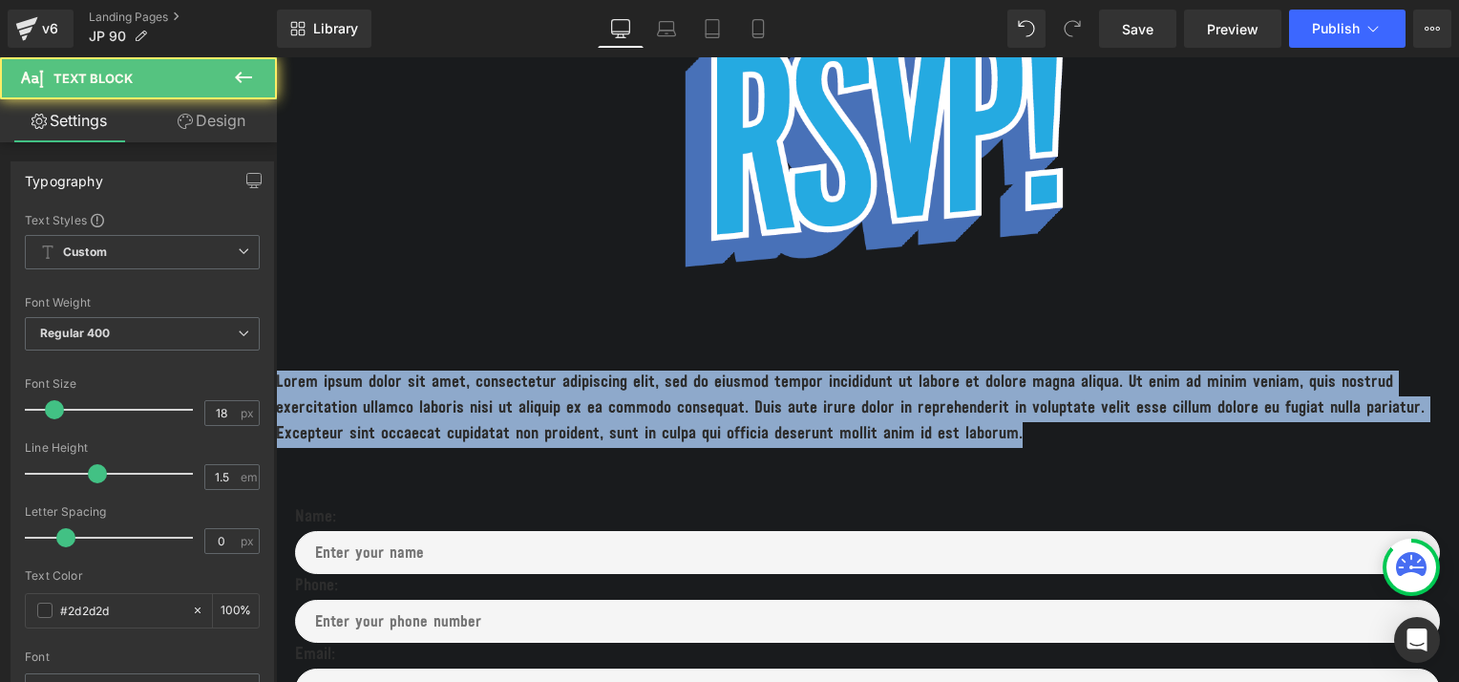
drag, startPoint x: 1052, startPoint y: 435, endPoint x: 506, endPoint y: 403, distance: 547.0
click at [276, 346] on html "BOOK A TASTING Close Events Club About Us Network Store Login/Register Wish Lis…" at bounding box center [867, 616] width 1183 height 2581
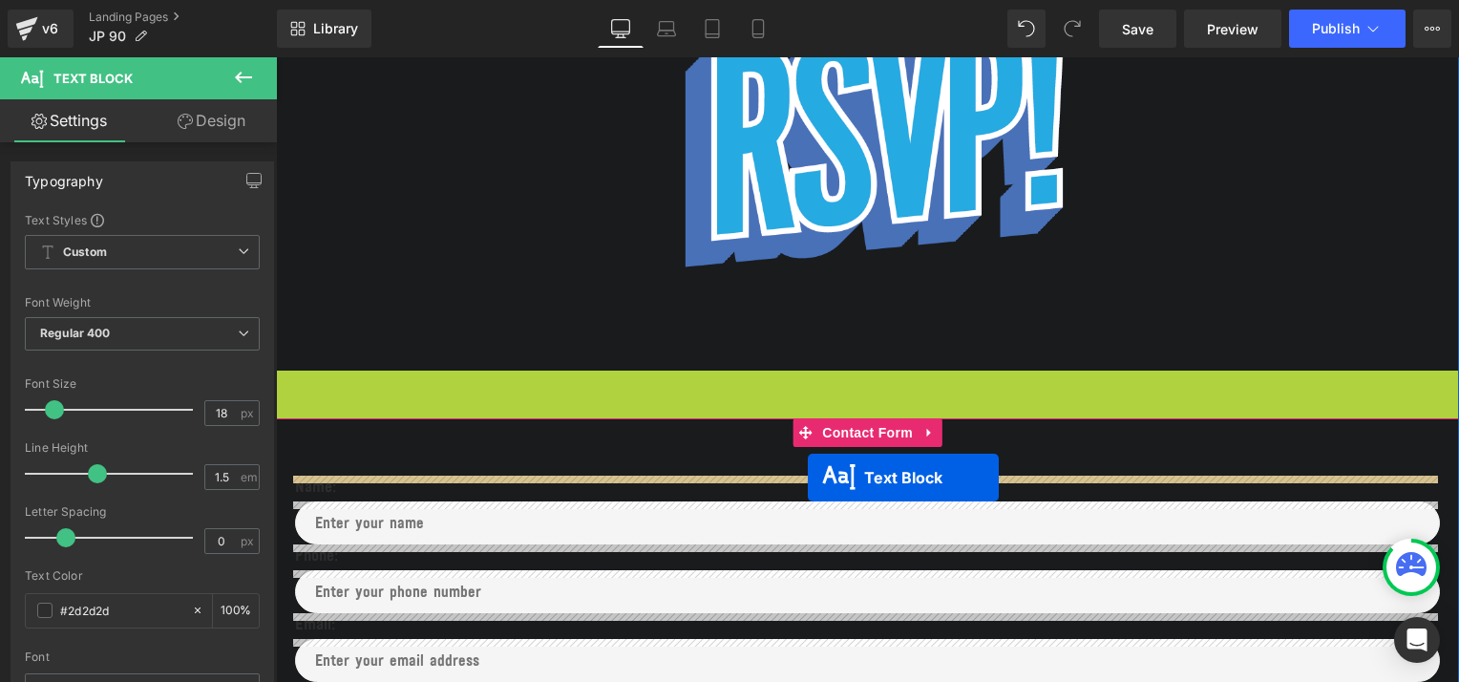
drag, startPoint x: 810, startPoint y: 411, endPoint x: 808, endPoint y: 476, distance: 65.9
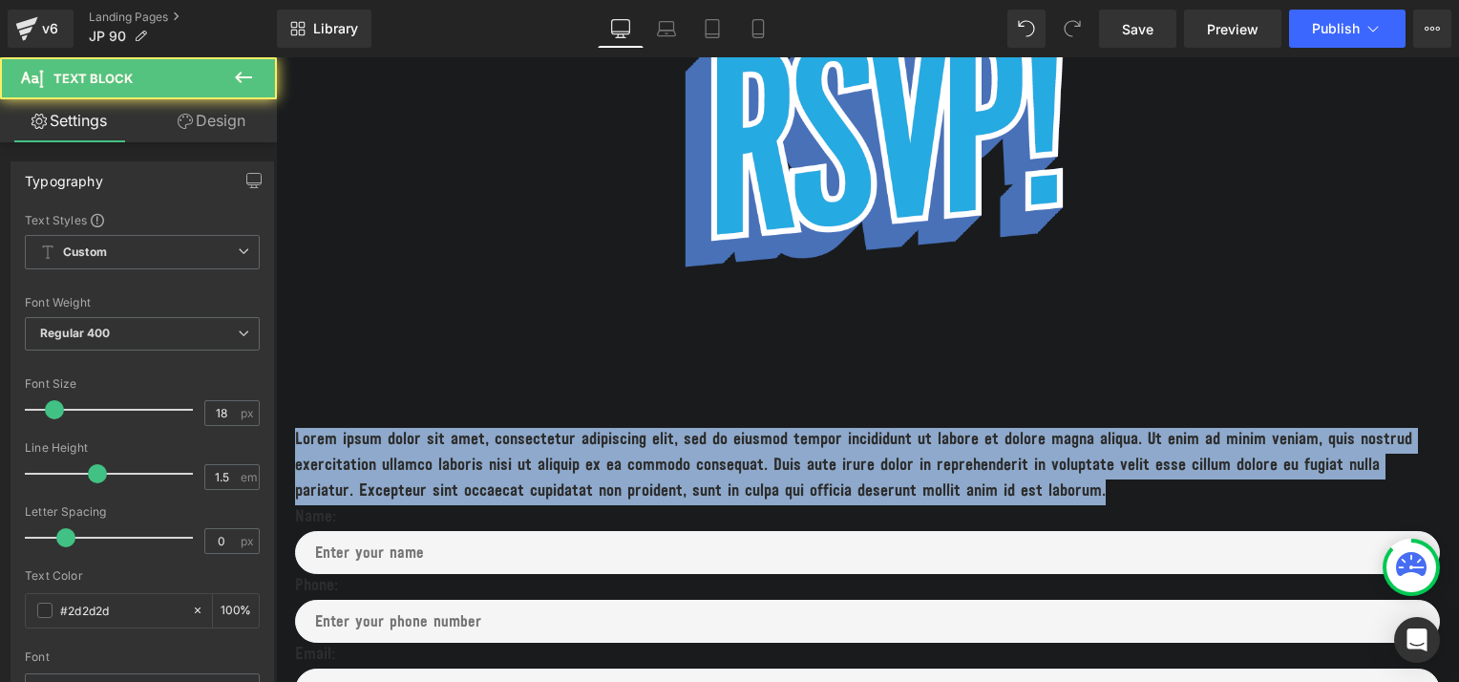
drag, startPoint x: 1127, startPoint y: 495, endPoint x: 523, endPoint y: 477, distance: 603.6
click at [276, 420] on html "BOOK A TASTING Close Events Club About Us Network Store Login/Register Wish Lis…" at bounding box center [867, 616] width 1183 height 2581
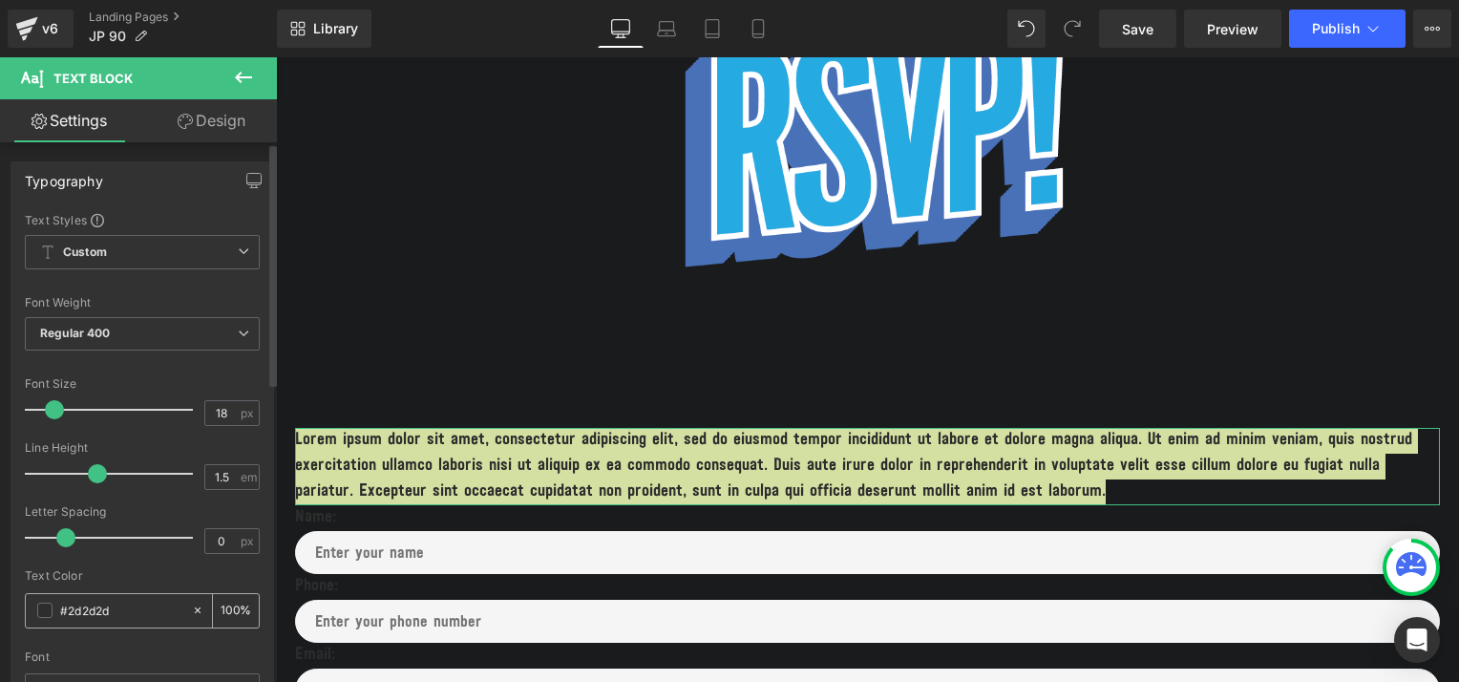
click at [40, 612] on span at bounding box center [44, 609] width 15 height 15
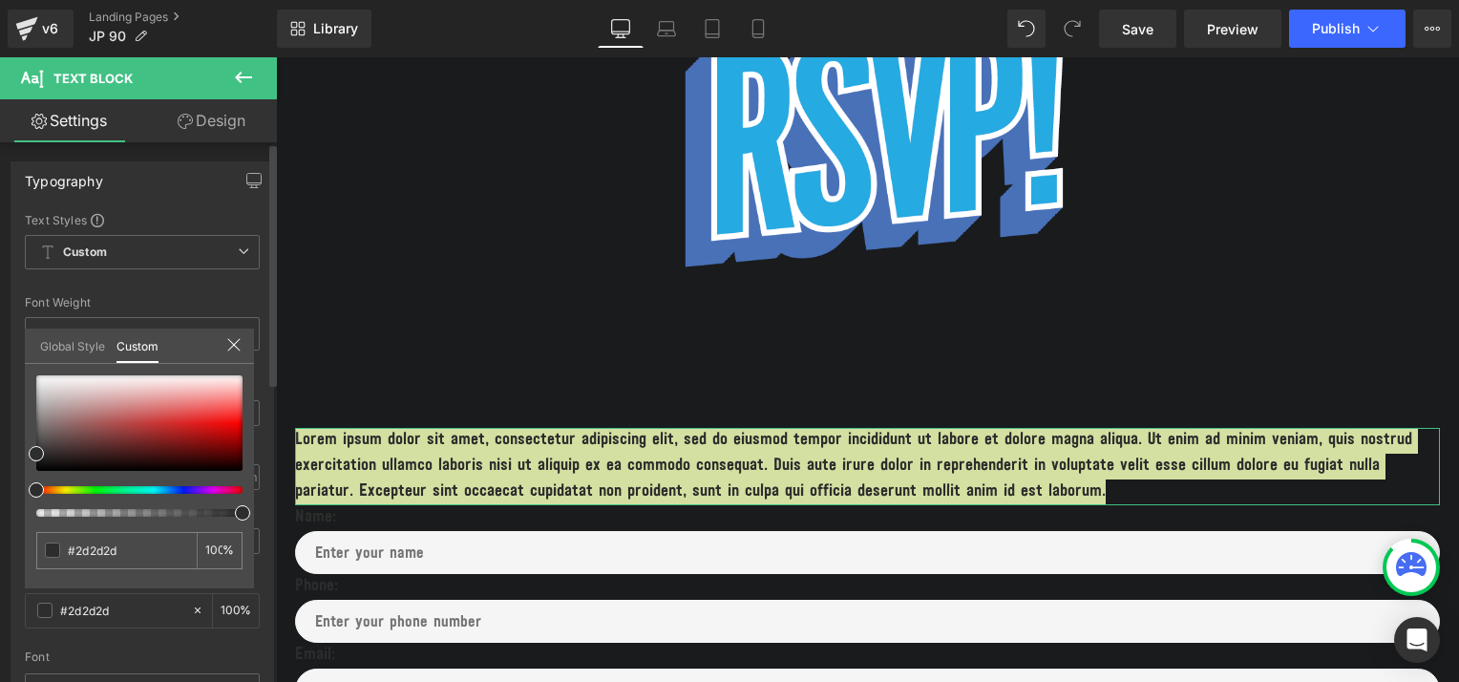
click at [37, 376] on div "#2d2d2d 100 %" at bounding box center [139, 481] width 229 height 213
type input "#494949"
type input "#8e8e8e"
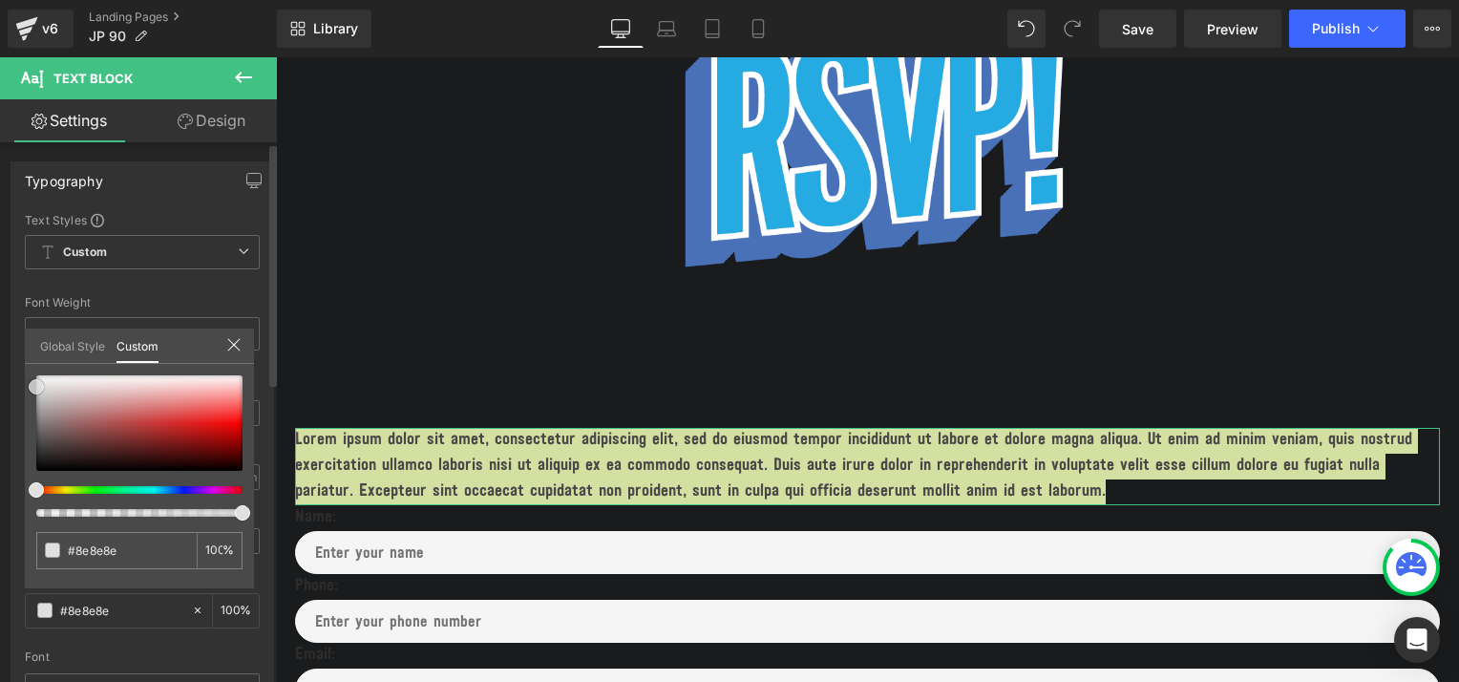
type input "#c6c6c6"
type input "#e0e0e0"
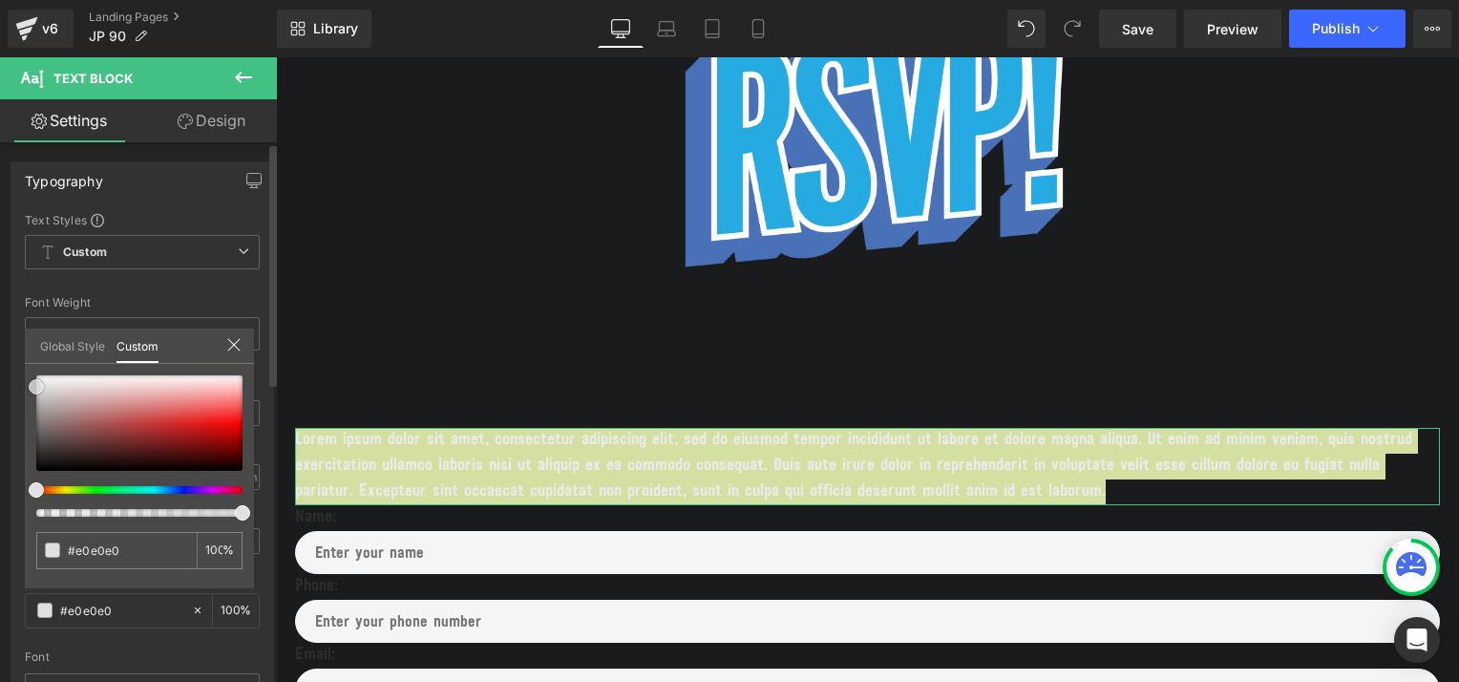
type input "#eaeaea"
type input "#ffffff"
drag, startPoint x: 37, startPoint y: 447, endPoint x: 32, endPoint y: 362, distance: 85.2
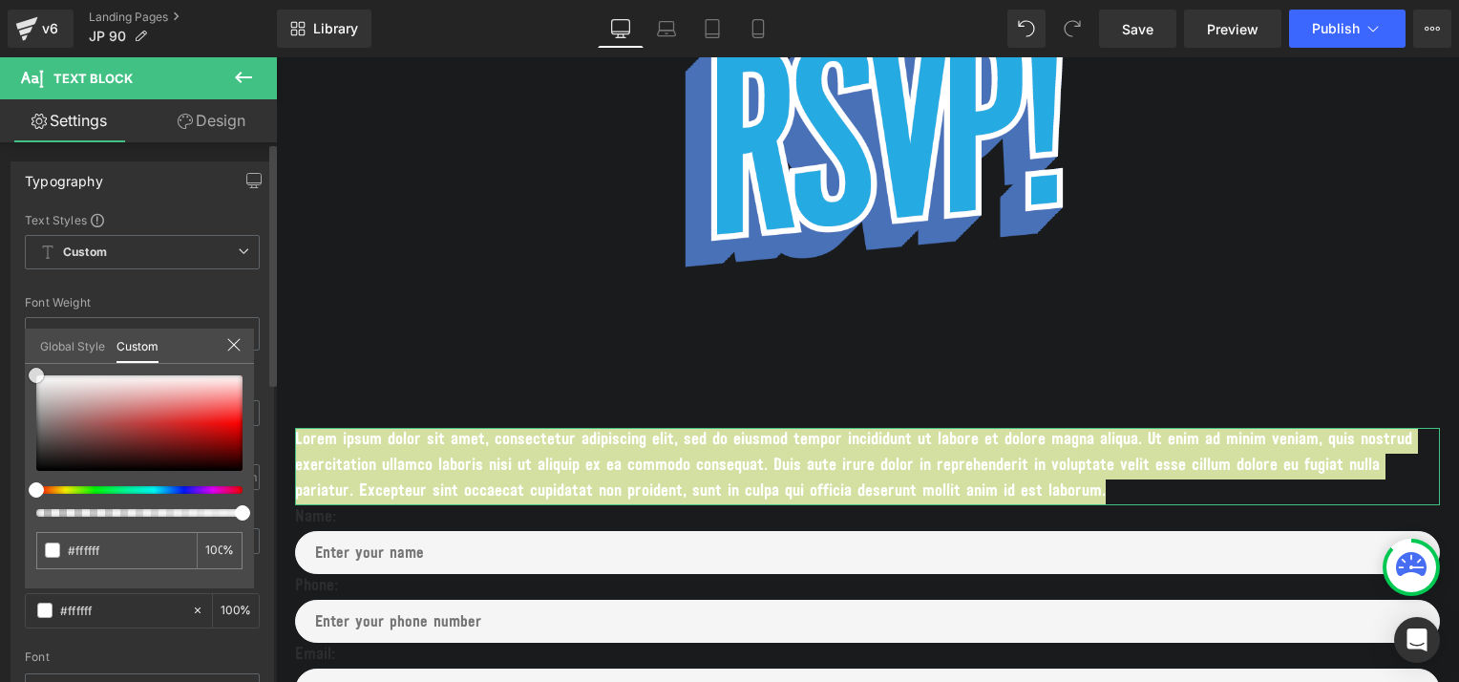
click at [32, 362] on div "Global Style Custom Setup Global Style #ffffff 100 %" at bounding box center [139, 357] width 229 height 58
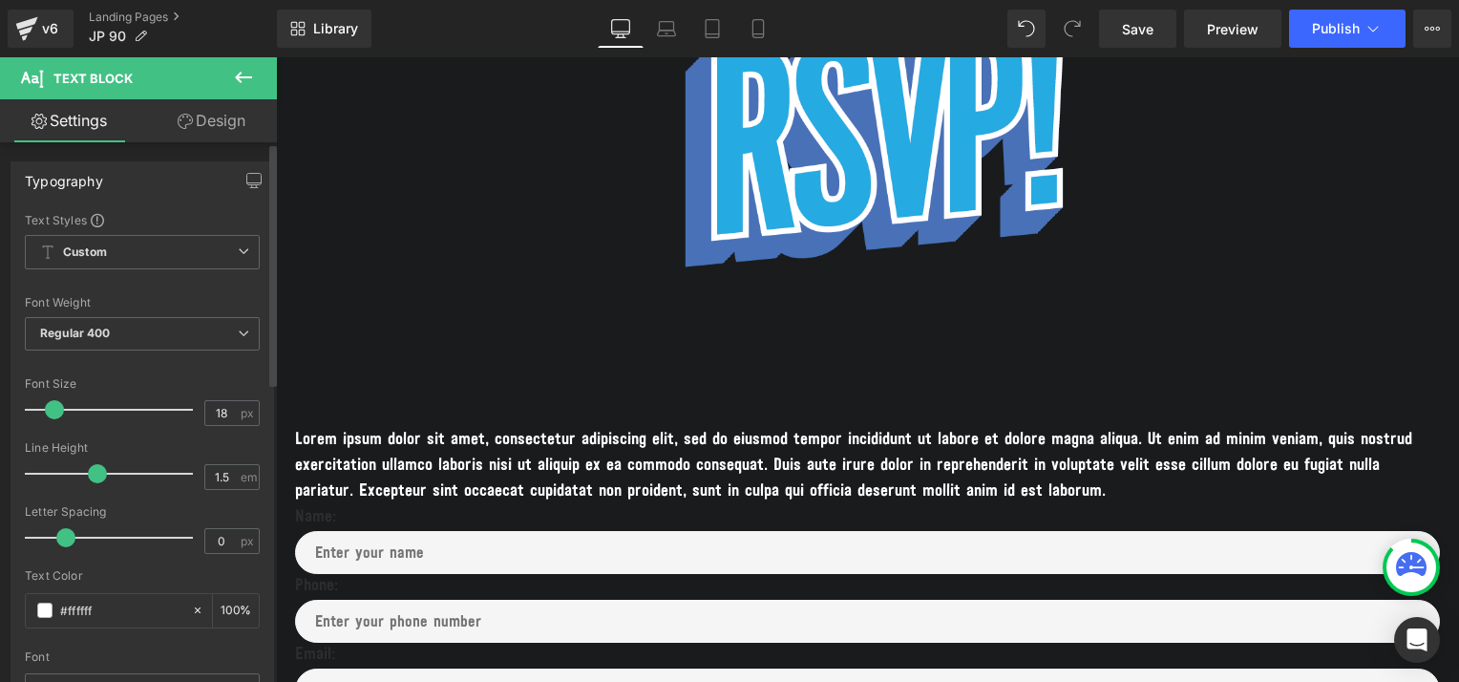
click at [412, 446] on body "BOOK A TASTING Close Events Club About Us Network Store Login/Register Wish Lis…" at bounding box center [867, 616] width 1183 height 2581
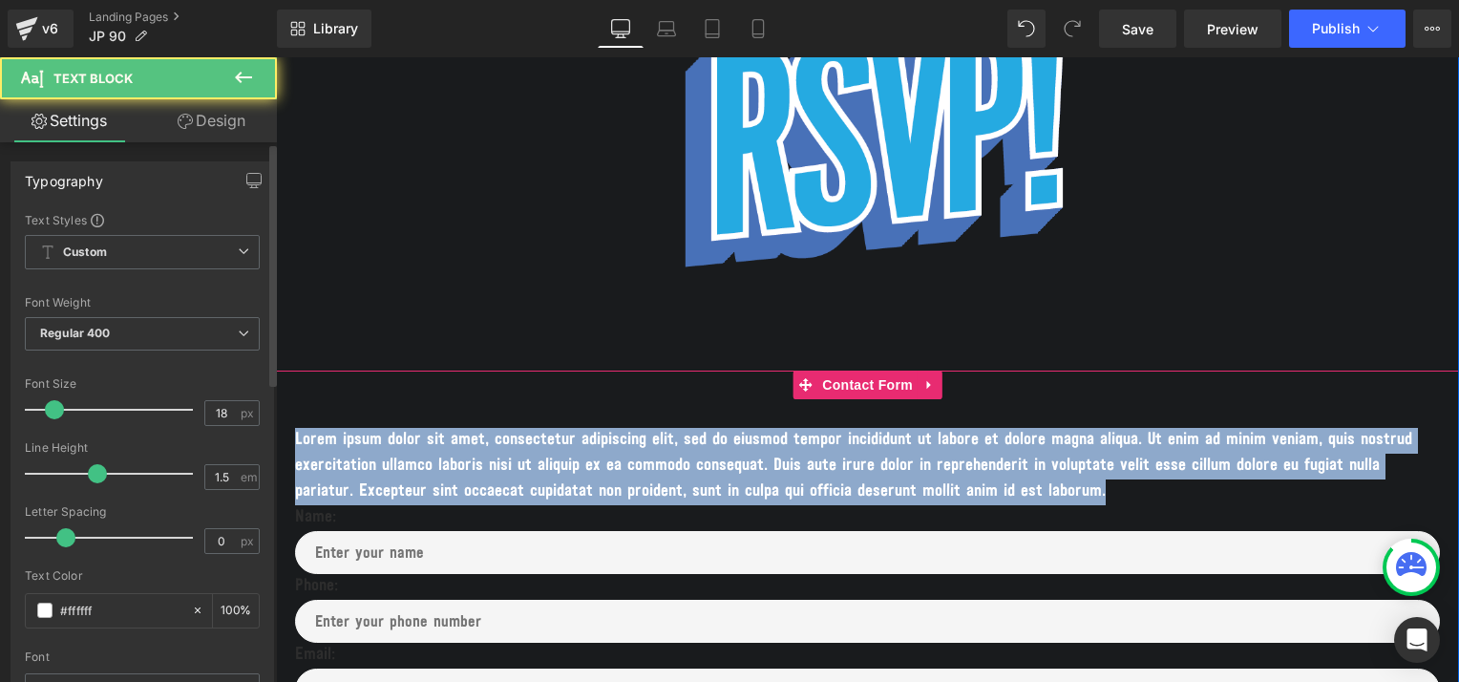
drag, startPoint x: 1119, startPoint y: 493, endPoint x: 284, endPoint y: 445, distance: 835.8
click at [284, 445] on div "Lorem ipsum dolor sit amet, consectetur adipiscing elit, sed do eiusmod tempor …" at bounding box center [867, 630] width 1183 height 521
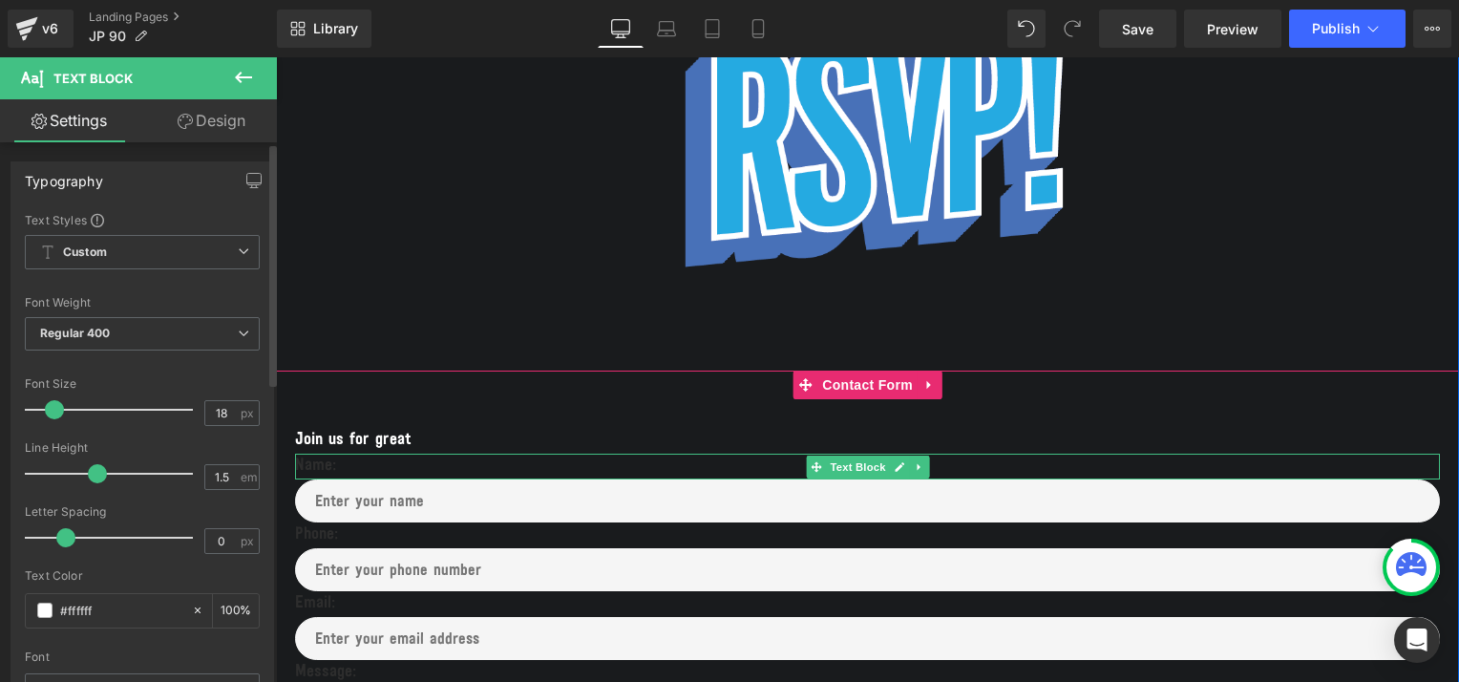
click at [332, 472] on p "Name:" at bounding box center [867, 466] width 1145 height 26
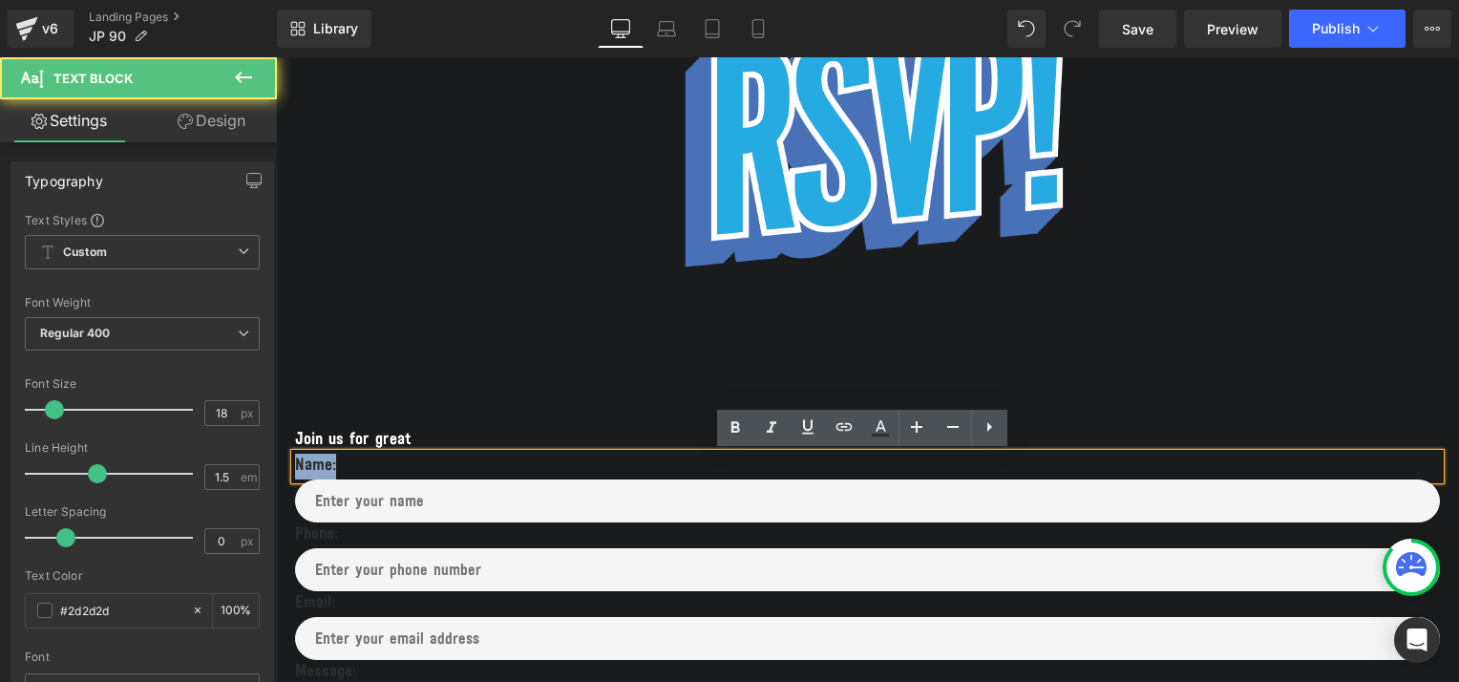
drag, startPoint x: 332, startPoint y: 472, endPoint x: 252, endPoint y: 470, distance: 80.2
click at [276, 470] on html "BOOK A TASTING Close Events Club About Us Network Store Login/Register Wish Lis…" at bounding box center [867, 590] width 1183 height 2529
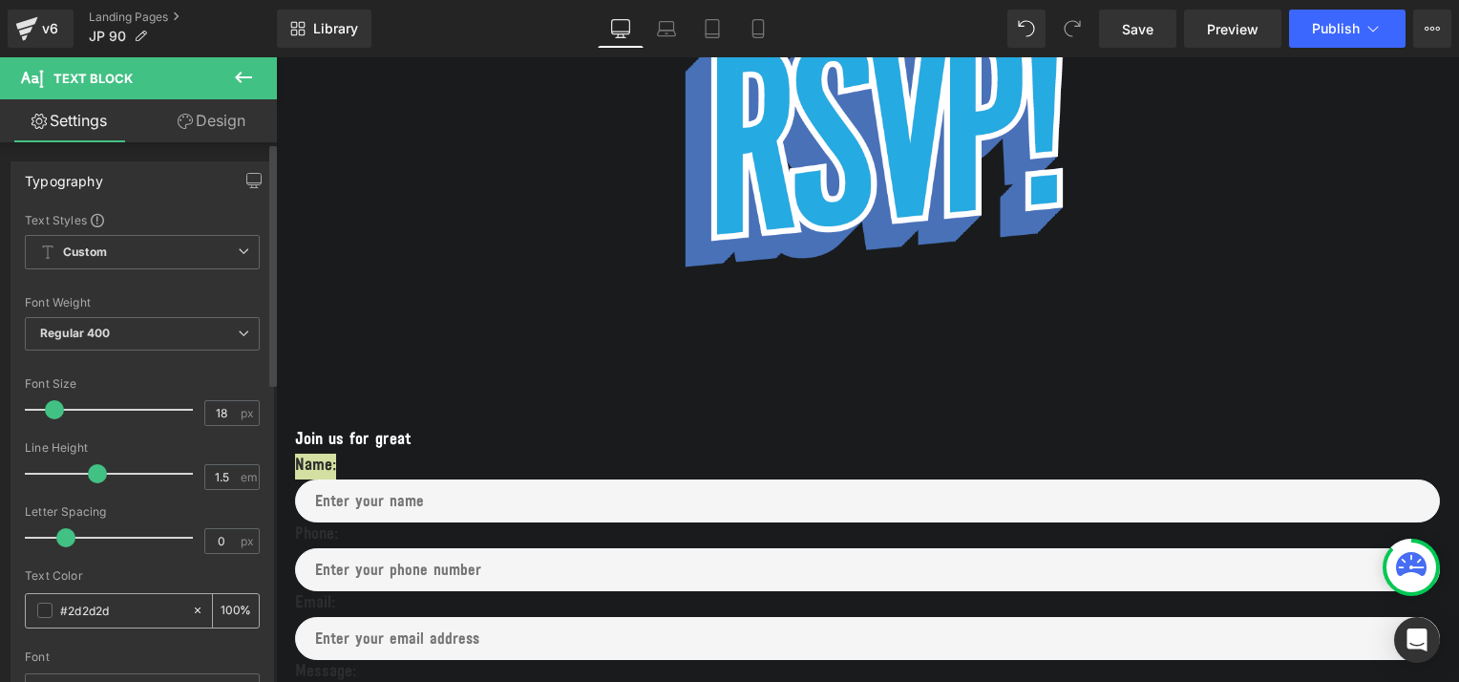
click at [34, 615] on div "#2d2d2d" at bounding box center [108, 610] width 165 height 33
click at [41, 609] on span at bounding box center [44, 609] width 15 height 15
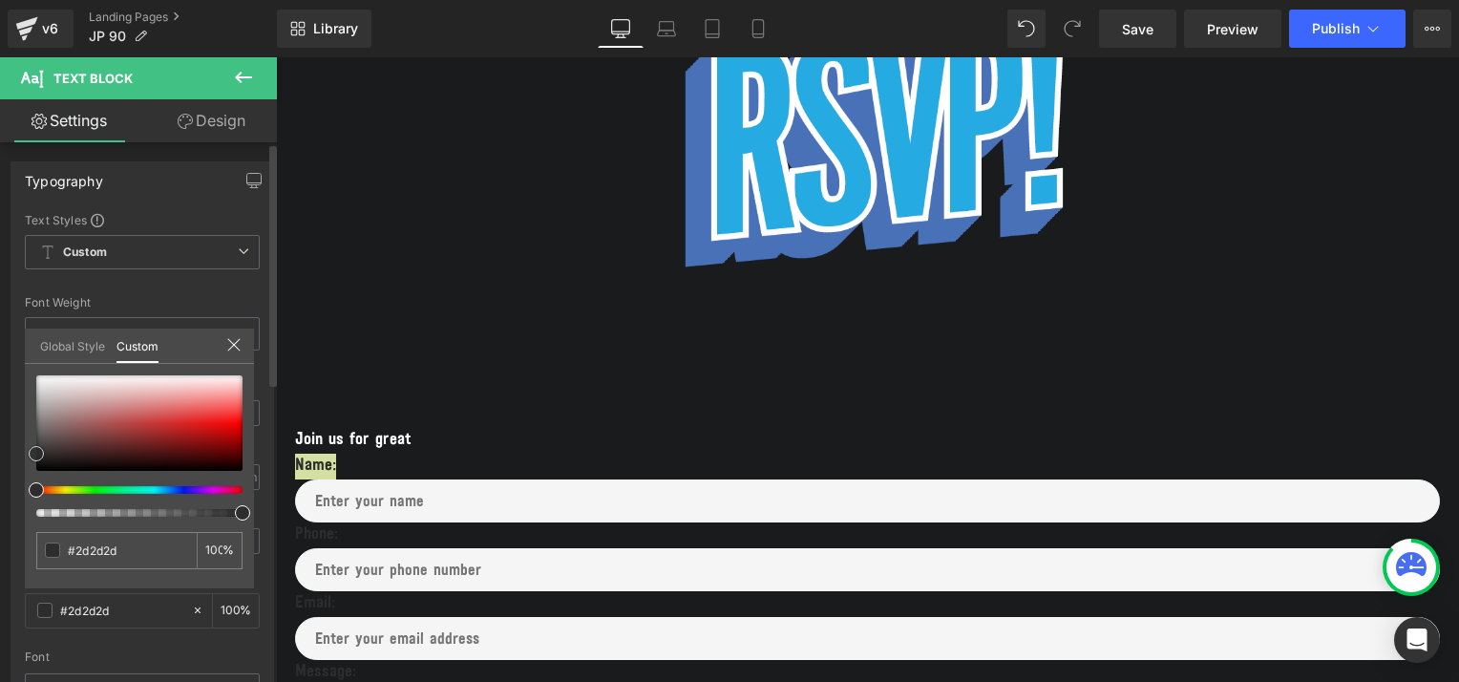
type input "#f4f4f4"
click at [39, 378] on div at bounding box center [139, 422] width 206 height 95
type input "#ffffff"
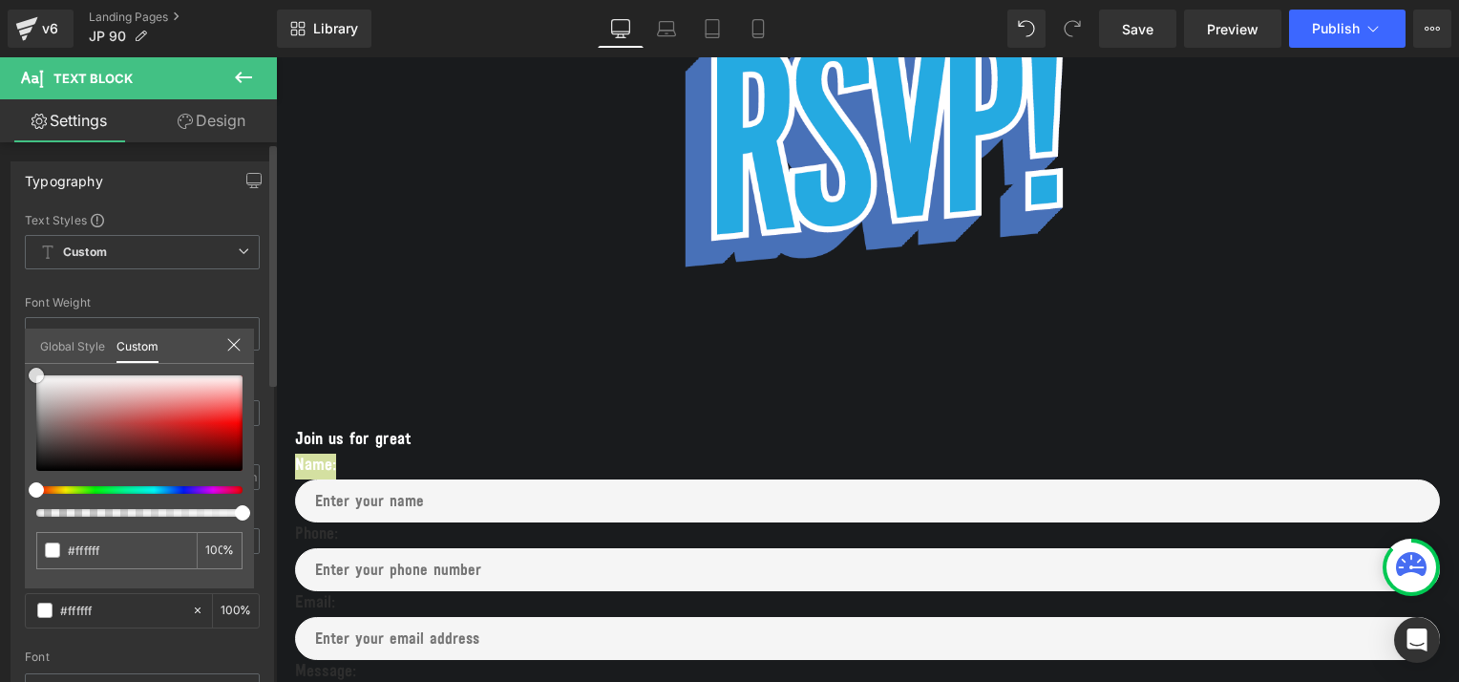
drag, startPoint x: 38, startPoint y: 370, endPoint x: 27, endPoint y: 348, distance: 25.6
click at [27, 348] on div "Global Style Custom Setup Global Style #ffffff 100 %" at bounding box center [139, 357] width 229 height 58
click at [389, 535] on body "BOOK A TASTING Close Events Club About Us Network Store Login/Register Wish Lis…" at bounding box center [867, 590] width 1183 height 2529
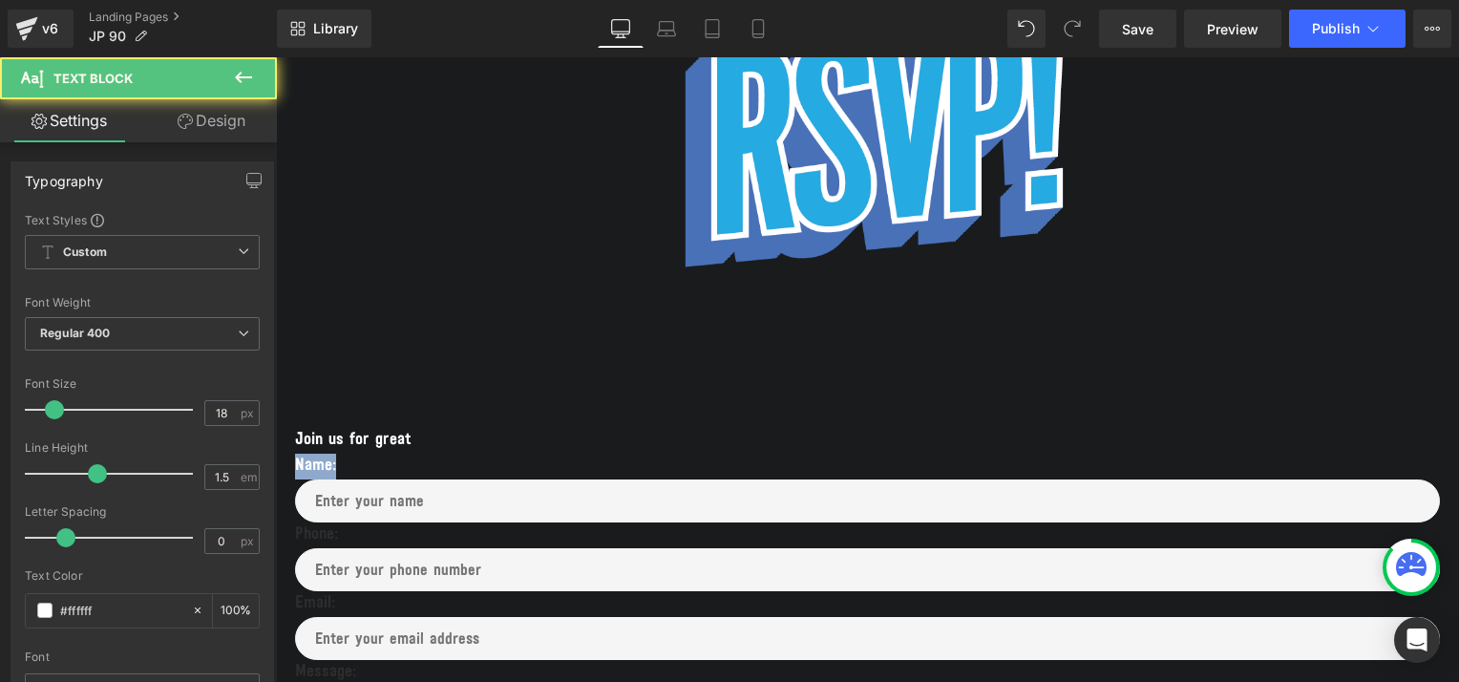
drag, startPoint x: 355, startPoint y: 461, endPoint x: 539, endPoint y: 514, distance: 191.6
click at [276, 456] on html "BOOK A TASTING Close Events Club About Us Network Store Login/Register Wish Lis…" at bounding box center [867, 590] width 1183 height 2529
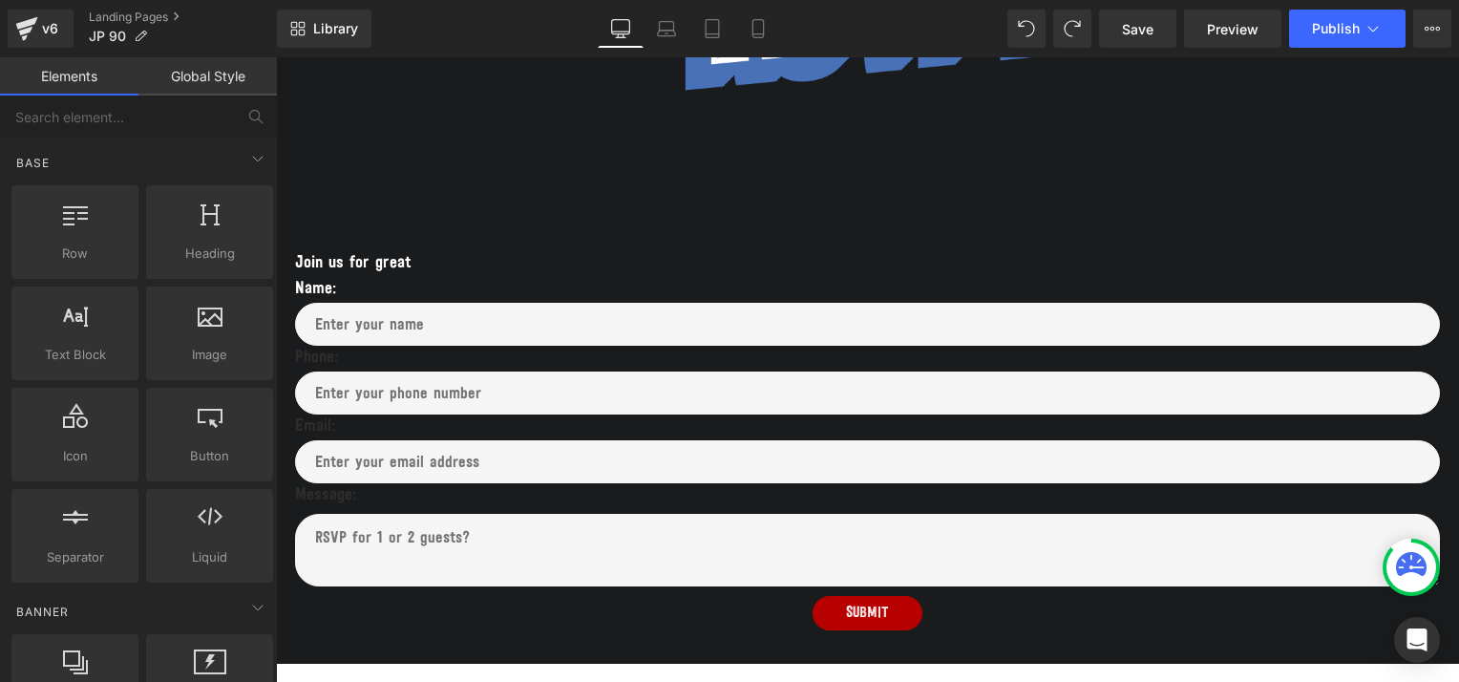
scroll to position [939, 0]
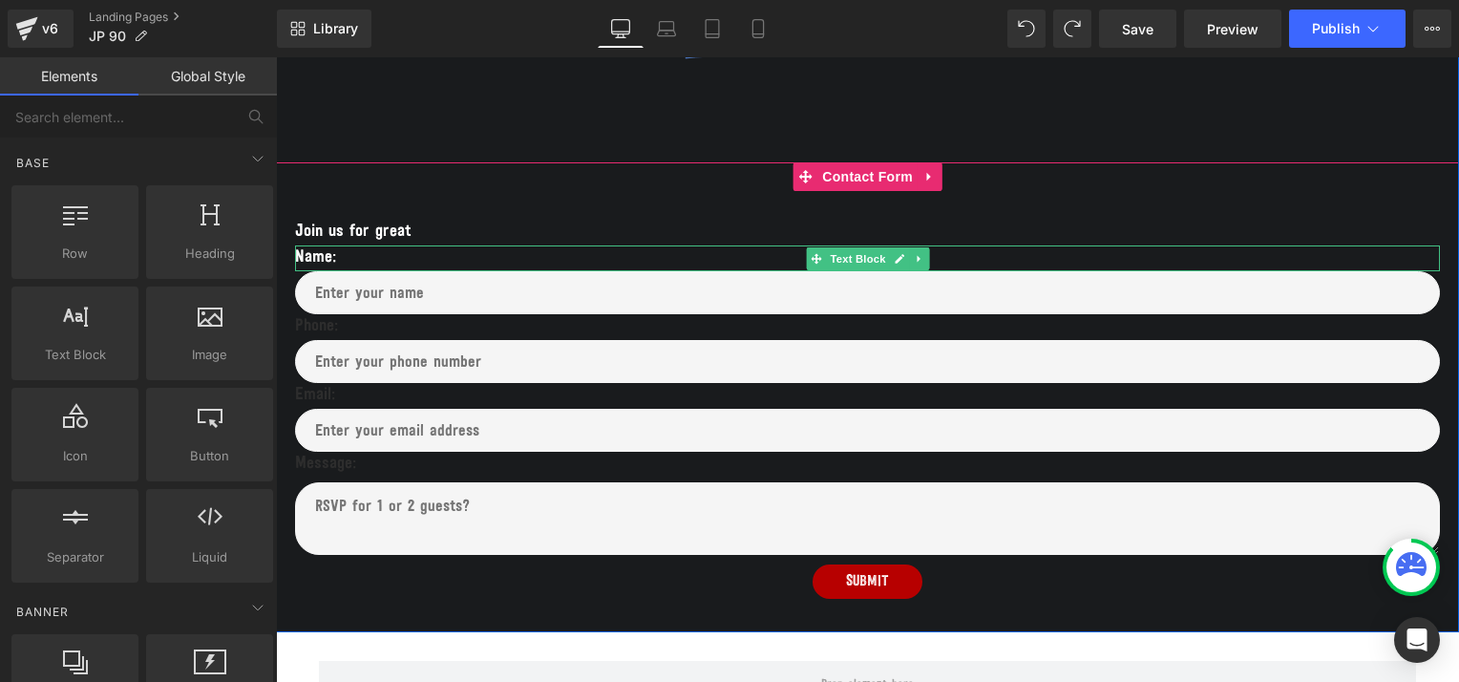
click at [332, 254] on p "Name:" at bounding box center [867, 258] width 1145 height 26
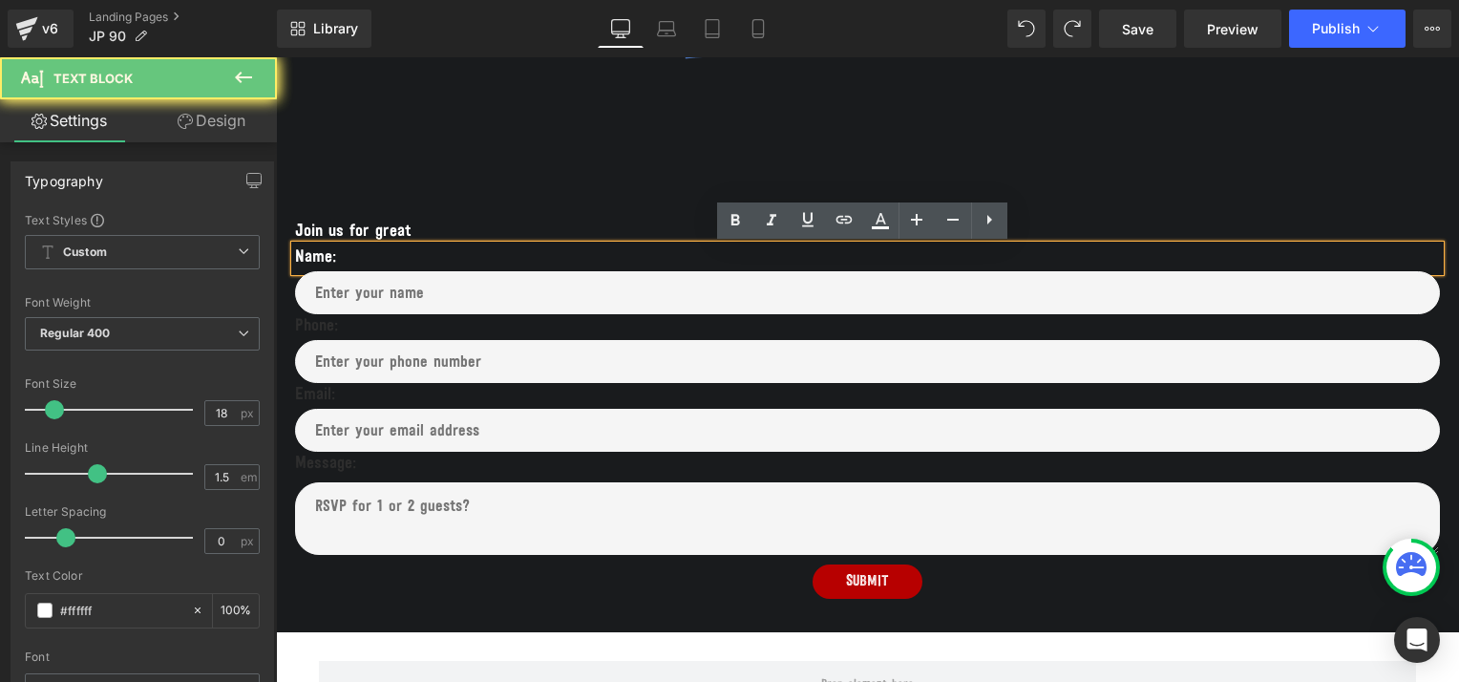
click at [332, 258] on p "Name:" at bounding box center [867, 258] width 1145 height 26
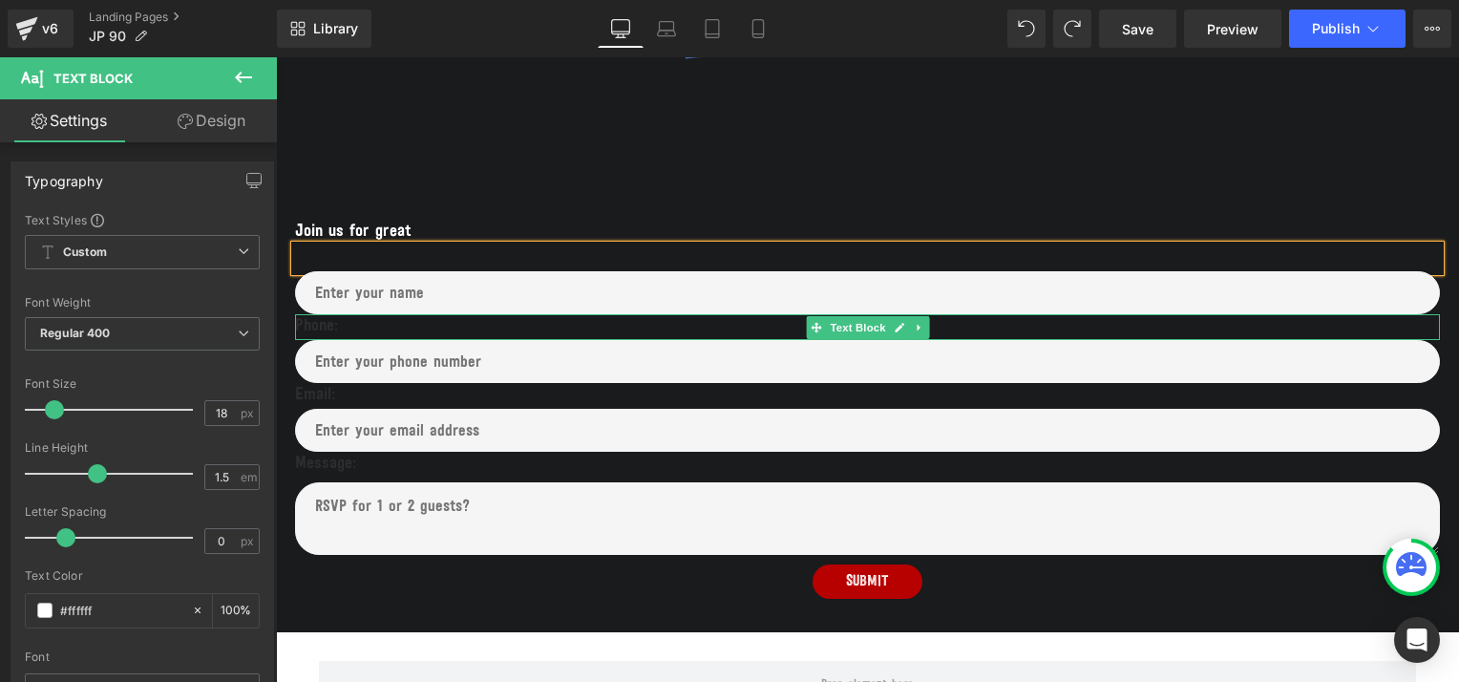
click at [333, 328] on p "Phone:" at bounding box center [867, 327] width 1145 height 26
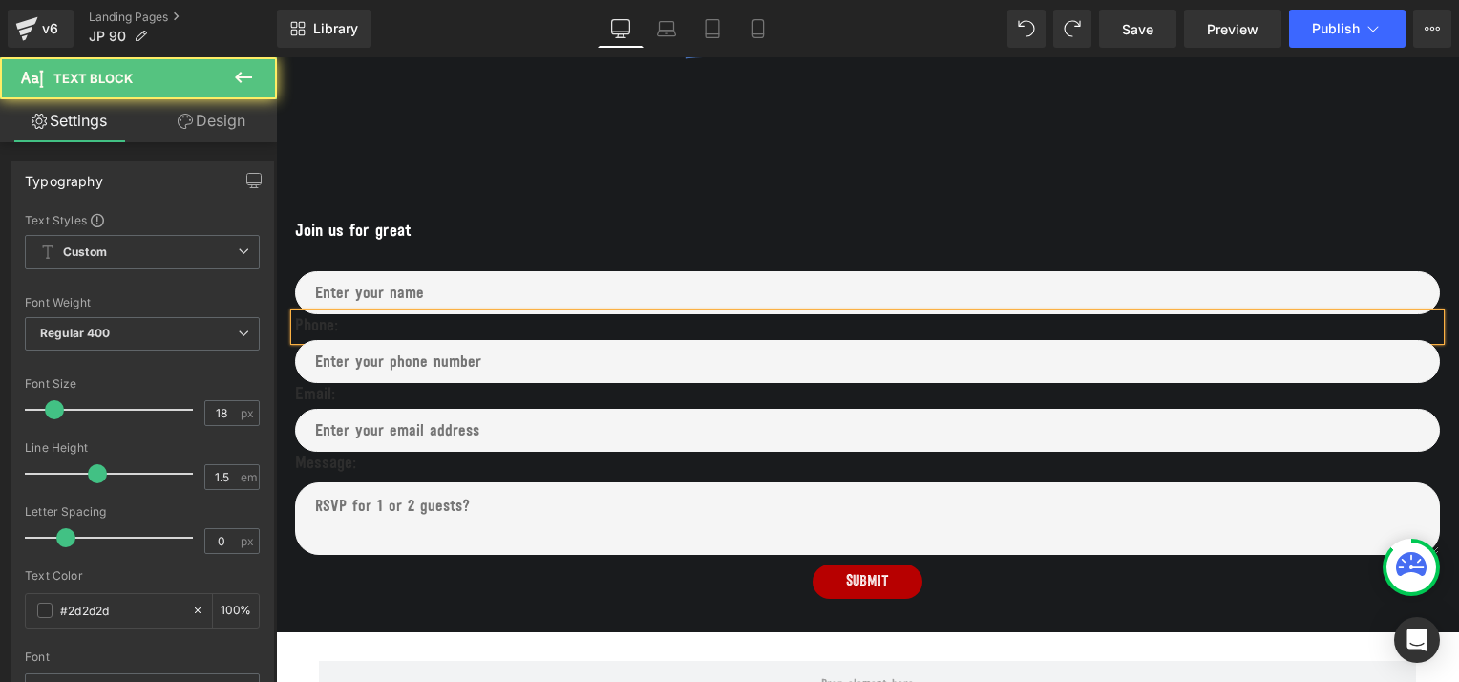
click at [333, 328] on p "Phone:" at bounding box center [867, 327] width 1145 height 26
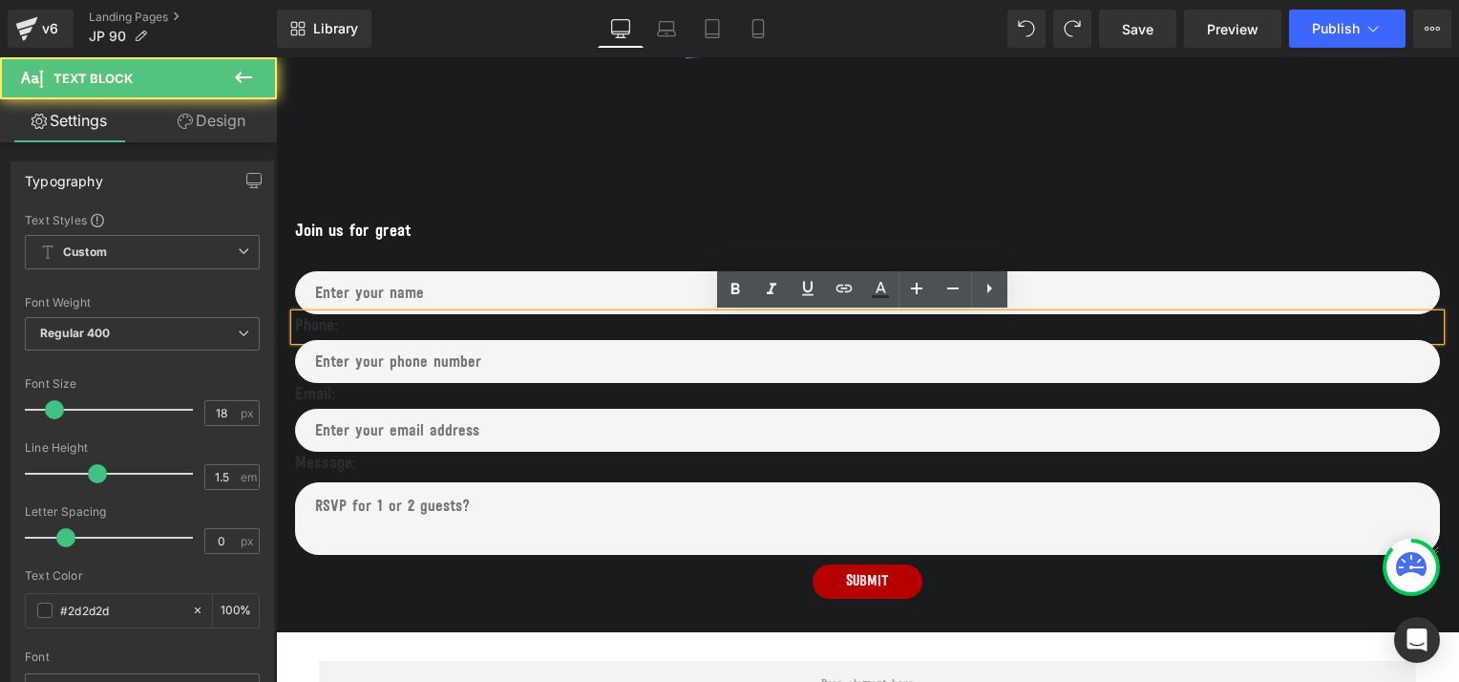
click at [357, 327] on p "Phone:" at bounding box center [867, 327] width 1145 height 26
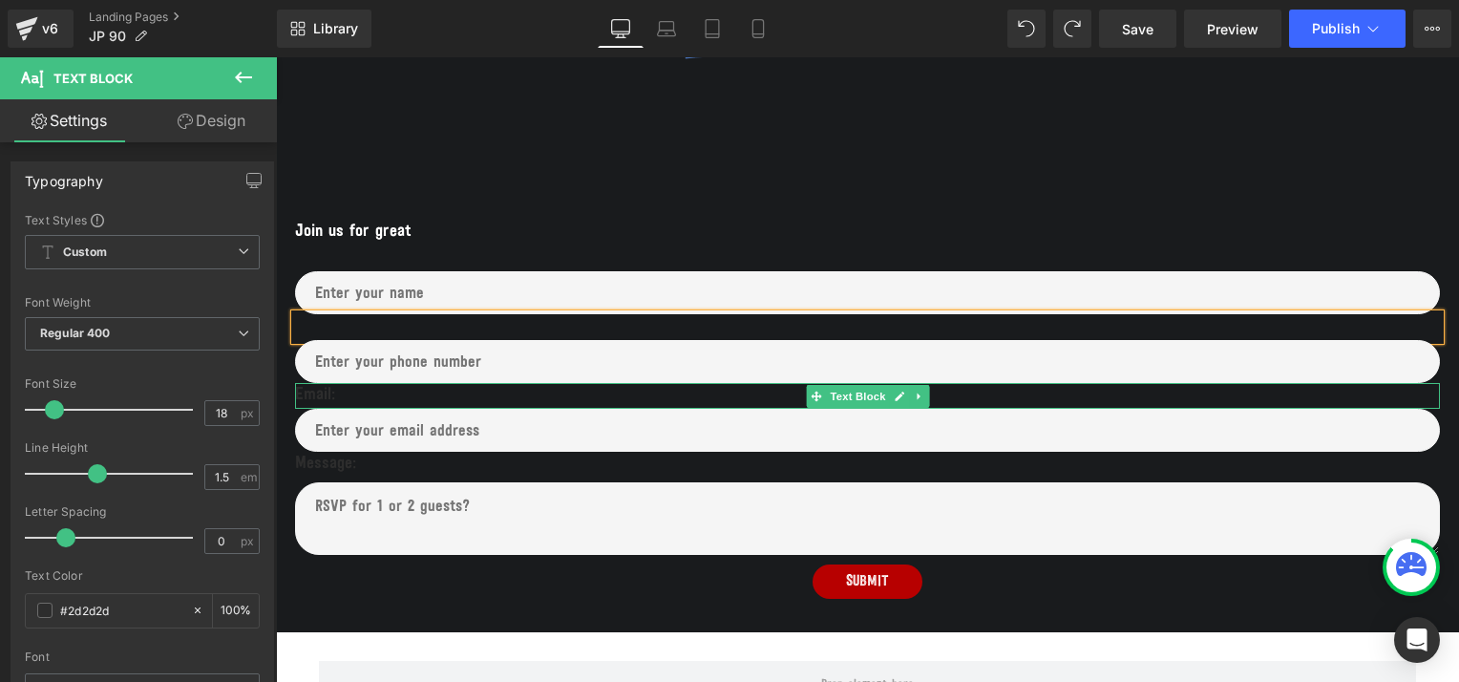
click at [340, 397] on p "Email:" at bounding box center [867, 396] width 1145 height 26
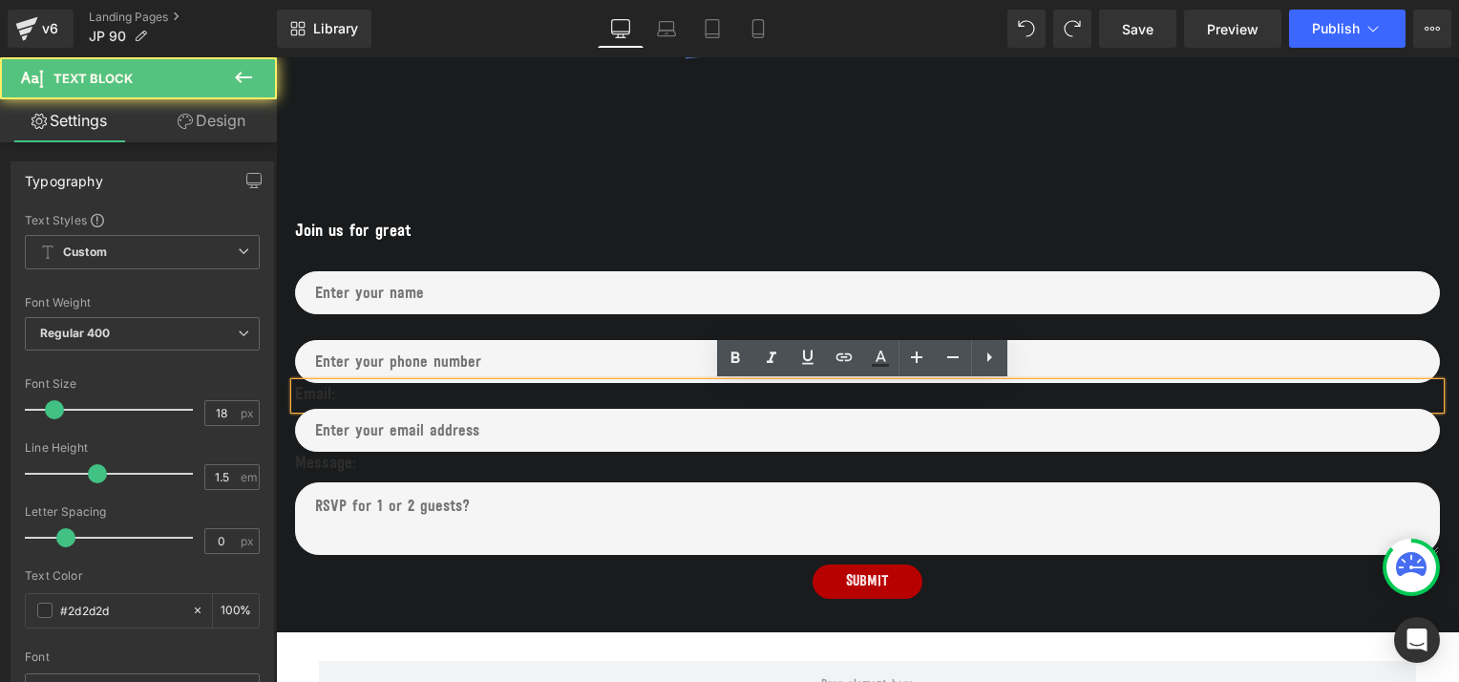
click at [308, 395] on p "Email:" at bounding box center [867, 396] width 1145 height 26
click at [354, 395] on p "Email:" at bounding box center [867, 396] width 1145 height 26
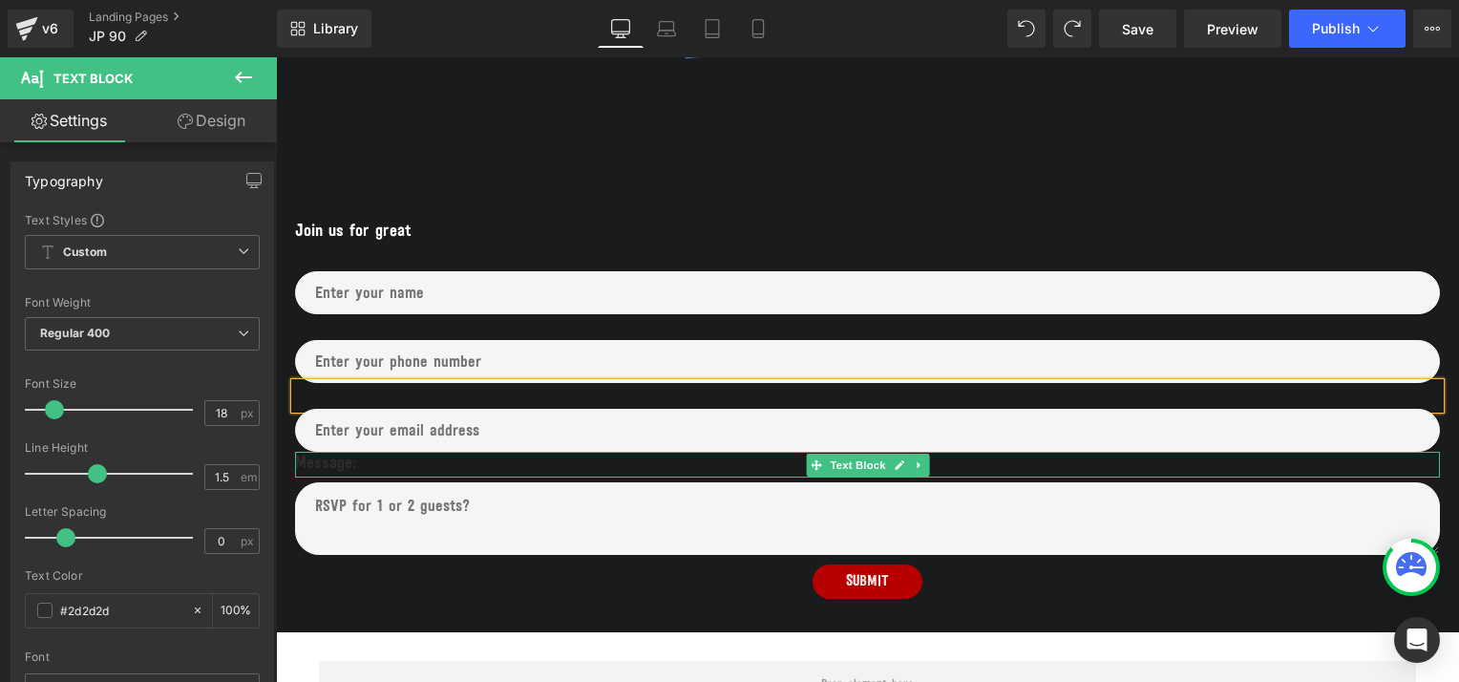
click at [359, 470] on p "Message:" at bounding box center [867, 465] width 1145 height 26
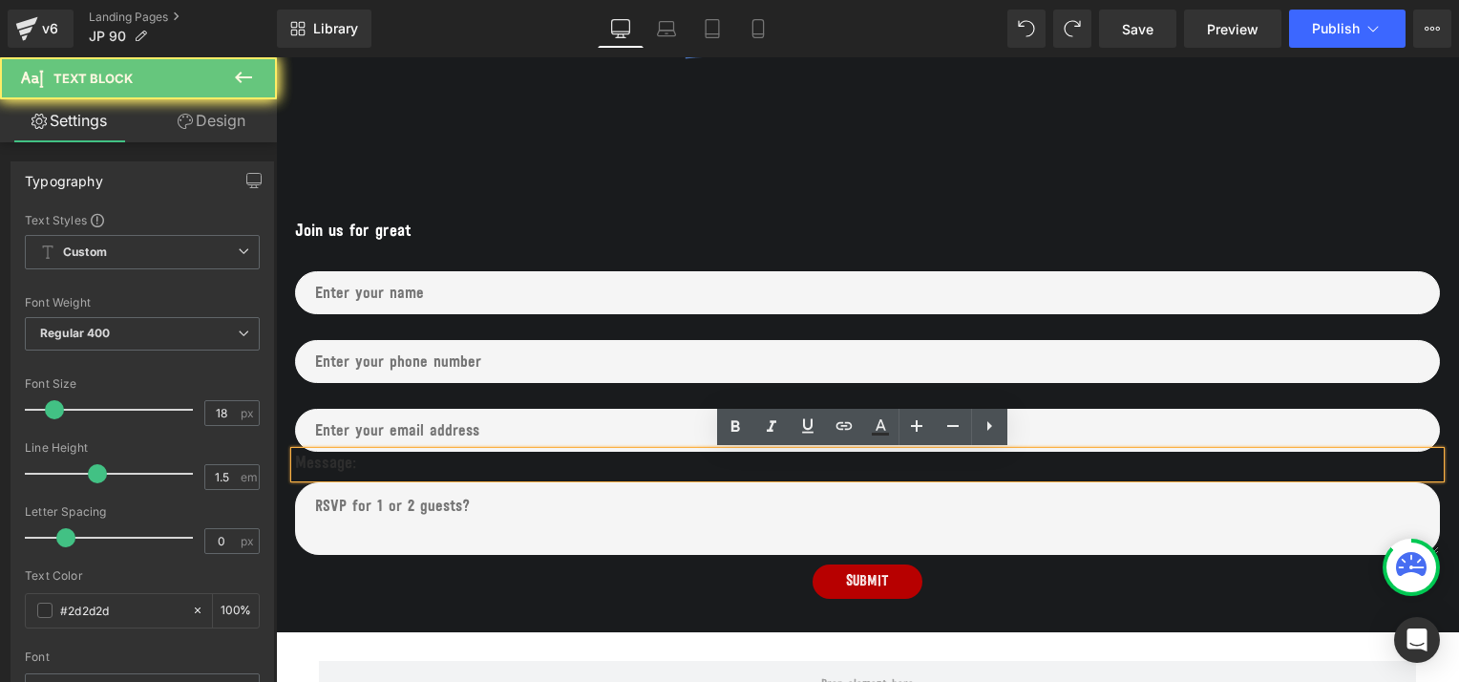
click at [359, 470] on p "Message:" at bounding box center [867, 465] width 1145 height 26
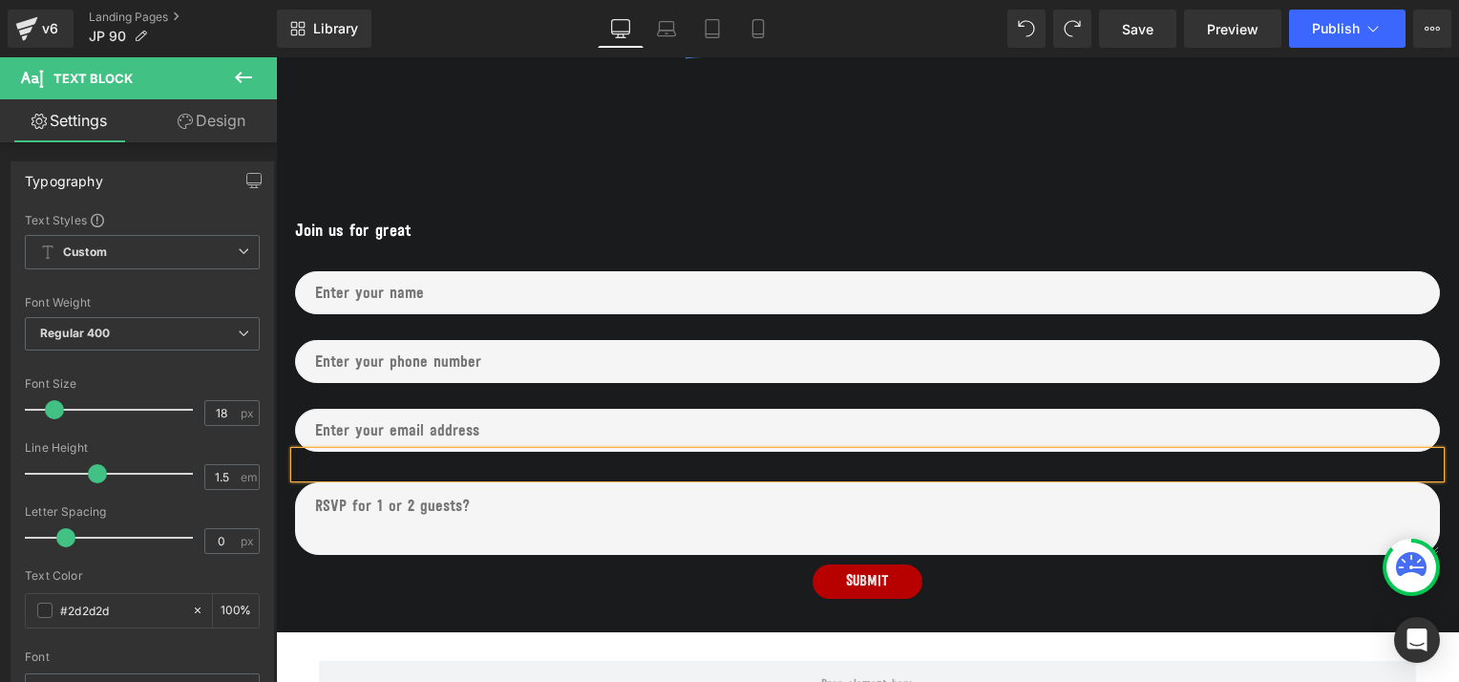
click at [432, 235] on p "Join us for great" at bounding box center [867, 233] width 1145 height 26
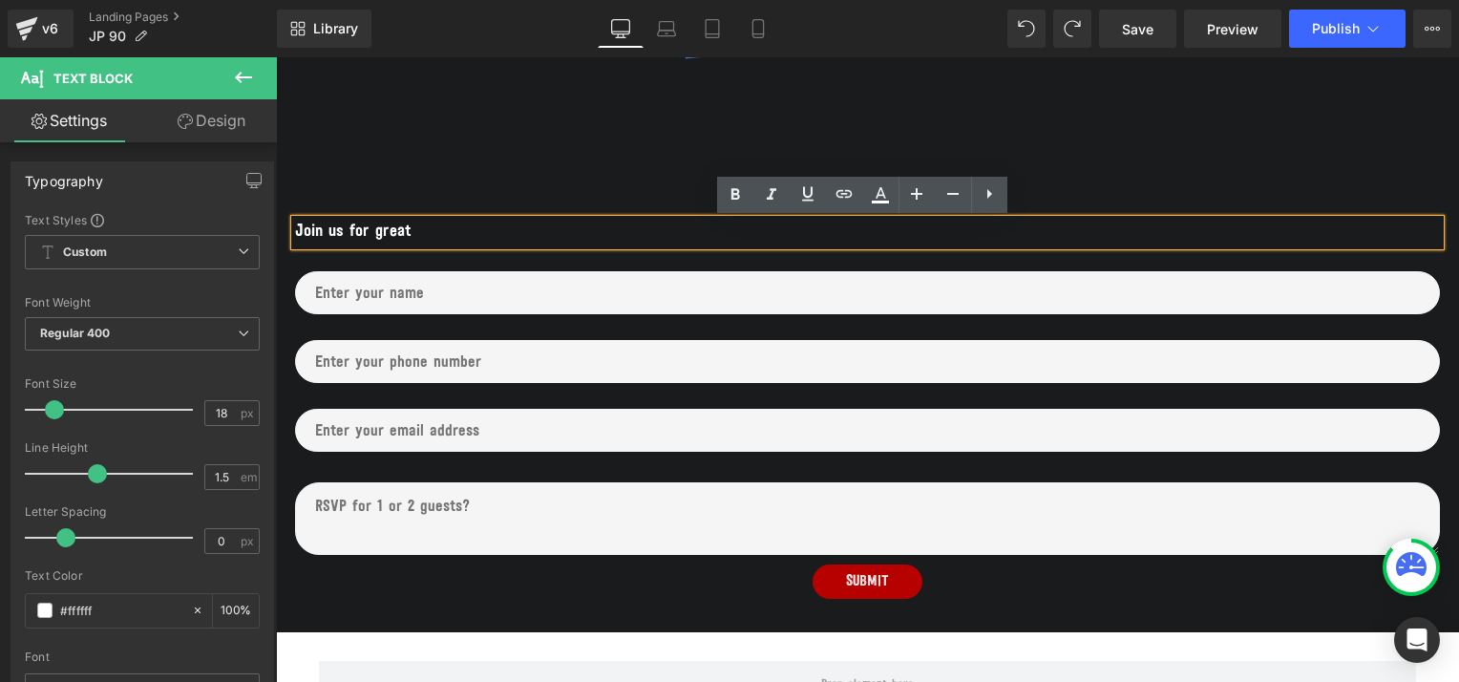
click at [370, 231] on p "Join us for great" at bounding box center [867, 233] width 1145 height 26
click at [496, 231] on p "Join us for a great" at bounding box center [867, 233] width 1145 height 26
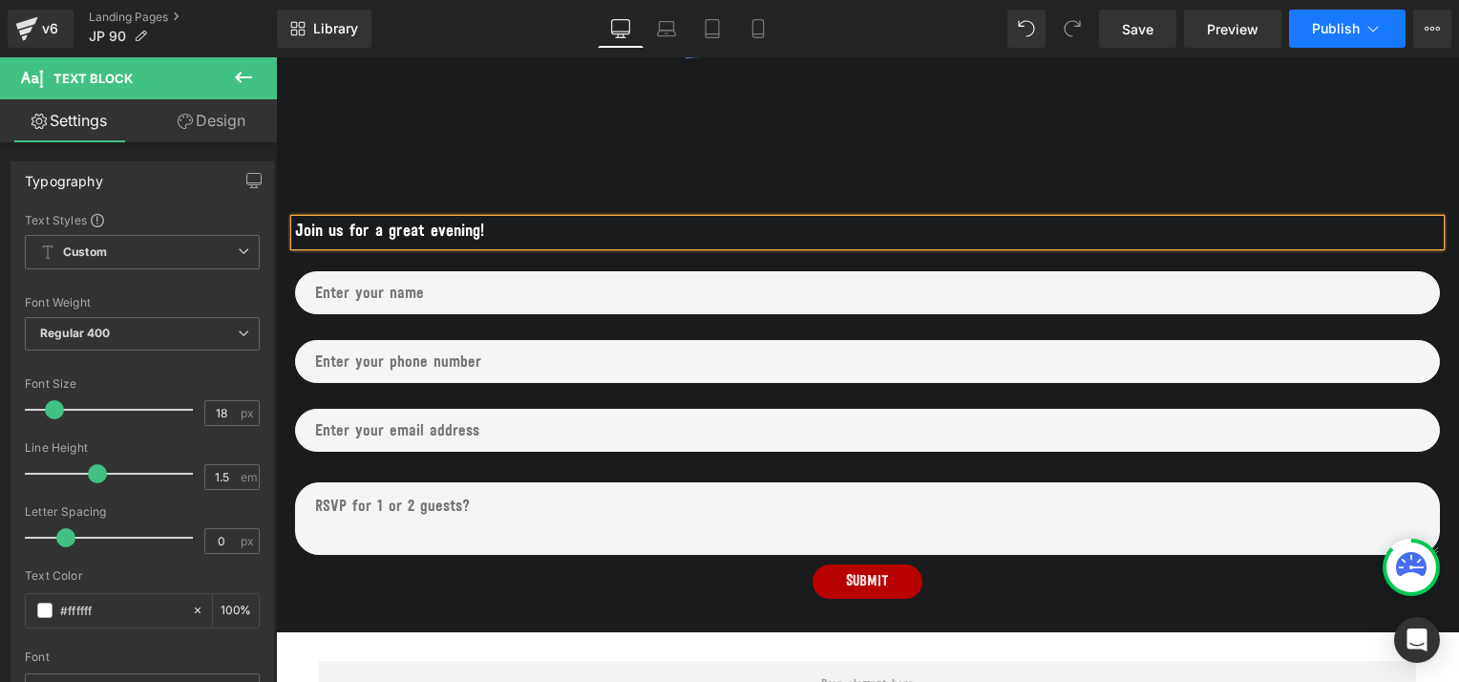
click at [1344, 30] on span "Publish" at bounding box center [1336, 28] width 48 height 15
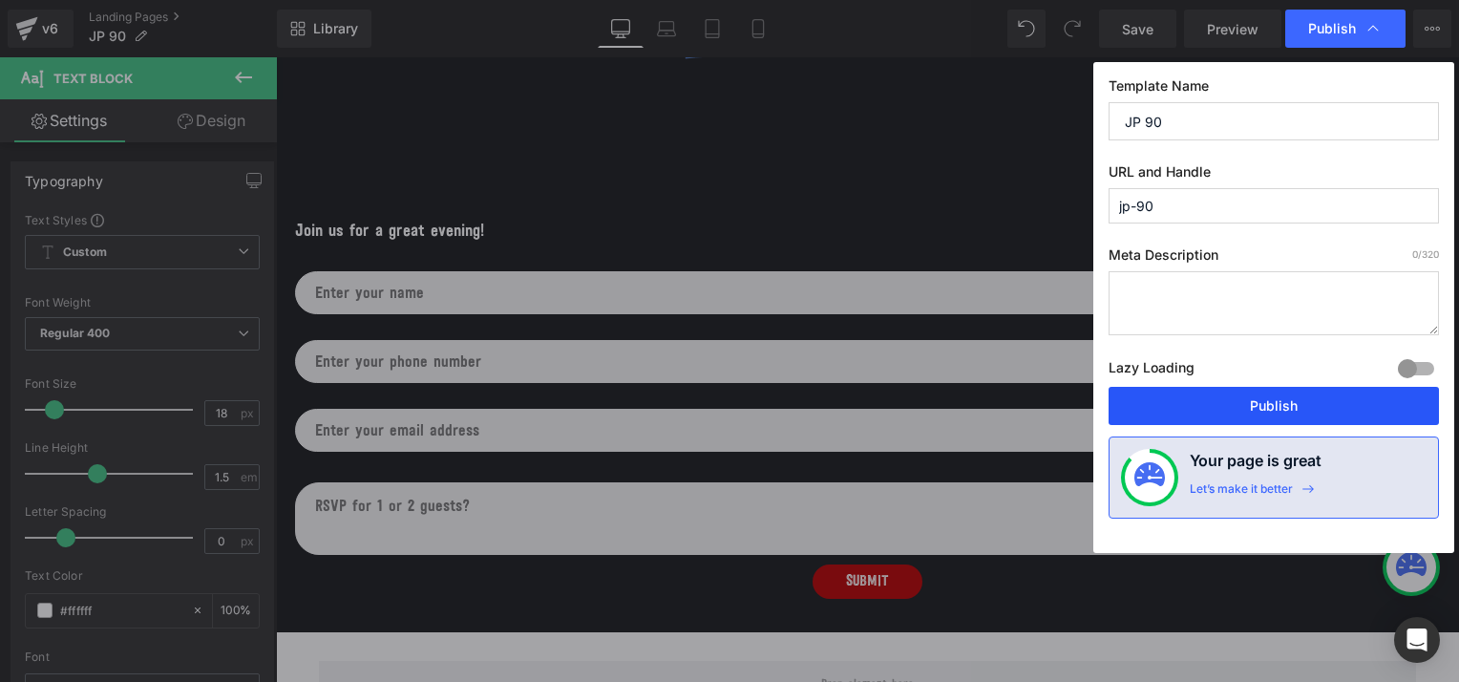
click at [1275, 411] on button "Publish" at bounding box center [1273, 406] width 330 height 38
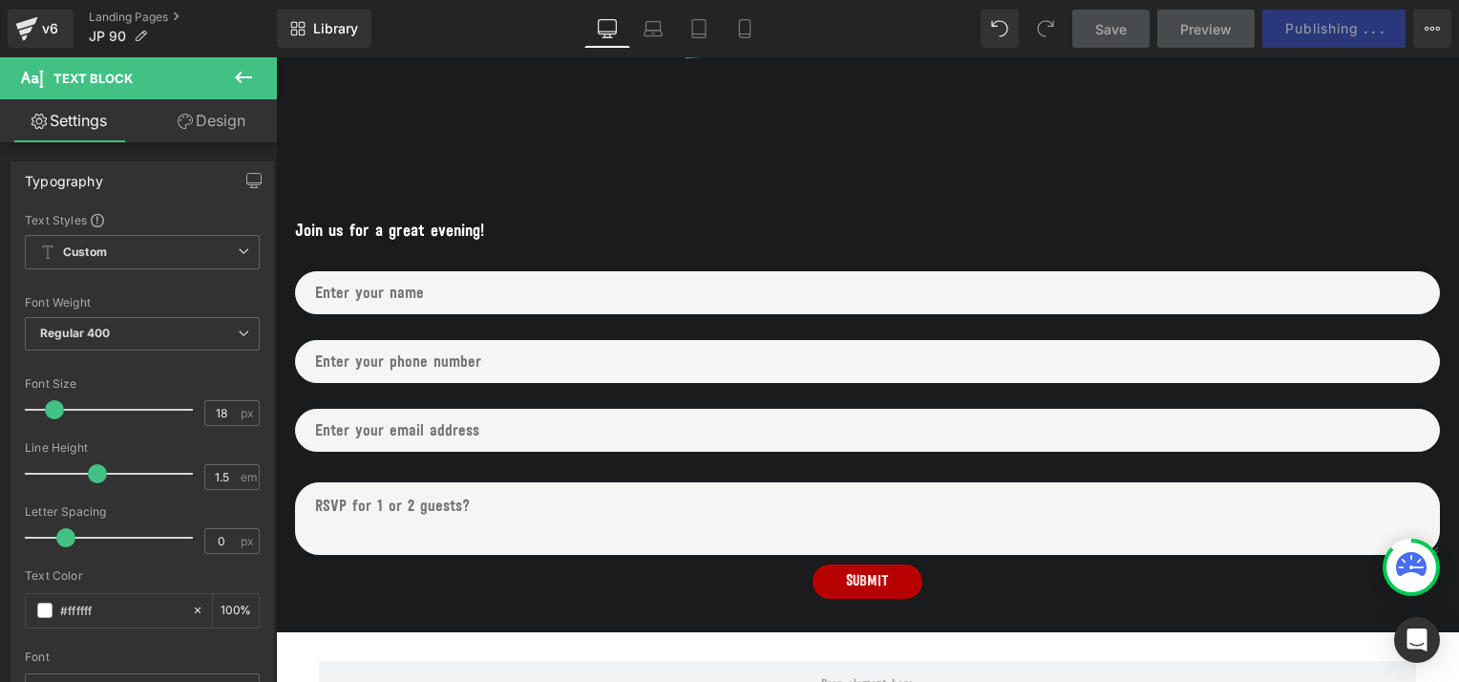
click at [237, 71] on icon at bounding box center [243, 77] width 23 height 23
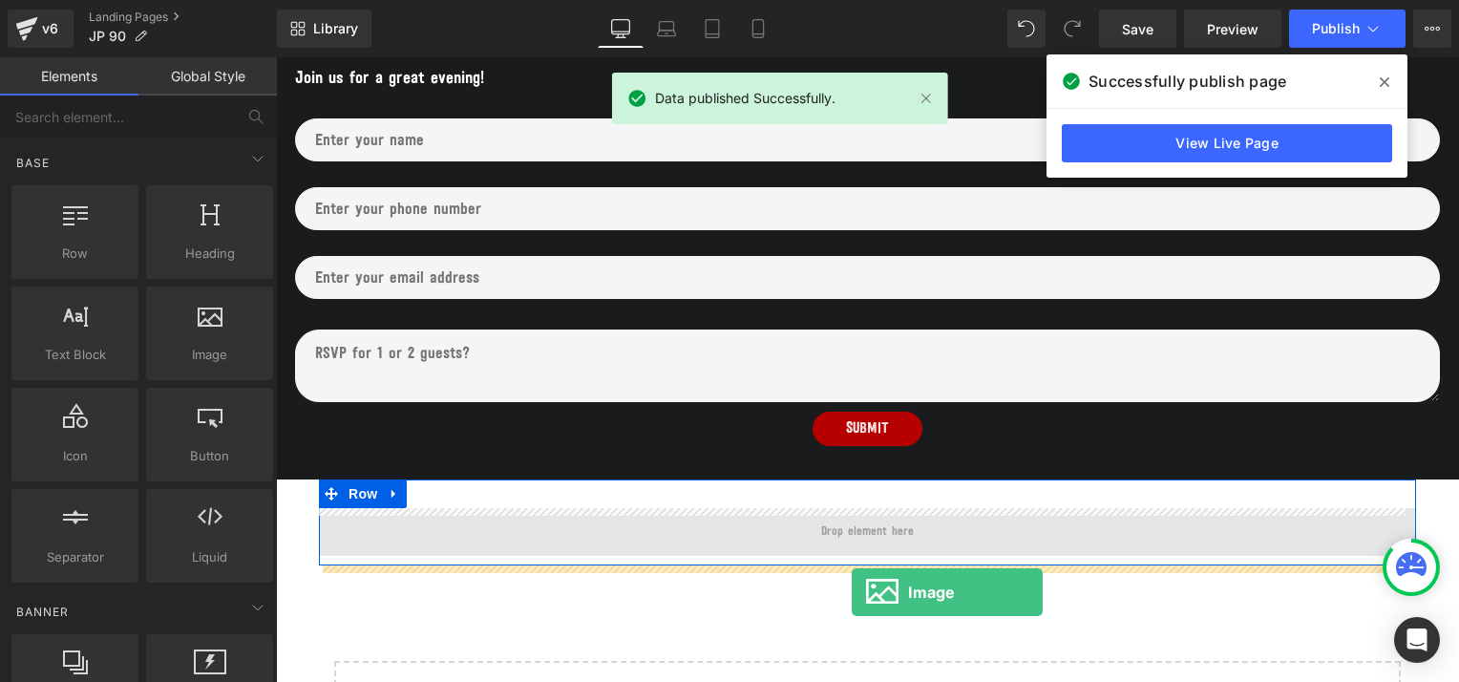
scroll to position [1111, 0]
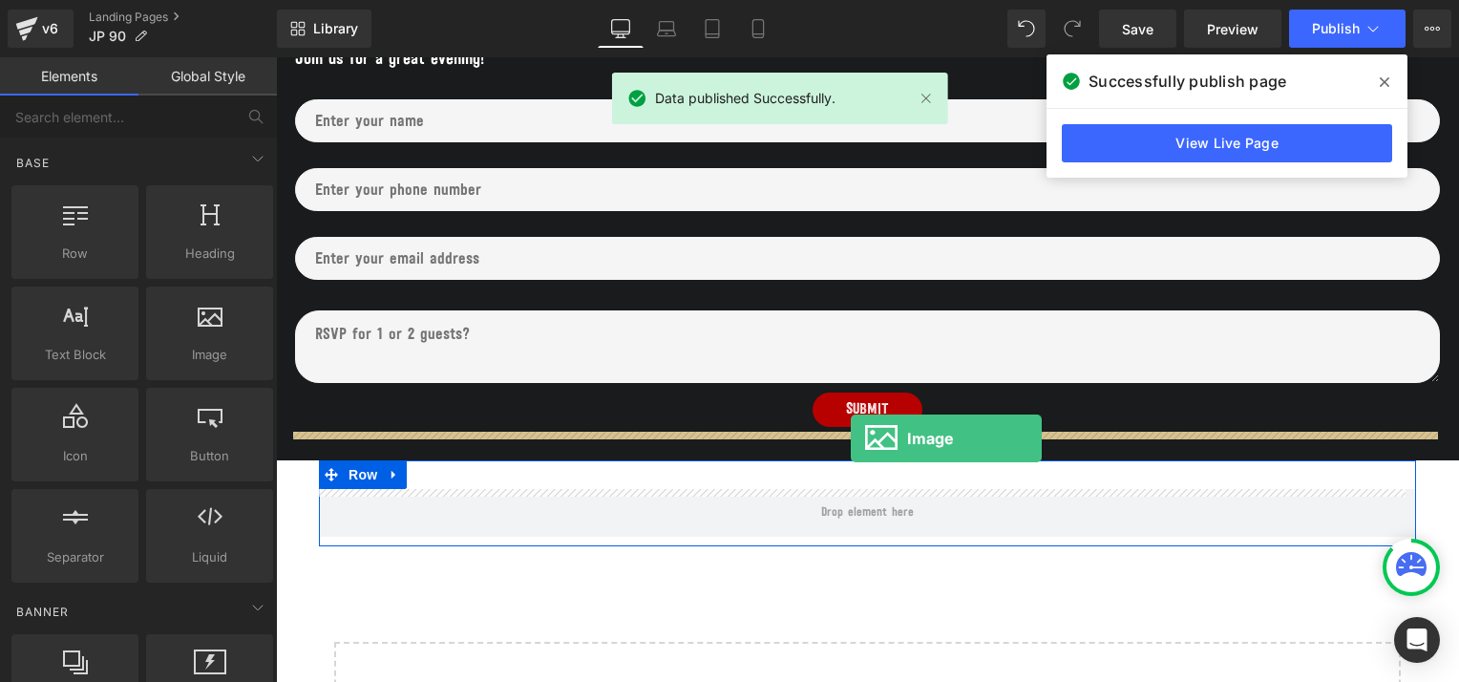
drag, startPoint x: 452, startPoint y: 392, endPoint x: 851, endPoint y: 438, distance: 401.7
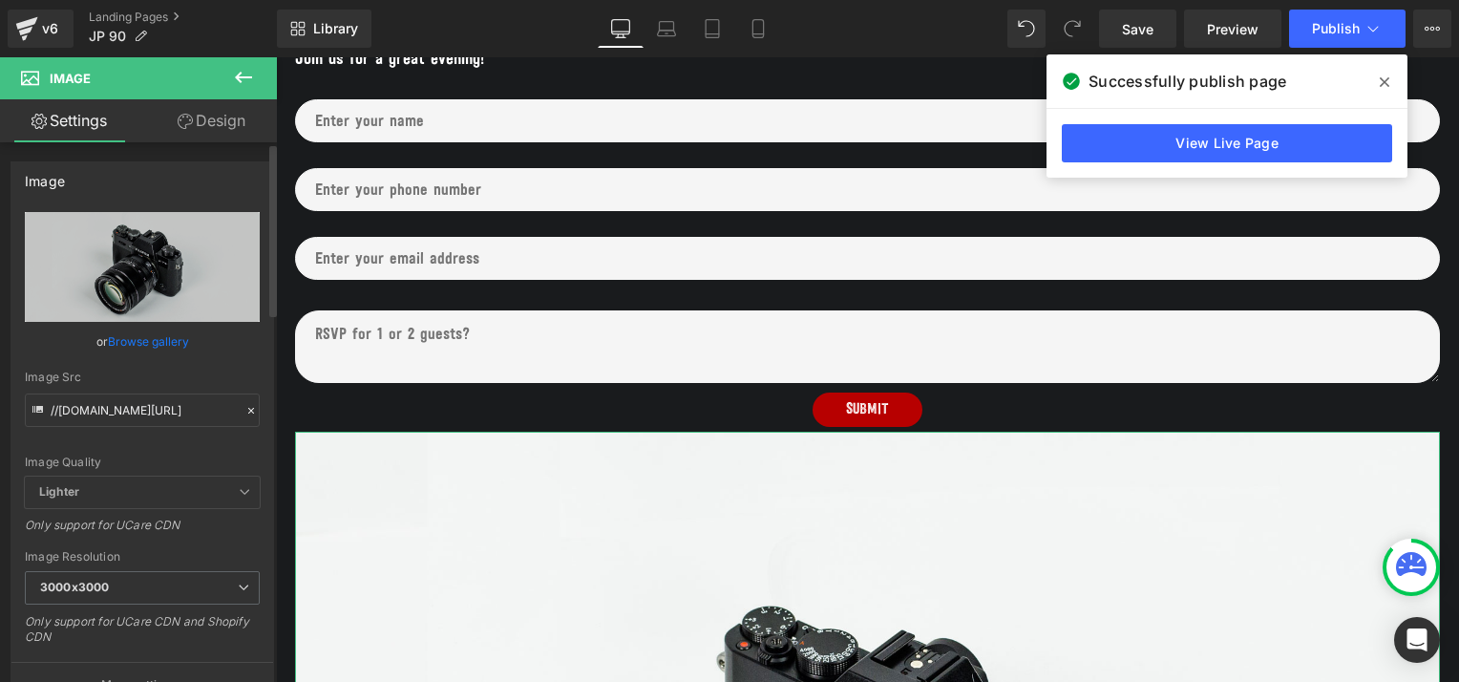
click at [148, 336] on link "Browse gallery" at bounding box center [148, 341] width 81 height 33
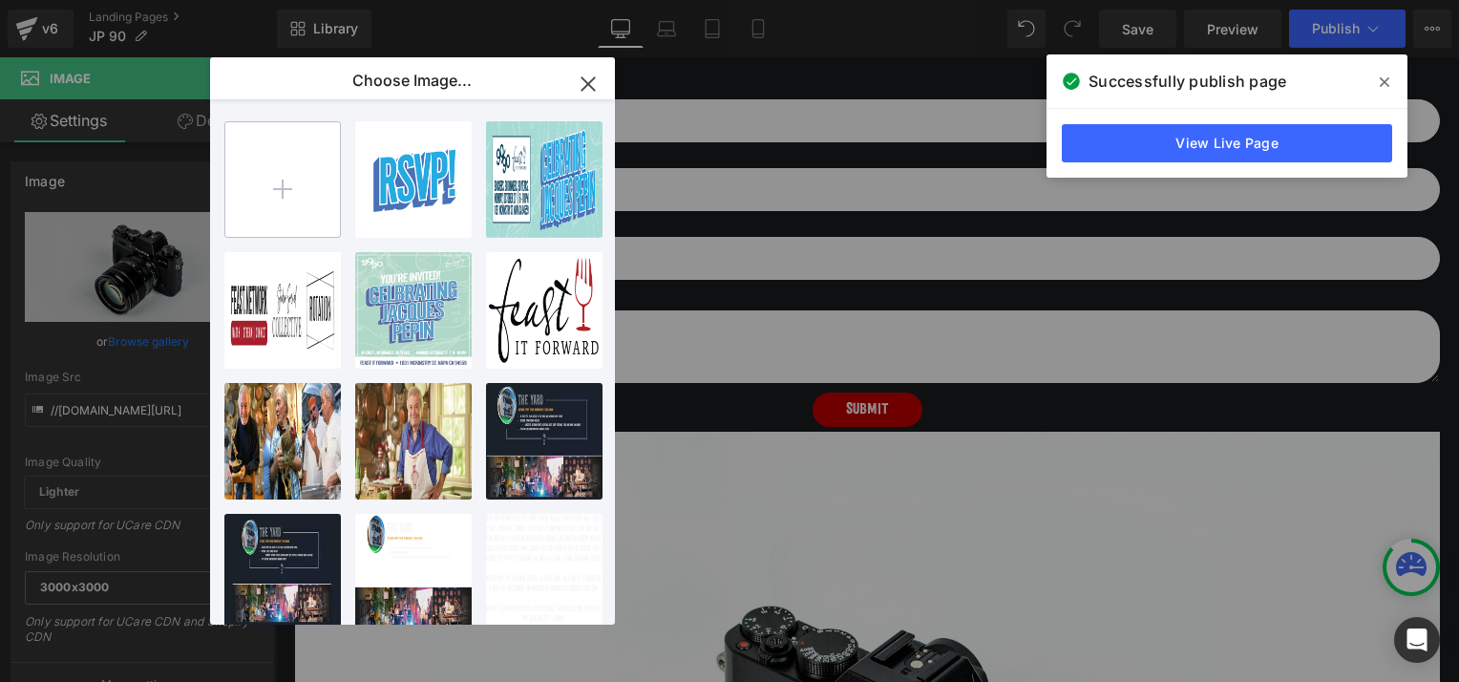
click at [307, 189] on input "file" at bounding box center [282, 179] width 115 height 115
type input "C:\fakepath\OURSPONSORS_New.png"
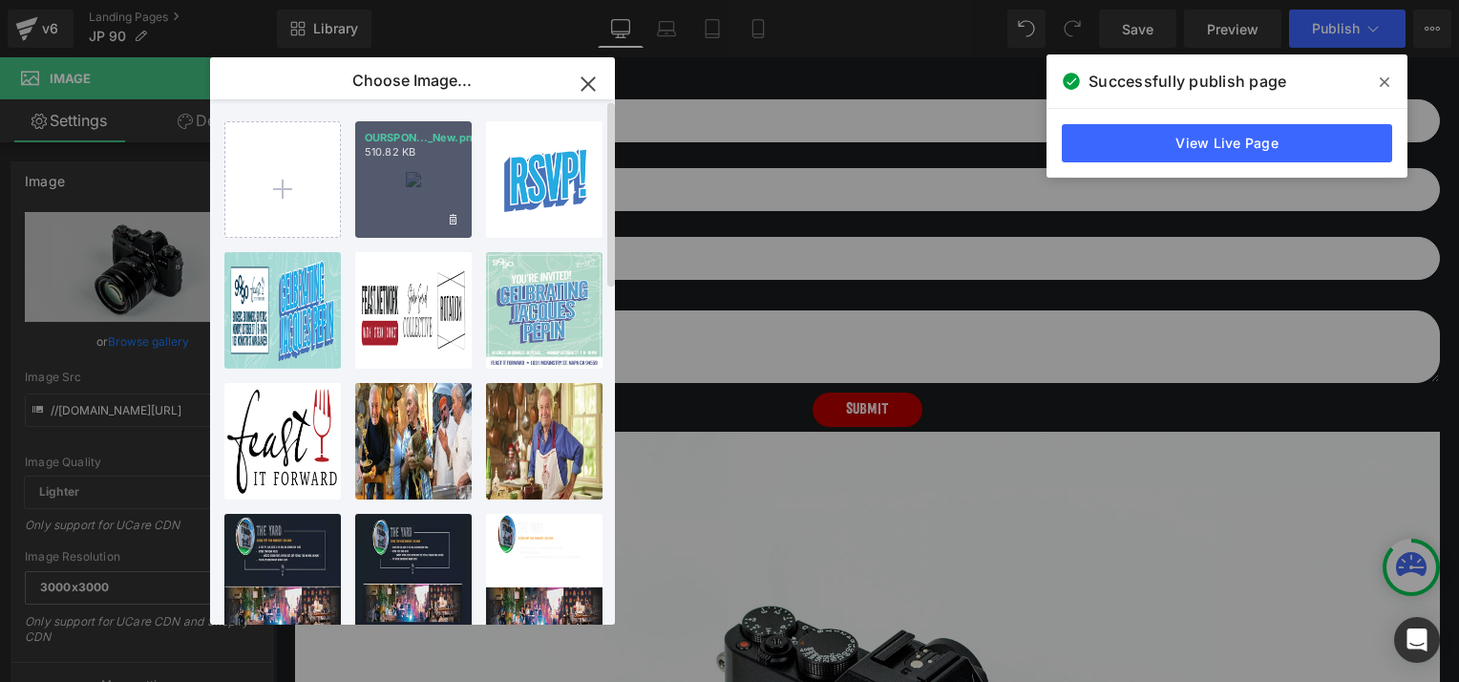
click at [412, 173] on div "OURSPON..._New.png 510.82 KB" at bounding box center [413, 179] width 116 height 116
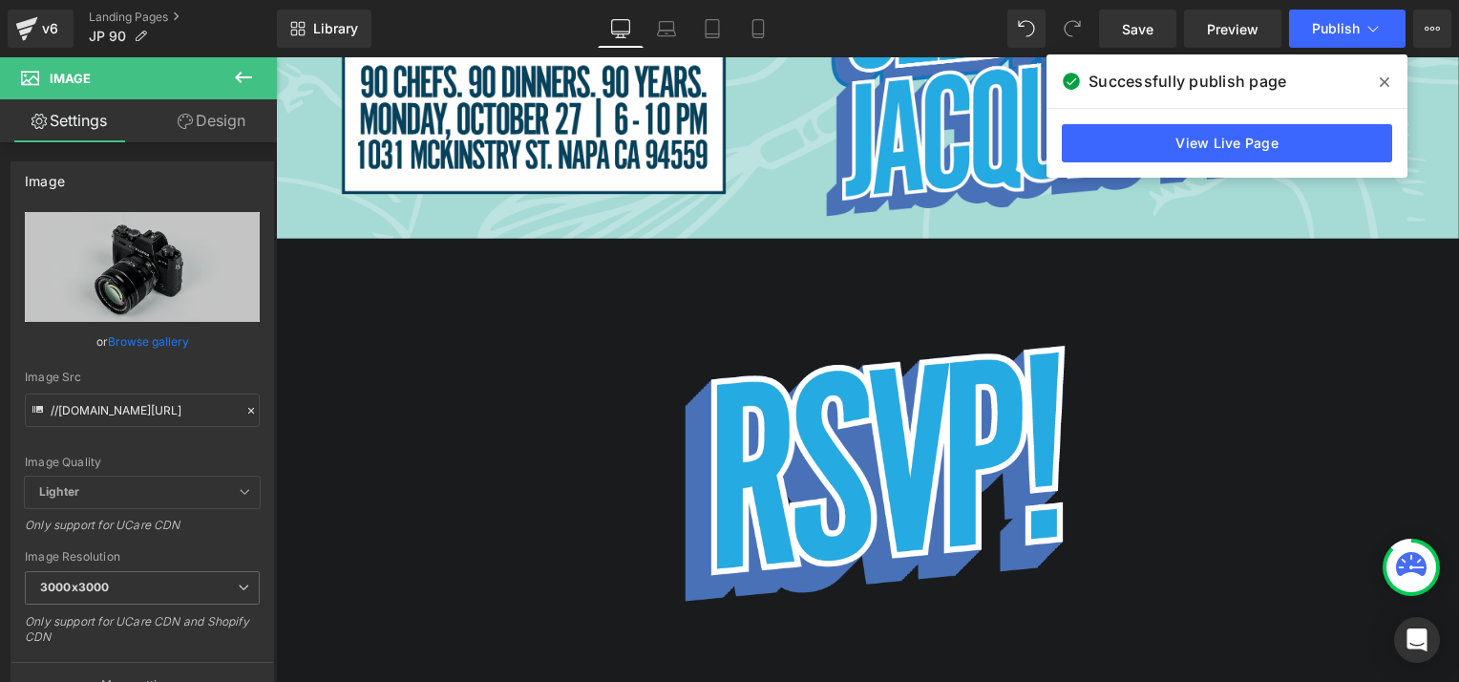
scroll to position [390, 0]
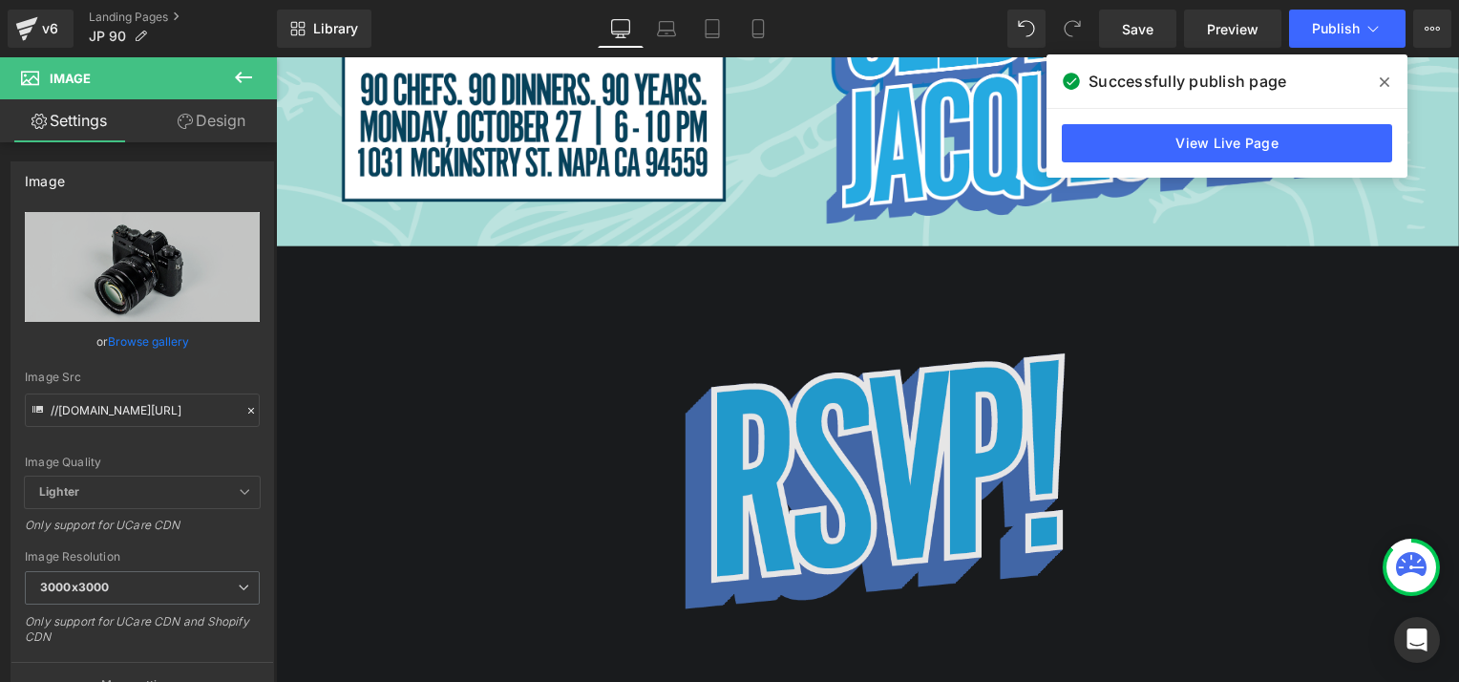
click at [844, 399] on img at bounding box center [867, 479] width 533 height 466
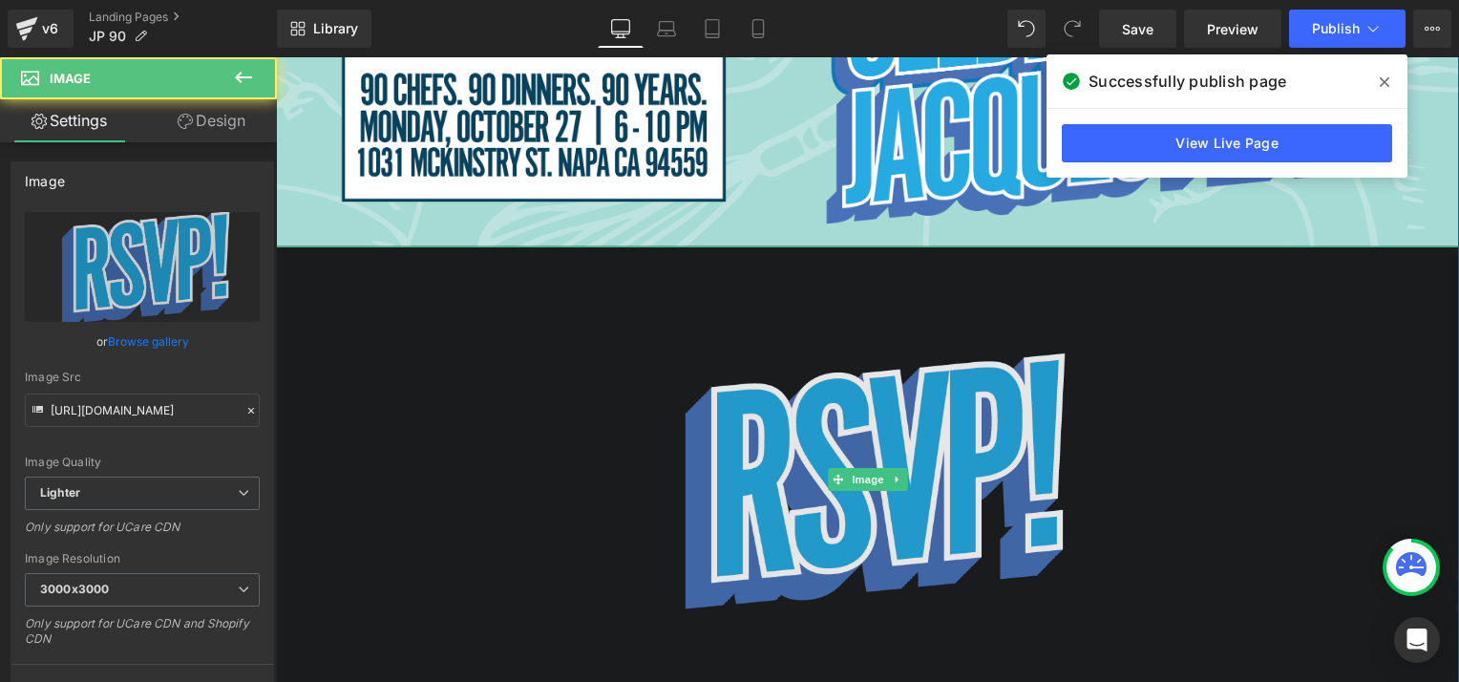
click at [964, 429] on img at bounding box center [867, 479] width 533 height 466
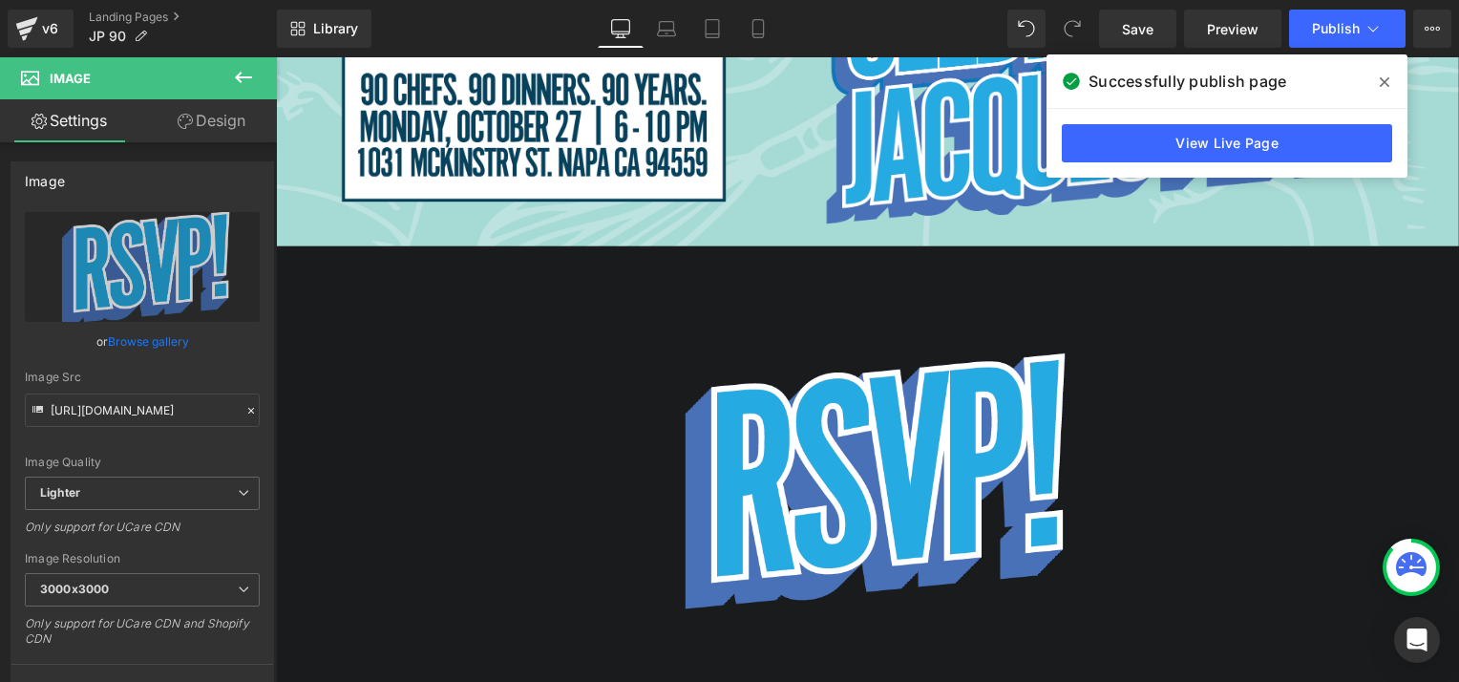
click at [246, 74] on icon at bounding box center [243, 77] width 23 height 23
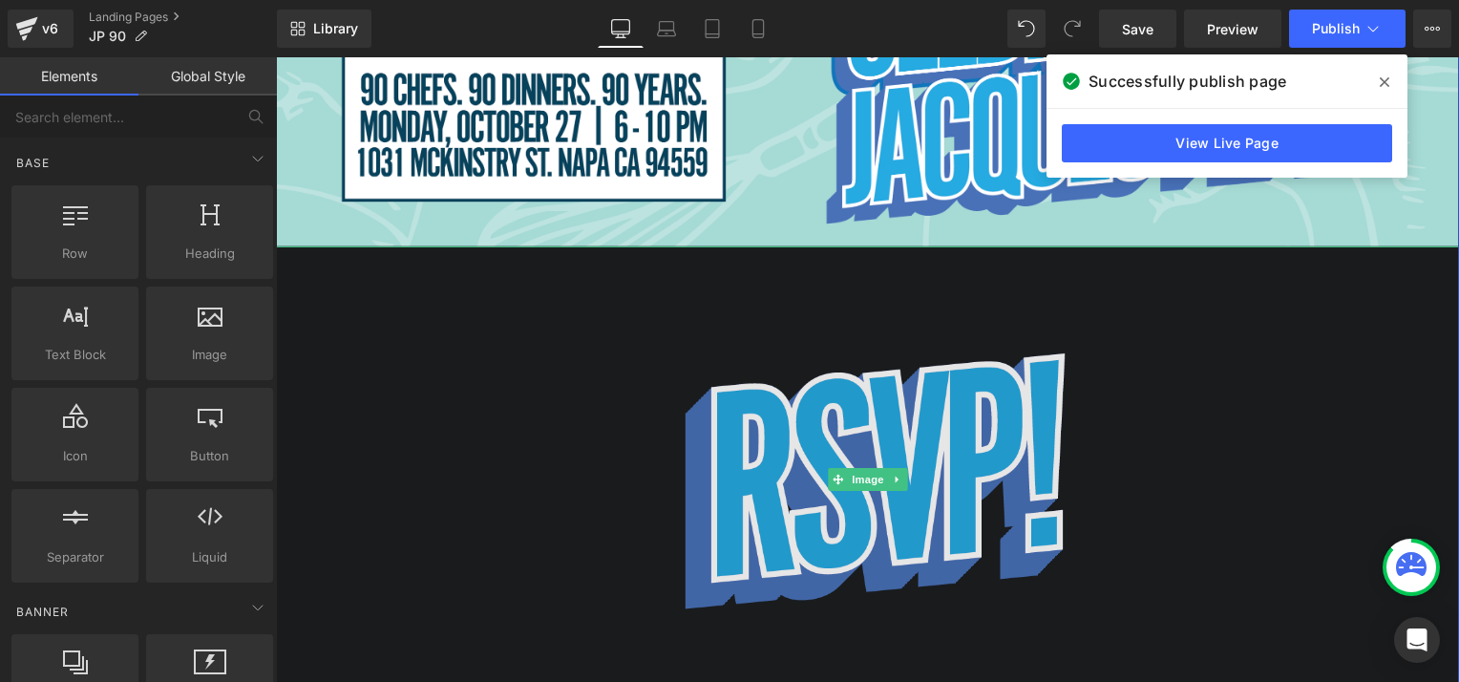
click at [845, 460] on img at bounding box center [867, 479] width 533 height 466
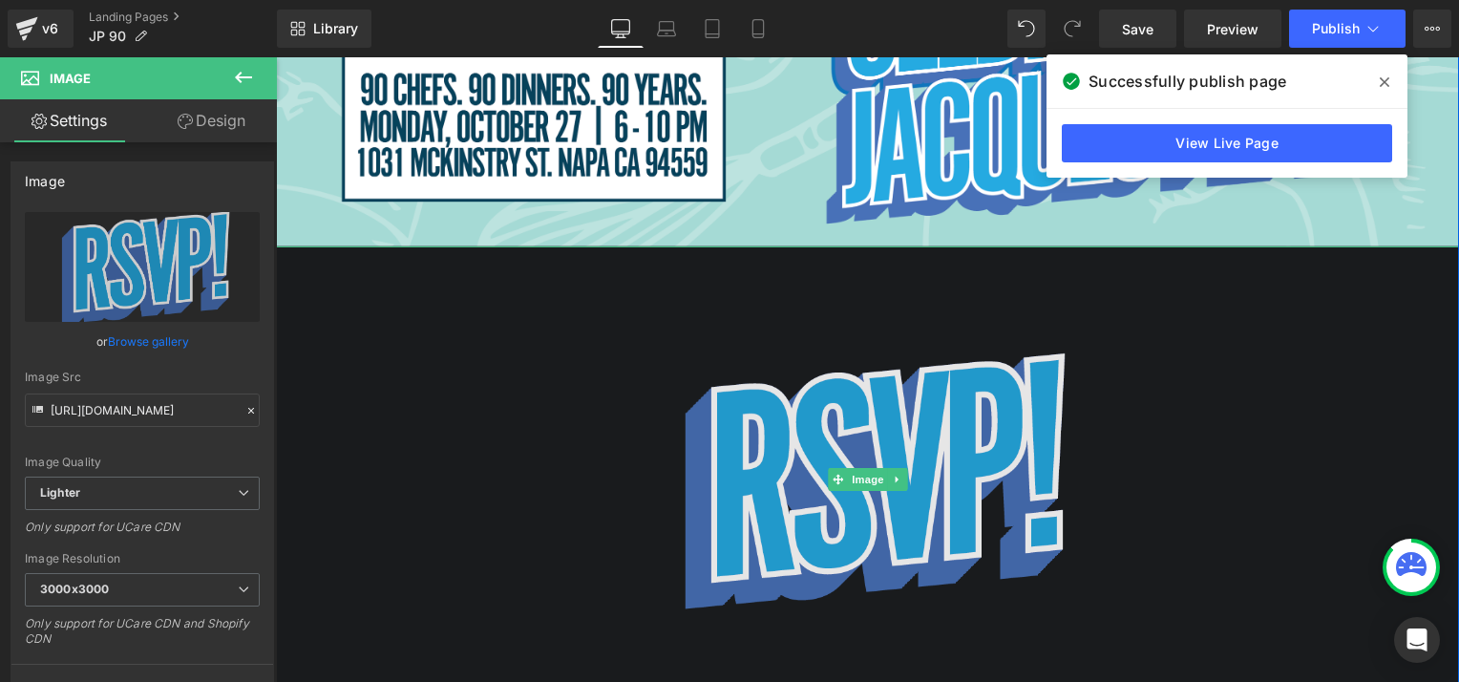
click at [753, 470] on img at bounding box center [867, 479] width 533 height 466
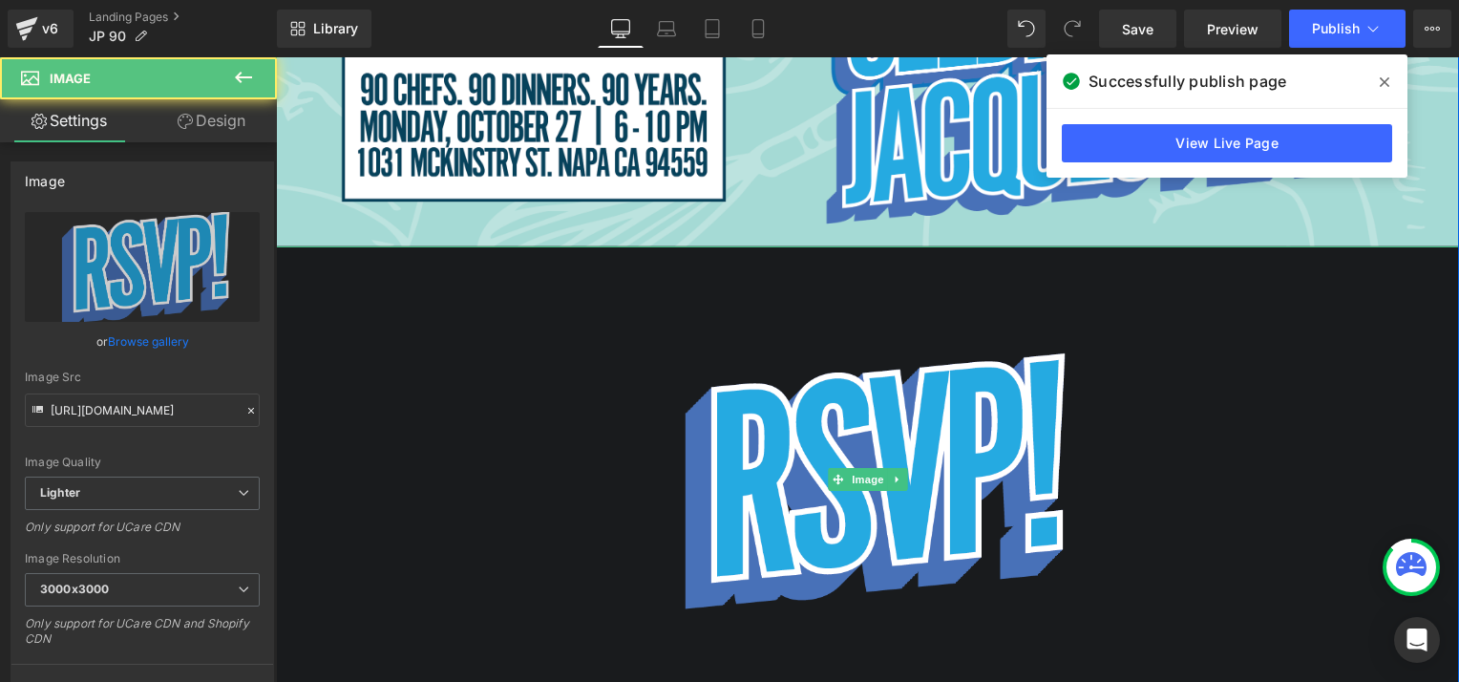
click at [424, 338] on div at bounding box center [867, 479] width 1183 height 466
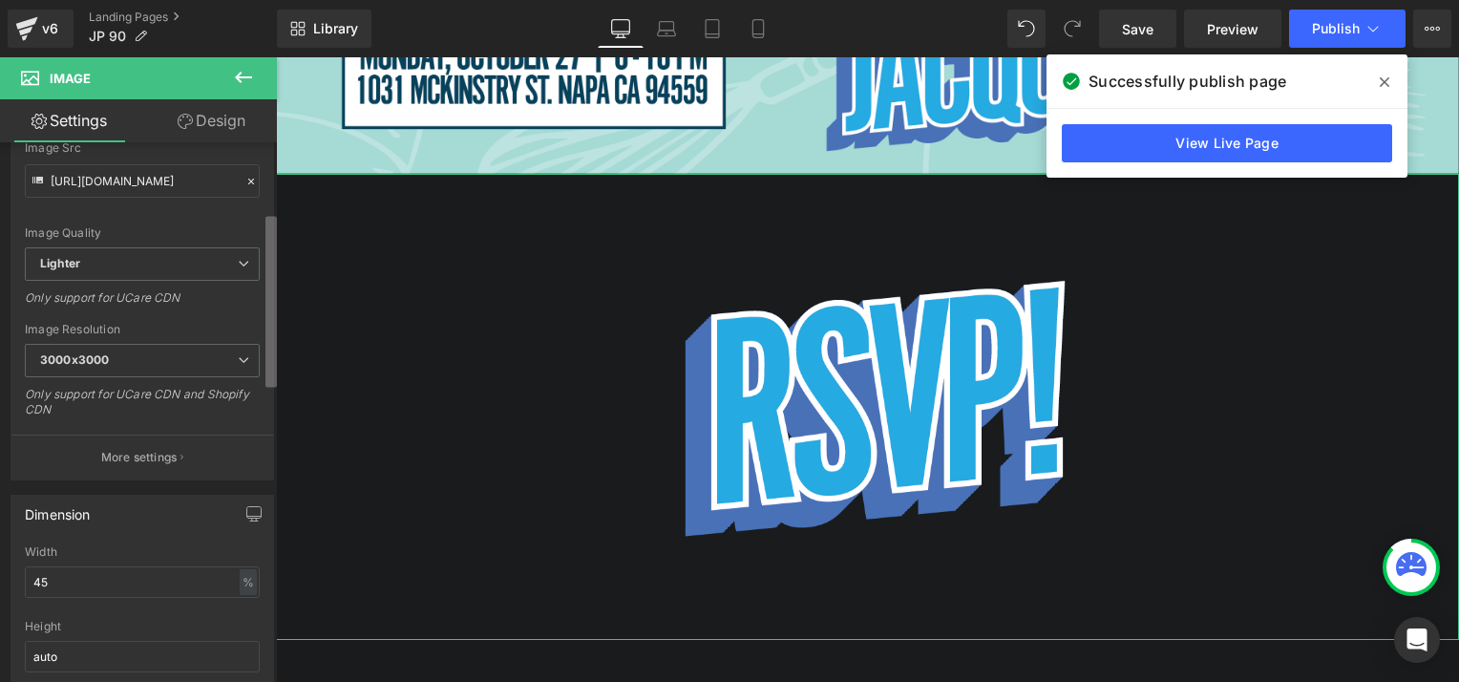
scroll to position [272, 0]
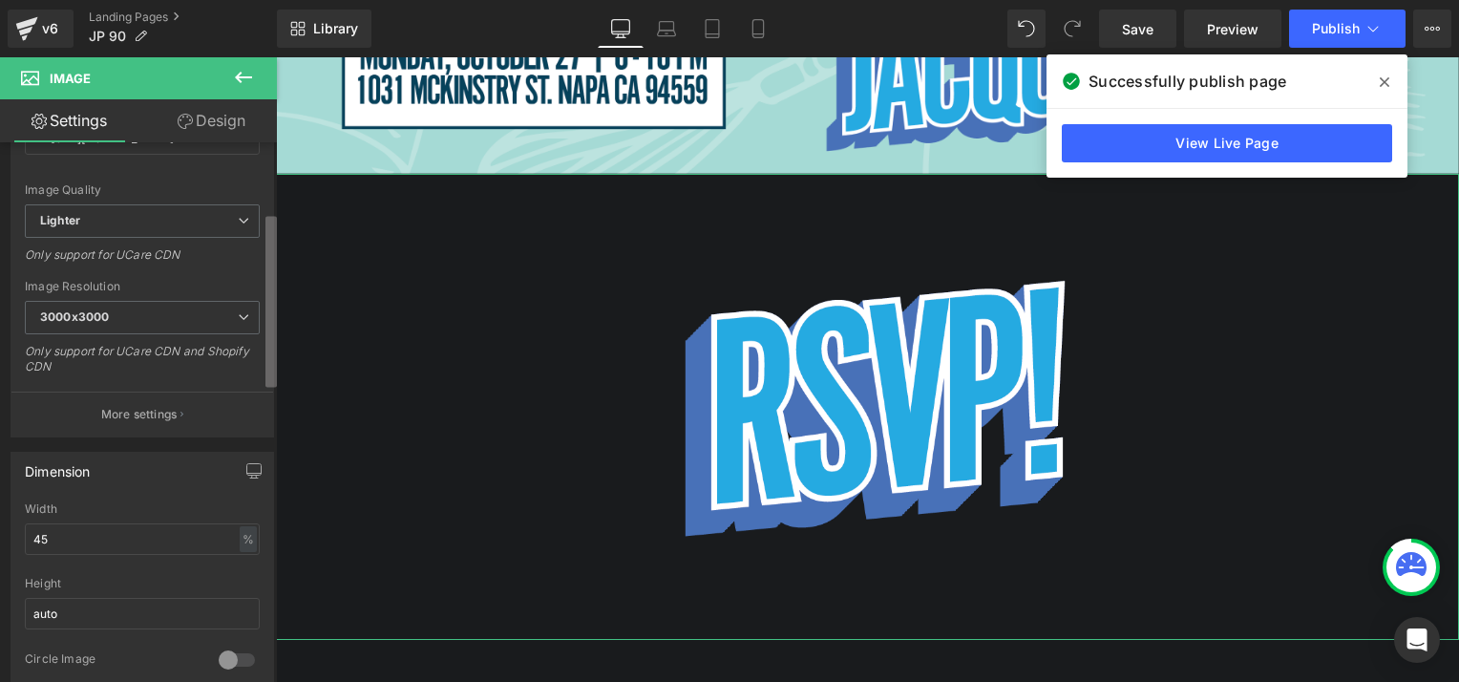
click at [271, 295] on b at bounding box center [270, 302] width 11 height 171
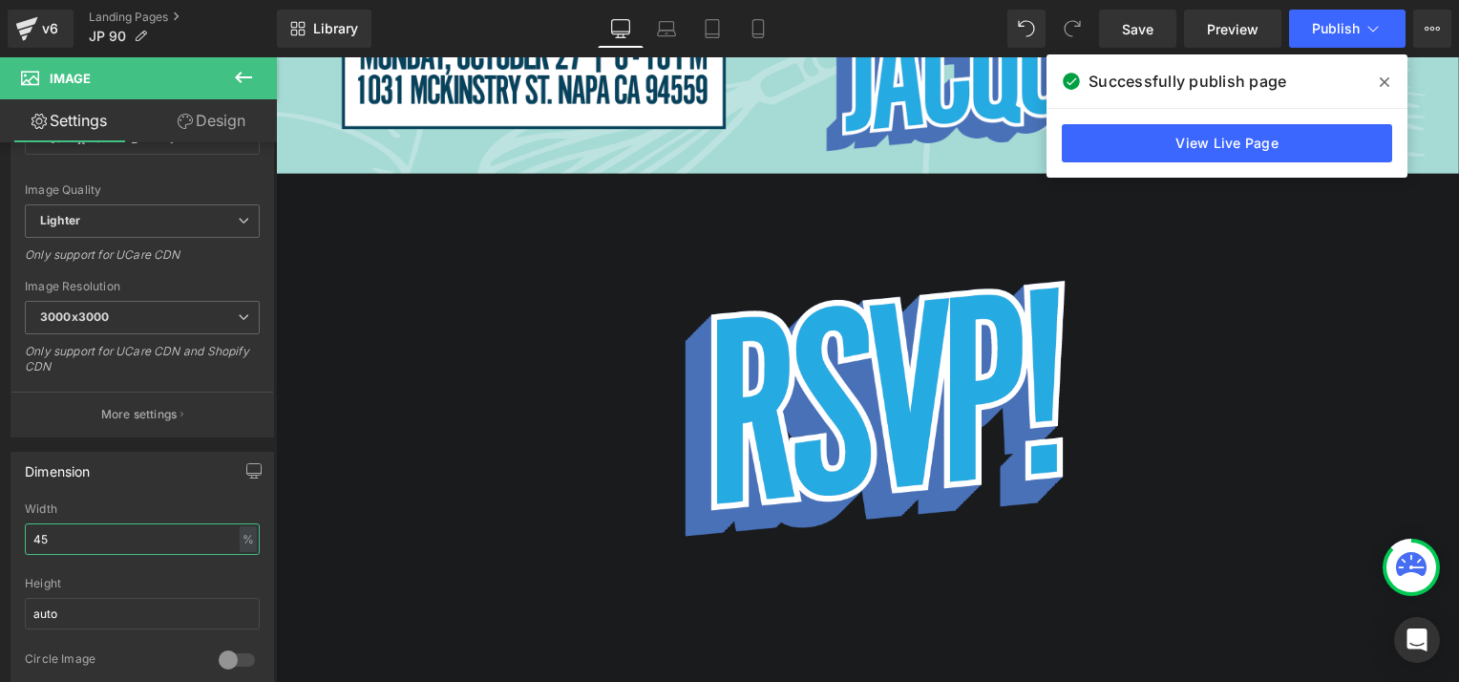
drag, startPoint x: 69, startPoint y: 541, endPoint x: -4, endPoint y: 540, distance: 72.6
click at [0, 540] on html "Image You are previewing how the will restyle your page. You can not edit Eleme…" at bounding box center [729, 341] width 1459 height 682
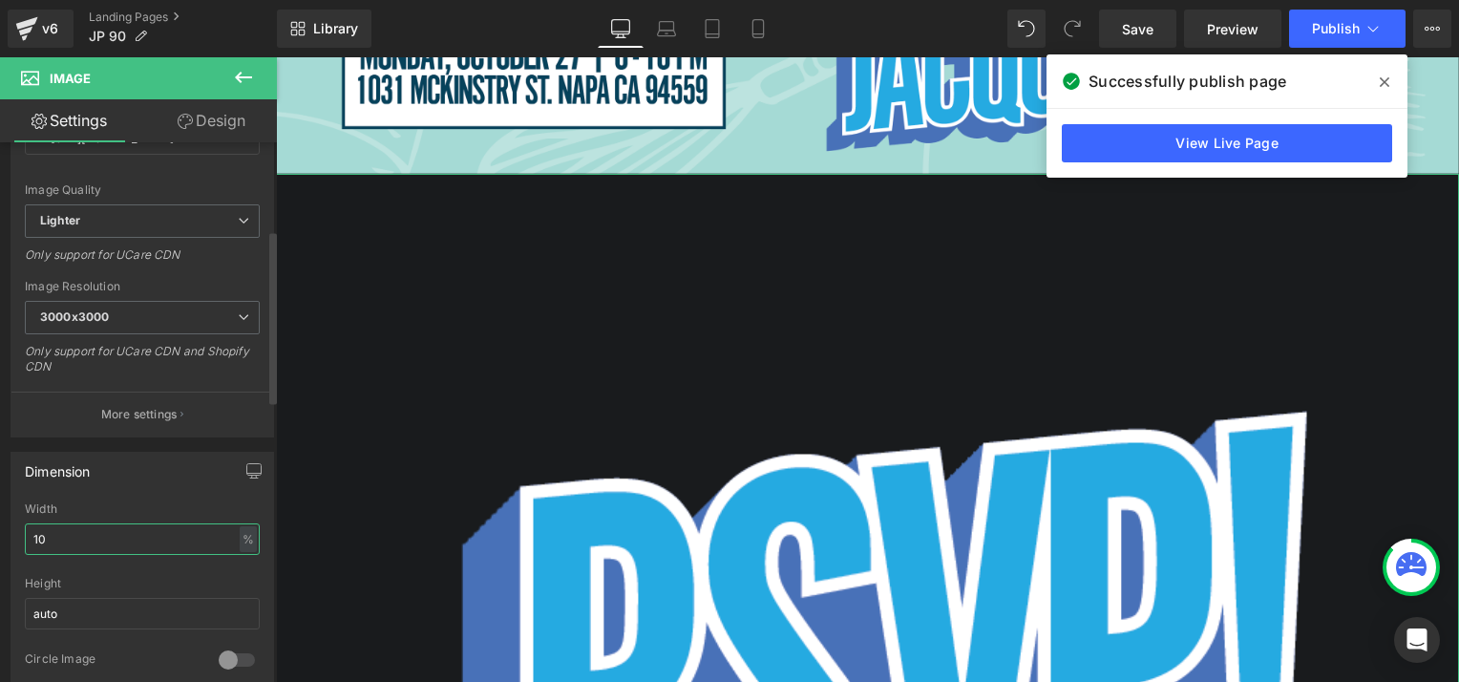
type input "1"
type input "45"
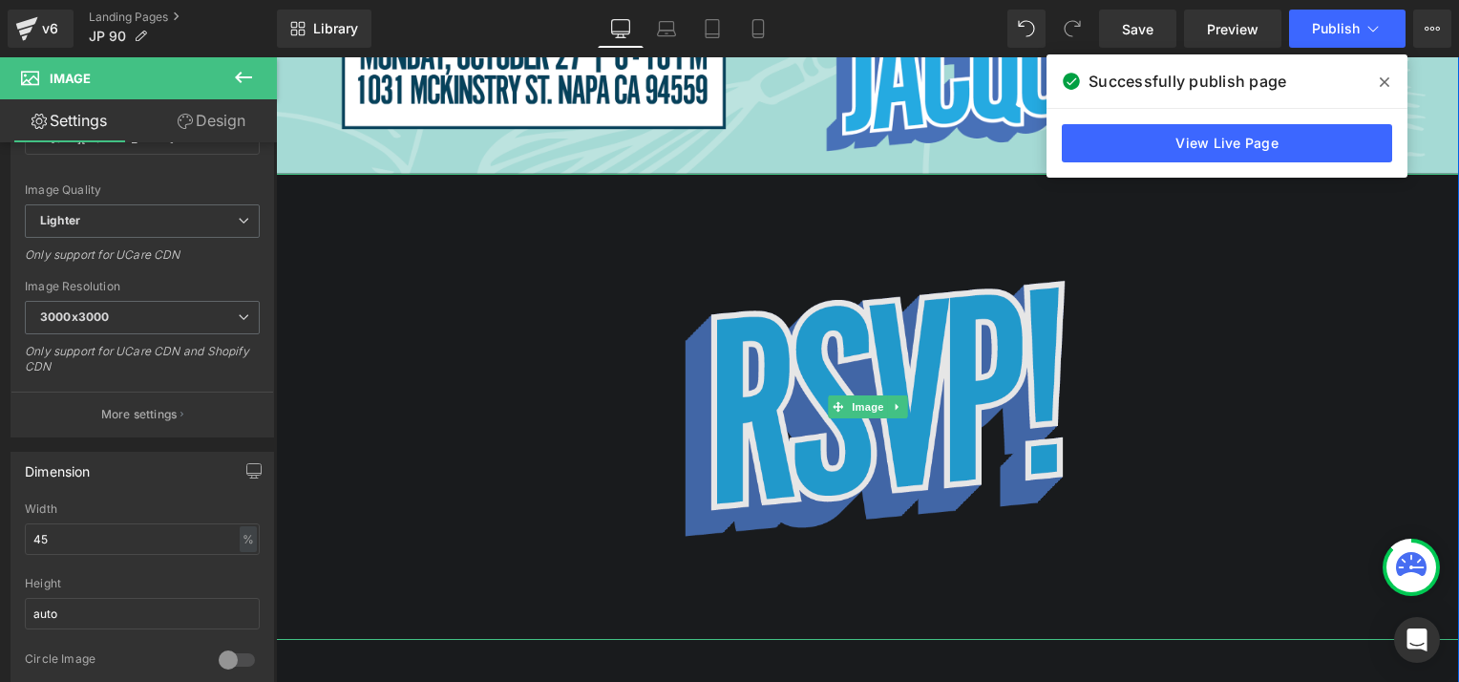
click at [821, 457] on img at bounding box center [867, 407] width 533 height 466
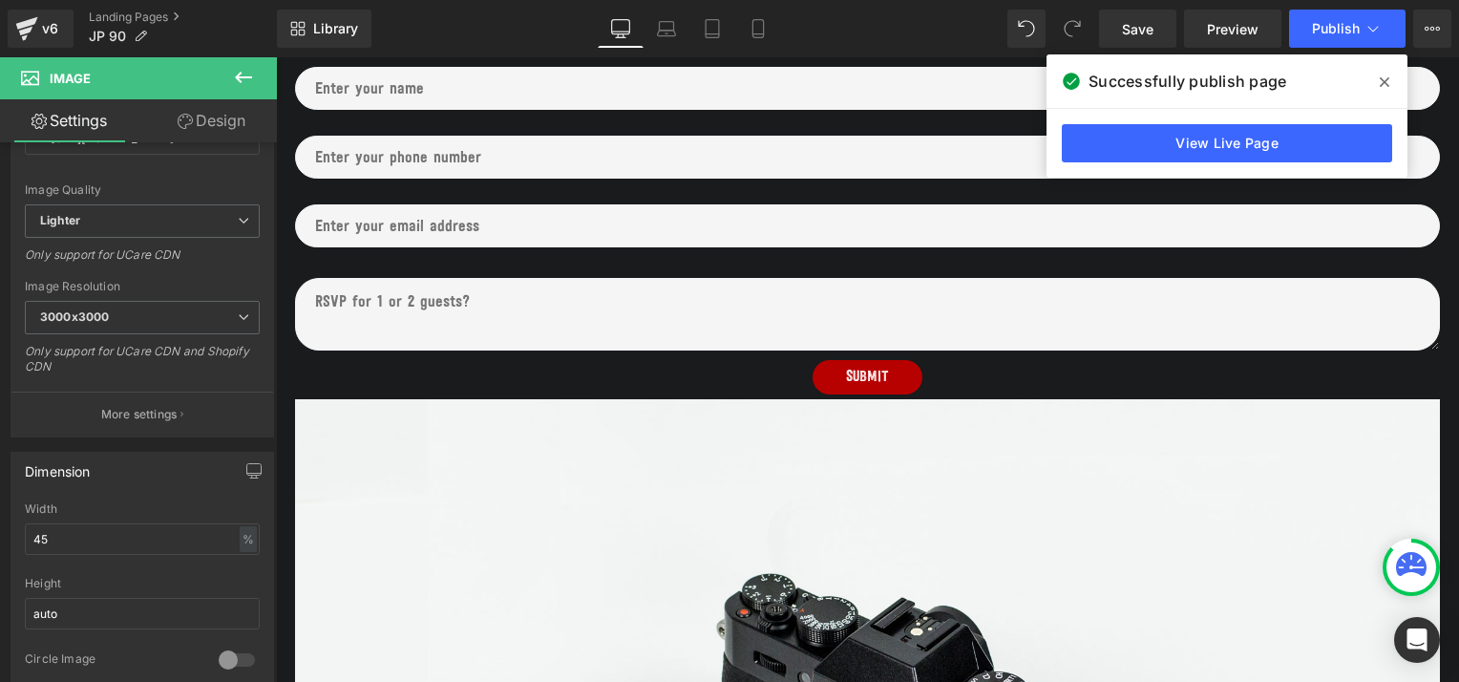
scroll to position [1169, 0]
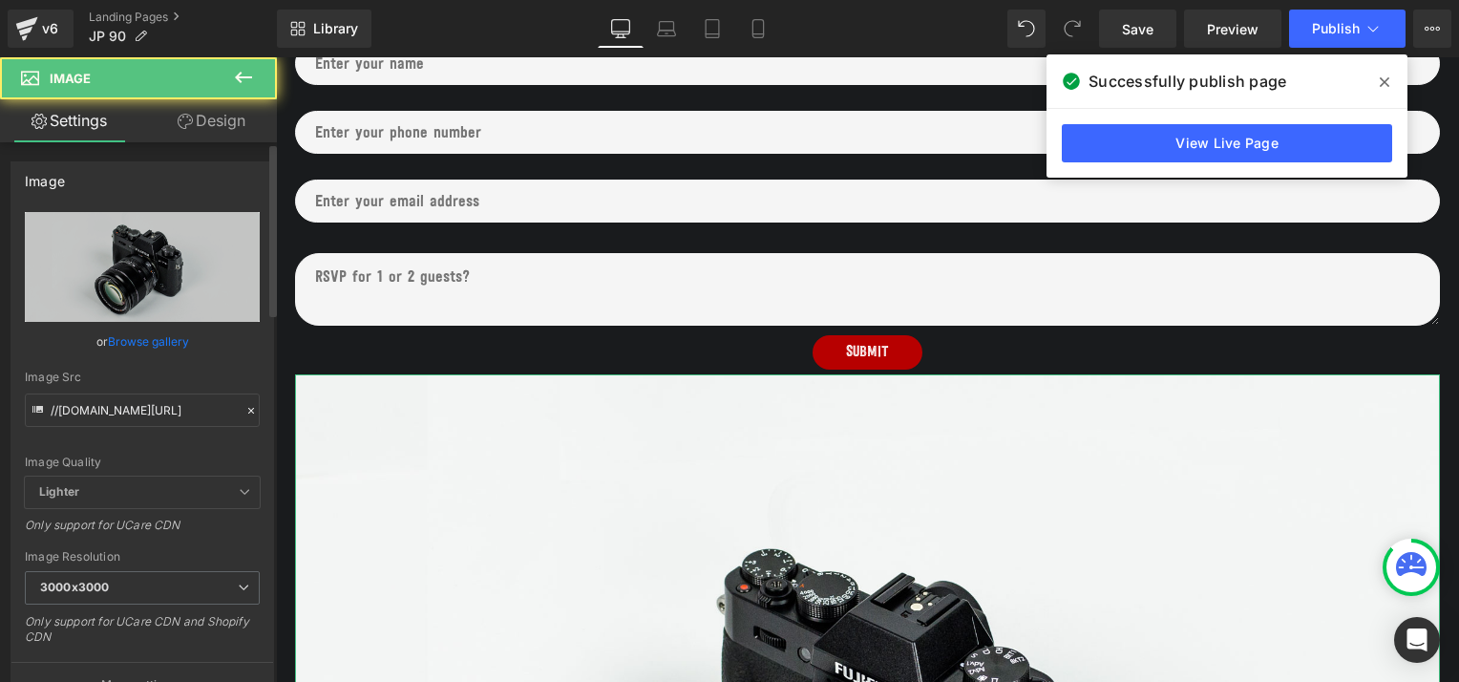
click at [158, 342] on link "Browse gallery" at bounding box center [148, 341] width 81 height 33
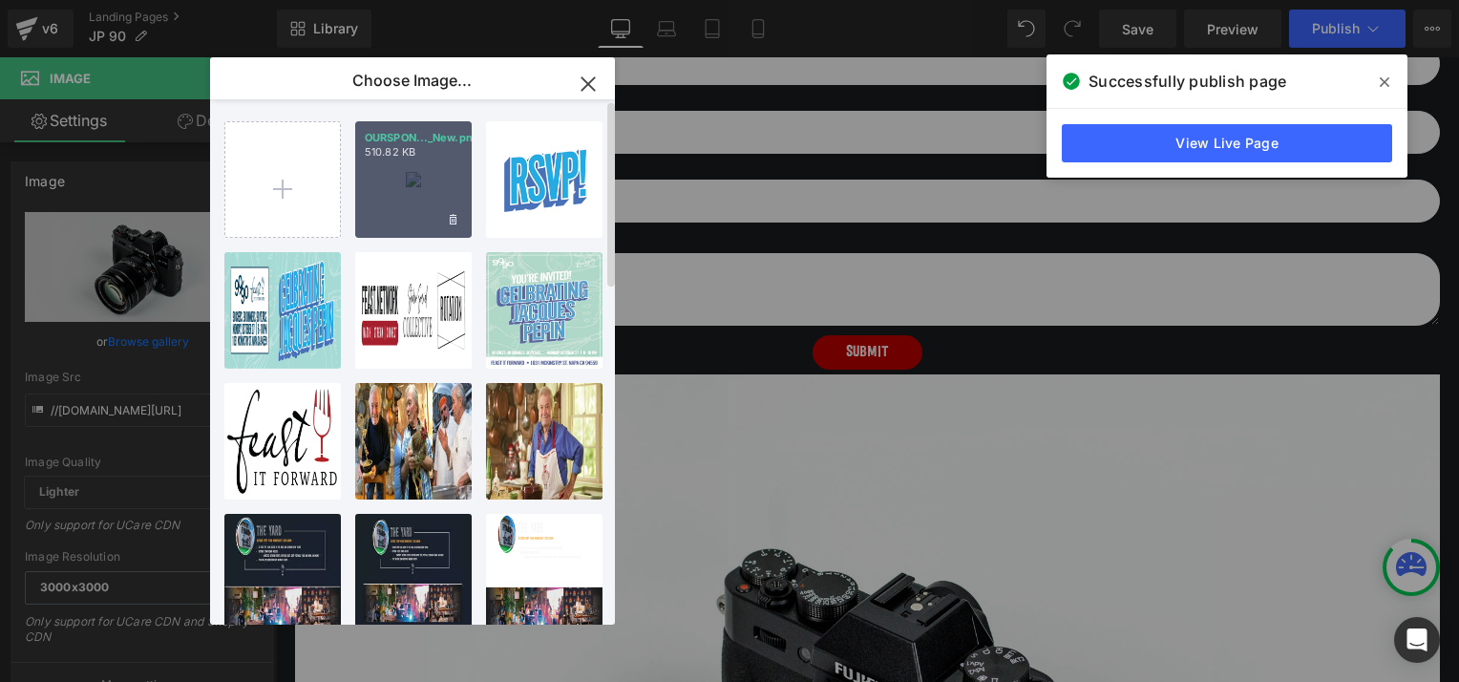
click at [408, 175] on div "OURSPON..._New.png 510.82 KB" at bounding box center [413, 179] width 116 height 116
type input "https://ucarecdn.com/9959aa33-343d-4f7d-aed2-6328d4adbc6a/-/format/auto/-/previ…"
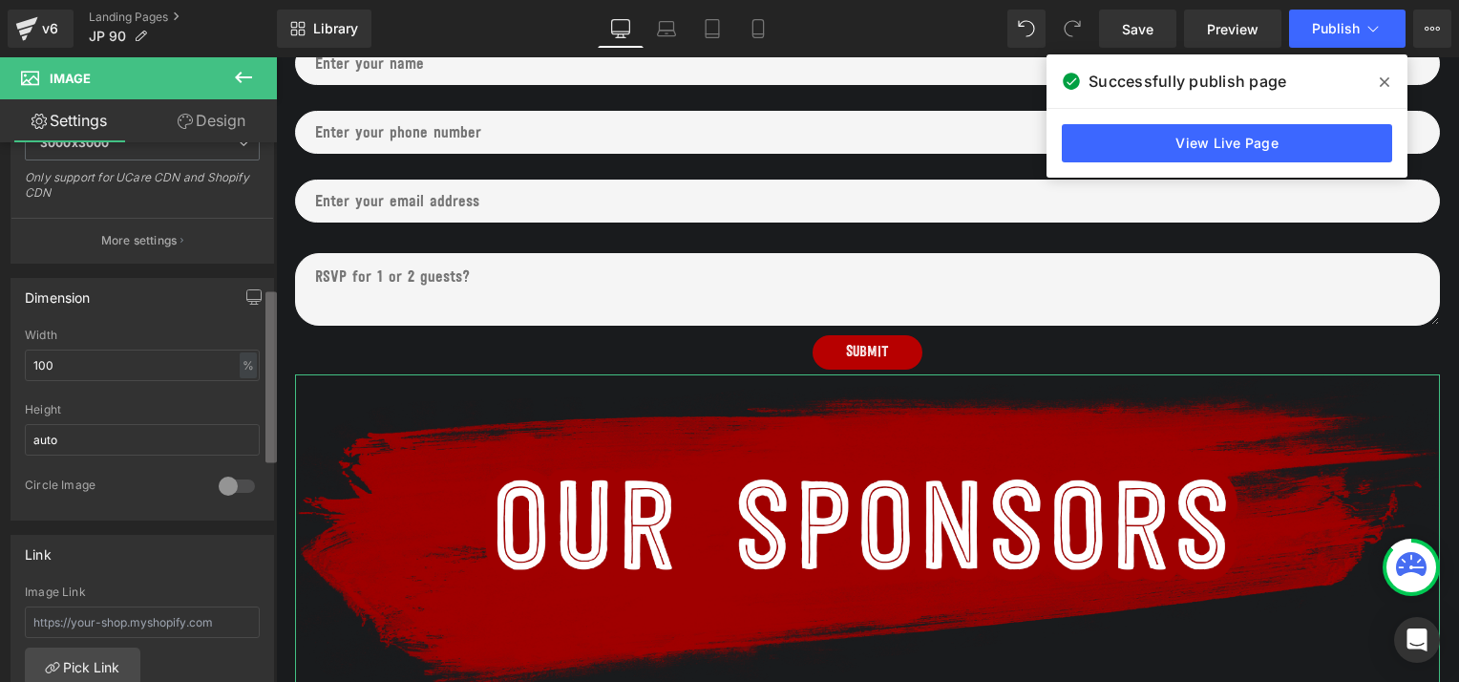
scroll to position [455, 0]
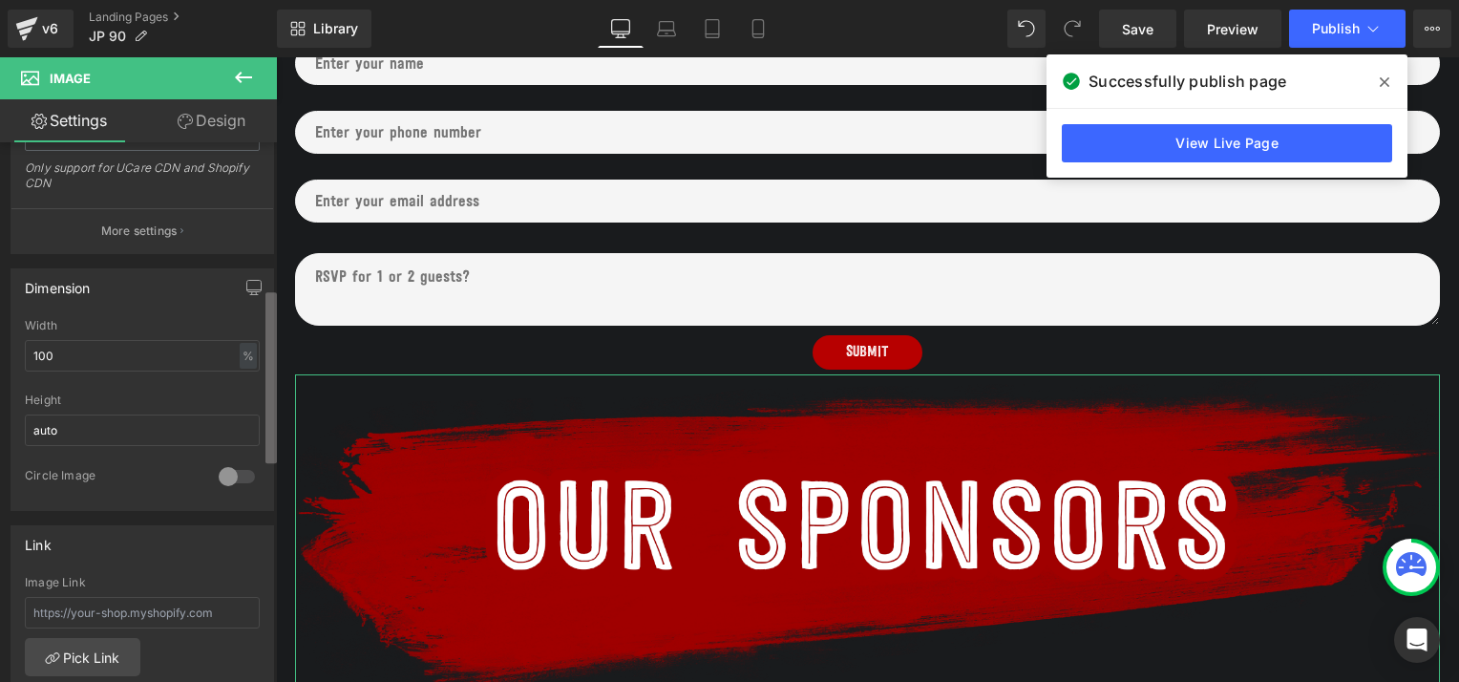
click at [267, 343] on b at bounding box center [270, 377] width 11 height 171
drag, startPoint x: 76, startPoint y: 354, endPoint x: 13, endPoint y: 355, distance: 63.0
click at [13, 355] on div "100% Width 100 % % px auto Height auto 0 Circle Image" at bounding box center [142, 414] width 262 height 191
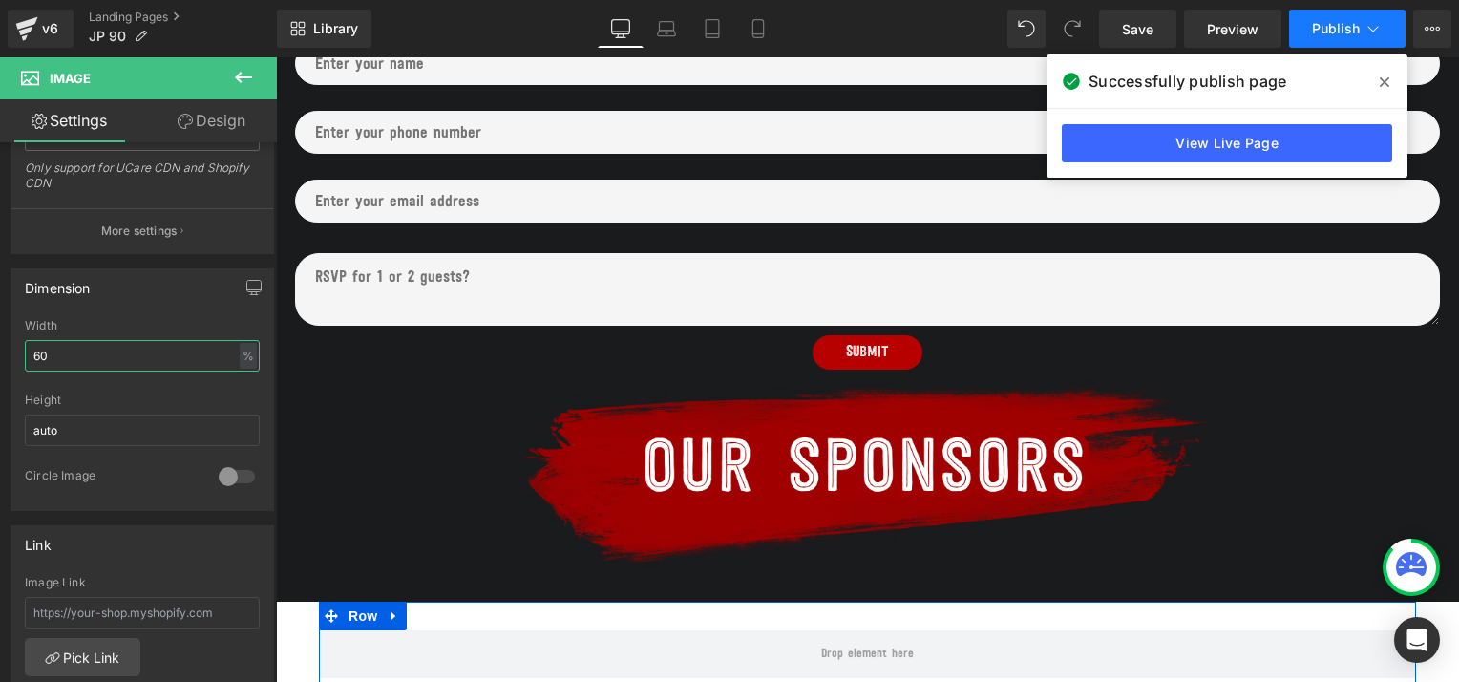
type input "60"
click at [1329, 27] on span "Publish" at bounding box center [1336, 28] width 48 height 15
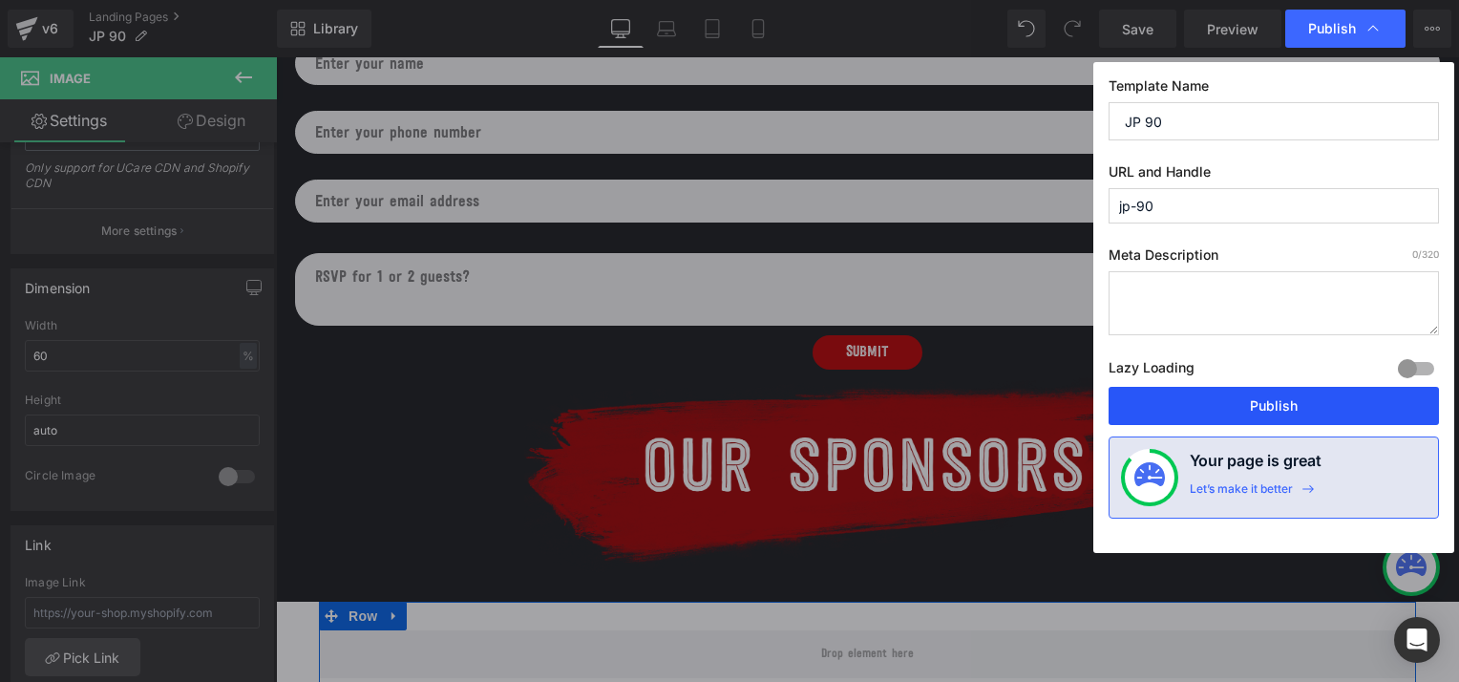
click at [1222, 407] on button "Publish" at bounding box center [1273, 406] width 330 height 38
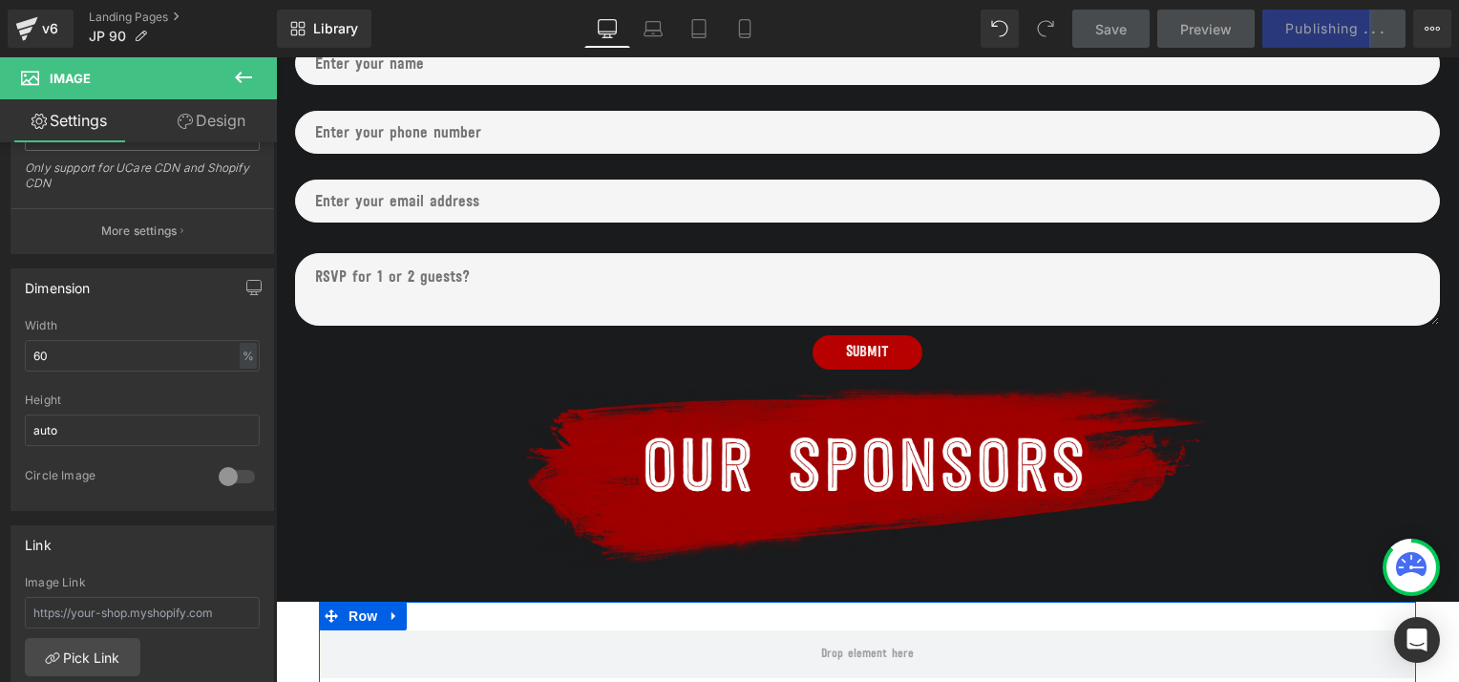
scroll to position [832, 0]
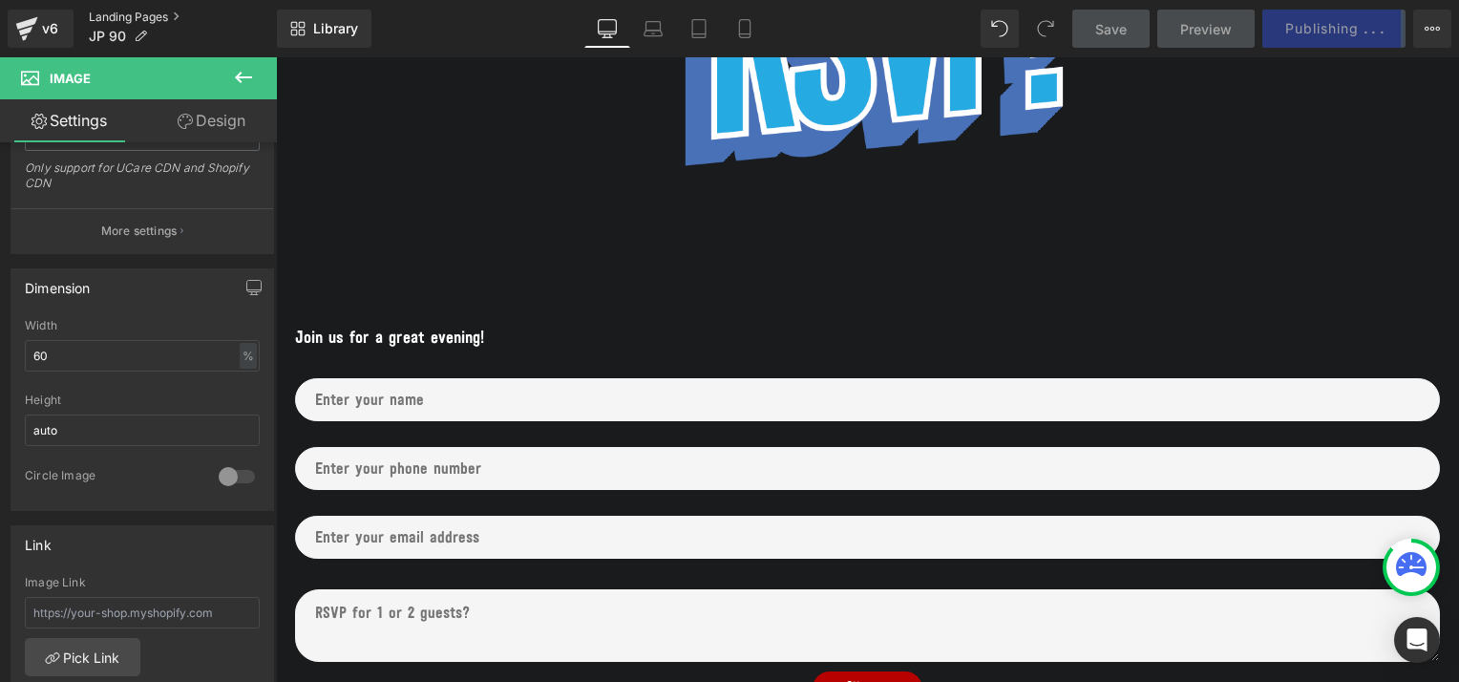
click at [143, 11] on link "Landing Pages" at bounding box center [183, 17] width 188 height 15
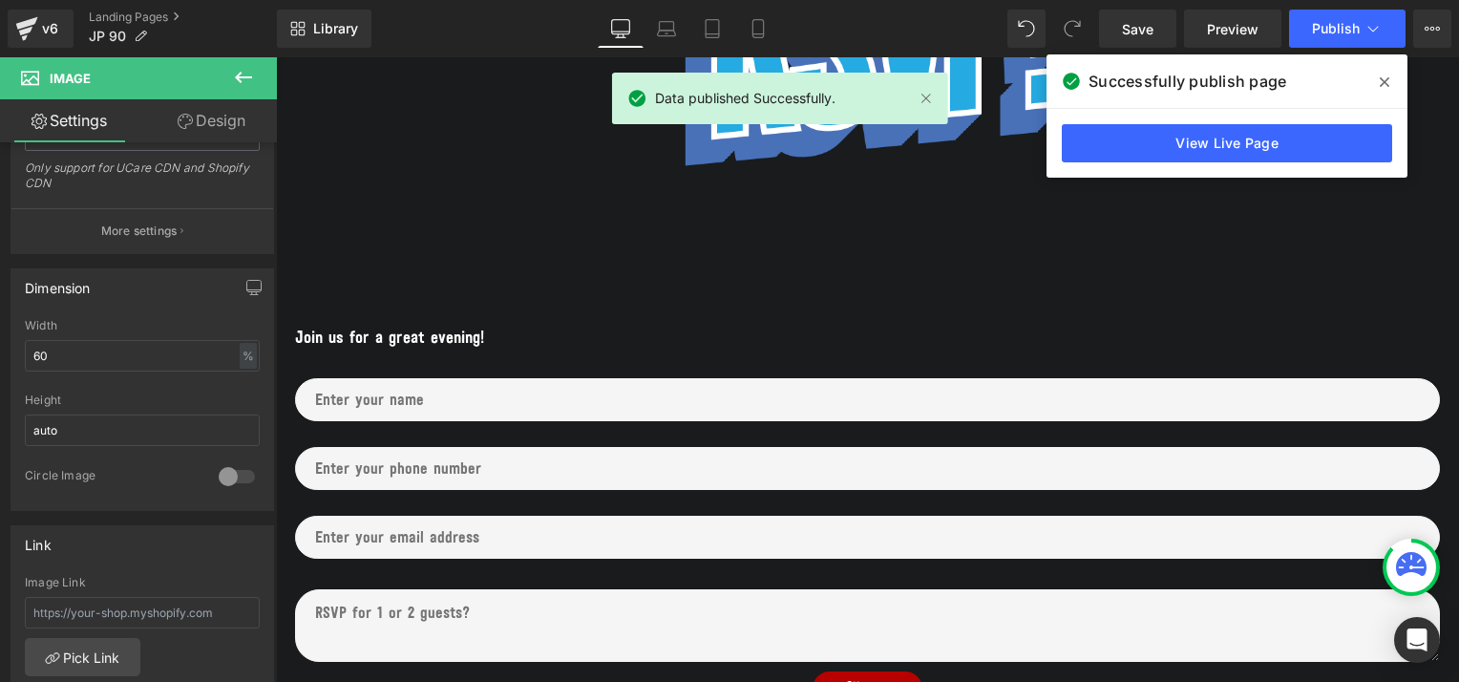
click at [141, 6] on div "v6 Landing Pages JP 90" at bounding box center [138, 28] width 277 height 57
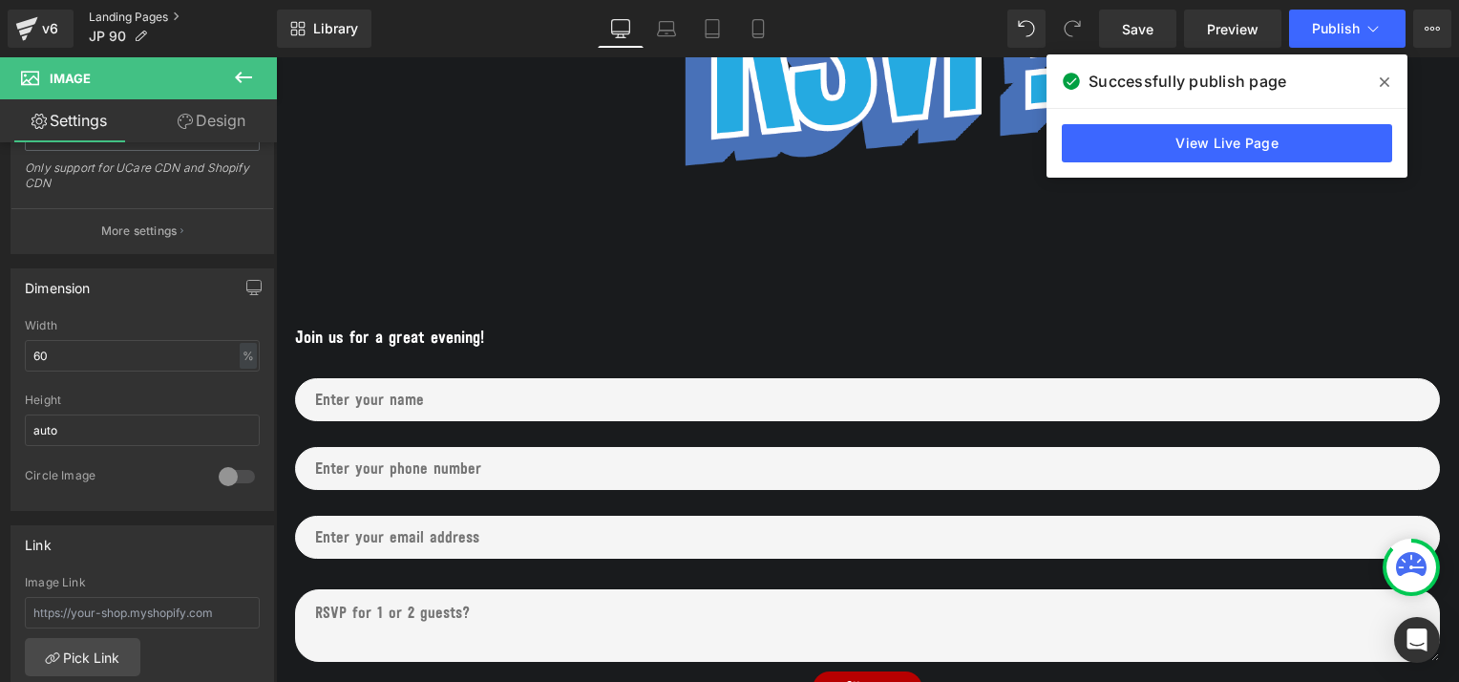
click at [142, 12] on link "Landing Pages" at bounding box center [183, 17] width 188 height 15
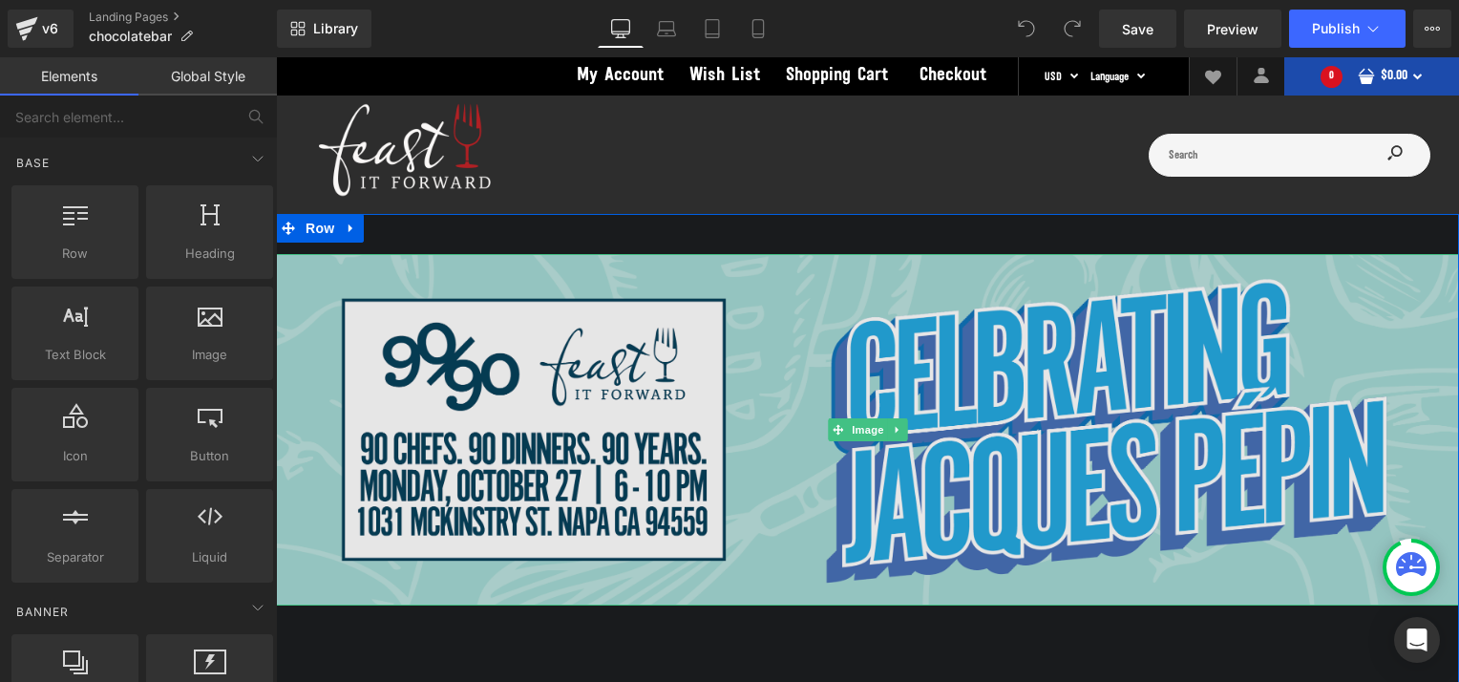
click at [790, 388] on img at bounding box center [867, 429] width 1183 height 351
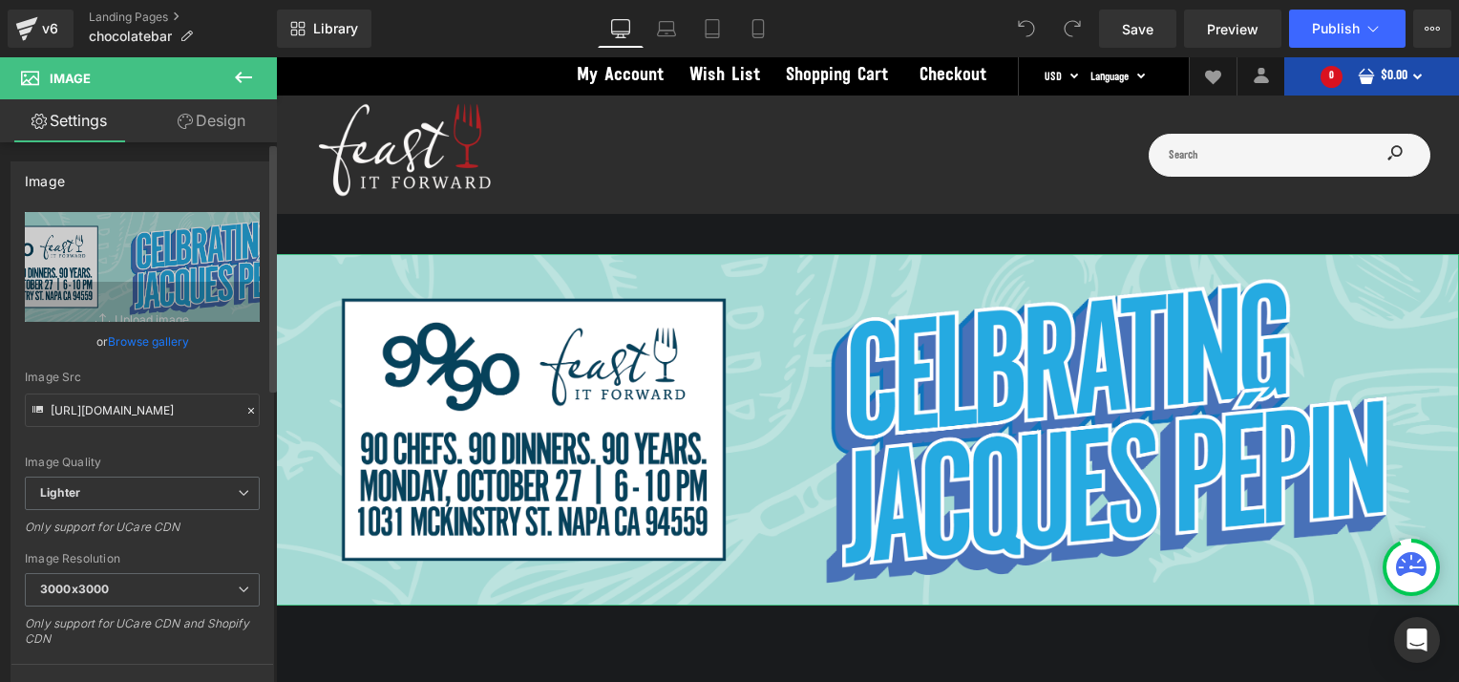
click at [144, 337] on link "Browse gallery" at bounding box center [148, 341] width 81 height 33
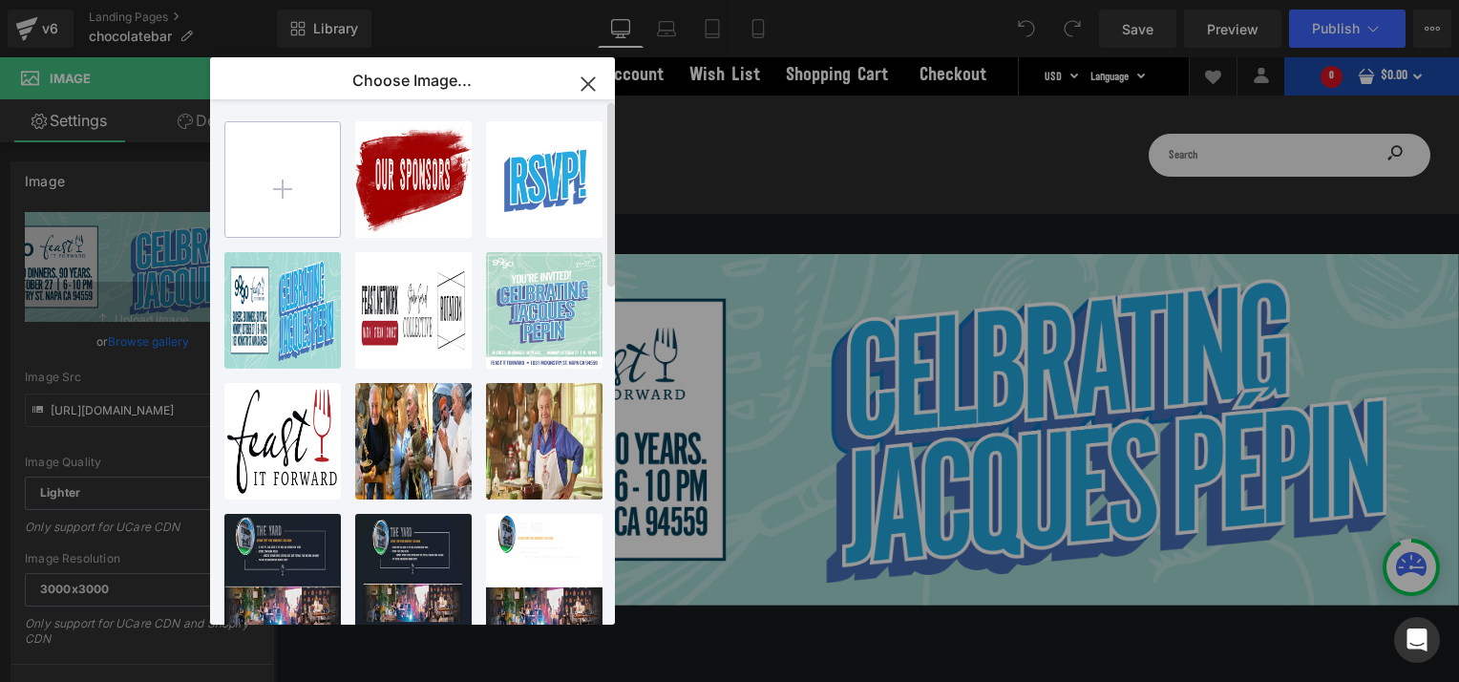
click at [306, 174] on input "file" at bounding box center [282, 179] width 115 height 115
click at [275, 183] on input "file" at bounding box center [282, 179] width 115 height 115
type input "C:\fakepath\the feast bar logo.png"
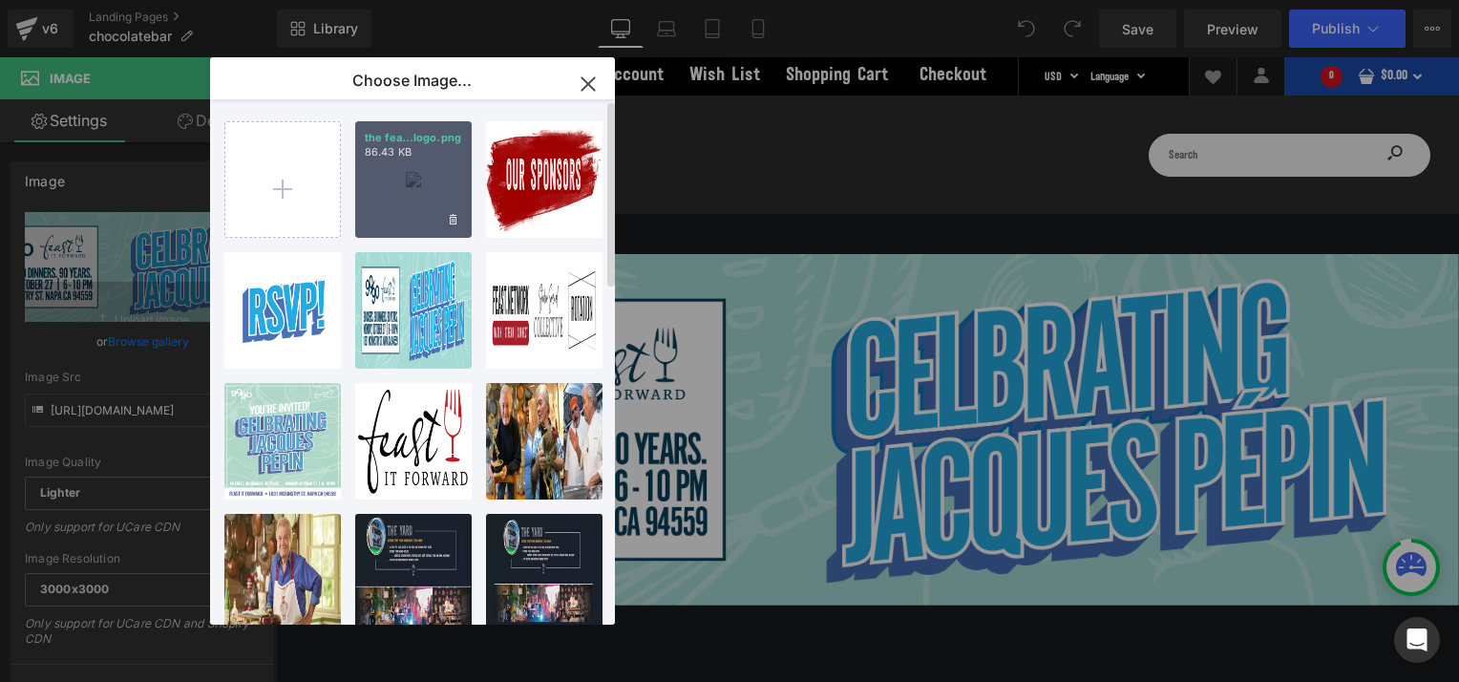
click at [411, 189] on div "the fea...logo.png 86.43 KB" at bounding box center [413, 179] width 116 height 116
type input "https://ucarecdn.com/74a56d69-5dbc-42a1-96fc-50967154cbc9/-/format/auto/-/previ…"
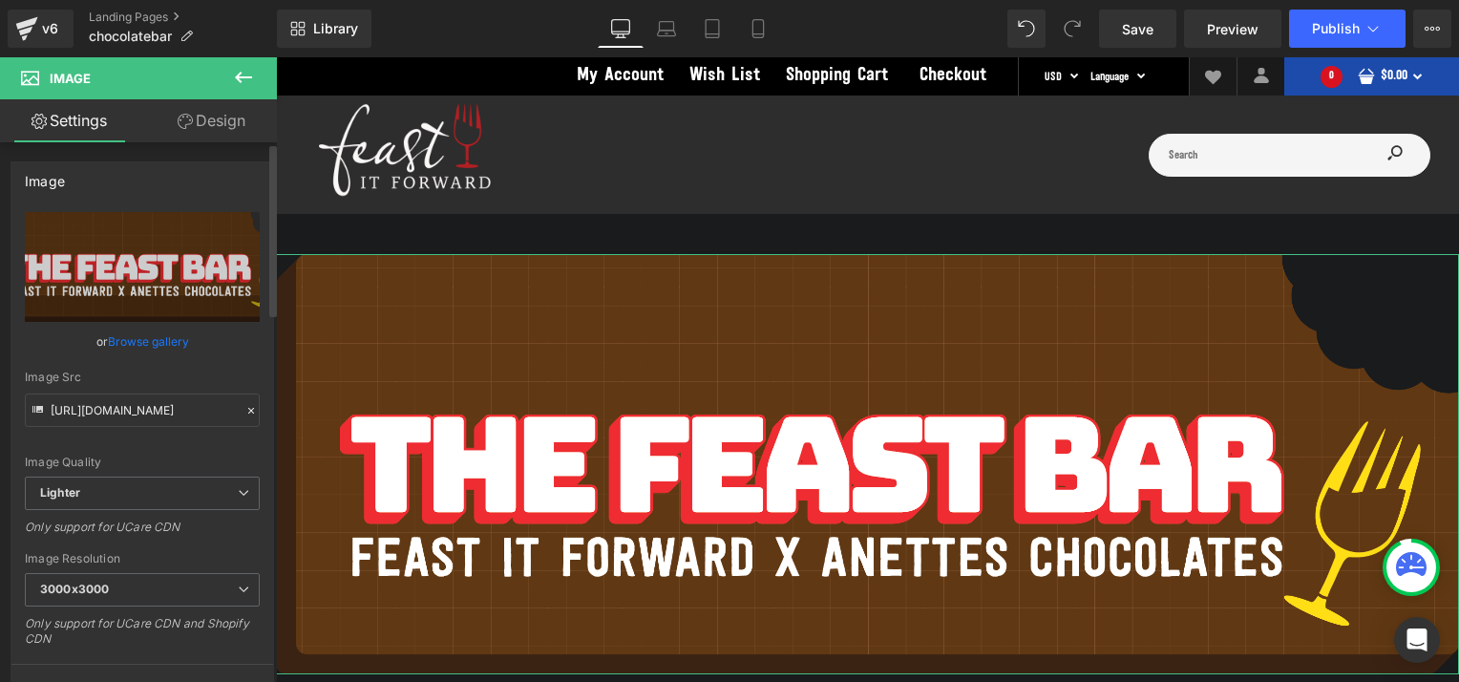
click at [151, 340] on link "Browse gallery" at bounding box center [148, 341] width 81 height 33
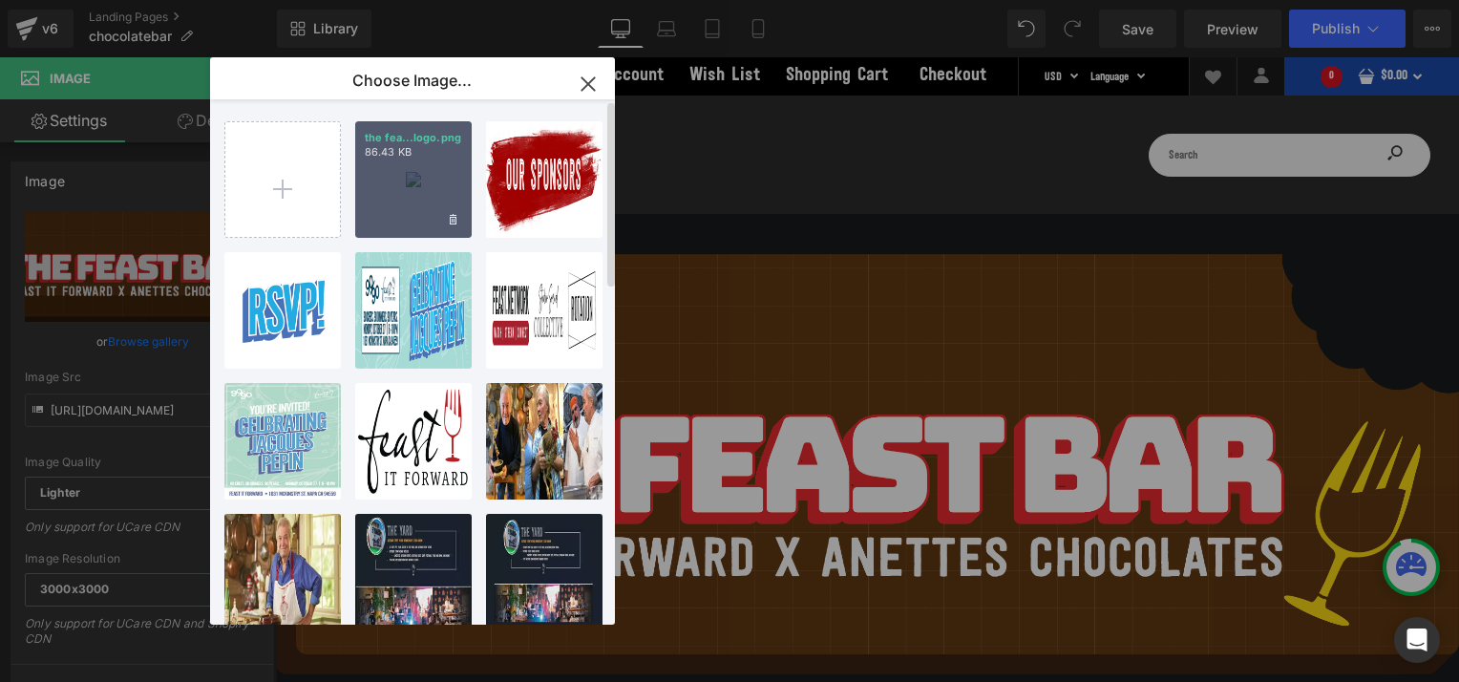
click at [416, 186] on div "the fea...logo.png 86.43 KB" at bounding box center [413, 179] width 116 height 116
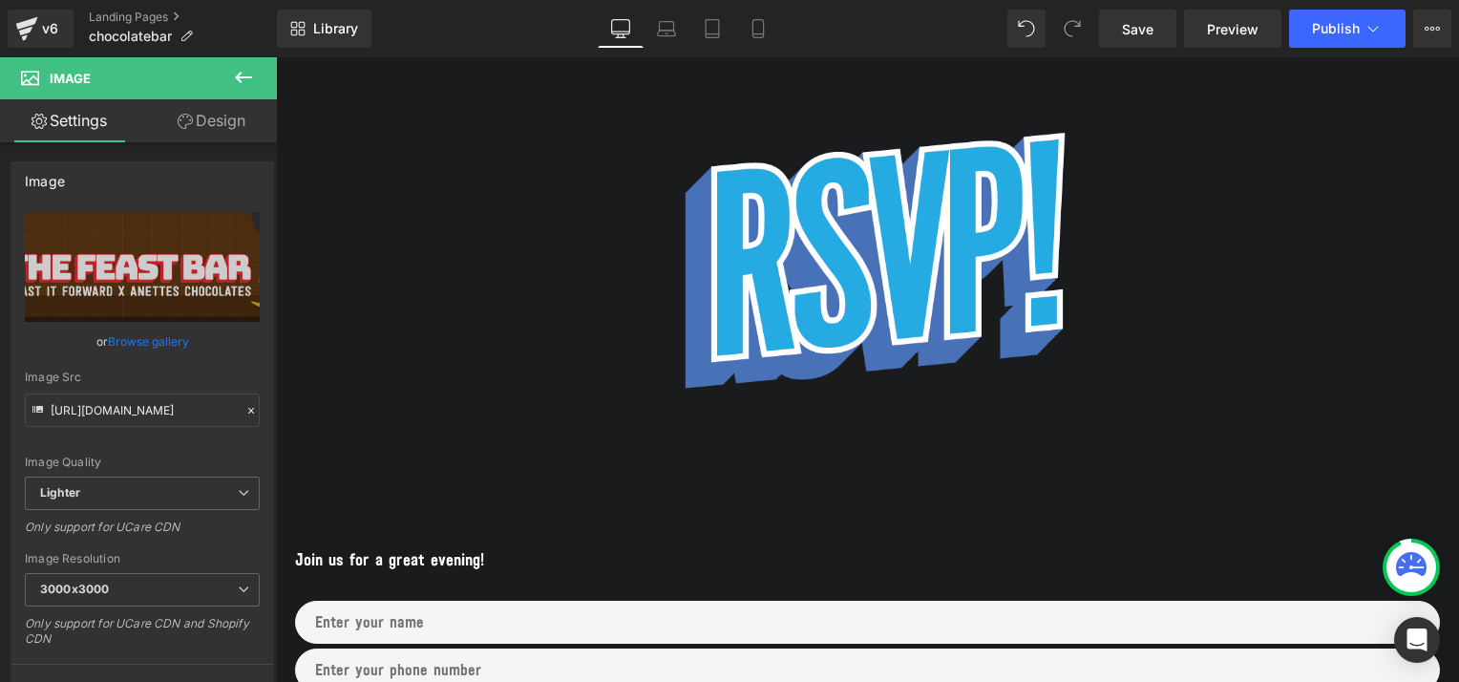
scroll to position [653, 0]
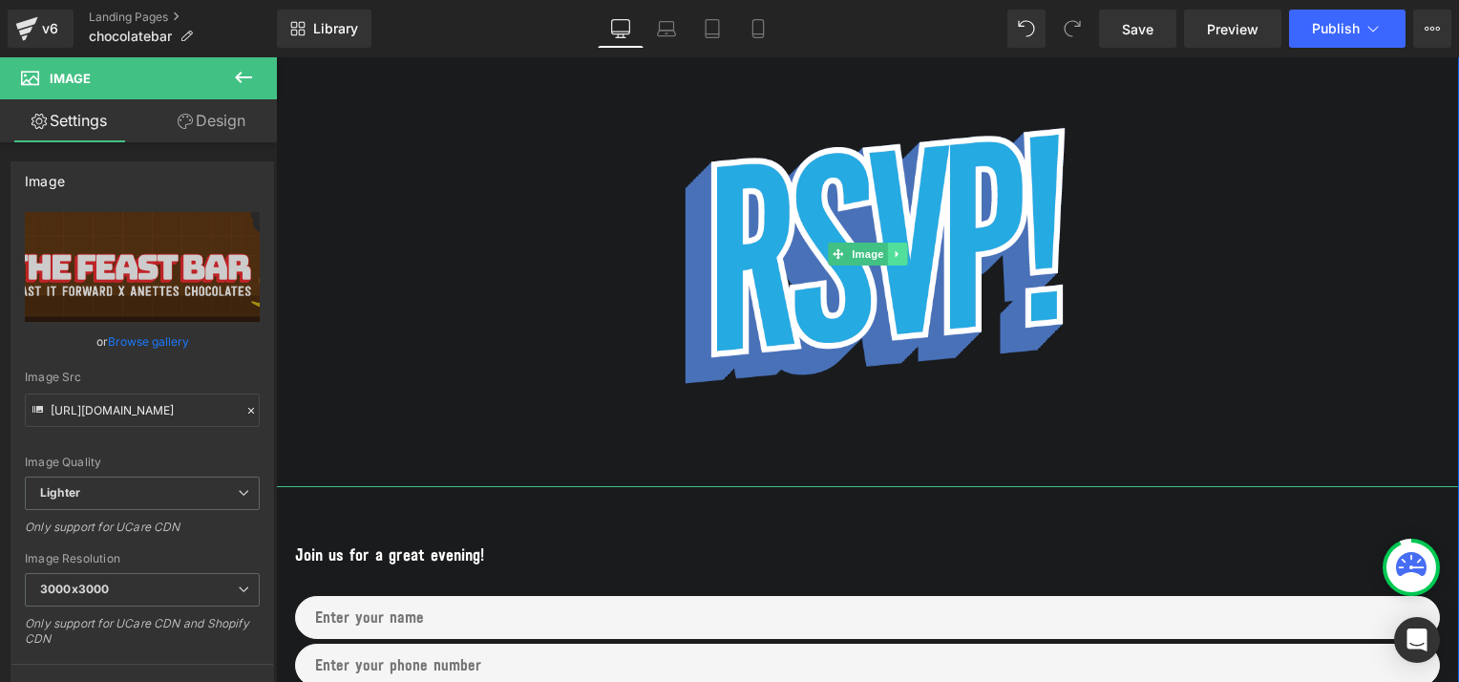
click at [895, 254] on icon at bounding box center [896, 254] width 3 height 7
click at [902, 255] on icon at bounding box center [907, 254] width 11 height 11
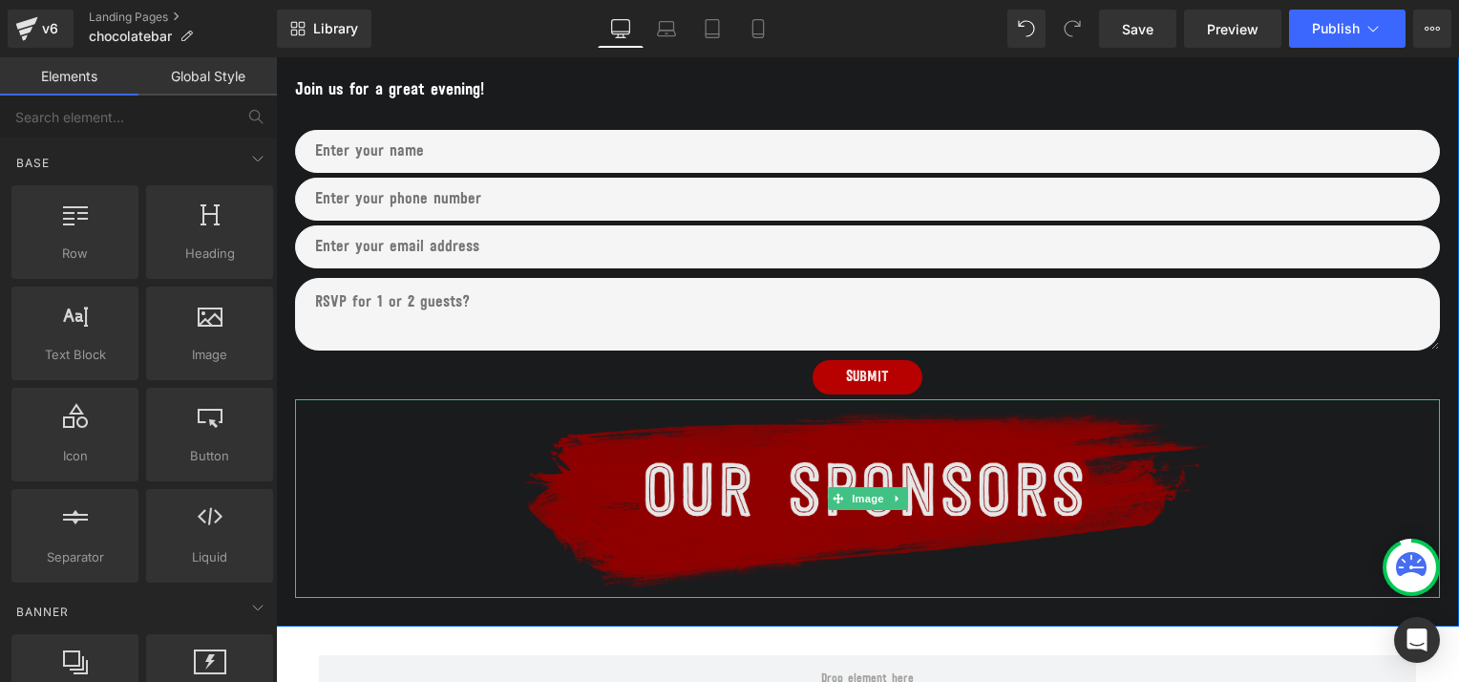
click at [857, 474] on img at bounding box center [867, 498] width 686 height 199
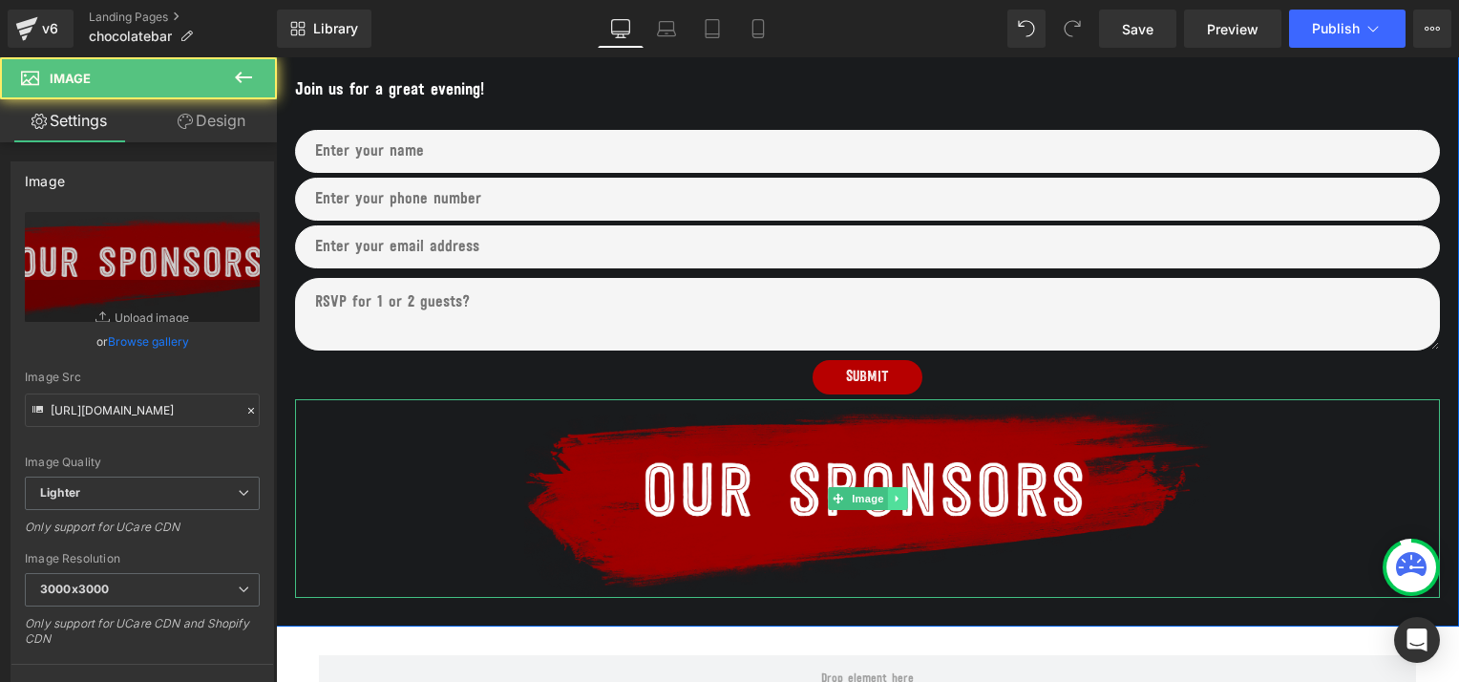
click at [893, 498] on icon at bounding box center [897, 498] width 11 height 11
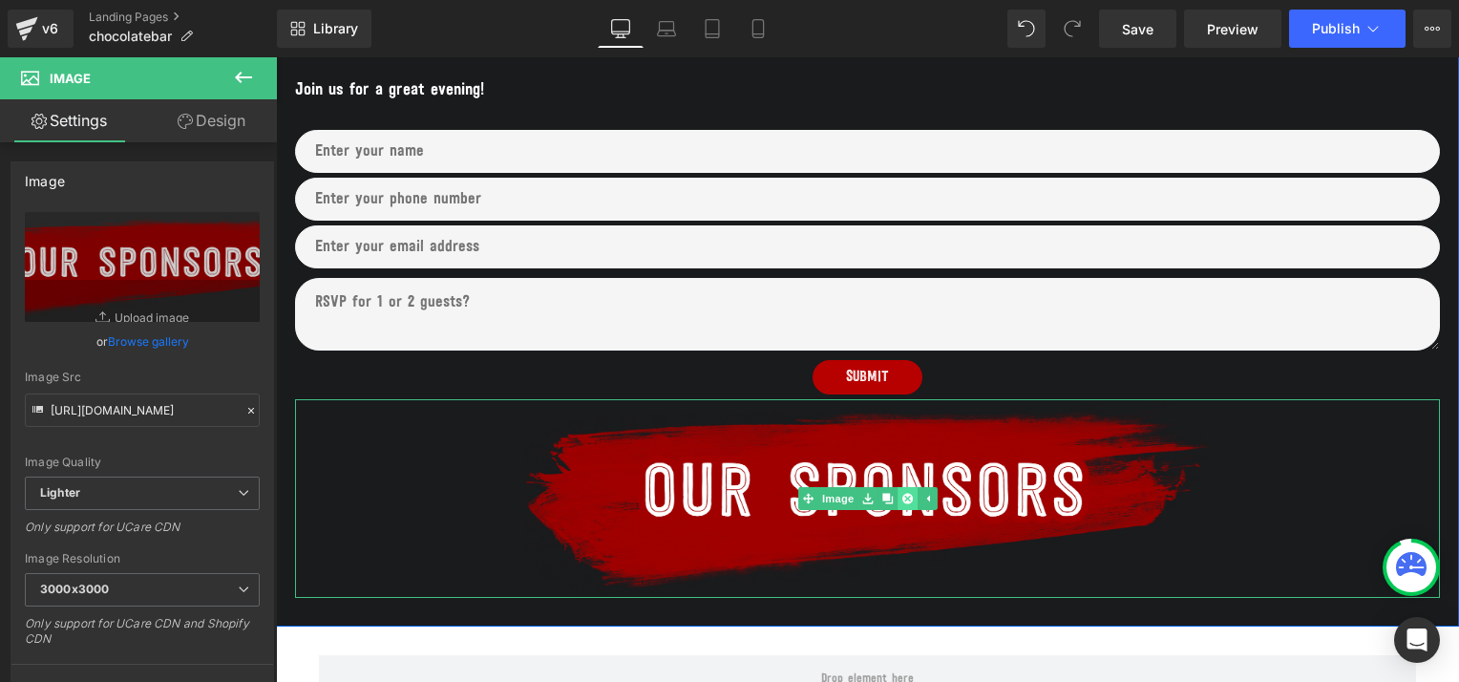
click at [902, 495] on icon at bounding box center [907, 498] width 11 height 11
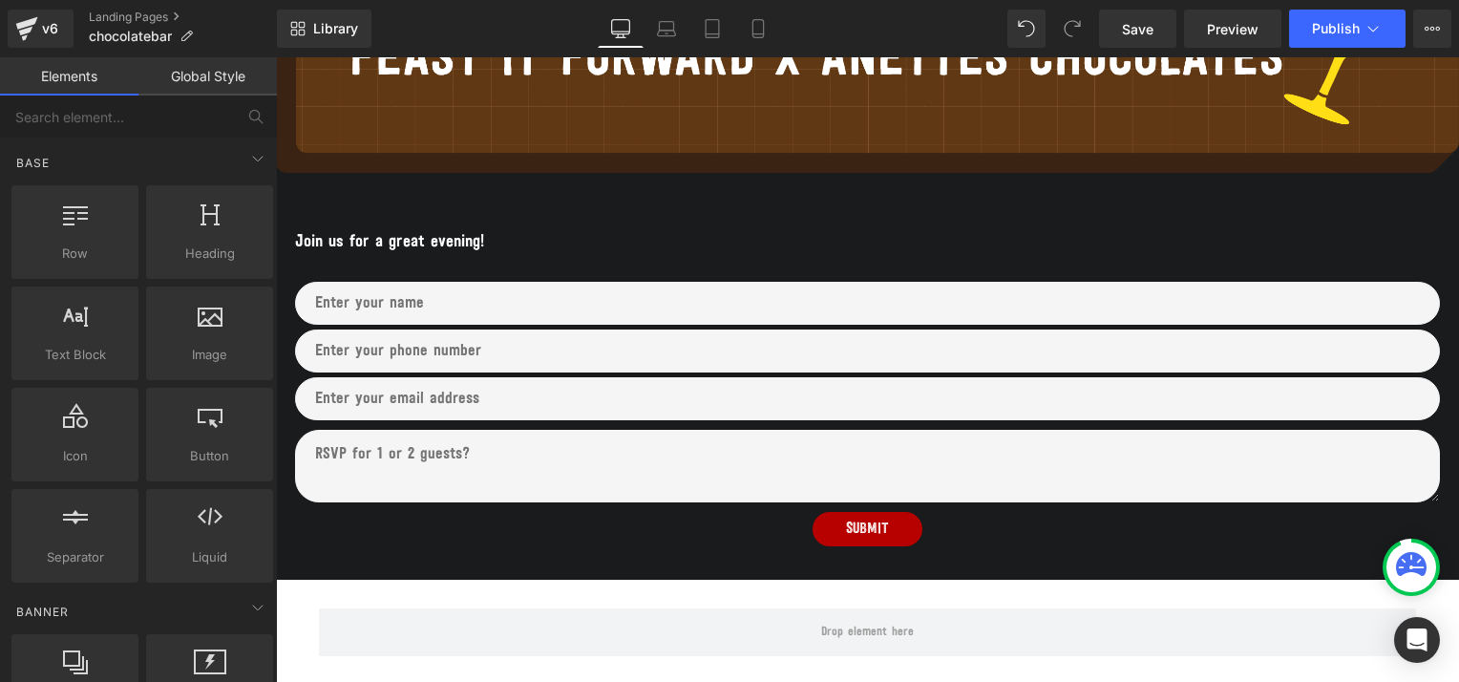
scroll to position [483, 0]
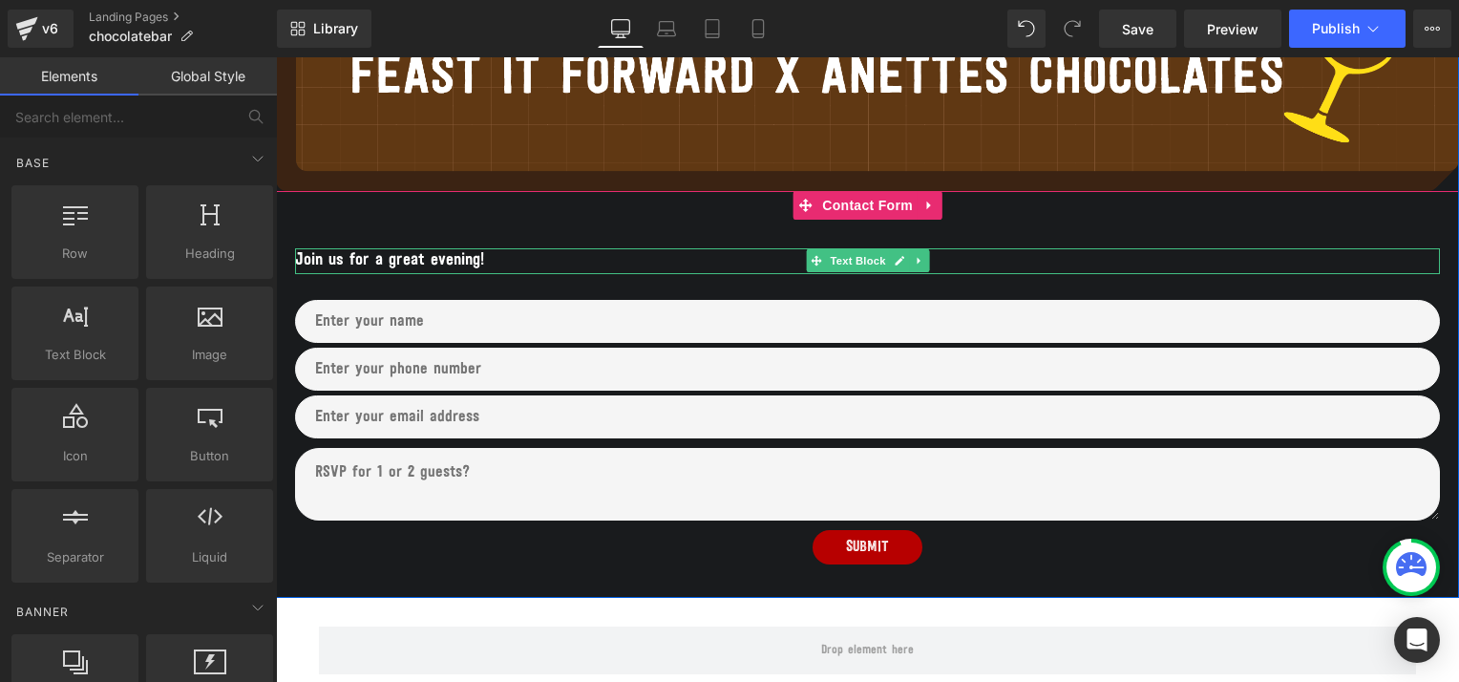
click at [484, 258] on p "Join us for a great evening!" at bounding box center [867, 261] width 1145 height 26
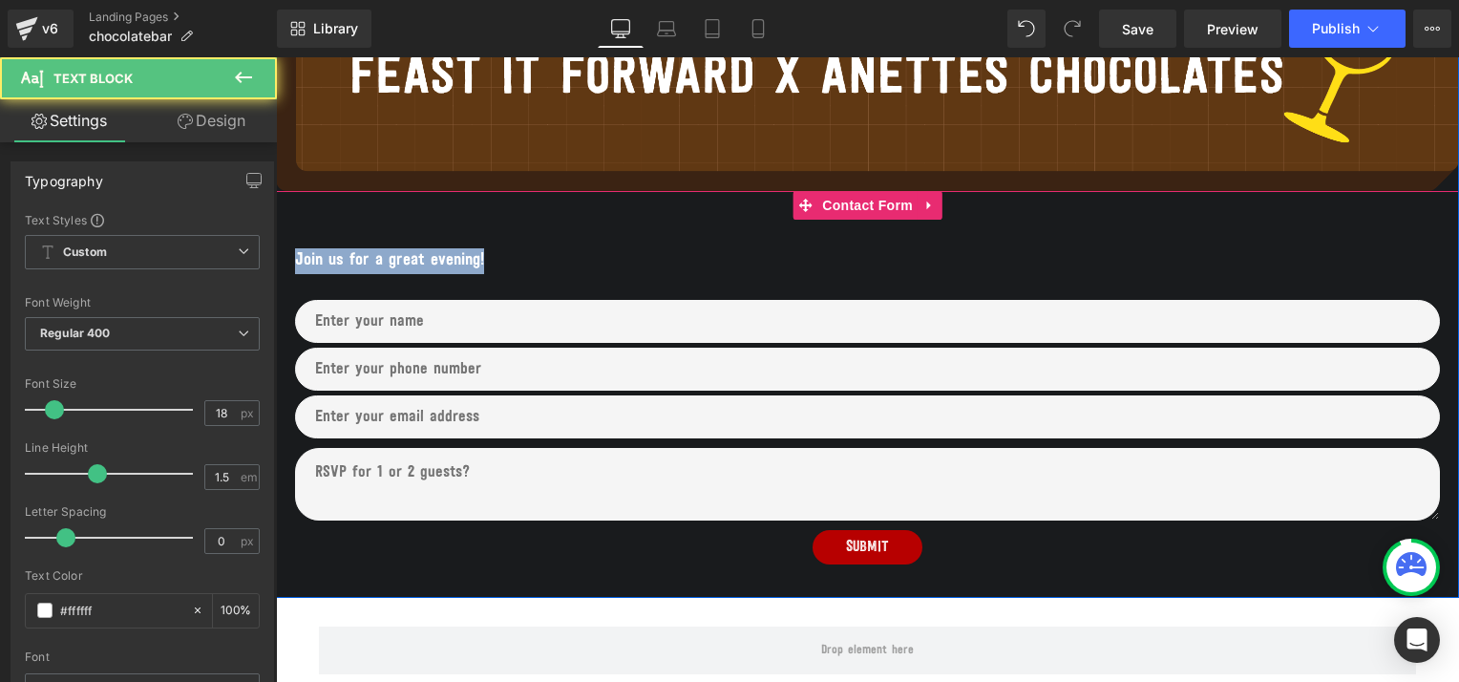
drag, startPoint x: 490, startPoint y: 260, endPoint x: 284, endPoint y: 273, distance: 205.7
click at [284, 273] on div "Join us for a great evening! Text Block Text Block Text Field Text Block Text F…" at bounding box center [867, 394] width 1183 height 407
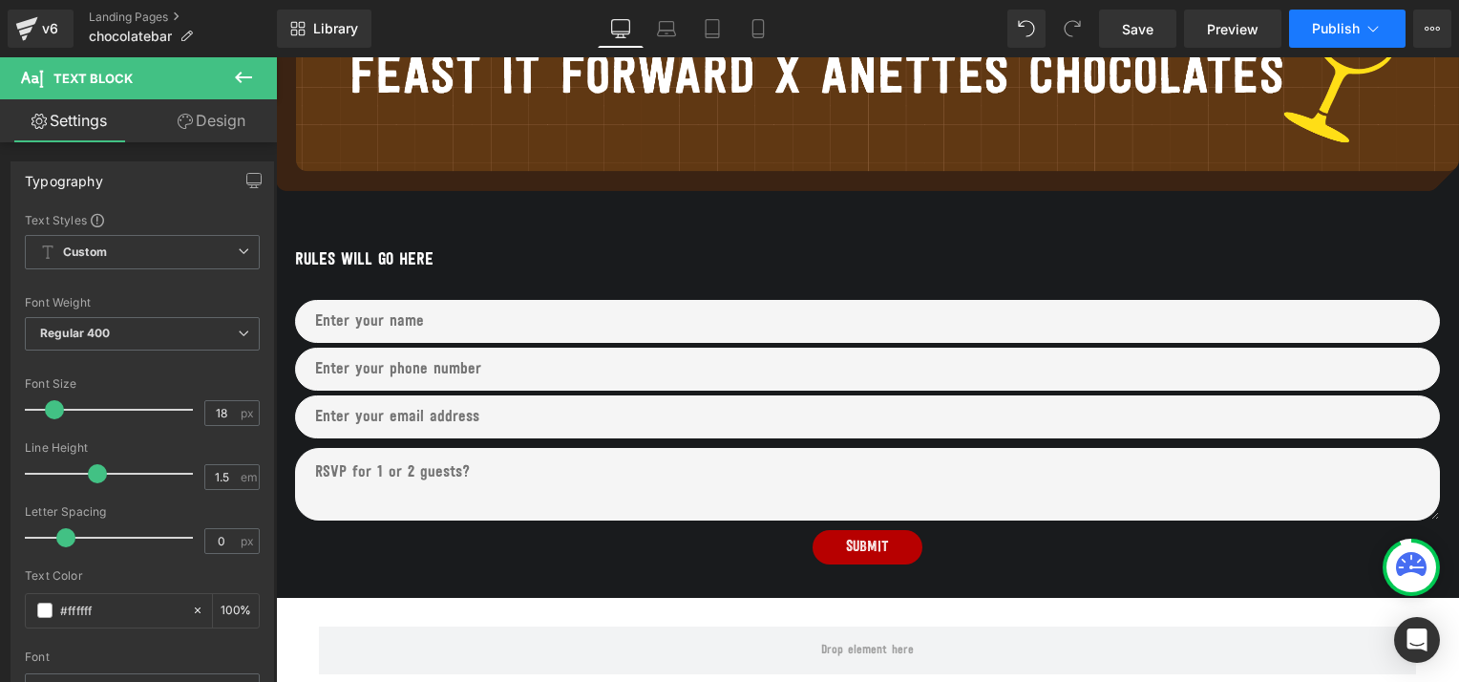
click at [1321, 25] on span "Publish" at bounding box center [1336, 28] width 48 height 15
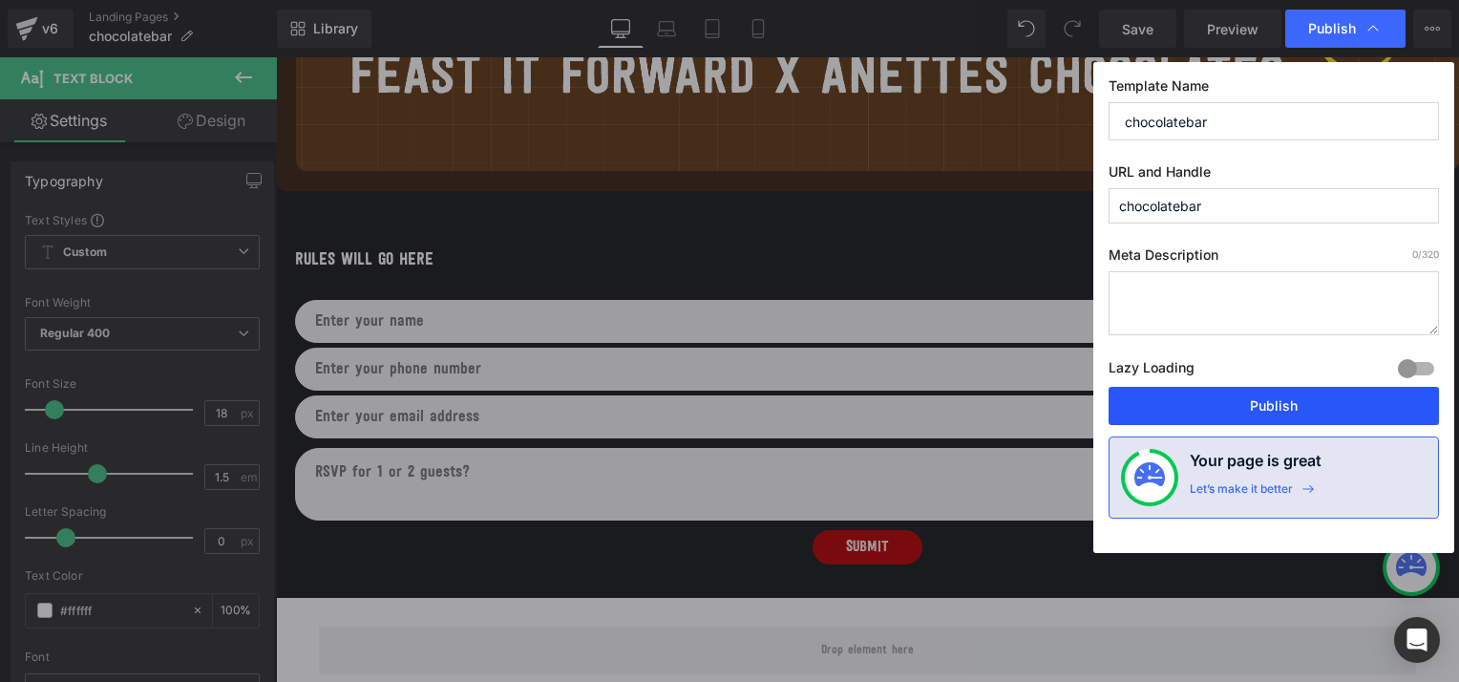
click at [1288, 395] on button "Publish" at bounding box center [1273, 406] width 330 height 38
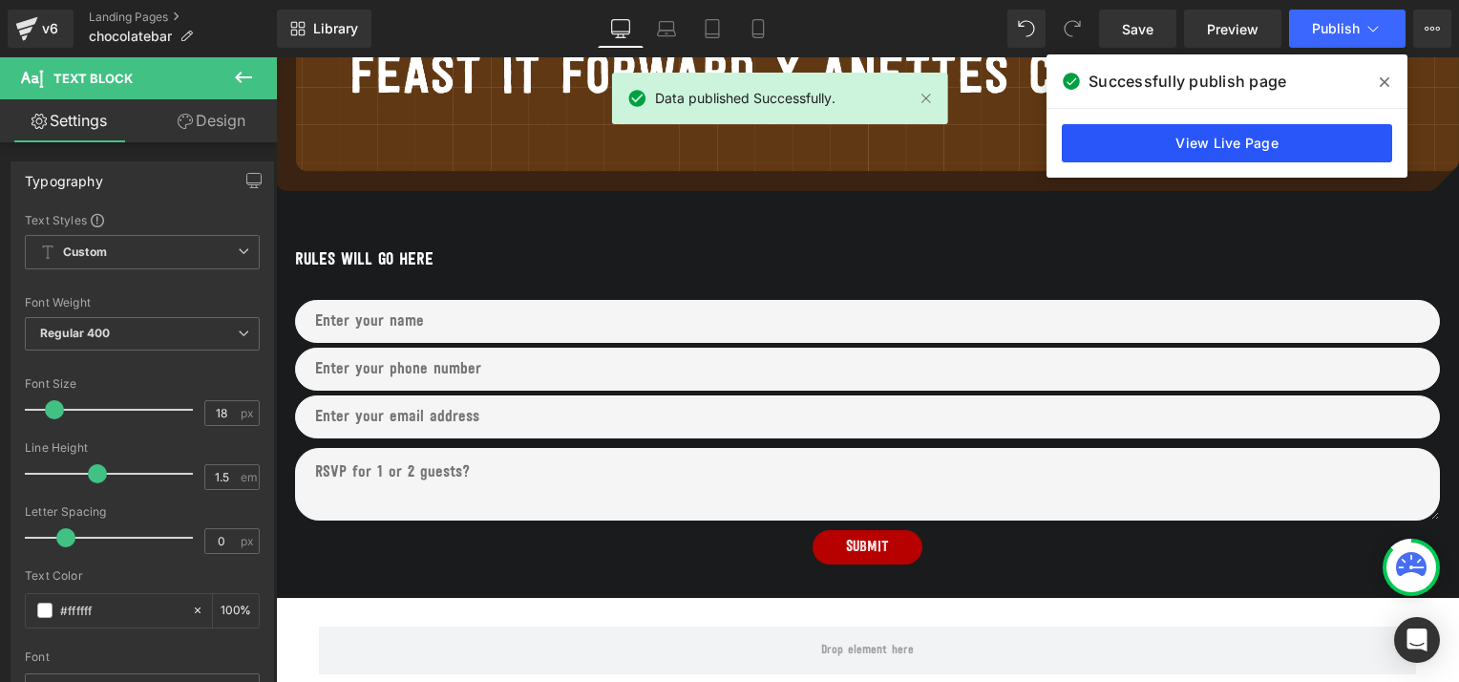
click at [1241, 145] on link "View Live Page" at bounding box center [1227, 143] width 330 height 38
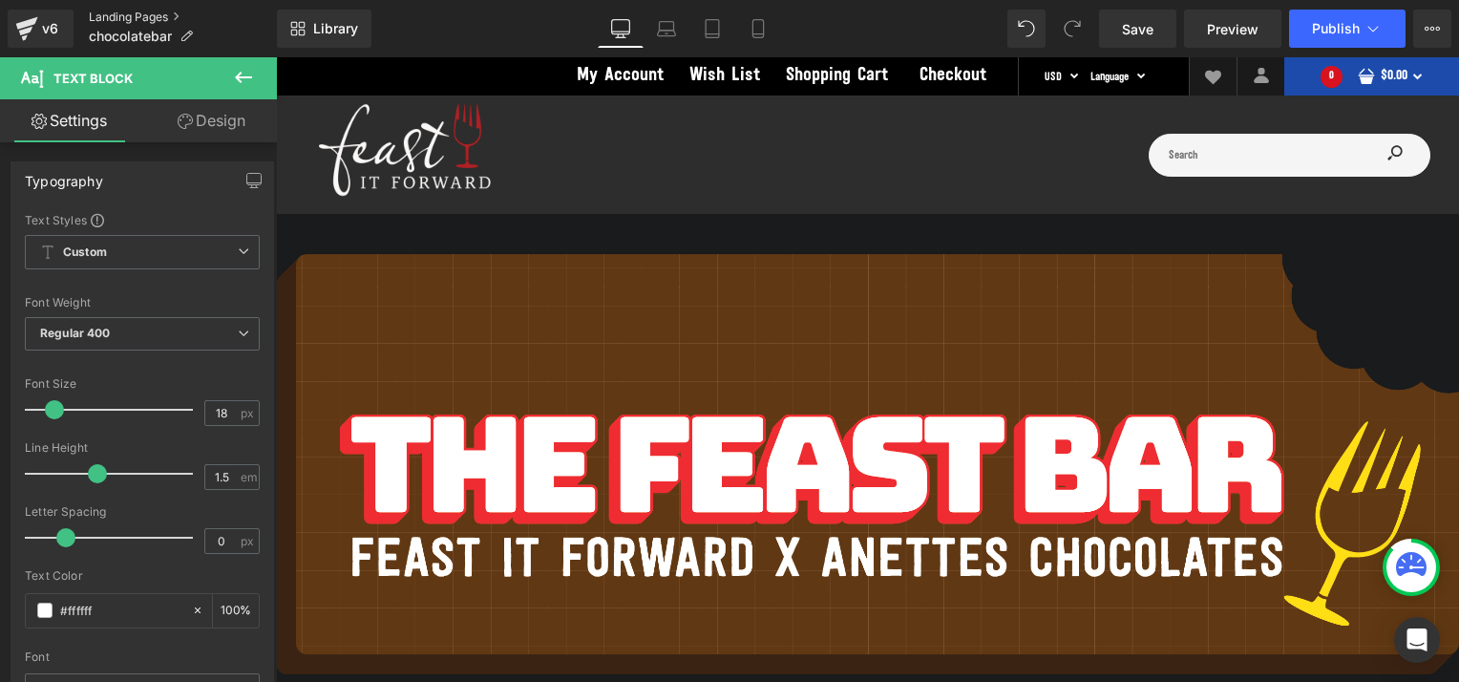
click at [153, 17] on link "Landing Pages" at bounding box center [183, 17] width 188 height 15
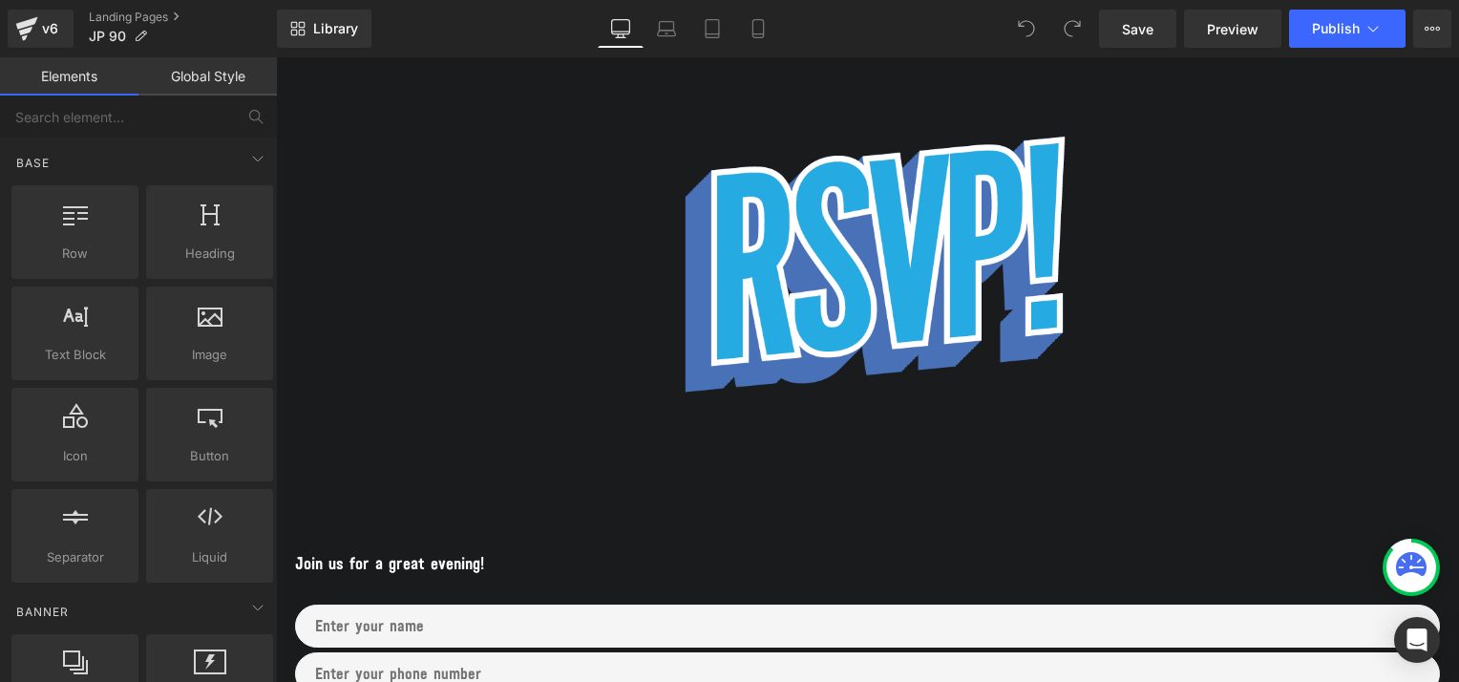
scroll to position [661, 0]
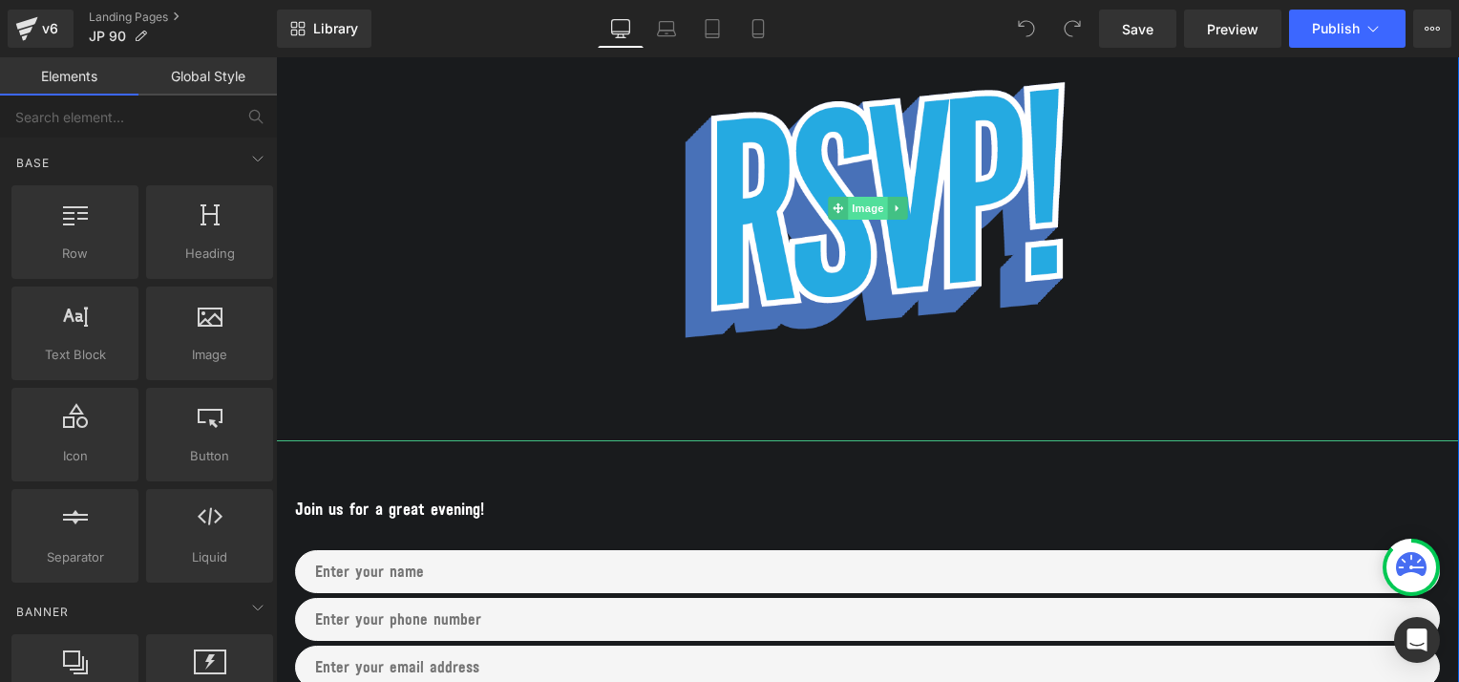
click at [868, 210] on span "Image" at bounding box center [868, 208] width 40 height 23
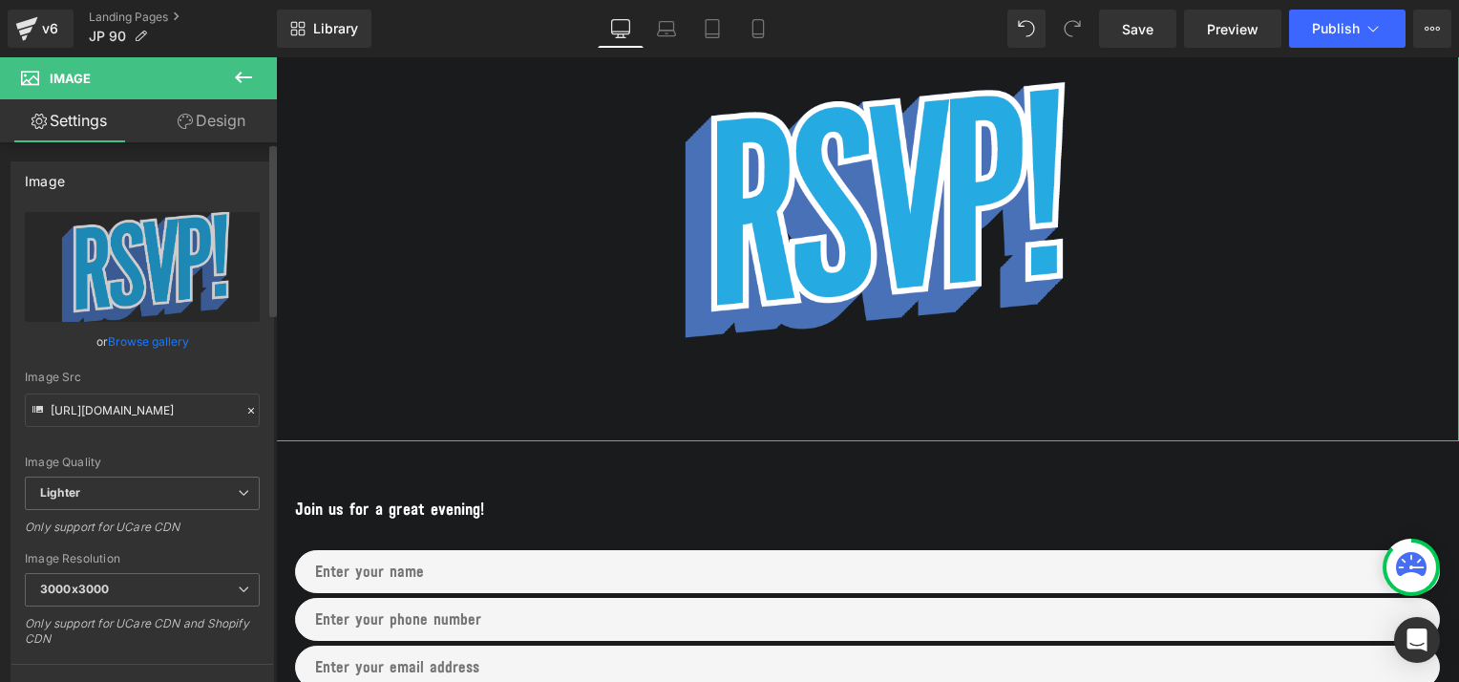
click at [156, 340] on link "Browse gallery" at bounding box center [148, 341] width 81 height 33
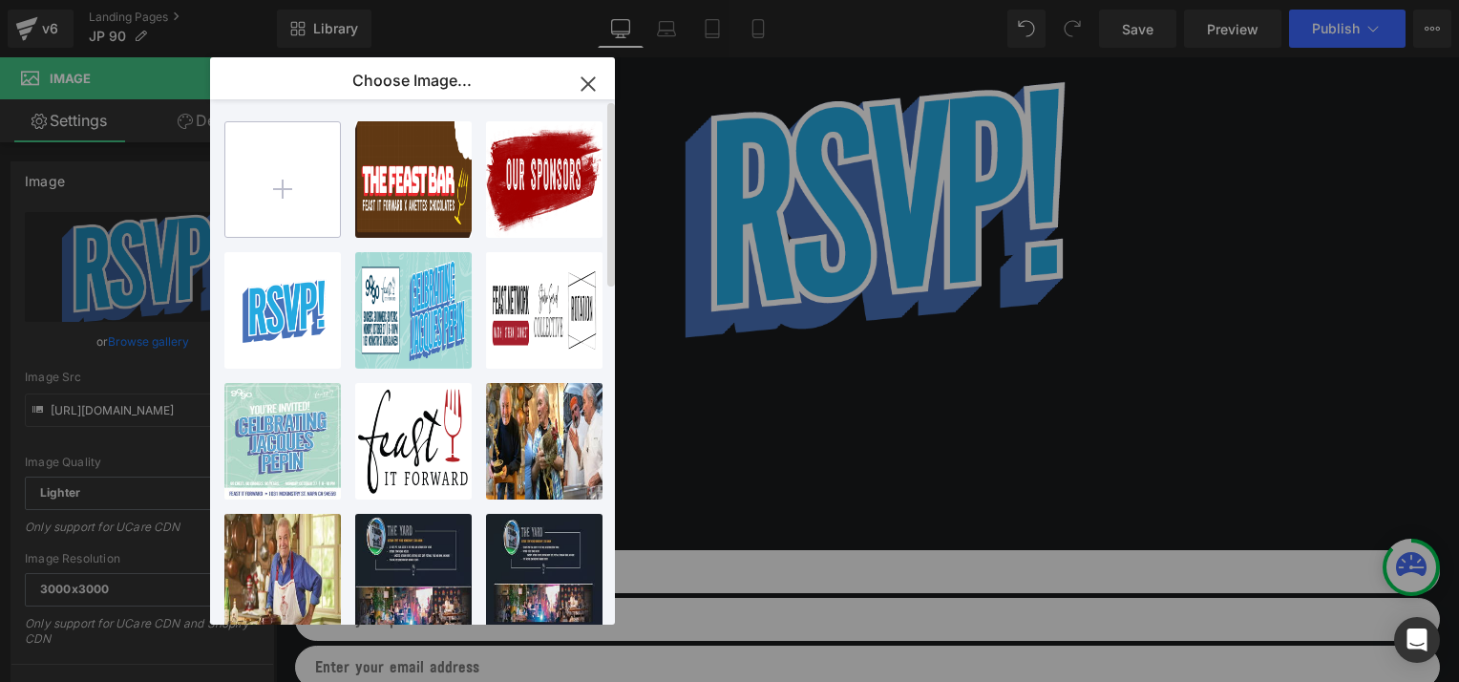
click at [279, 181] on input "file" at bounding box center [282, 179] width 115 height 115
type input "C:\fakepath\RSVP!.png"
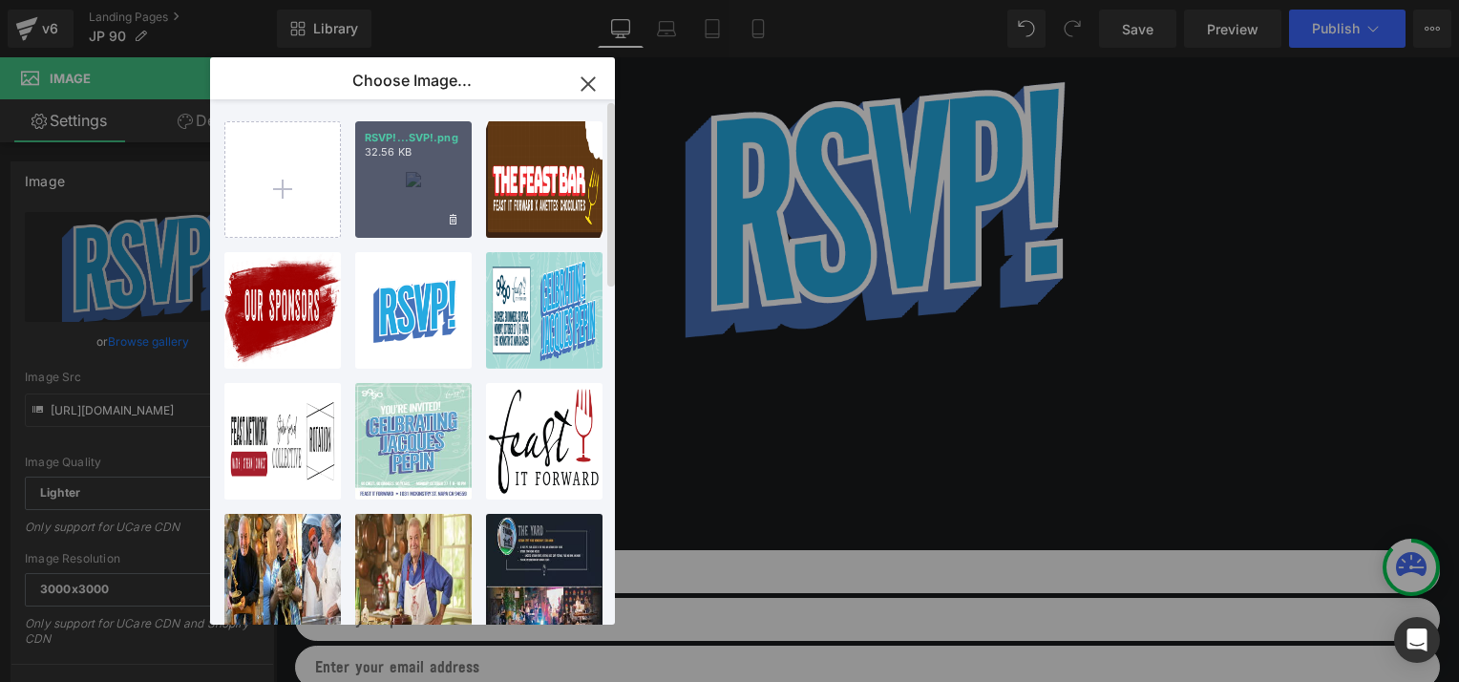
click at [440, 181] on div "RSVP!...SVP!.png 32.56 KB" at bounding box center [413, 179] width 116 height 116
type input "https://ucarecdn.com/3c9d8fdc-45ad-40dd-9d58-9ac28ede1ad6/-/format/auto/-/previ…"
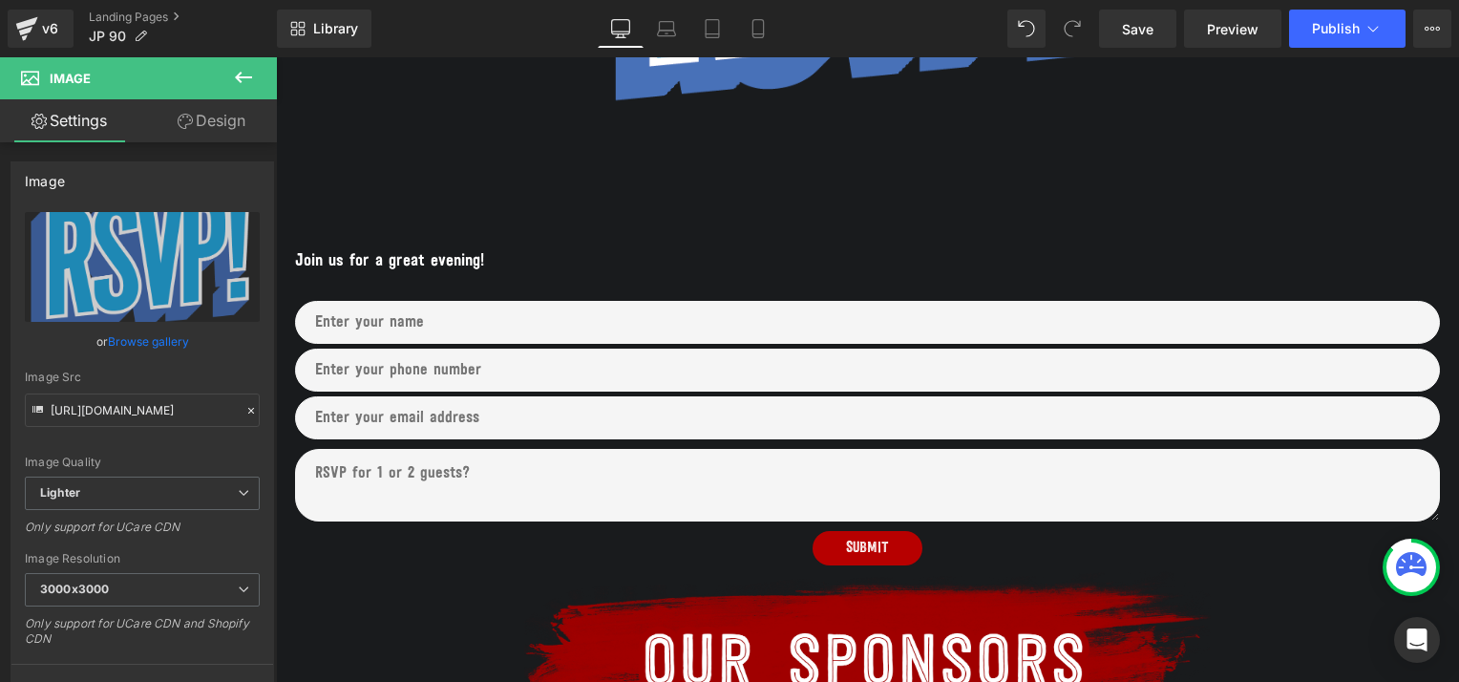
scroll to position [936, 0]
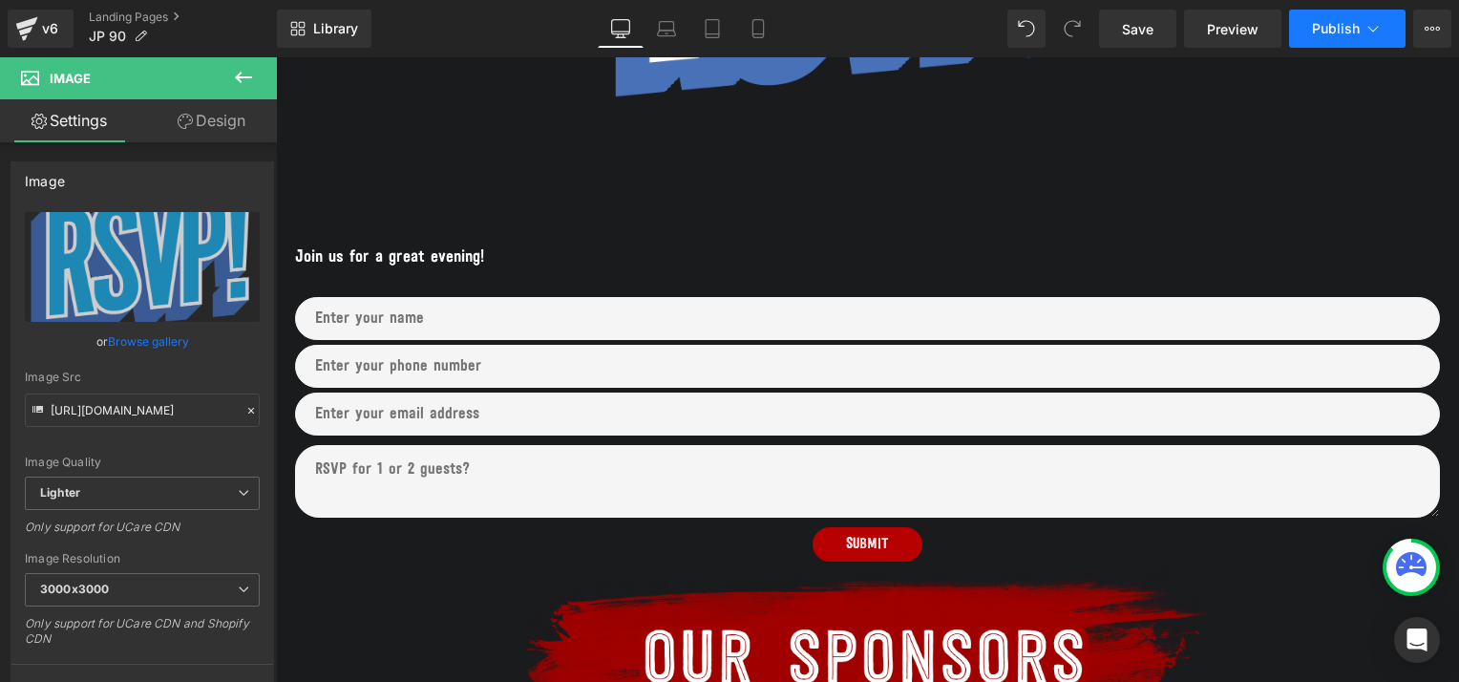
click at [1329, 32] on span "Publish" at bounding box center [1336, 28] width 48 height 15
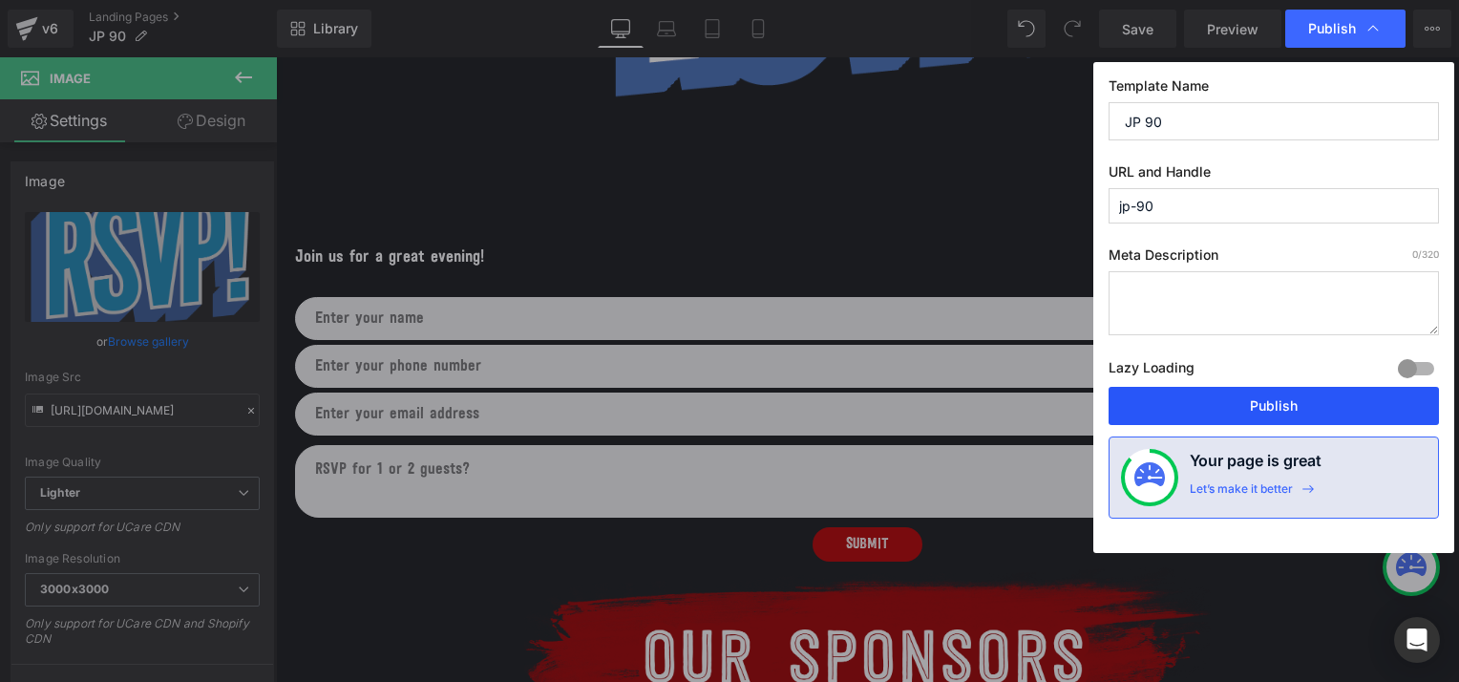
click at [1193, 406] on button "Publish" at bounding box center [1273, 406] width 330 height 38
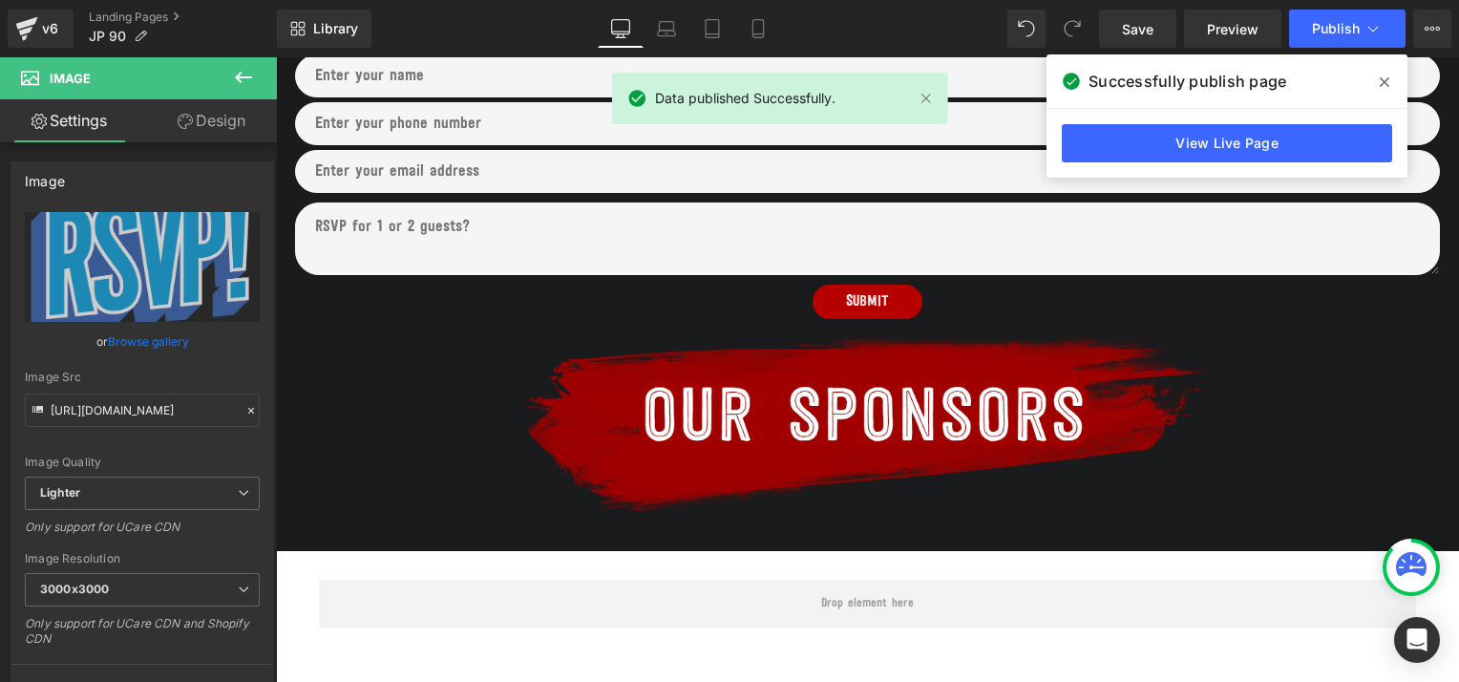
scroll to position [1180, 0]
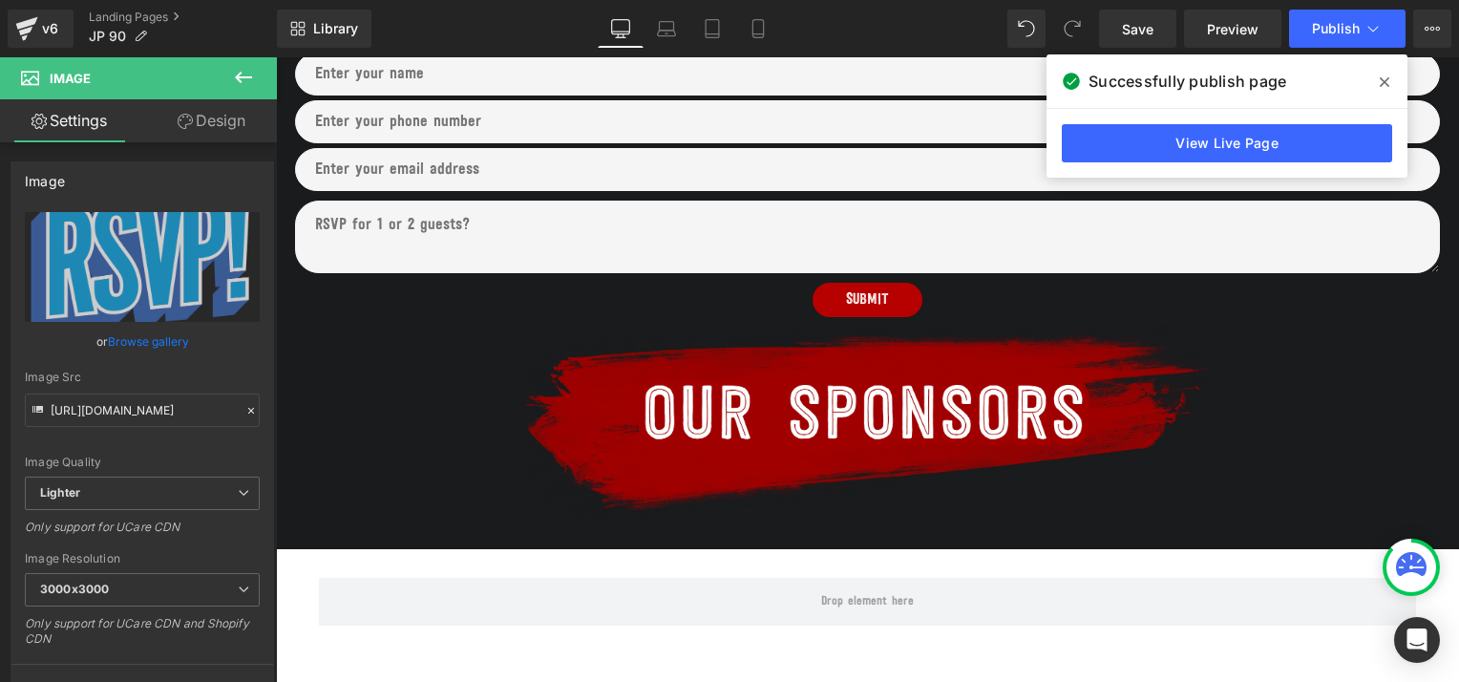
click at [243, 71] on icon at bounding box center [243, 77] width 23 height 23
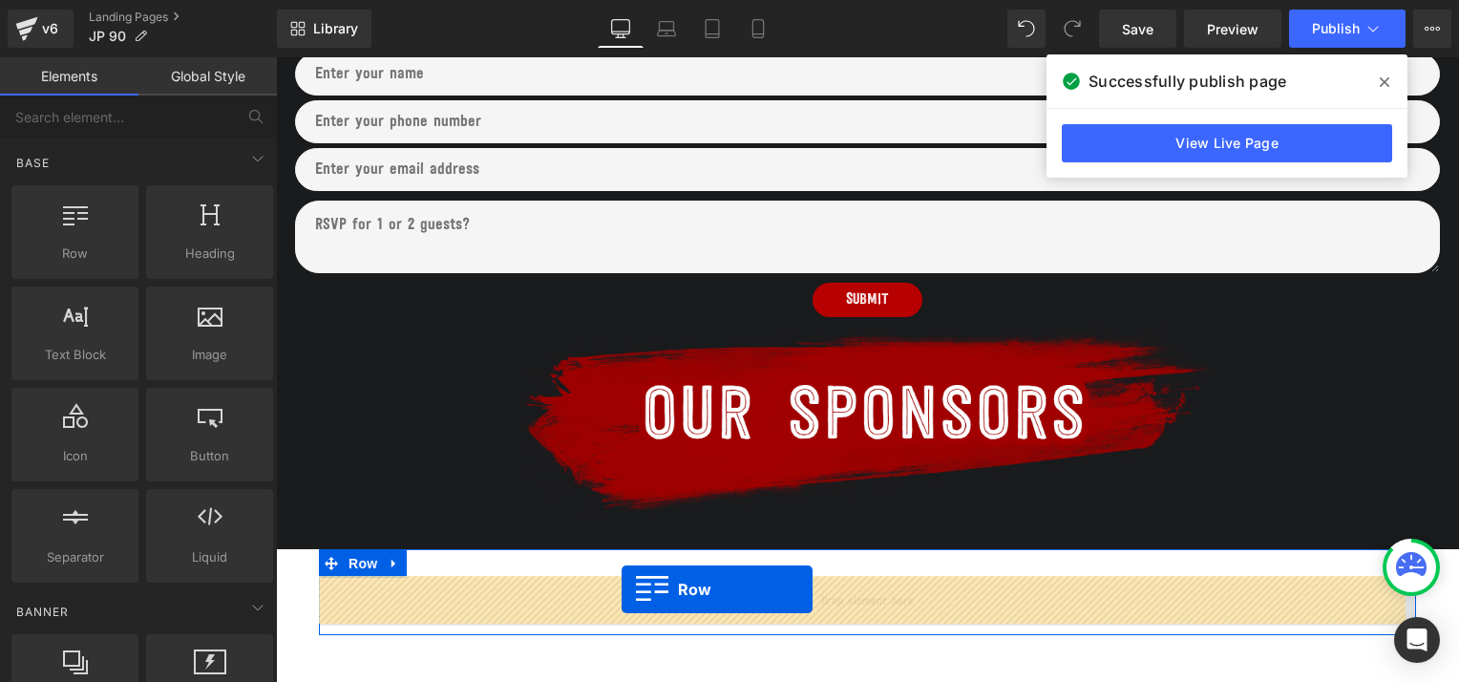
drag, startPoint x: 341, startPoint y: 277, endPoint x: 622, endPoint y: 589, distance: 419.8
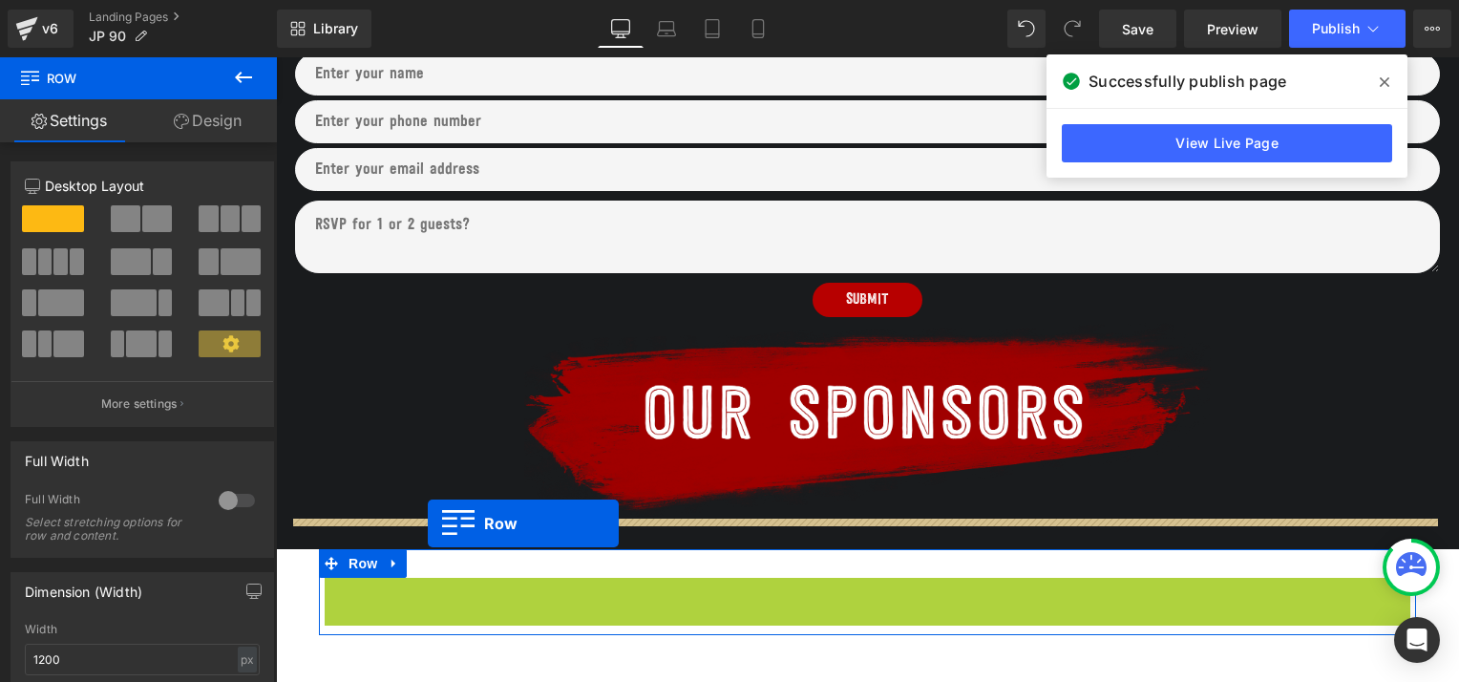
drag, startPoint x: 329, startPoint y: 594, endPoint x: 428, endPoint y: 523, distance: 121.1
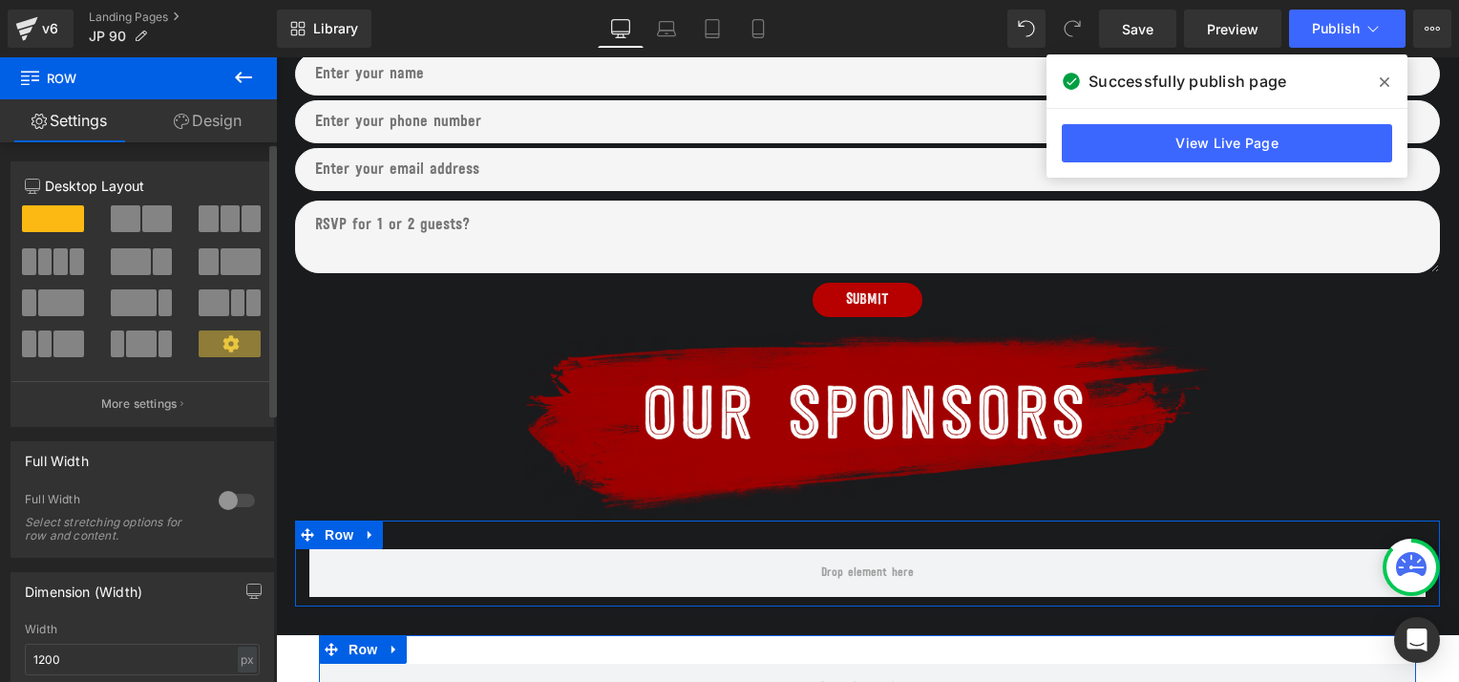
click at [221, 217] on span at bounding box center [230, 218] width 19 height 27
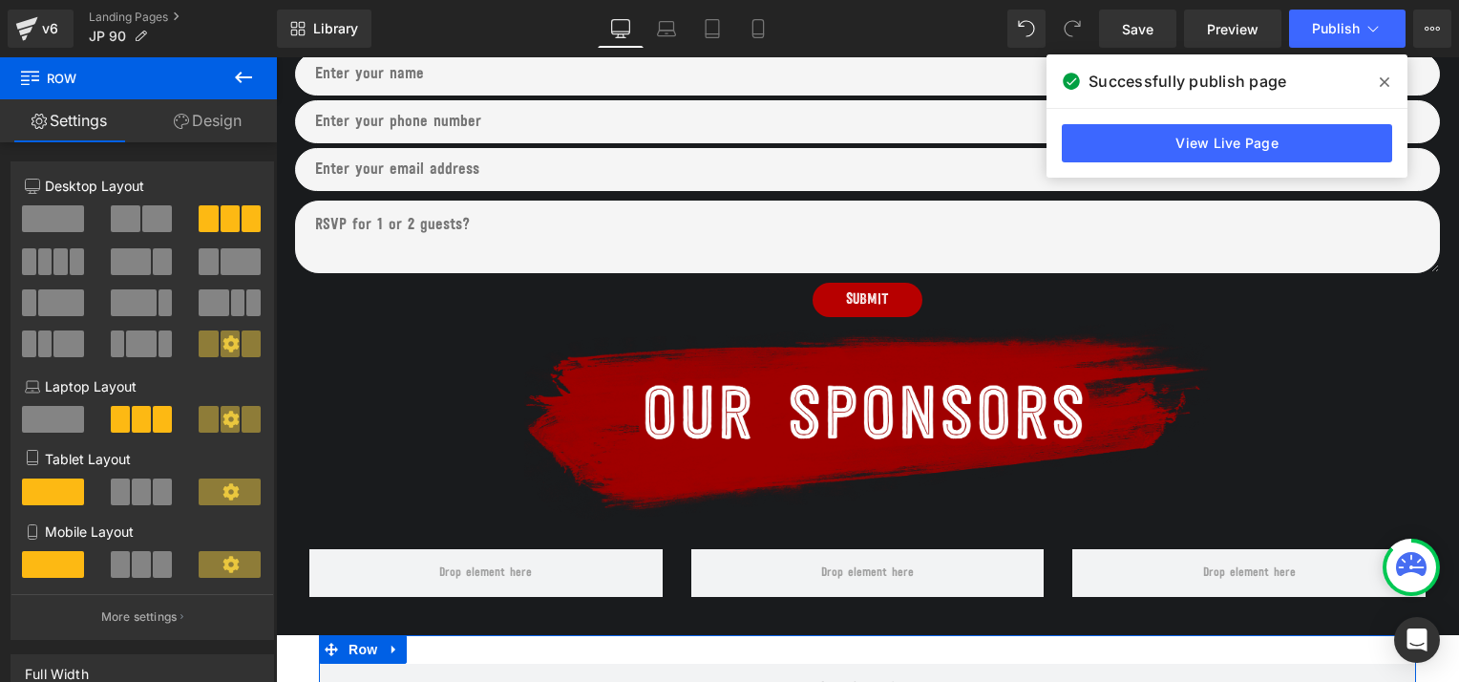
click at [241, 68] on icon at bounding box center [243, 77] width 23 height 23
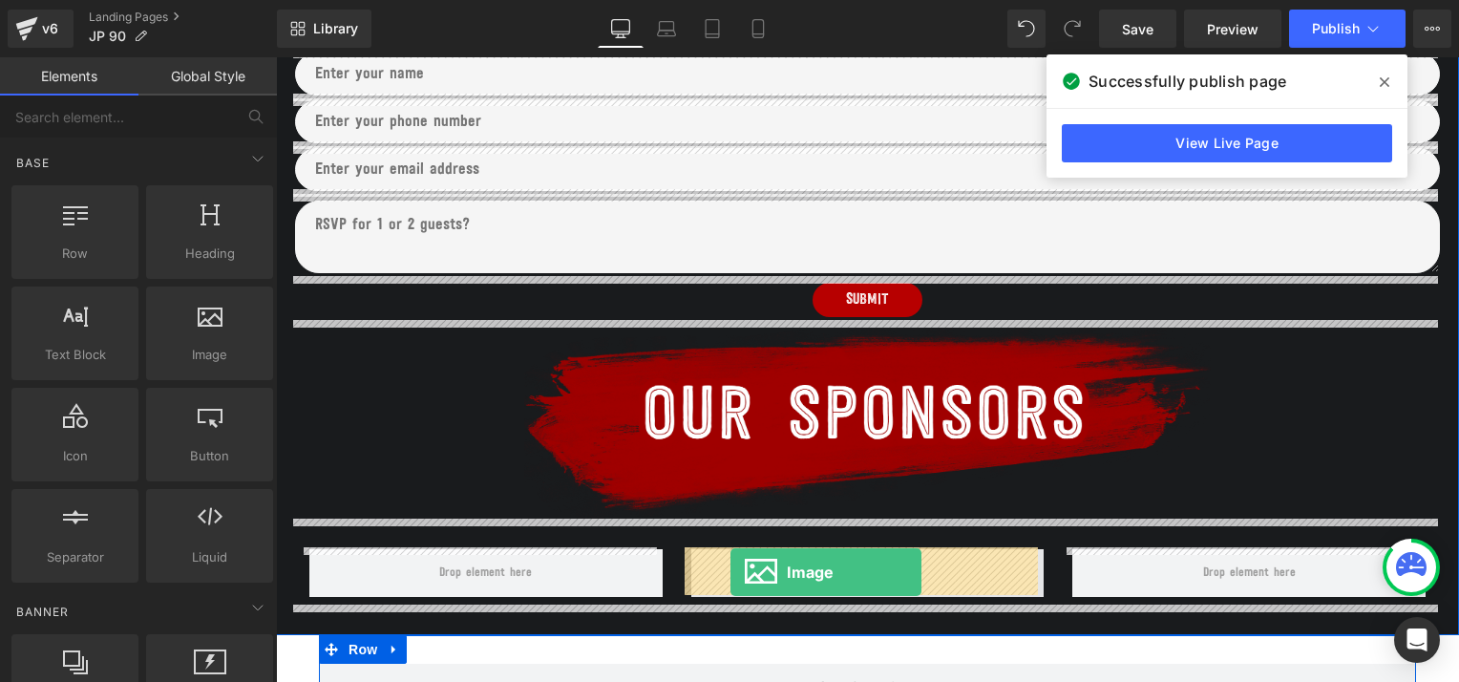
drag, startPoint x: 481, startPoint y: 385, endPoint x: 730, endPoint y: 573, distance: 312.2
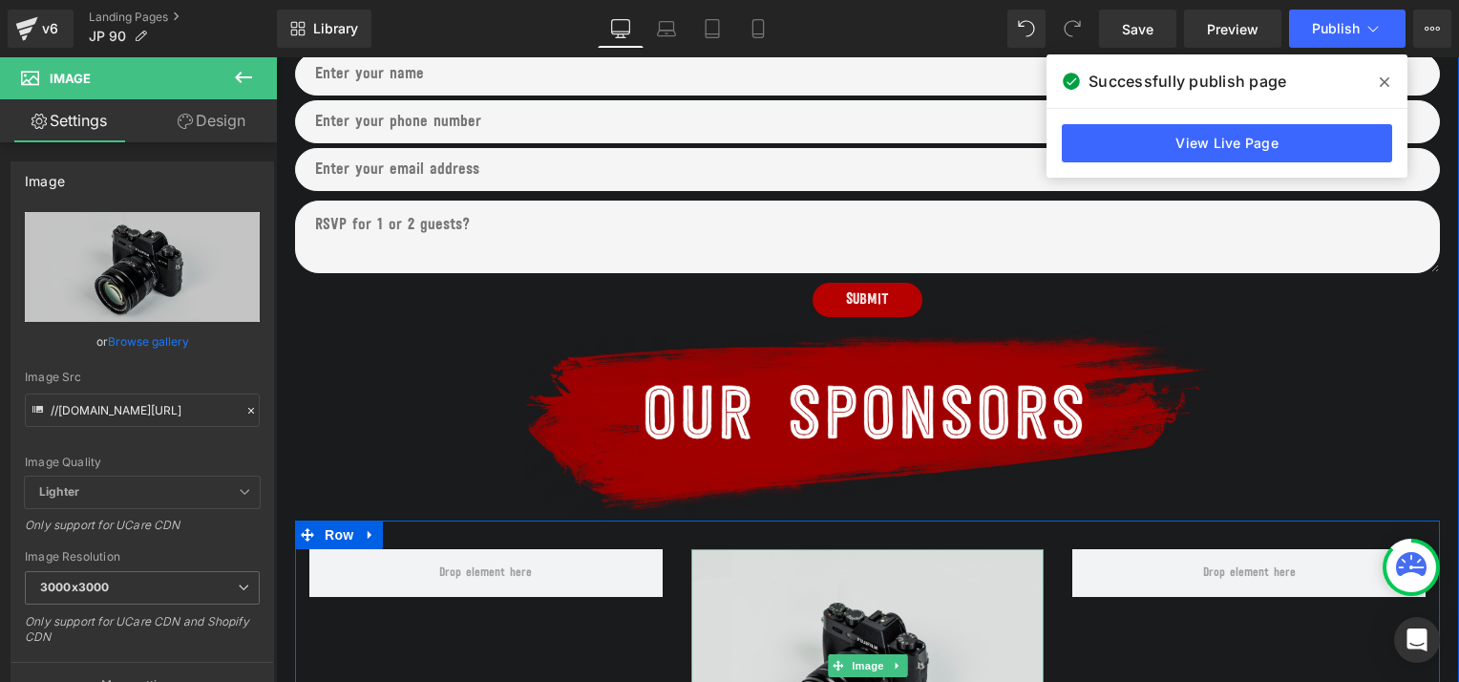
click at [800, 635] on img at bounding box center [867, 666] width 353 height 234
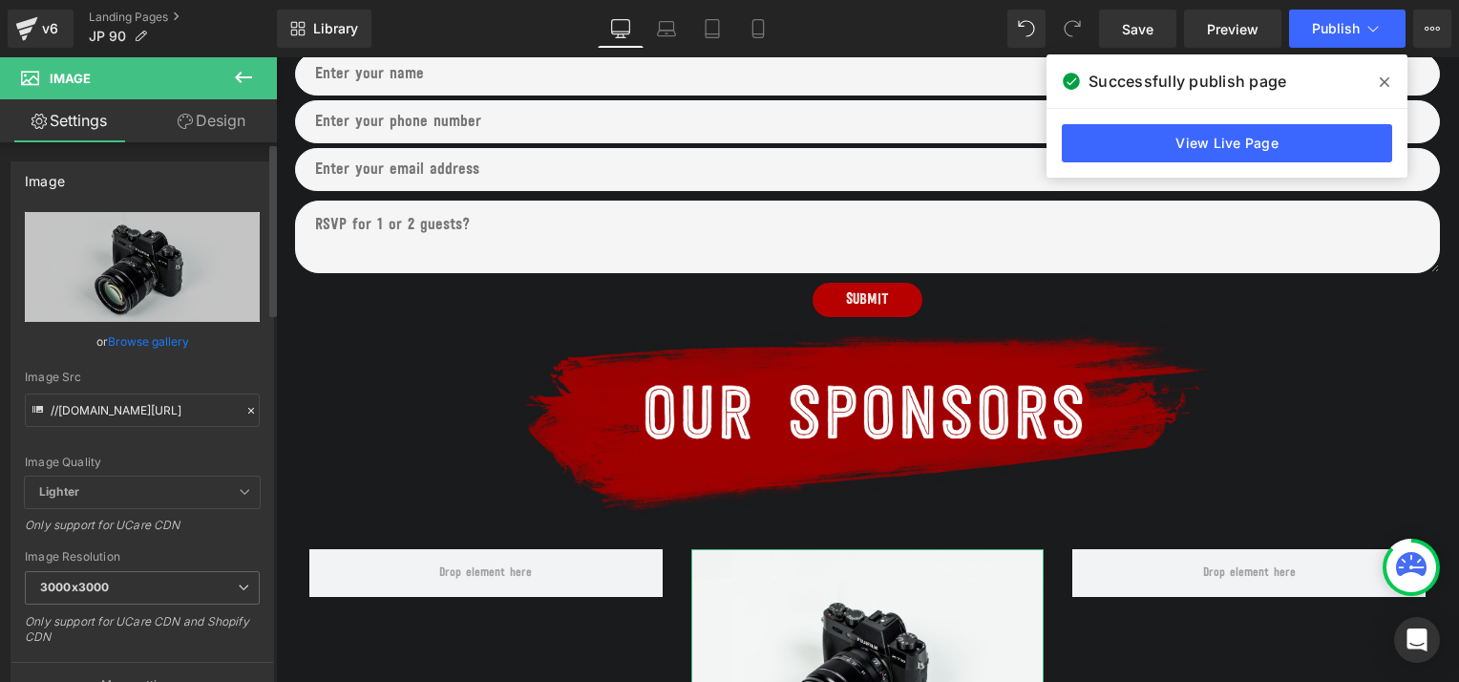
click at [143, 342] on link "Browse gallery" at bounding box center [148, 341] width 81 height 33
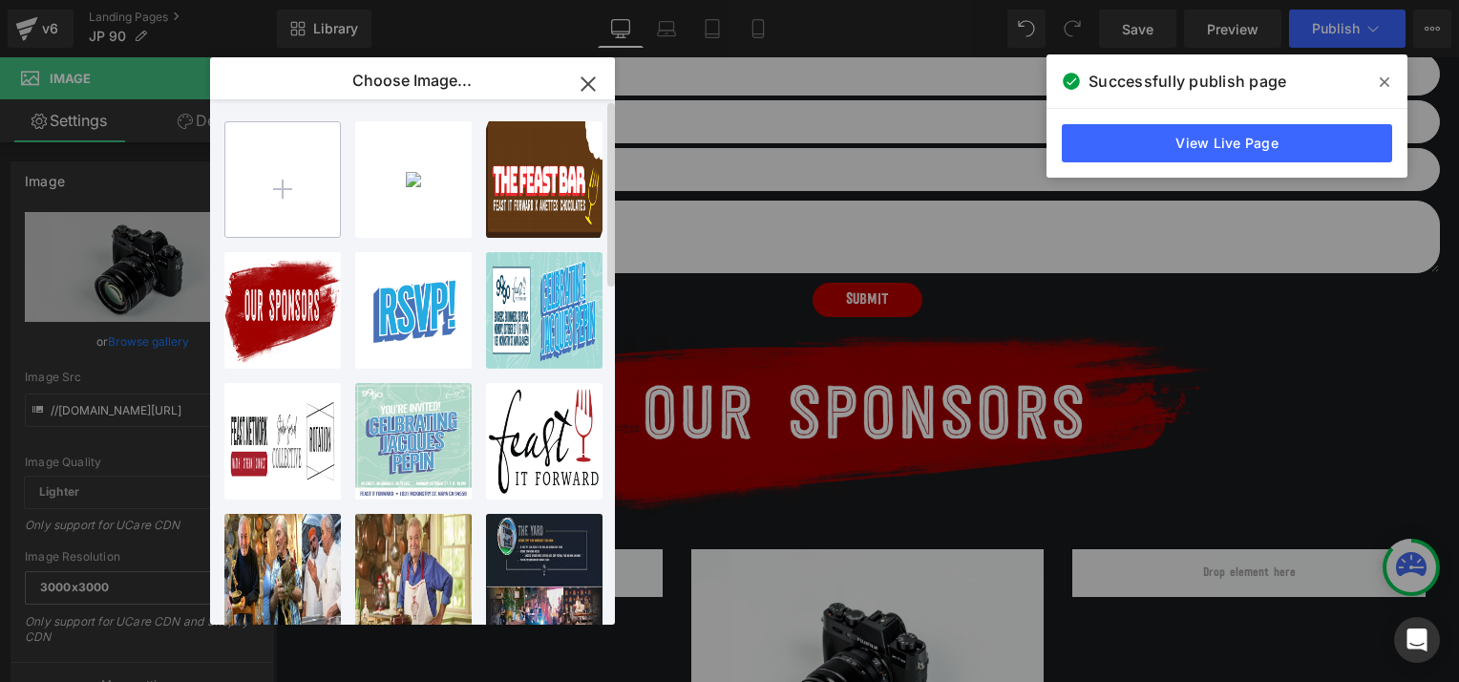
click at [289, 170] on input "file" at bounding box center [282, 179] width 115 height 115
type input "C:\fakepath\Hestanp.png"
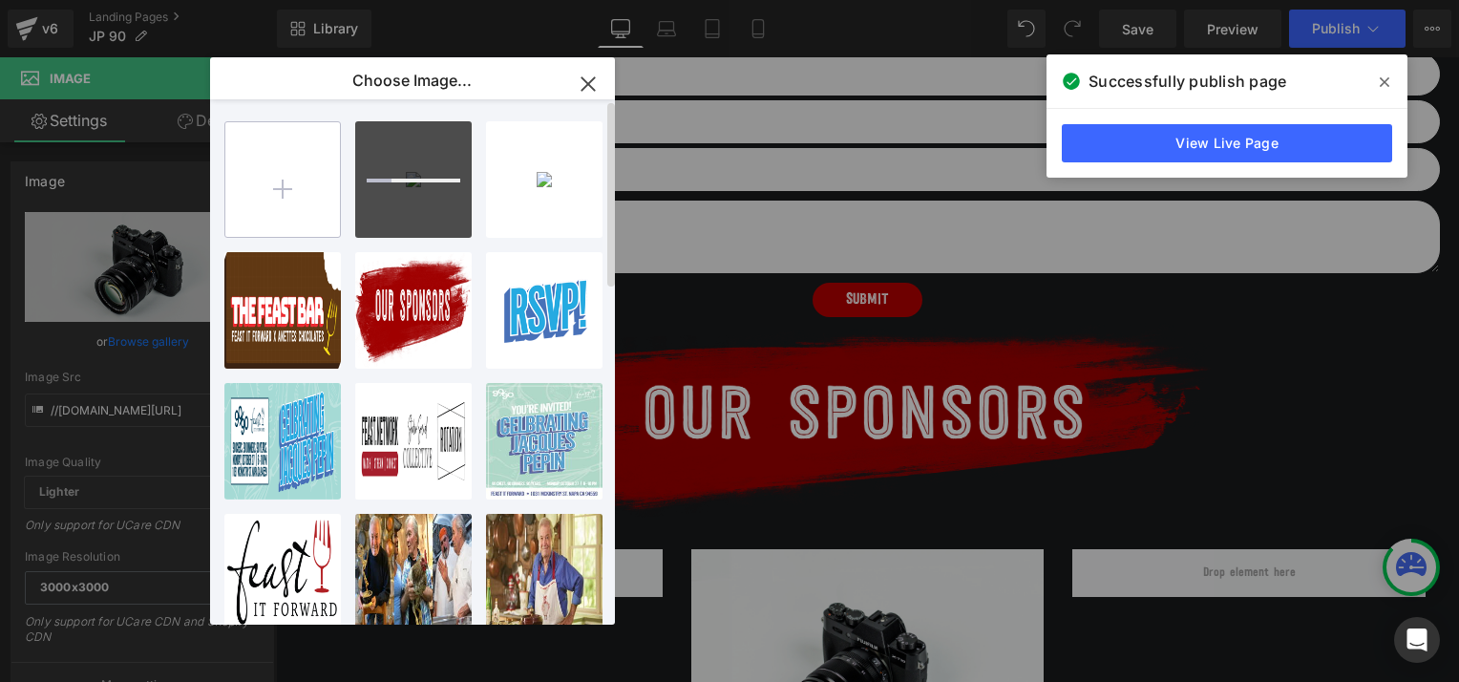
click at [280, 181] on input "file" at bounding box center [282, 179] width 115 height 115
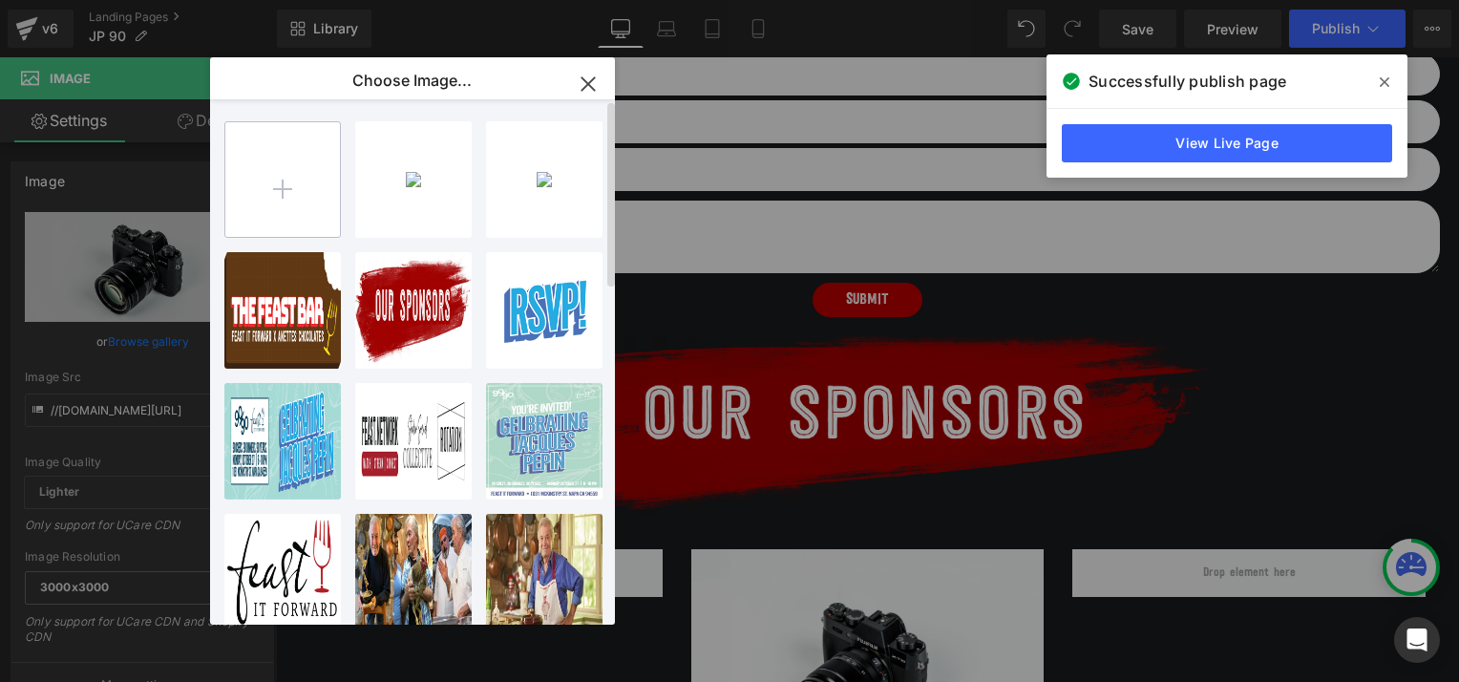
type input "C:\fakepath\Visit_Napa_Valley_Logo_NEW_2021.png"
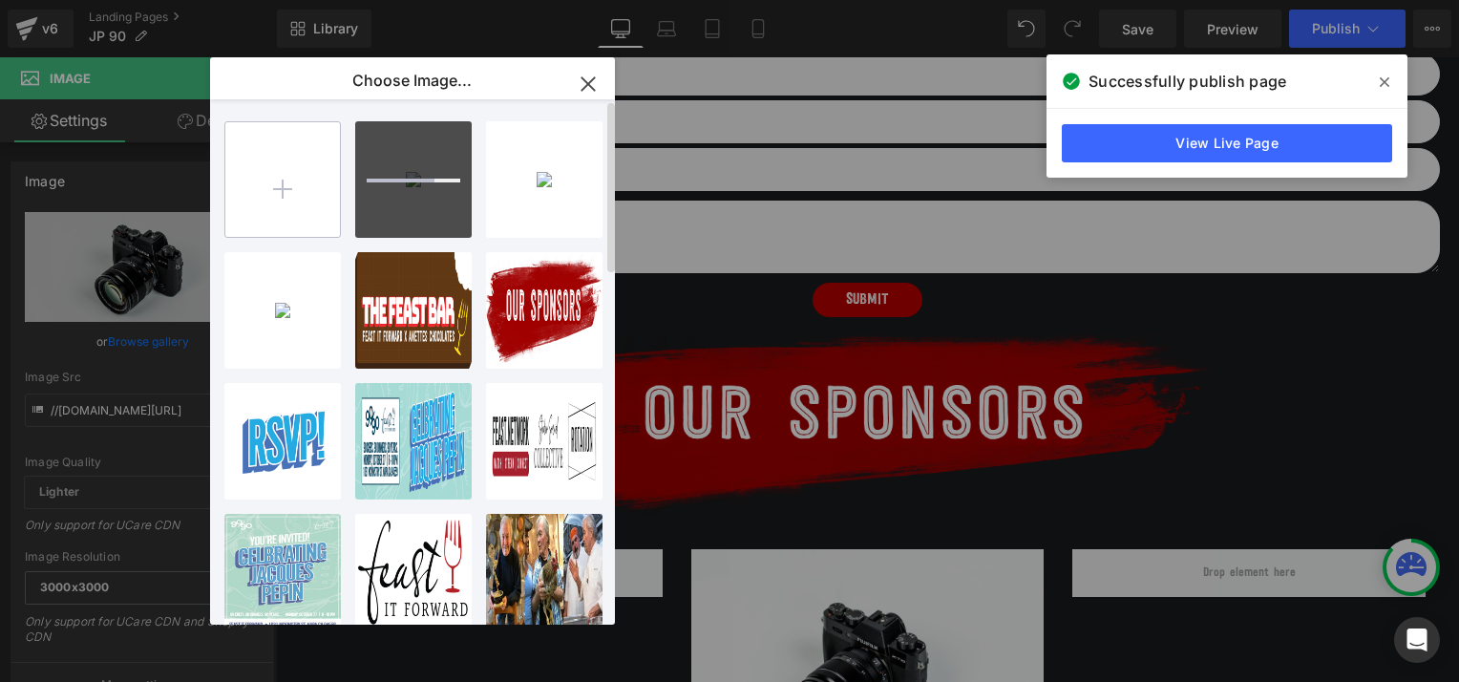
click at [281, 180] on input "file" at bounding box center [282, 179] width 115 height 115
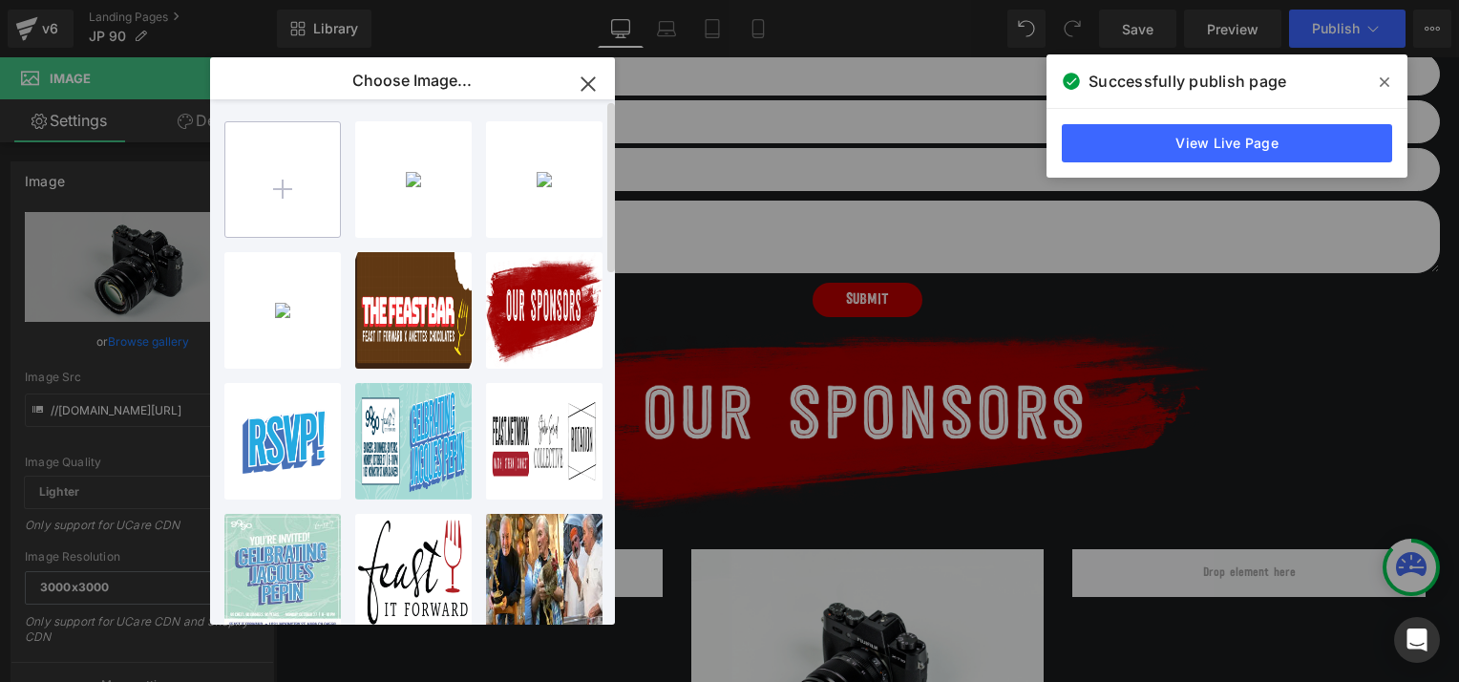
type input "C:\fakepath\TOST_BIG-732cf225.png"
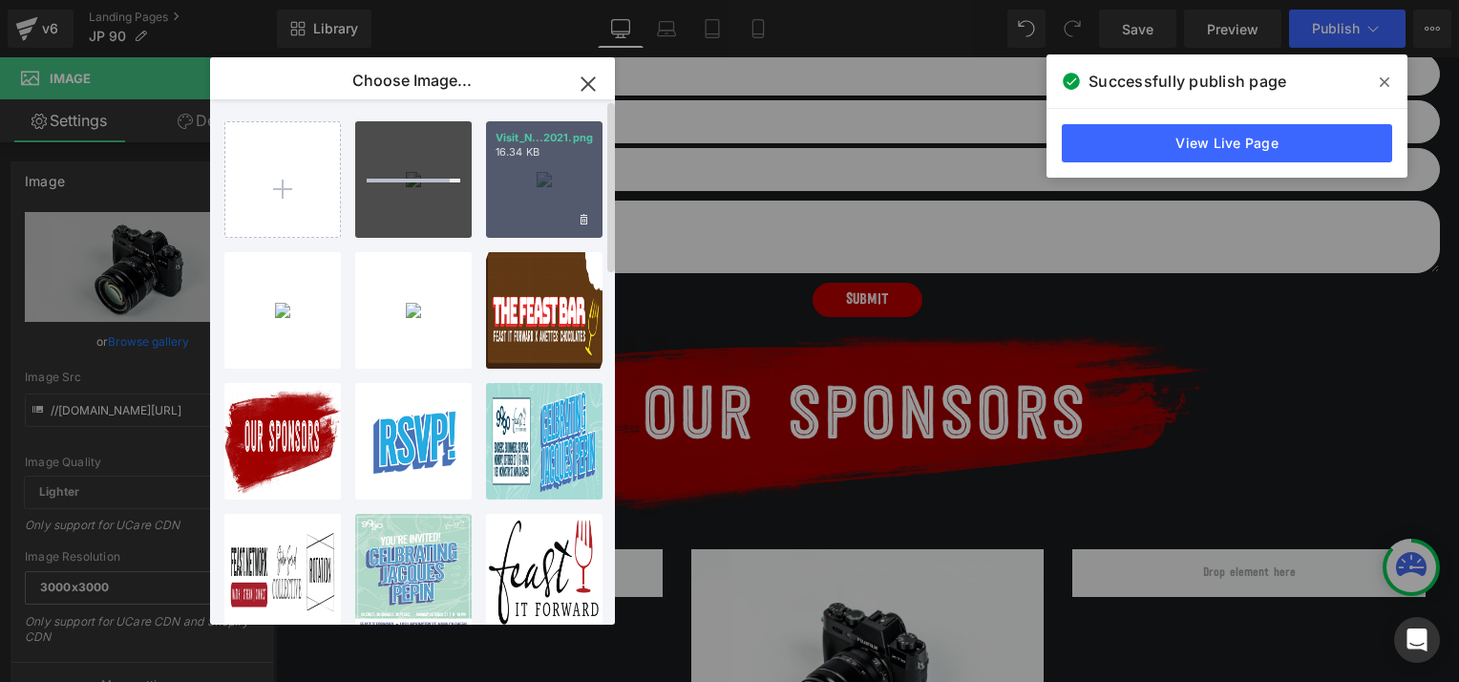
click at [534, 182] on div "Visit_N...2021.png 16.34 KB" at bounding box center [544, 179] width 116 height 116
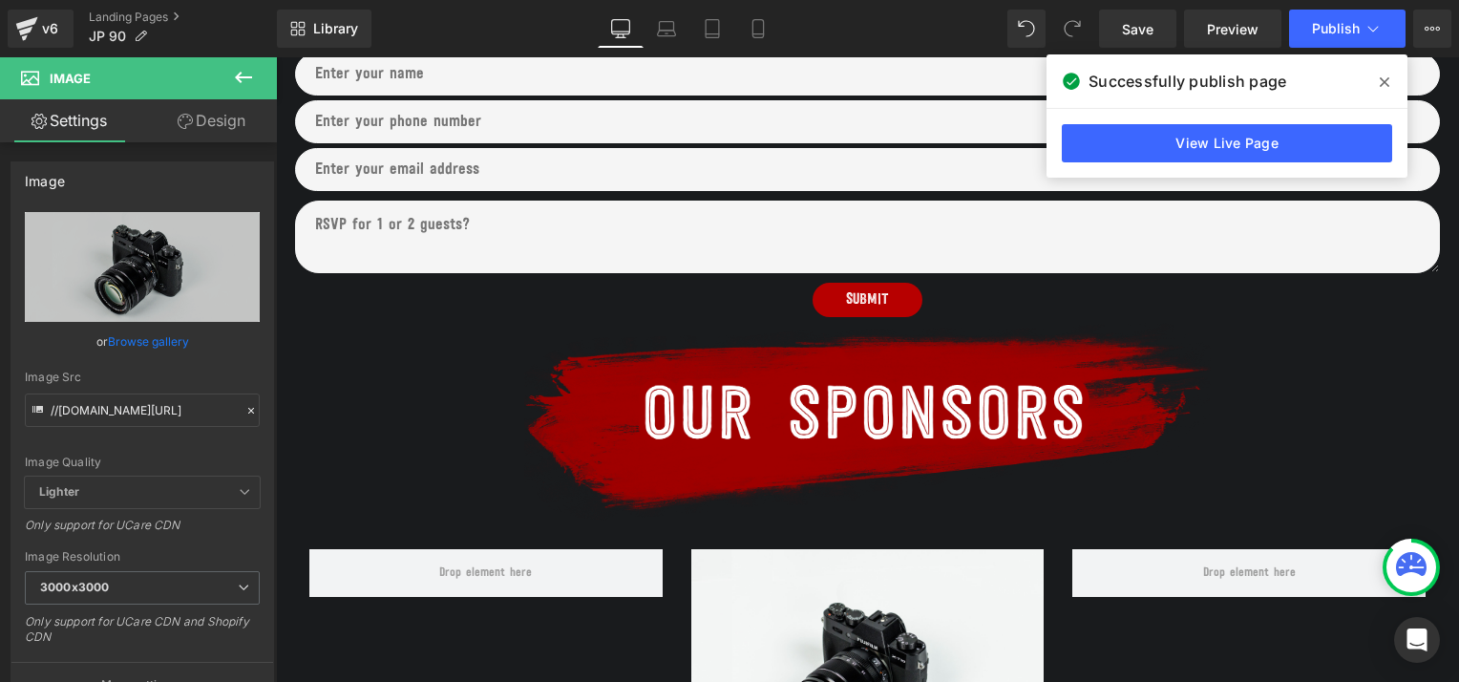
click at [237, 79] on icon at bounding box center [243, 77] width 17 height 11
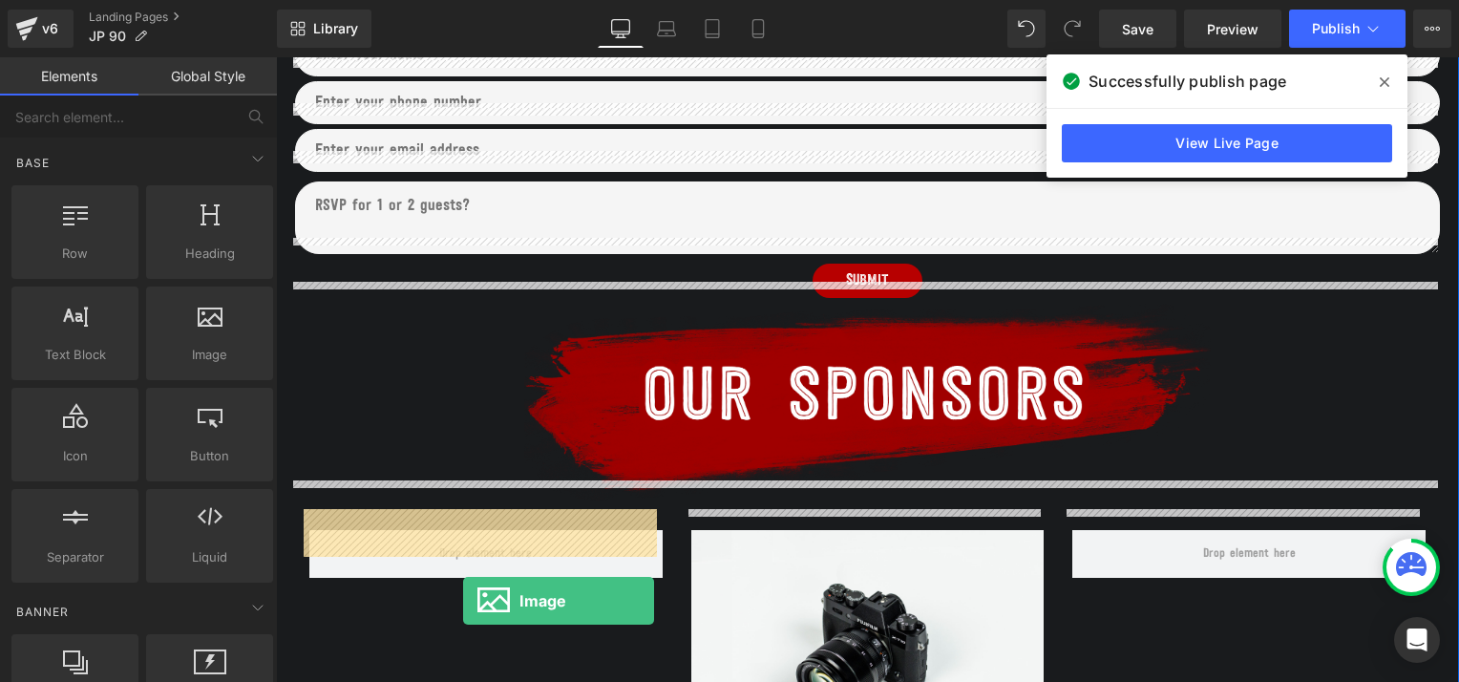
scroll to position [1218, 0]
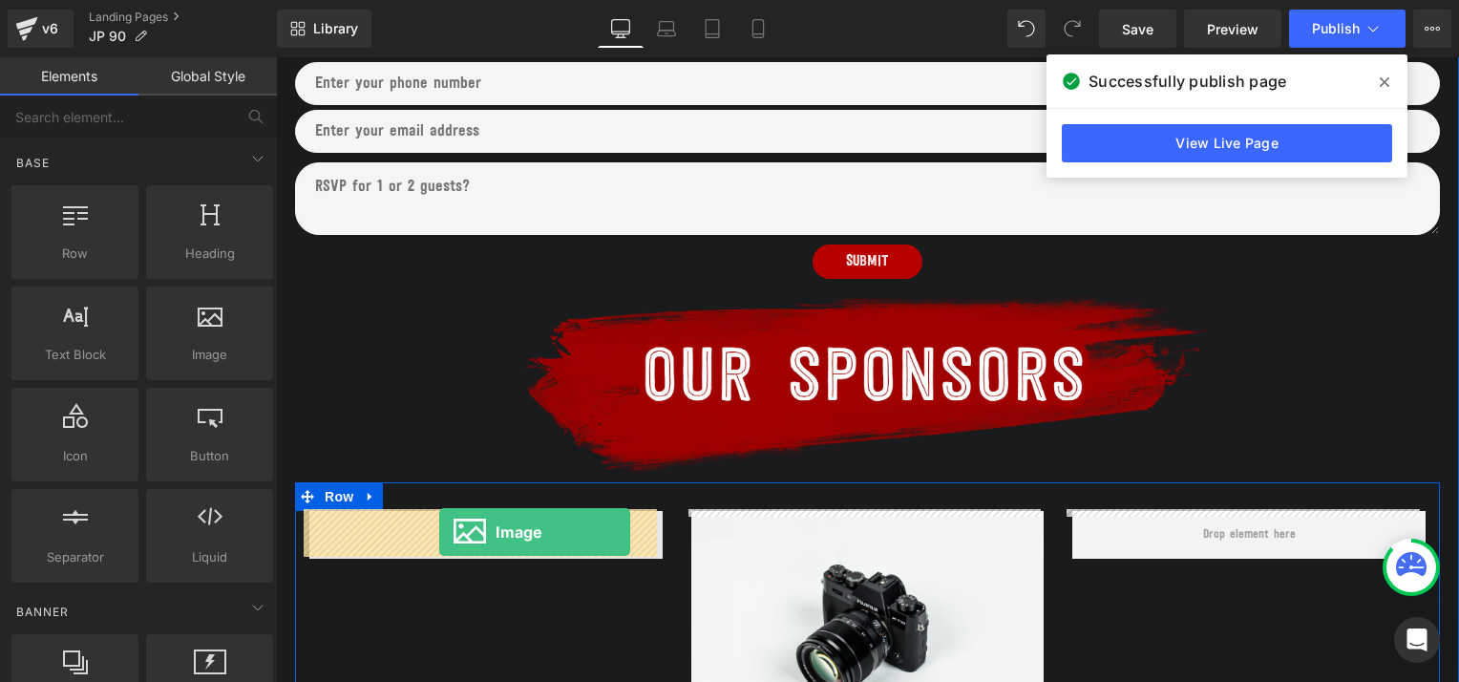
drag, startPoint x: 468, startPoint y: 411, endPoint x: 439, endPoint y: 532, distance: 124.6
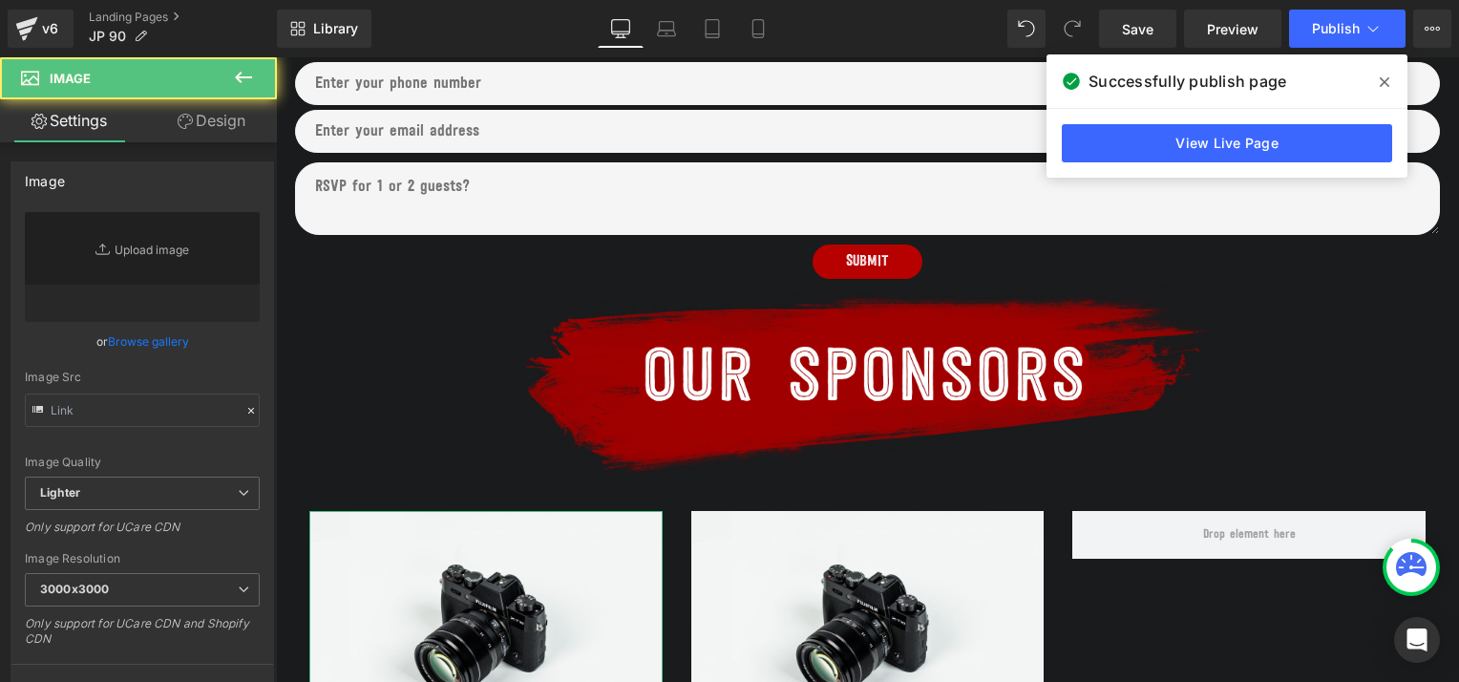
type input "//[DOMAIN_NAME][URL]"
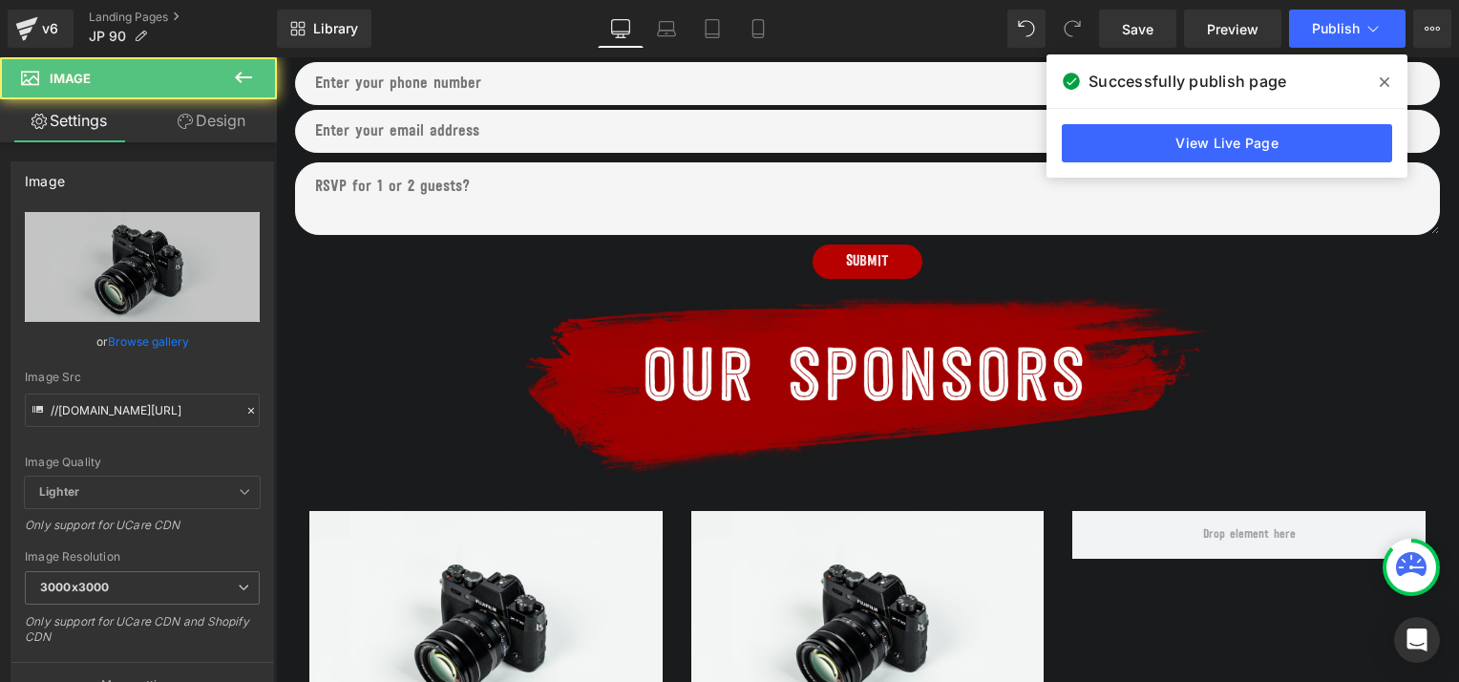
click at [244, 67] on icon at bounding box center [243, 77] width 23 height 23
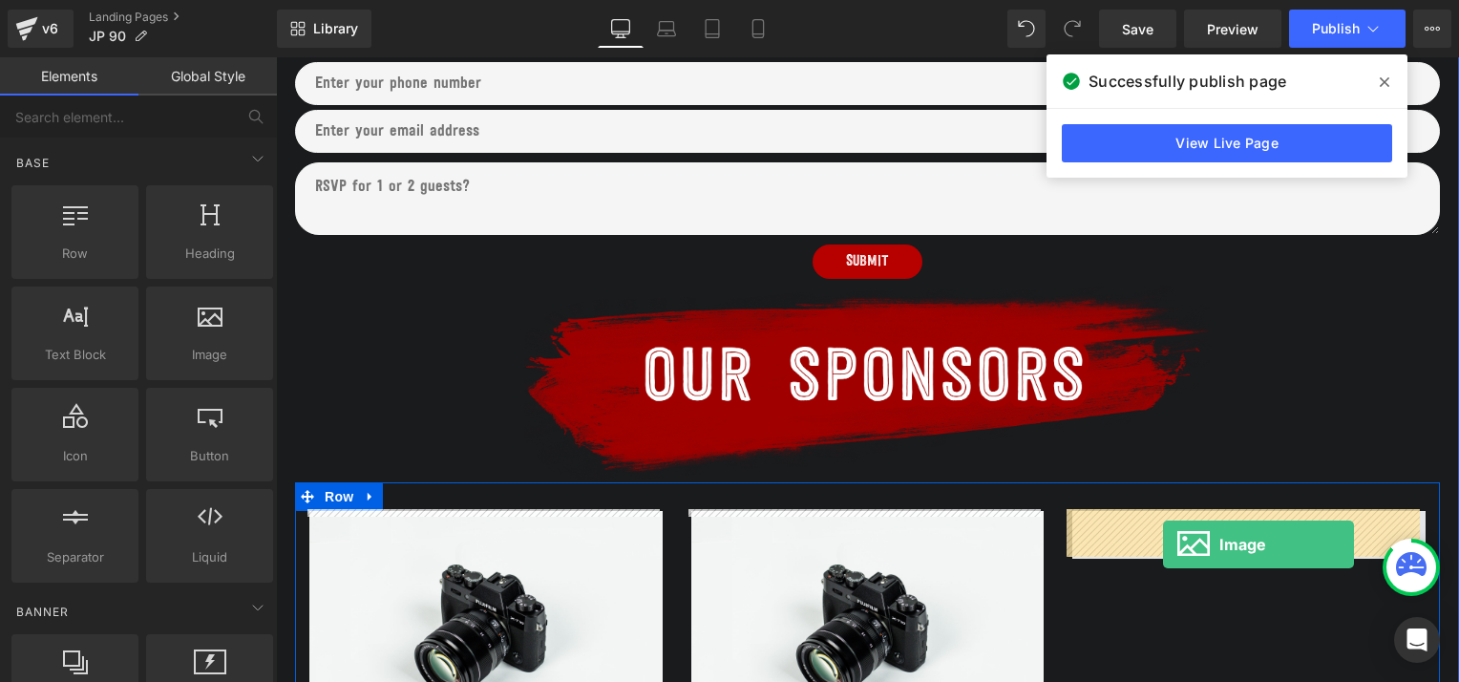
drag, startPoint x: 476, startPoint y: 384, endPoint x: 1161, endPoint y: 539, distance: 702.0
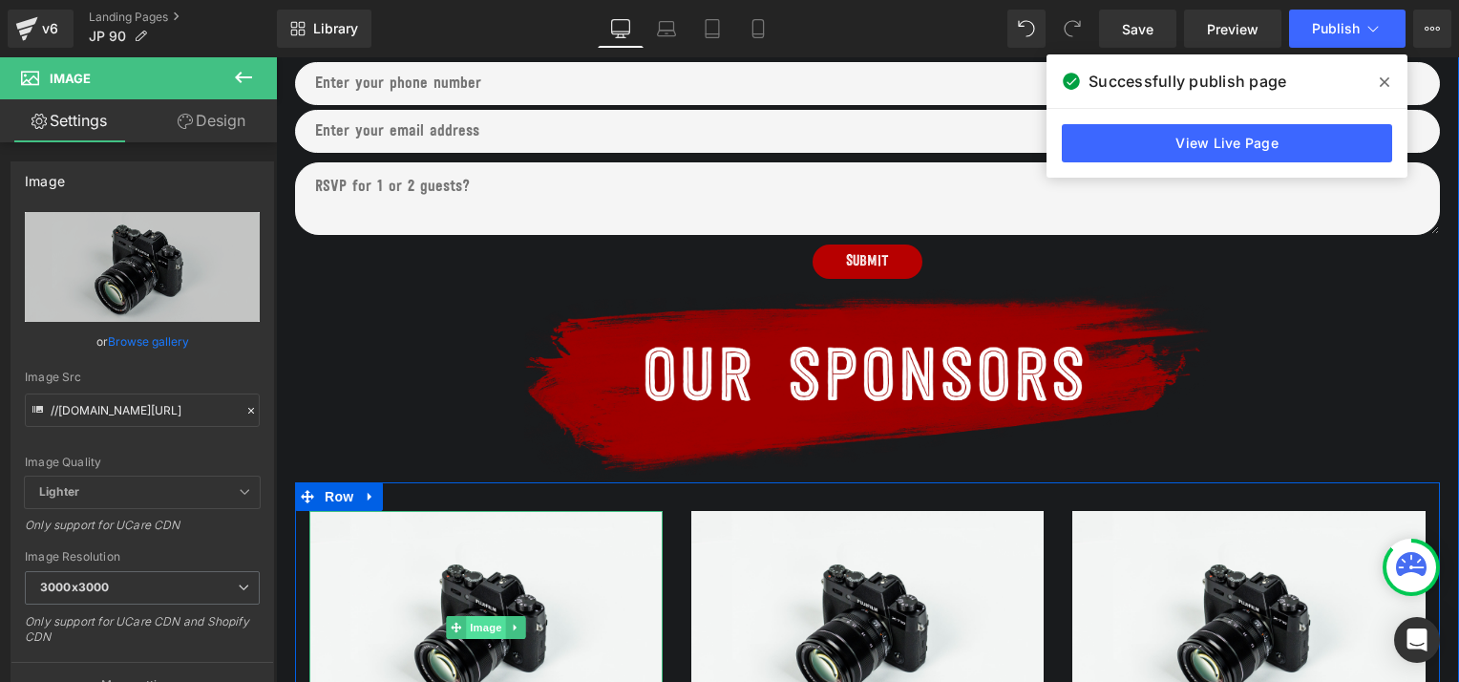
click at [477, 627] on span "Image" at bounding box center [486, 627] width 40 height 23
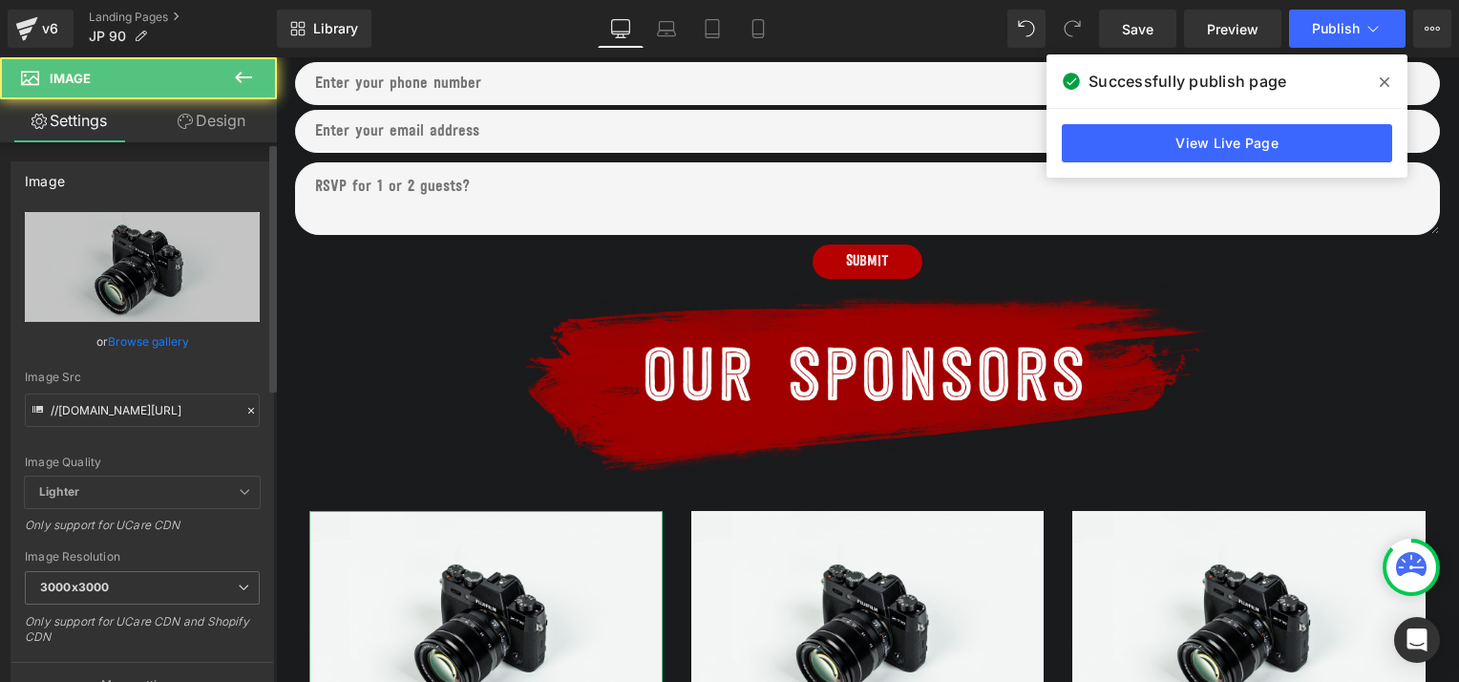
click at [120, 348] on link "Browse gallery" at bounding box center [148, 341] width 81 height 33
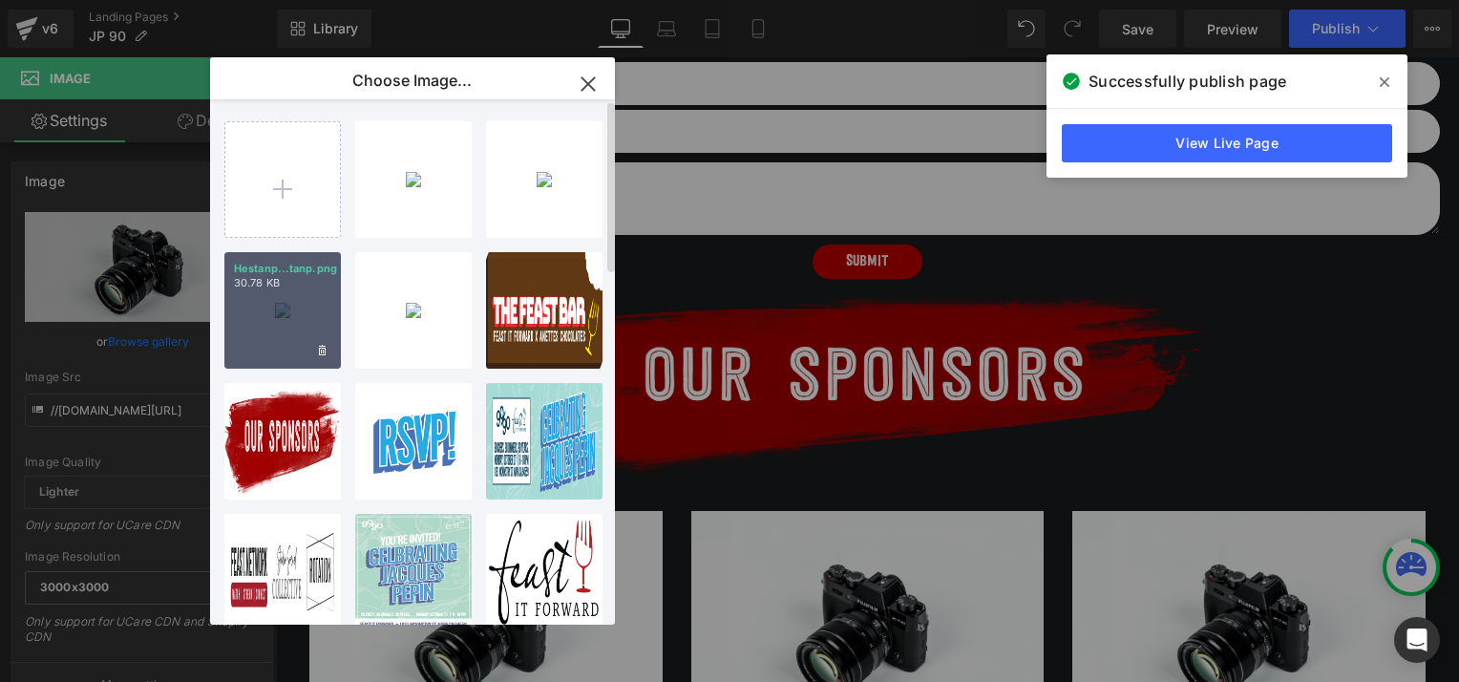
click at [282, 299] on div "Hestanp...tanp.png 30.78 KB" at bounding box center [282, 310] width 116 height 116
type input "https://ucarecdn.com/a9f04921-d7ce-4940-8f07-04046e9edcc7/-/format/auto/-/previ…"
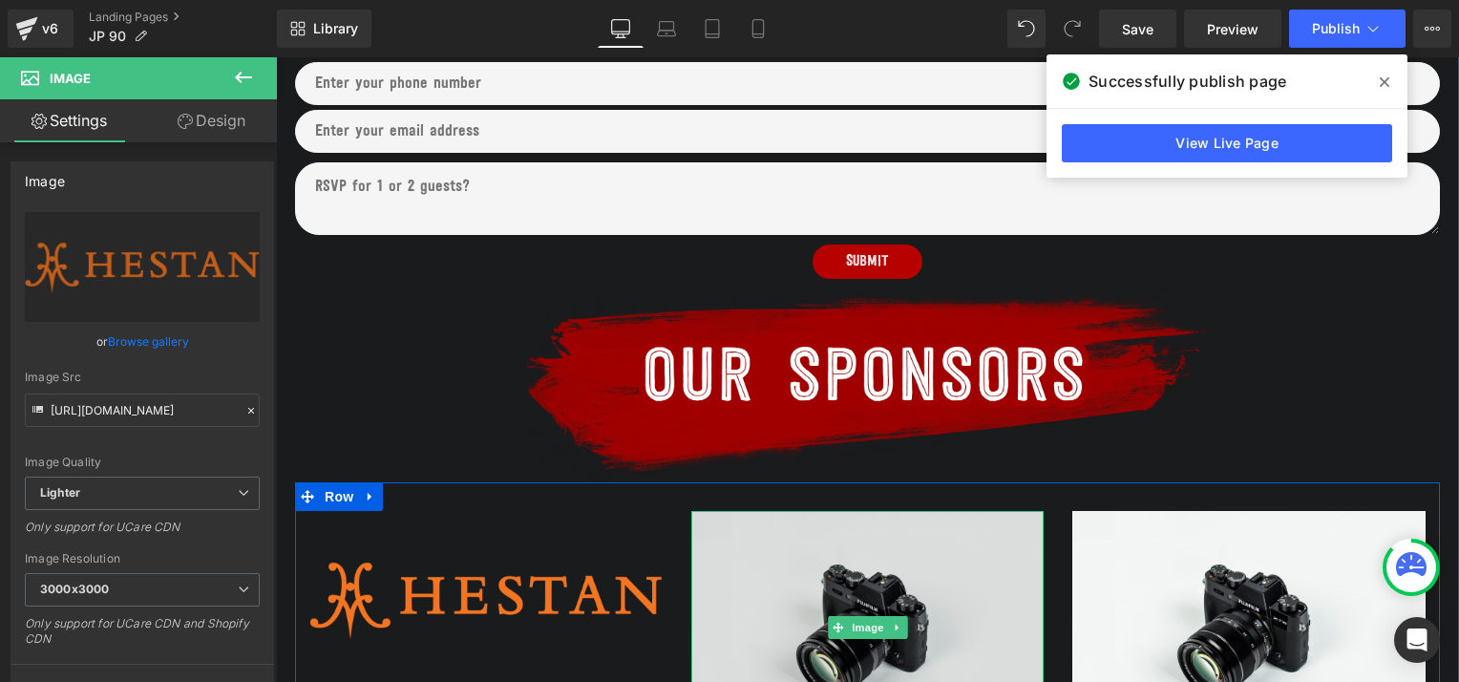
click at [773, 580] on img at bounding box center [867, 628] width 353 height 234
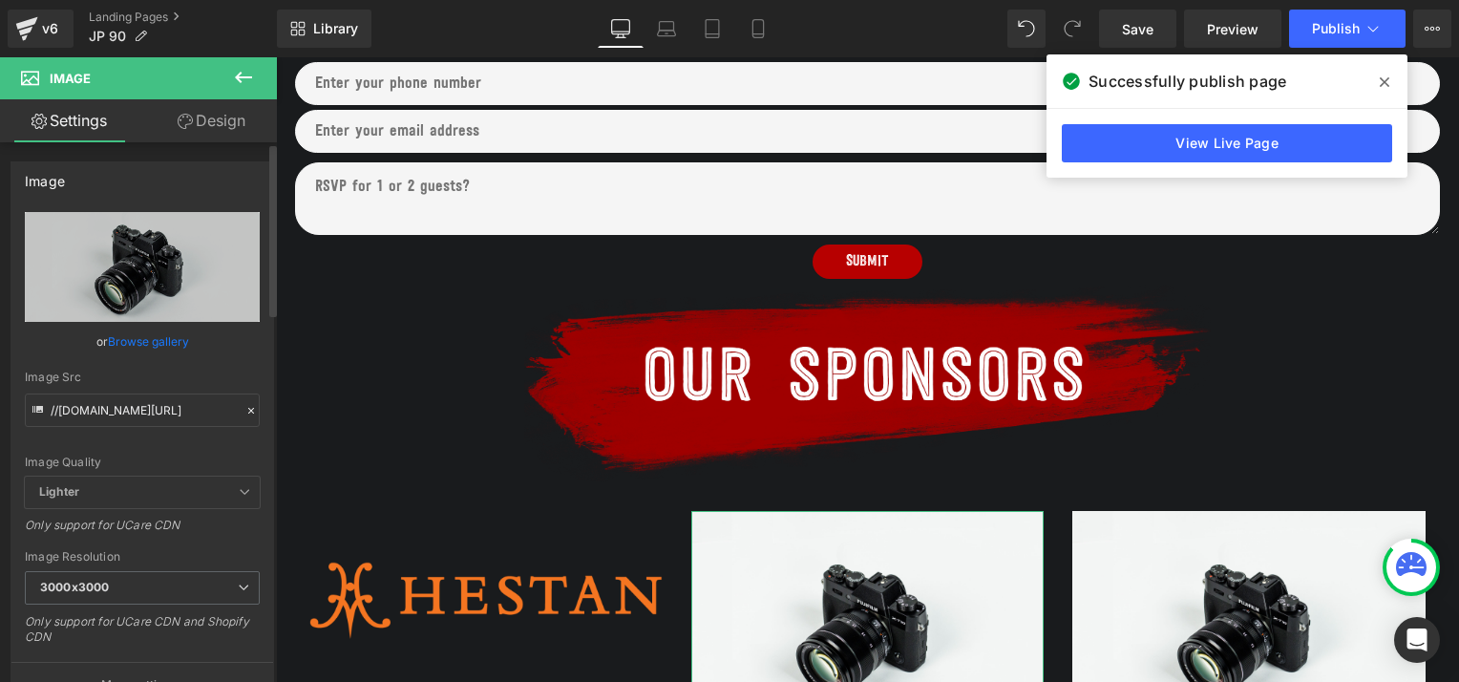
click at [170, 337] on link "Browse gallery" at bounding box center [148, 341] width 81 height 33
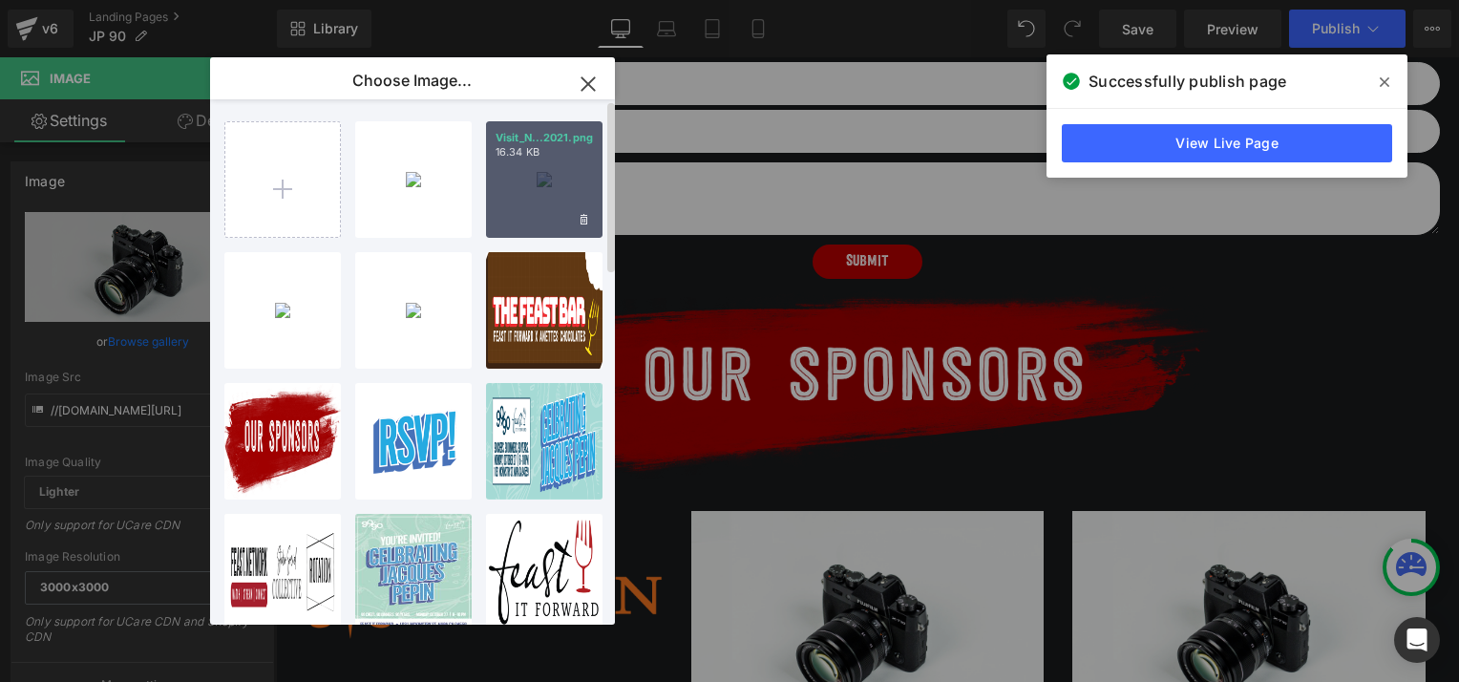
click at [529, 174] on div "Visit_N...2021.png 16.34 KB" at bounding box center [544, 179] width 116 height 116
type input "https://ucarecdn.com/21e649ab-dfc1-4ffd-9a2f-66cf4d21e171/-/format/auto/-/previ…"
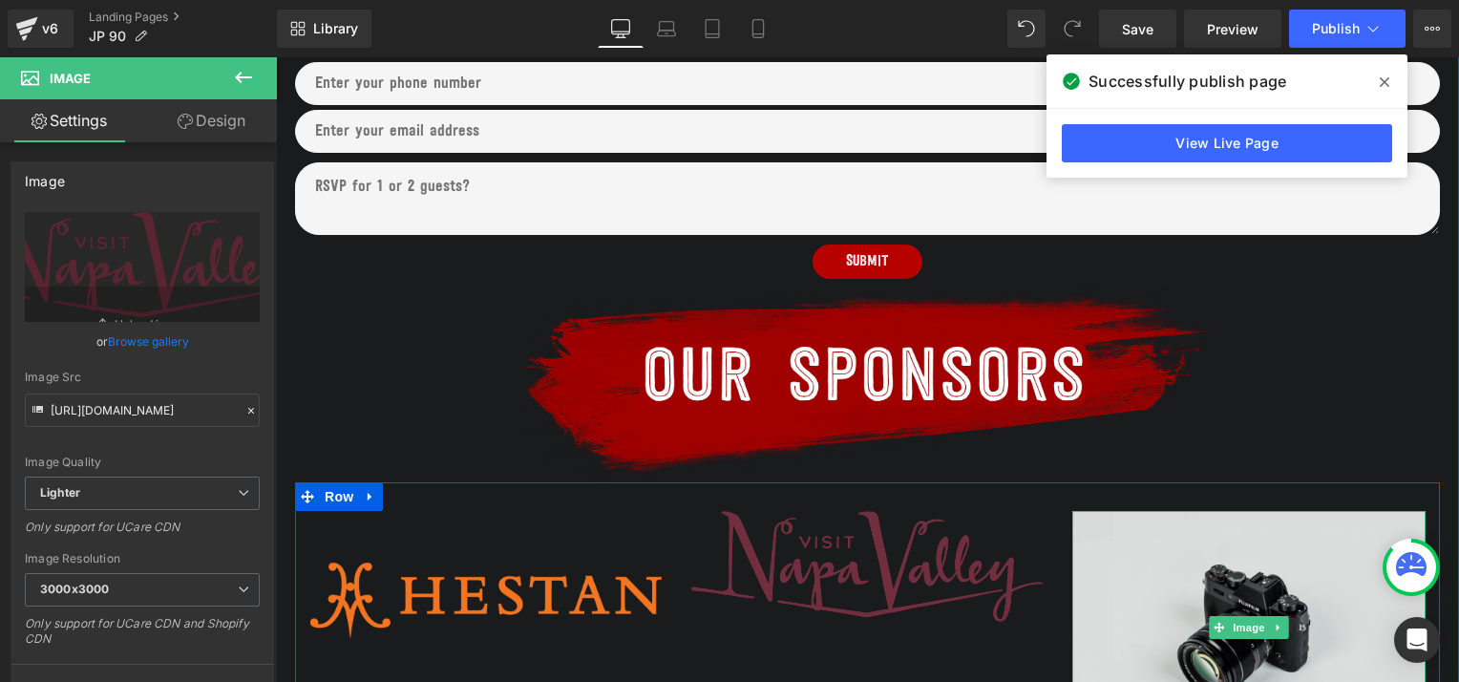
click at [1176, 590] on img at bounding box center [1248, 628] width 353 height 234
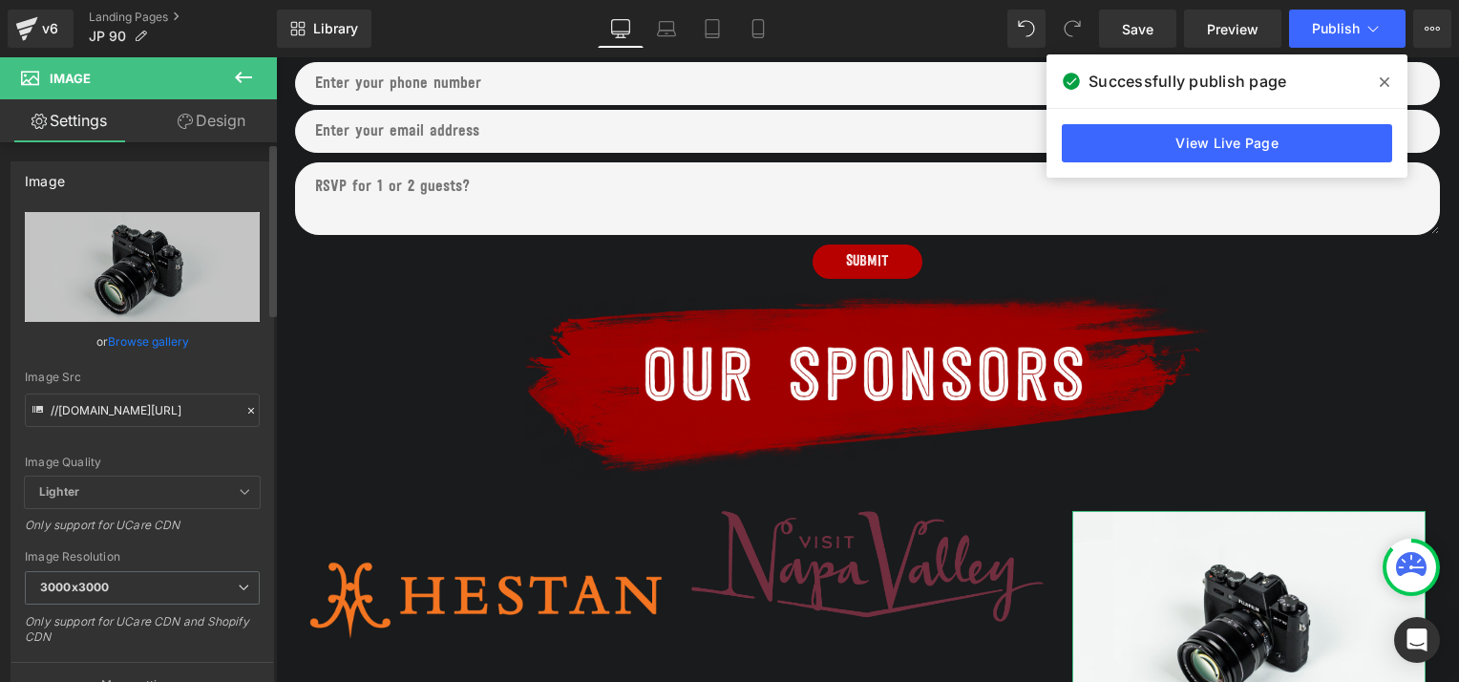
click at [164, 339] on link "Browse gallery" at bounding box center [148, 341] width 81 height 33
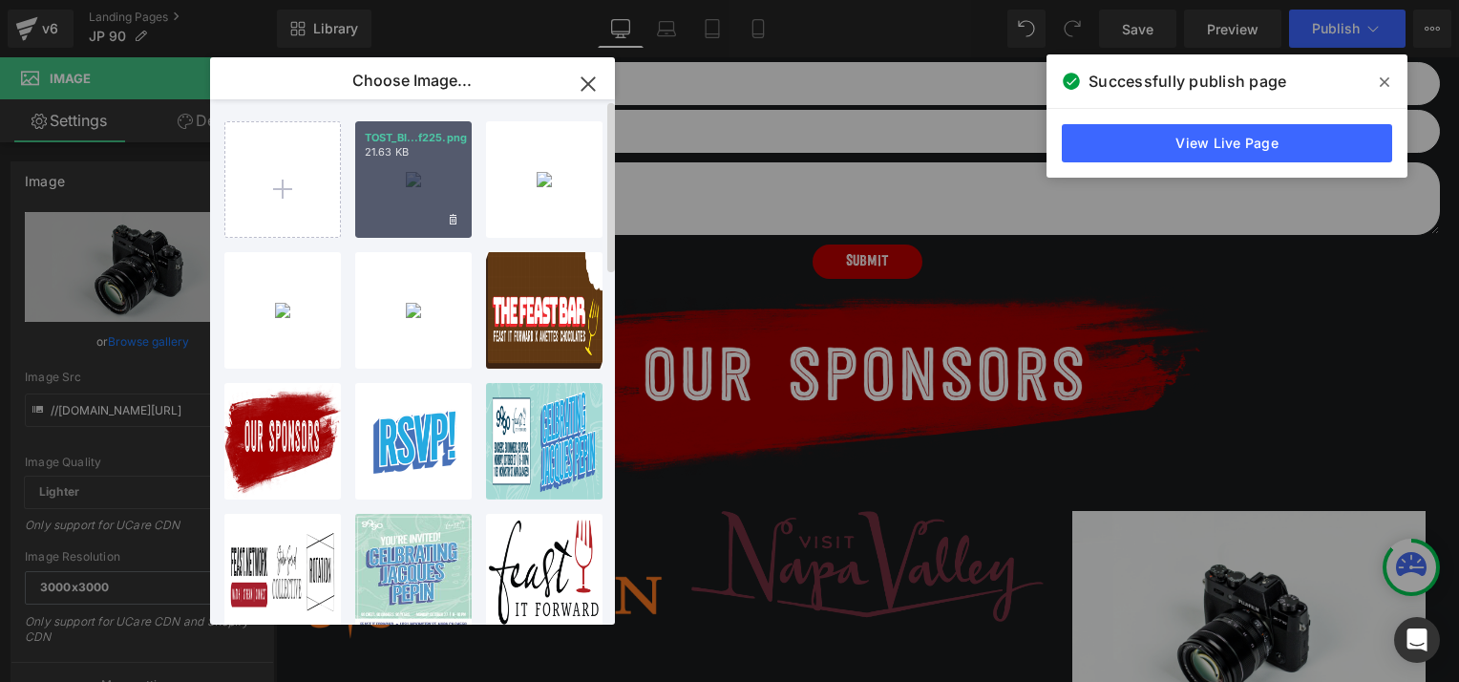
click at [401, 182] on div "TOST_BI...f225.png 21.63 KB" at bounding box center [413, 179] width 116 height 116
type input "https://ucarecdn.com/06694a37-1432-499c-ba97-f5ab8bfd36bb/-/format/auto/-/previ…"
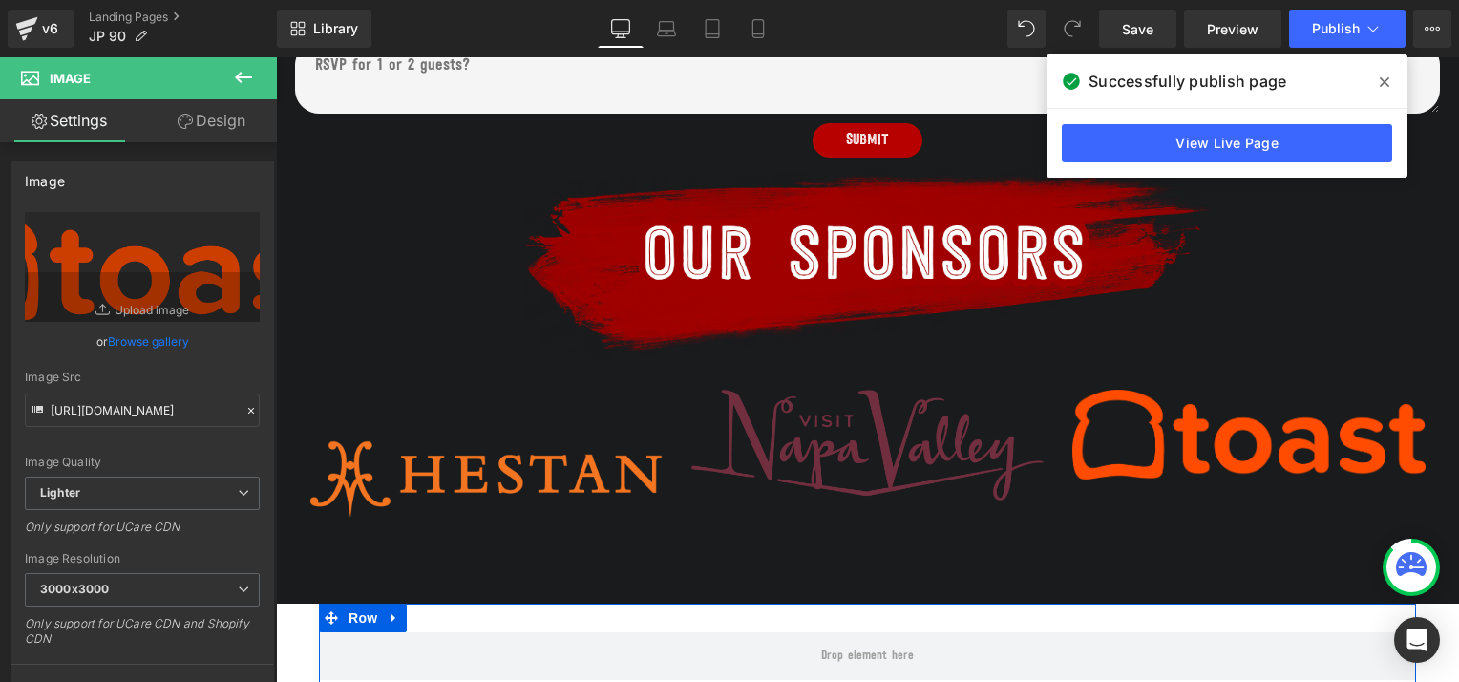
scroll to position [1347, 0]
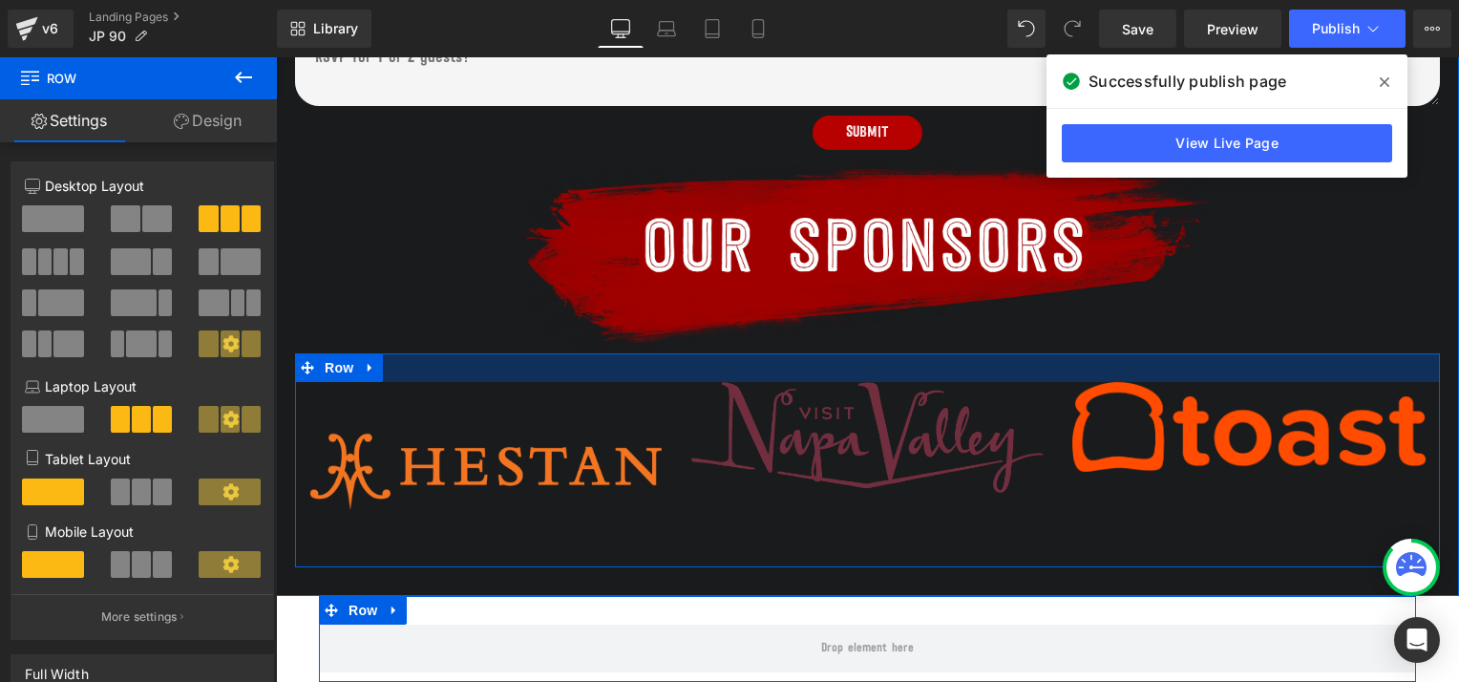
click at [535, 380] on div at bounding box center [867, 367] width 1145 height 29
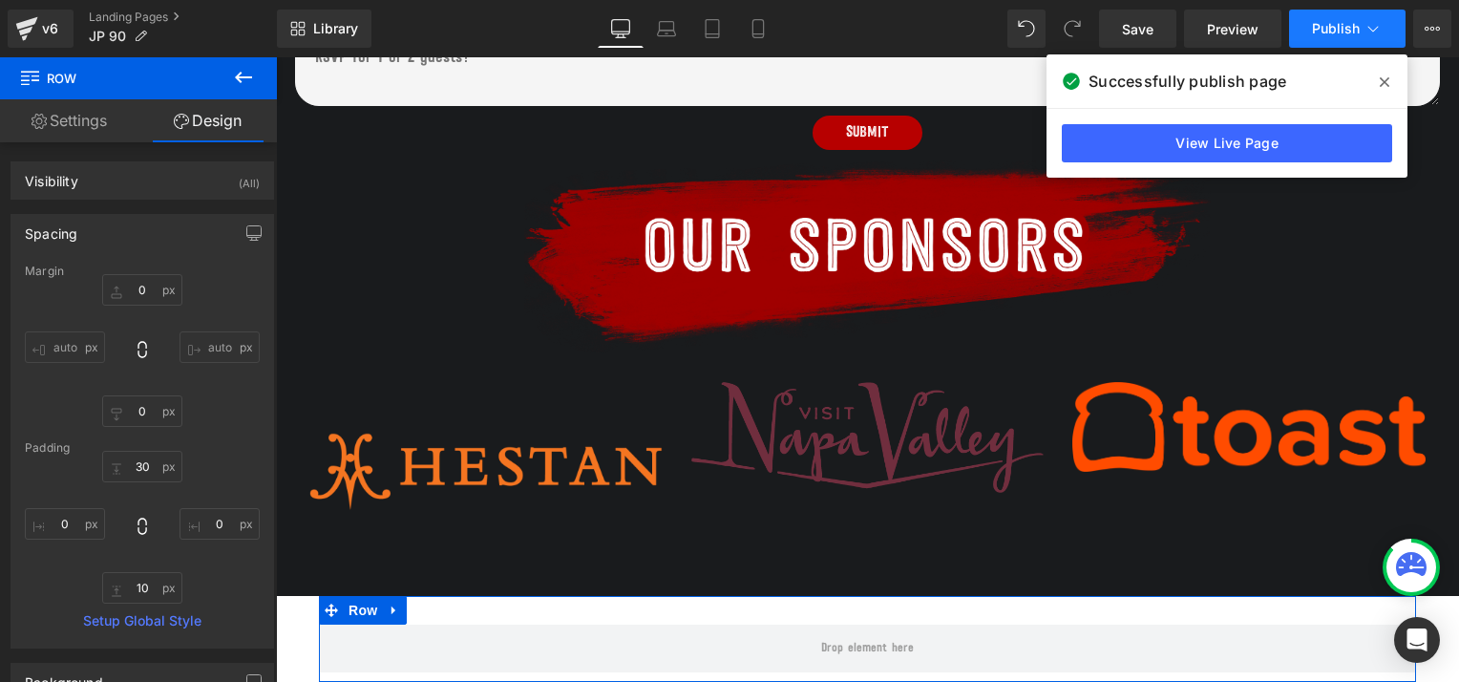
click at [1324, 30] on span "Publish" at bounding box center [1336, 28] width 48 height 15
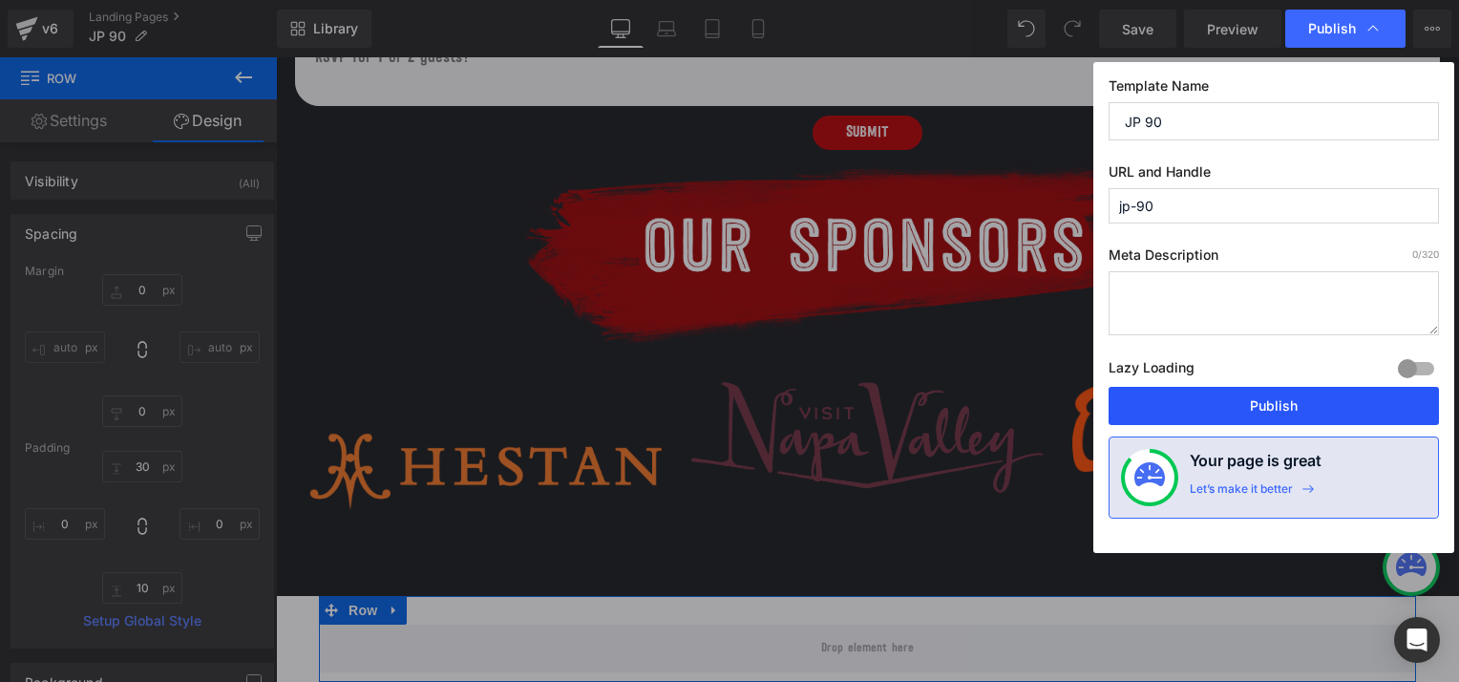
click at [1272, 401] on button "Publish" at bounding box center [1273, 406] width 330 height 38
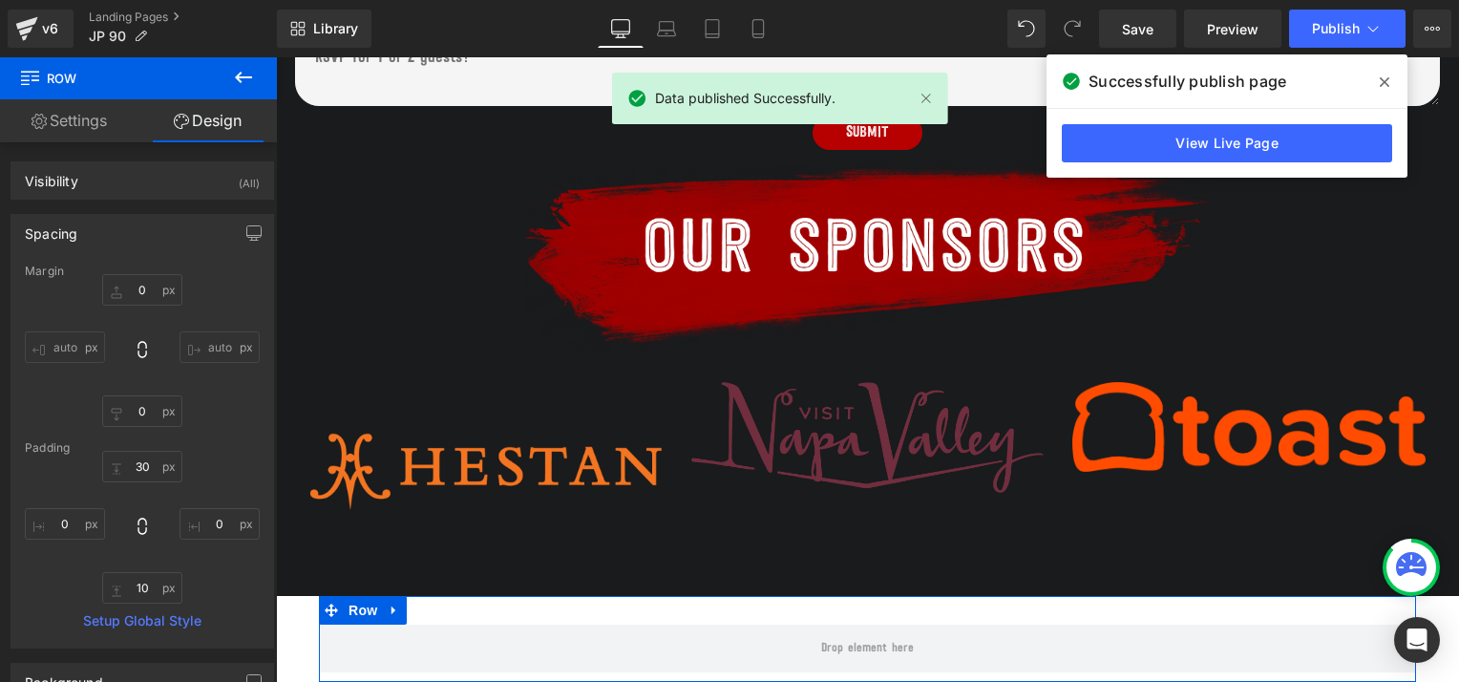
click at [1382, 79] on icon at bounding box center [1385, 82] width 10 height 10
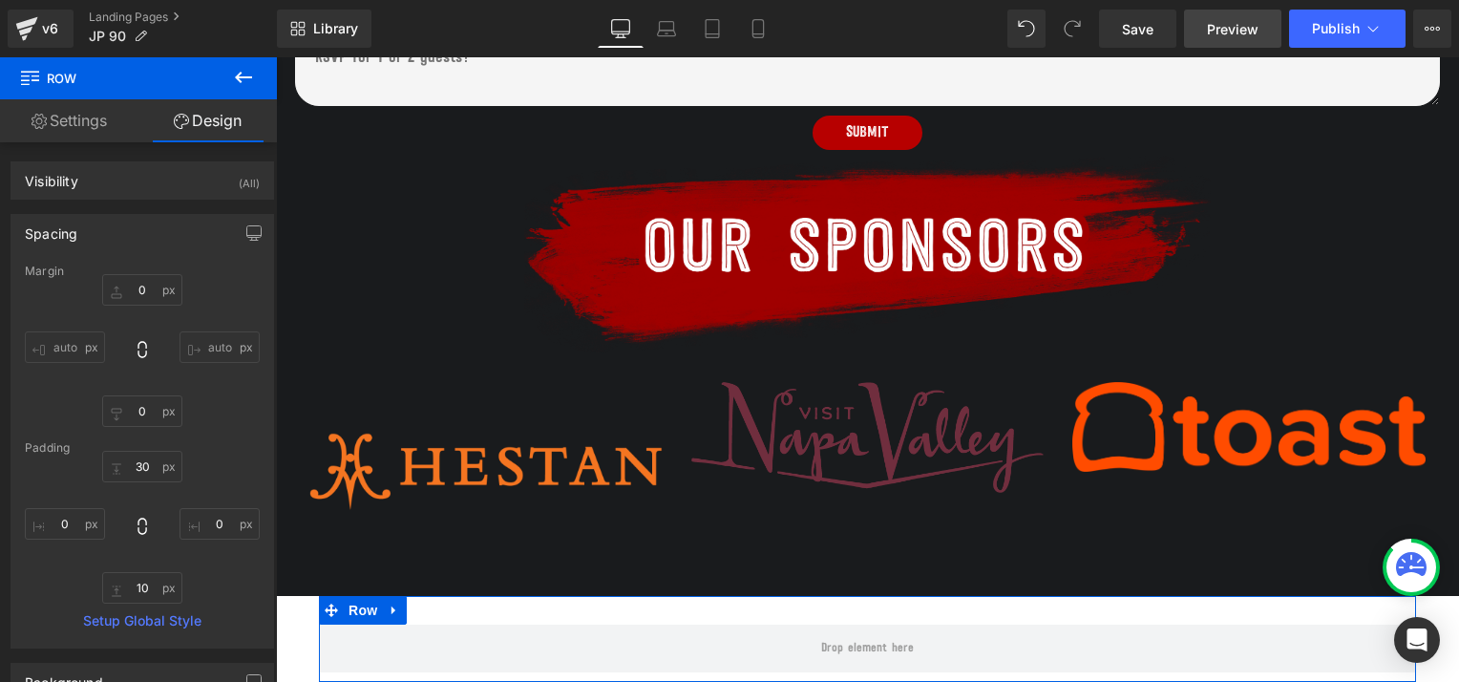
click at [1227, 29] on span "Preview" at bounding box center [1233, 29] width 52 height 20
click at [1331, 25] on span "Publish" at bounding box center [1336, 28] width 48 height 15
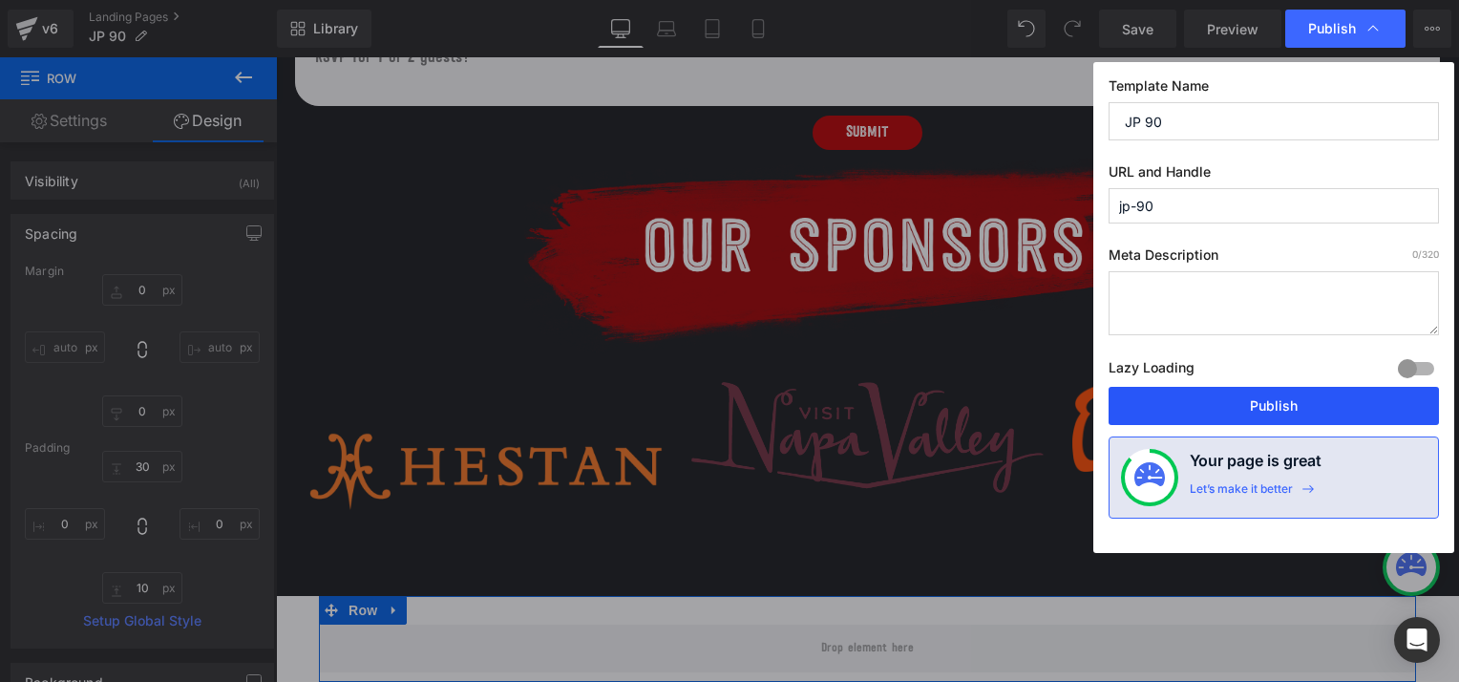
click at [1250, 403] on button "Publish" at bounding box center [1273, 406] width 330 height 38
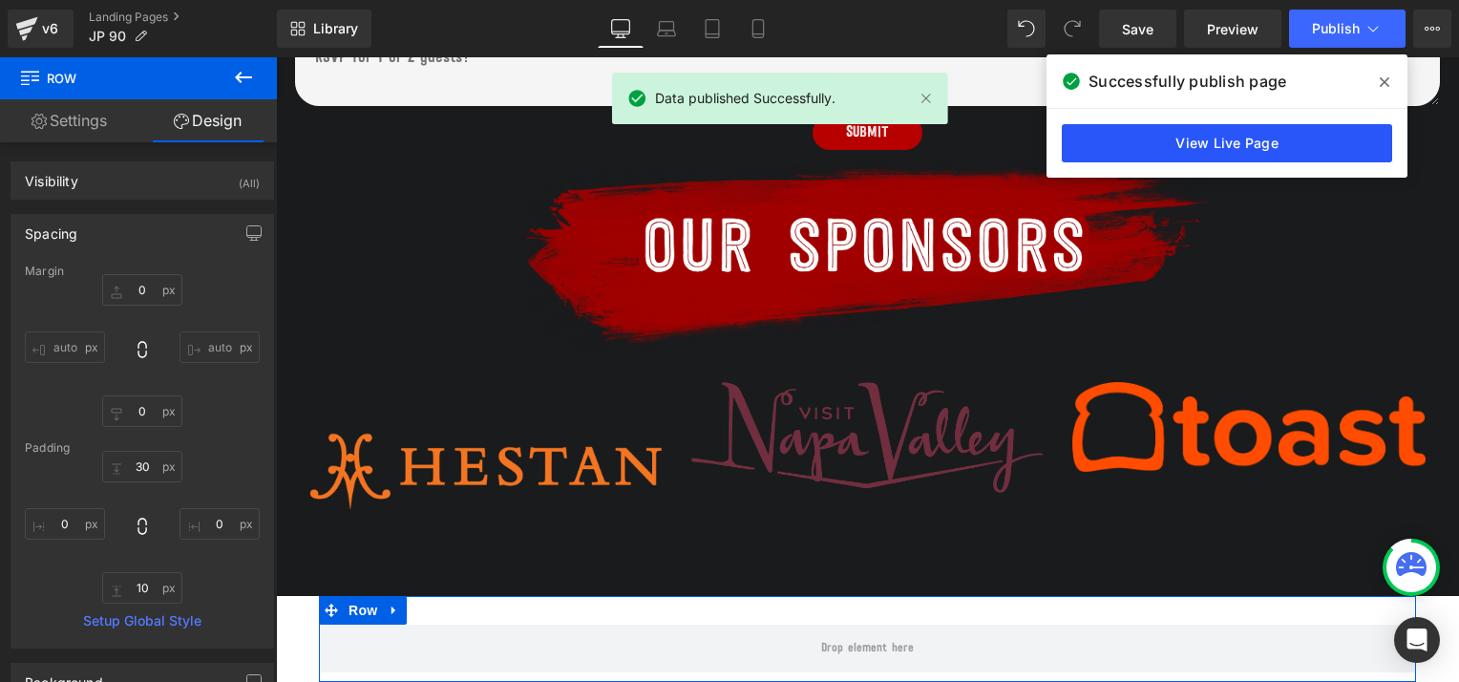
click at [1245, 141] on link "View Live Page" at bounding box center [1227, 143] width 330 height 38
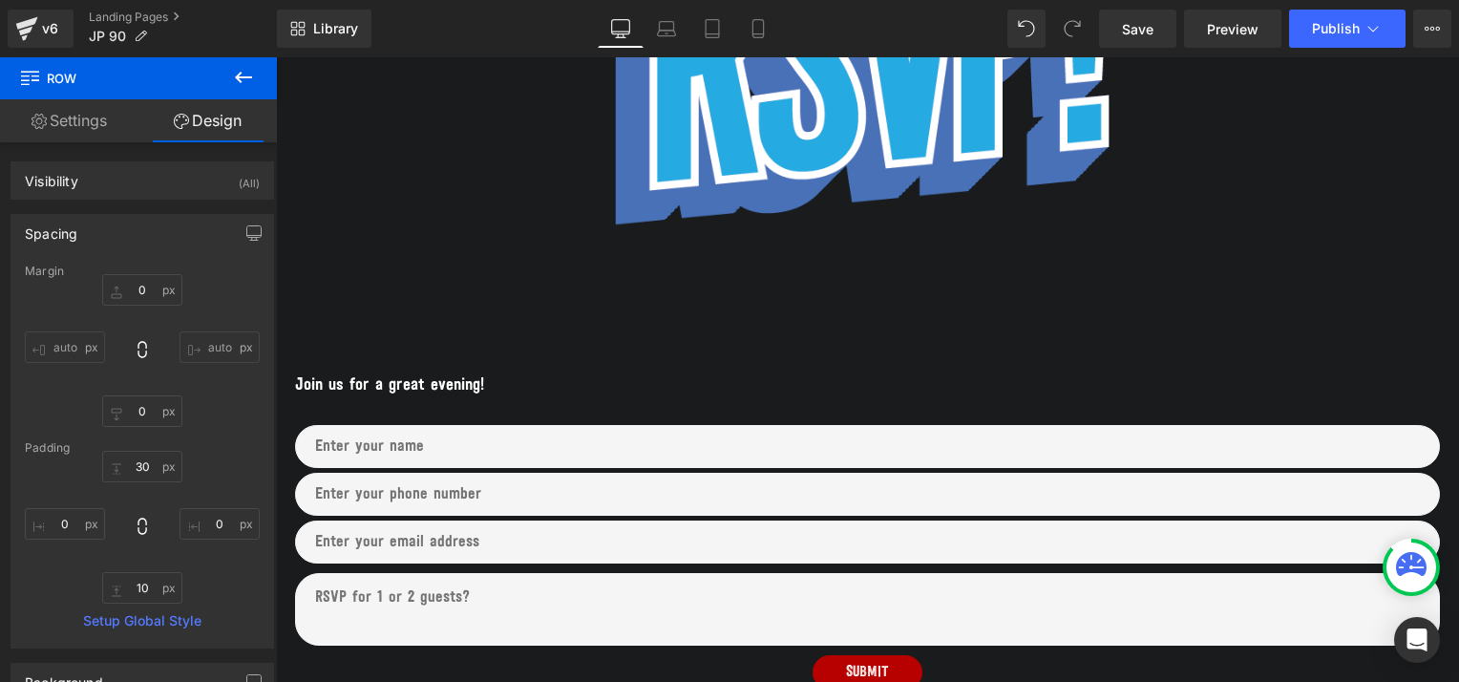
scroll to position [766, 0]
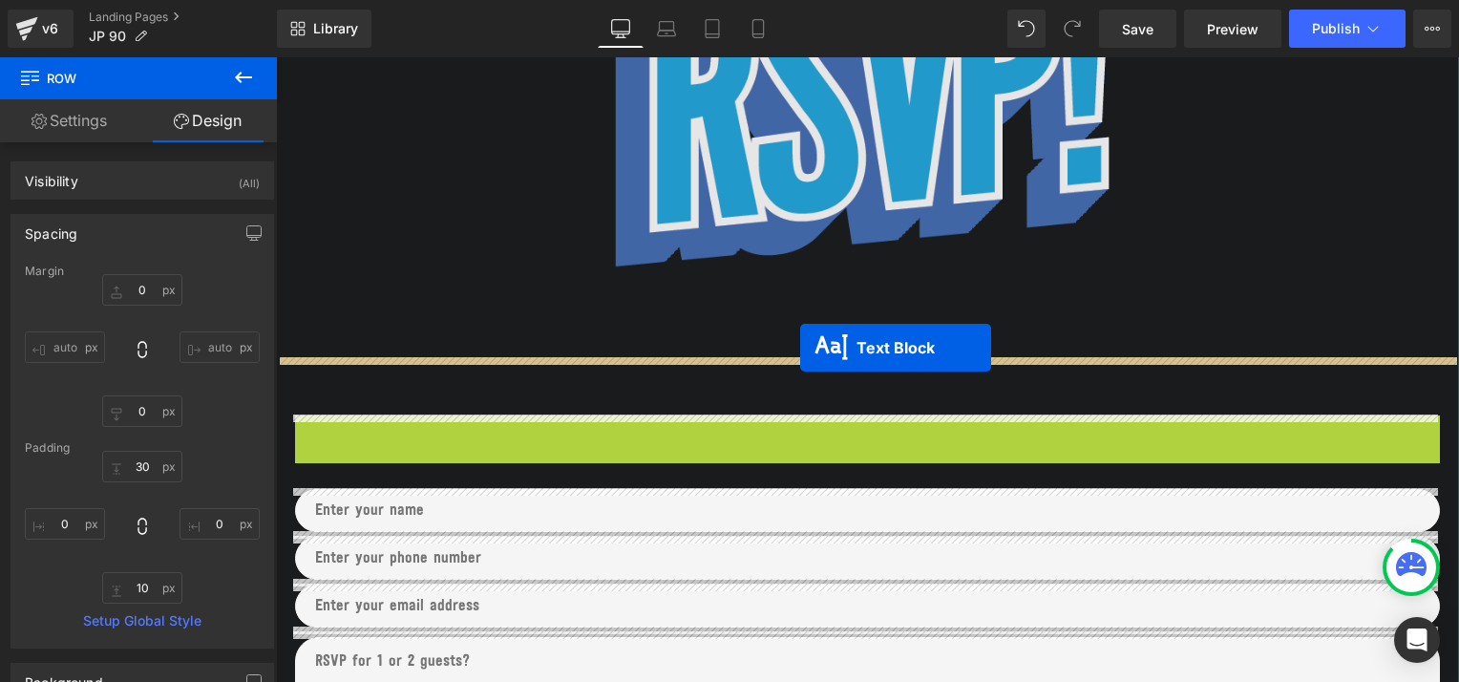
drag, startPoint x: 807, startPoint y: 432, endPoint x: 800, endPoint y: 347, distance: 85.2
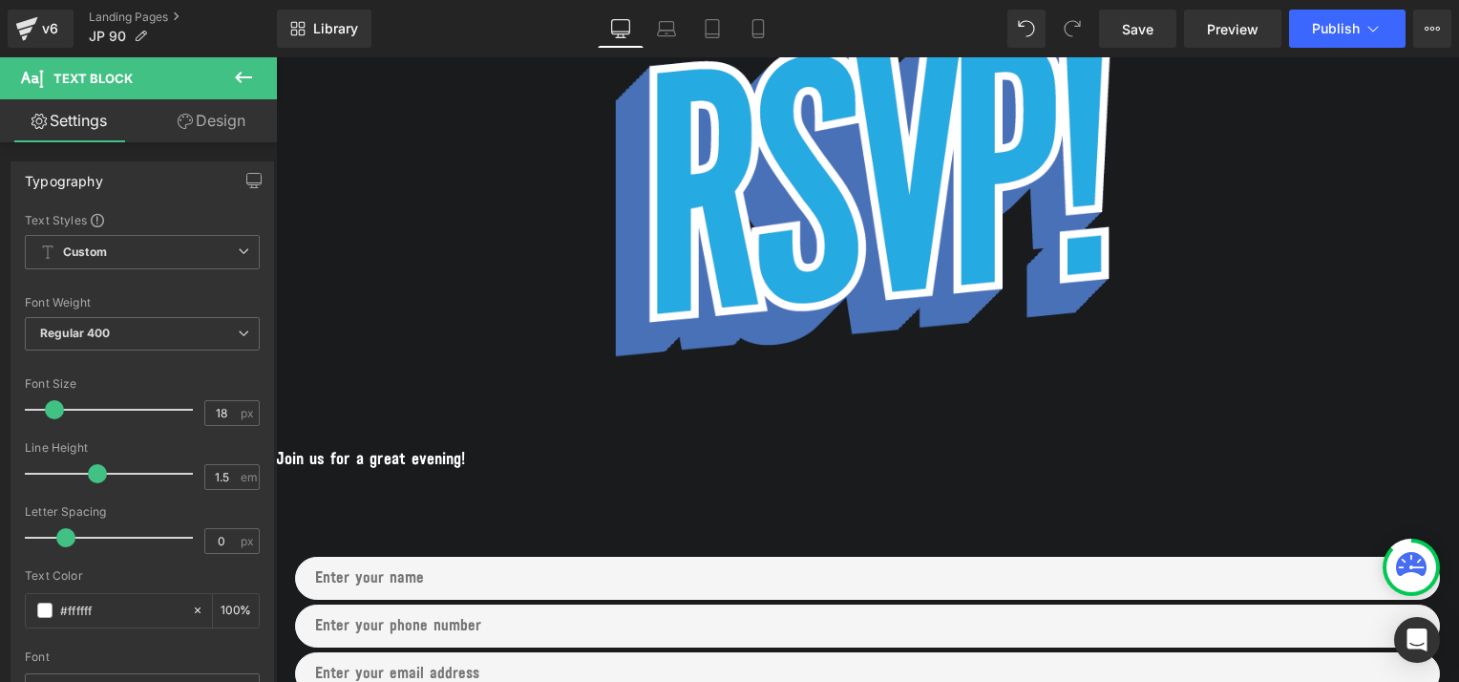
scroll to position [698, 0]
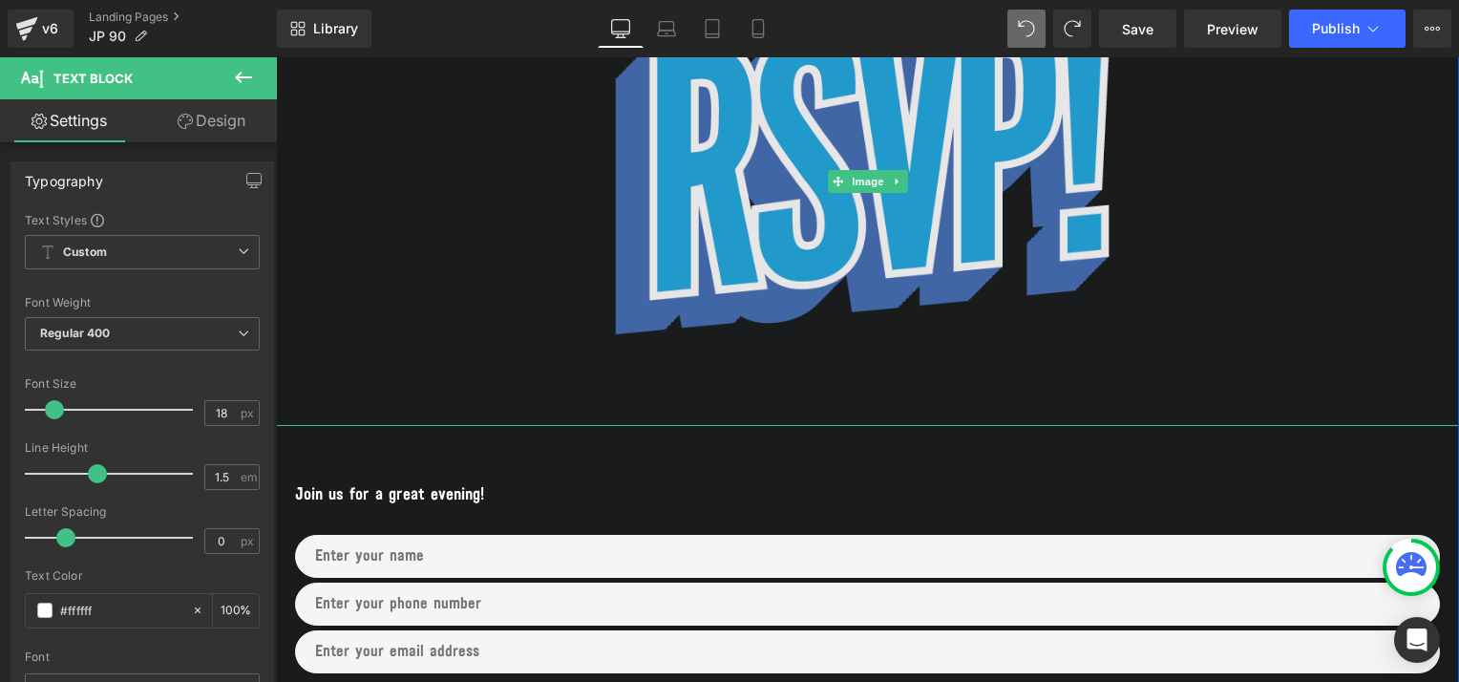
click at [624, 215] on img at bounding box center [867, 182] width 533 height 488
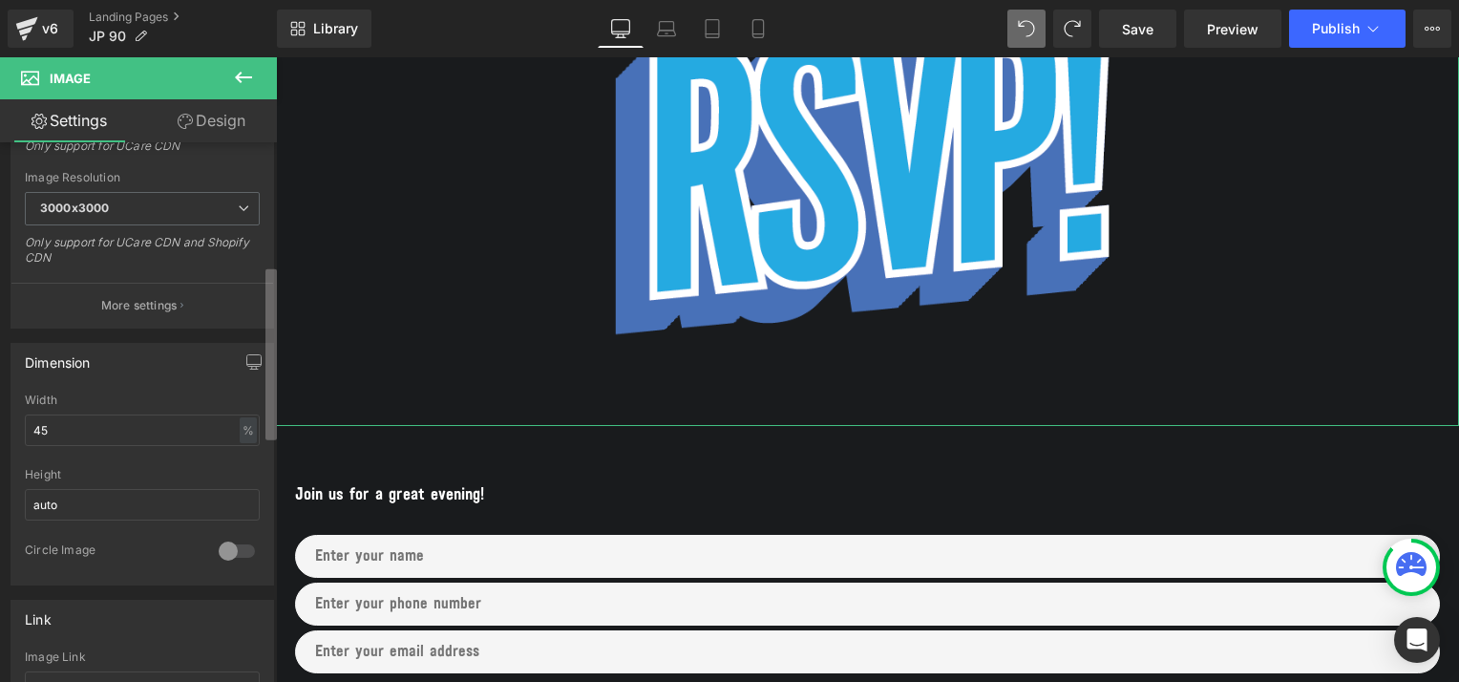
scroll to position [388, 0]
click at [271, 331] on b at bounding box center [270, 354] width 11 height 171
drag, startPoint x: 68, startPoint y: 418, endPoint x: 4, endPoint y: 431, distance: 65.2
click at [4, 431] on div "Dimension 45% Width 45 % % px auto Height auto 0 Circle Image" at bounding box center [142, 450] width 285 height 257
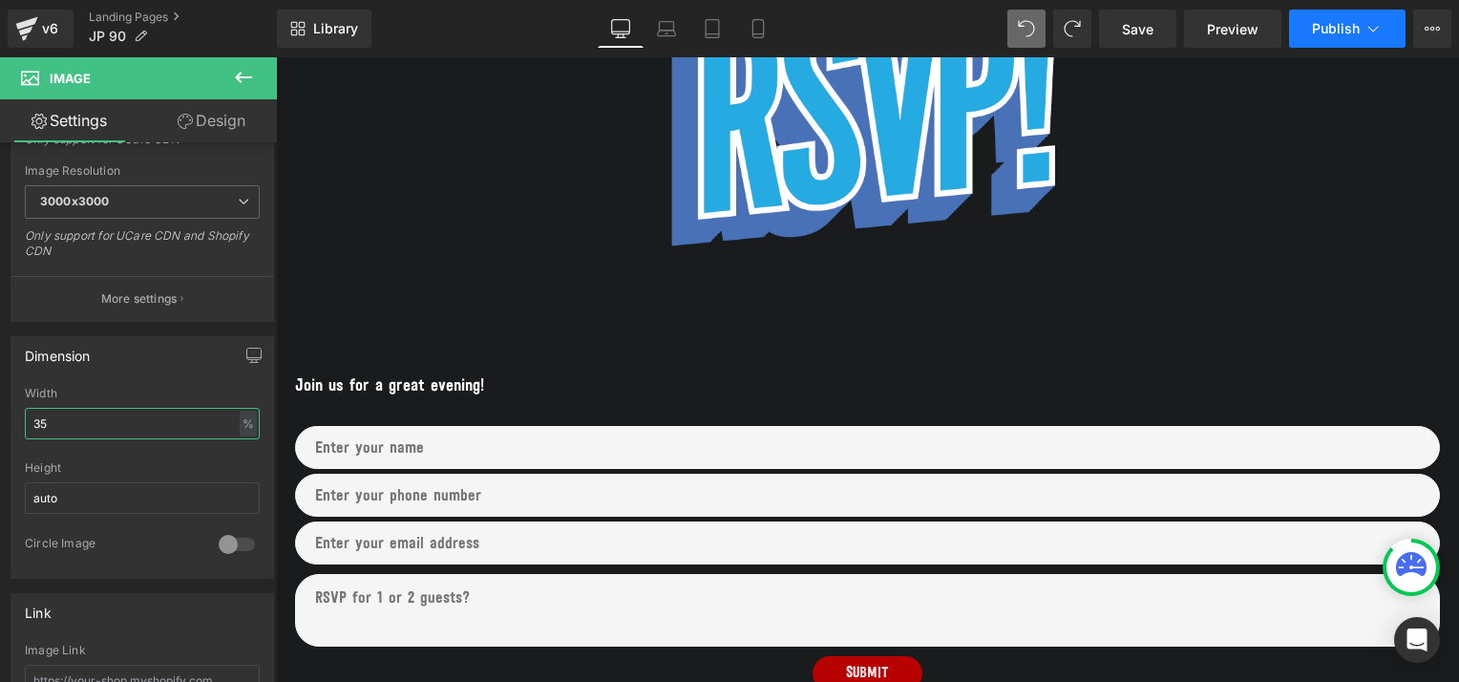
type input "35"
click at [1319, 32] on span "Publish" at bounding box center [1336, 28] width 48 height 15
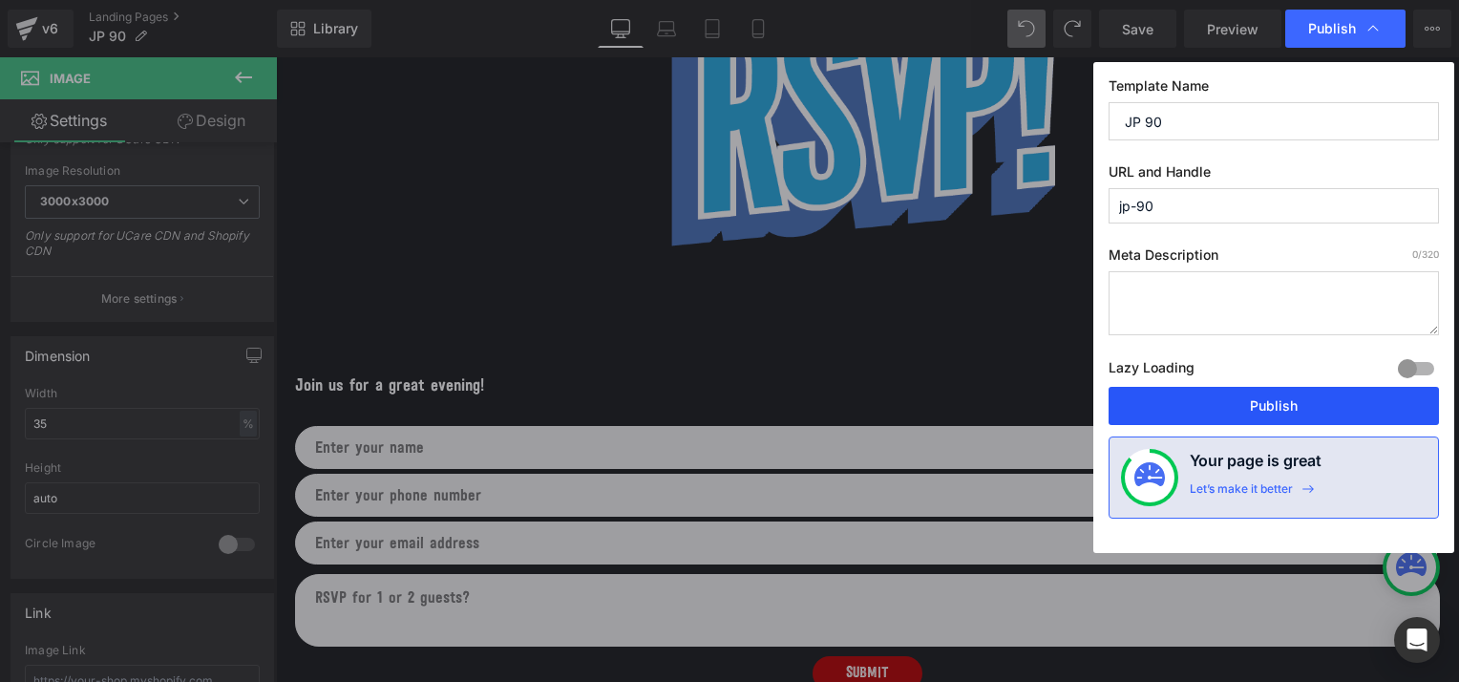
click at [1256, 403] on button "Publish" at bounding box center [1273, 406] width 330 height 38
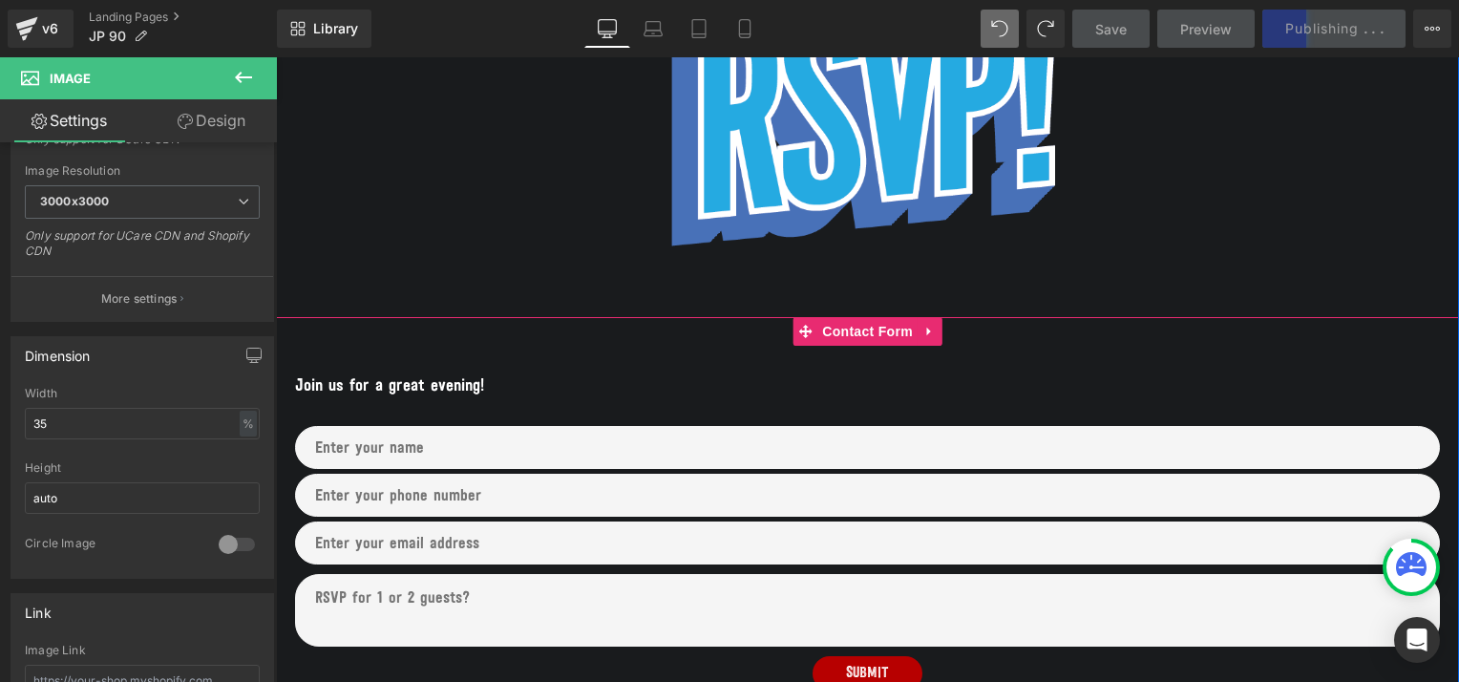
click at [535, 390] on p "Join us for a great evening!" at bounding box center [867, 387] width 1145 height 26
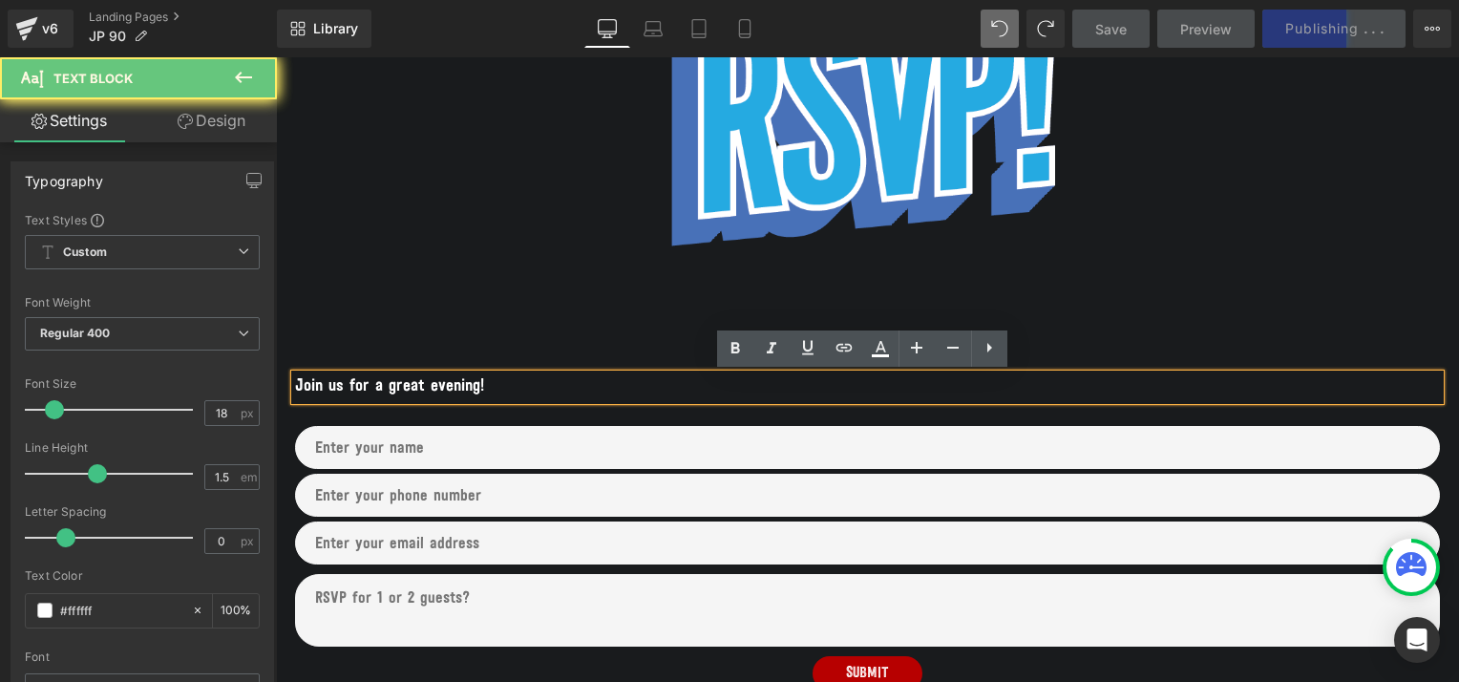
click at [495, 390] on p "Join us for a great evening!" at bounding box center [867, 387] width 1145 height 26
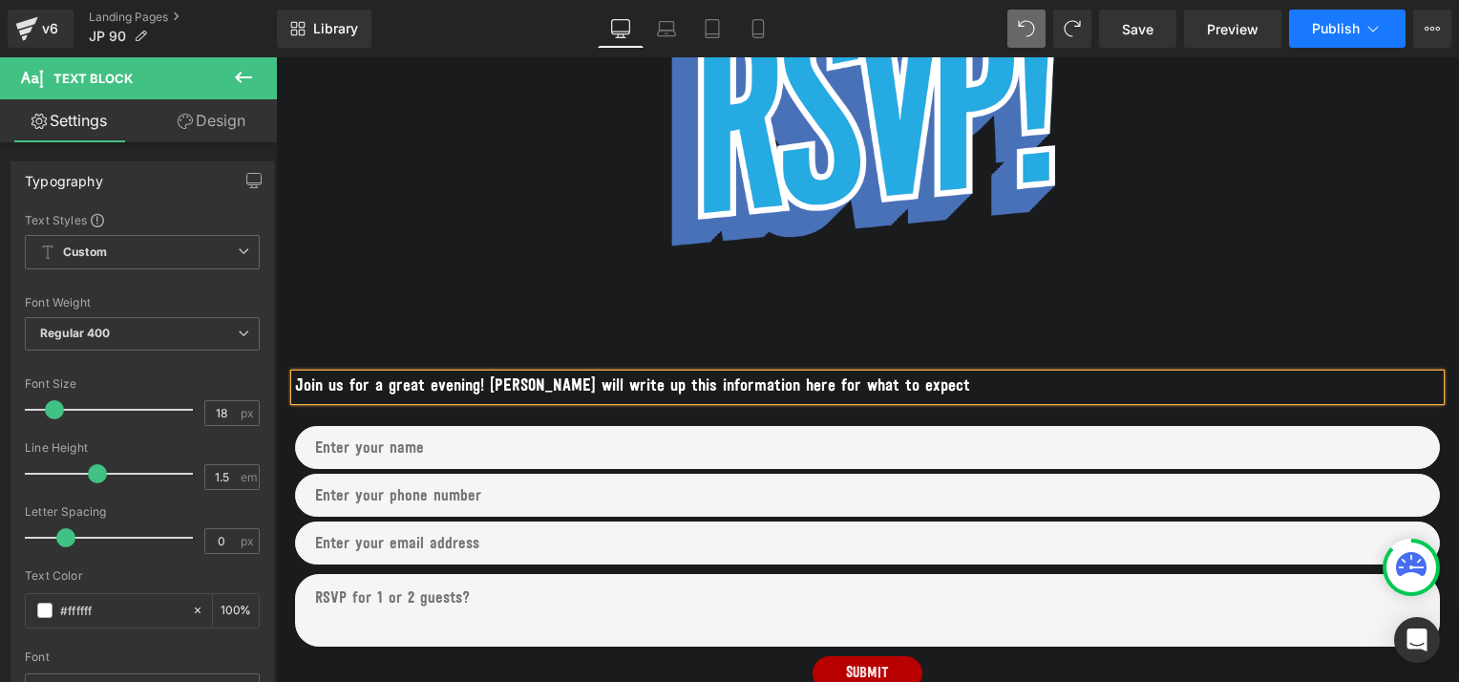
click at [1329, 32] on span "Publish" at bounding box center [1336, 28] width 48 height 15
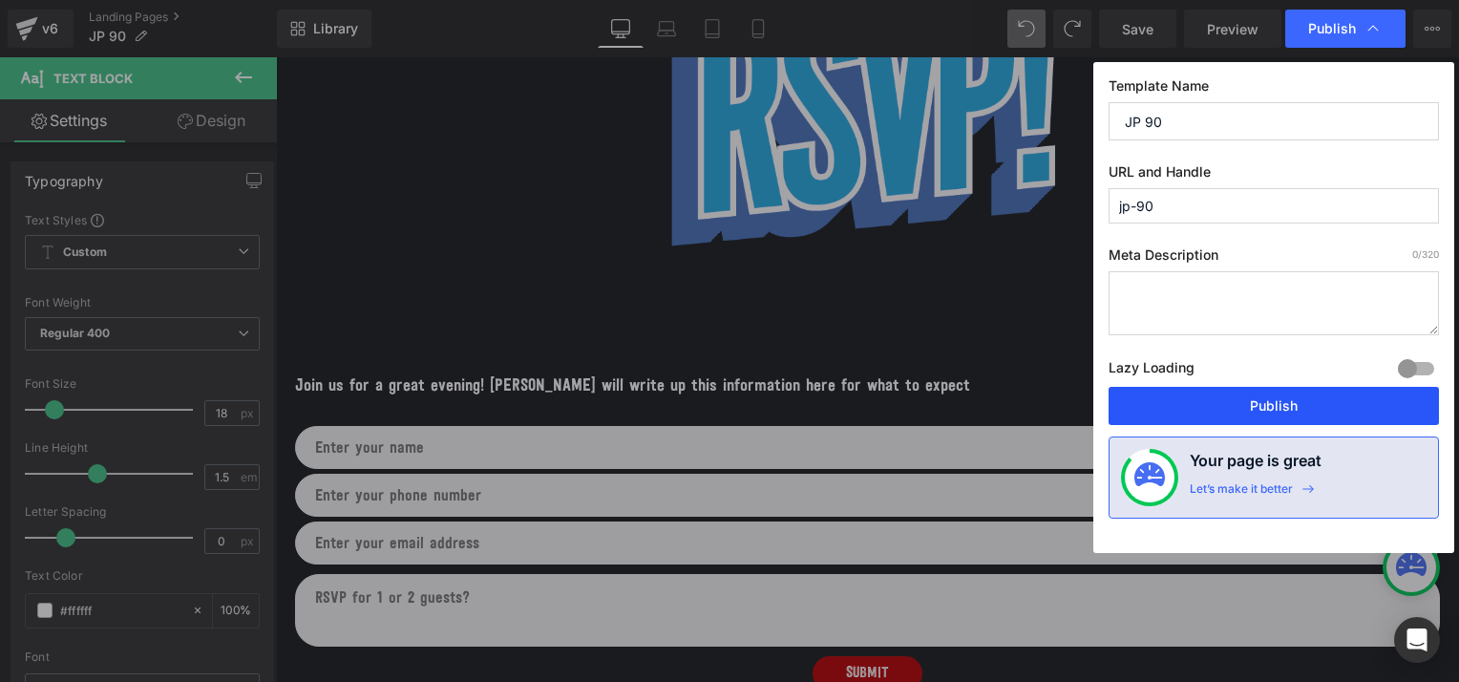
click at [1172, 403] on button "Publish" at bounding box center [1273, 406] width 330 height 38
